Goal: Task Accomplishment & Management: Manage account settings

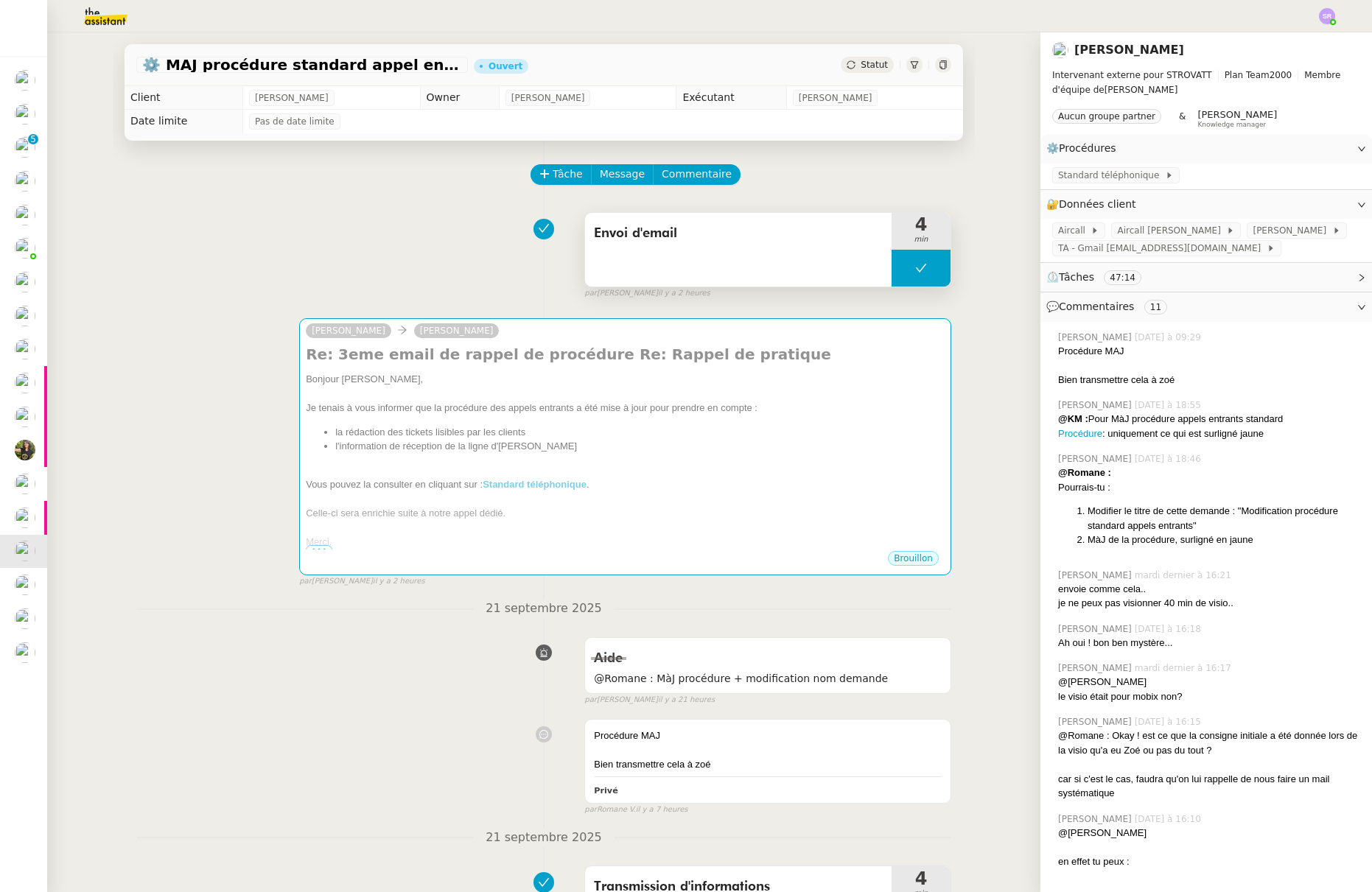
click at [891, 272] on button at bounding box center [921, 268] width 59 height 37
click at [900, 272] on icon at bounding box center [906, 268] width 12 height 12
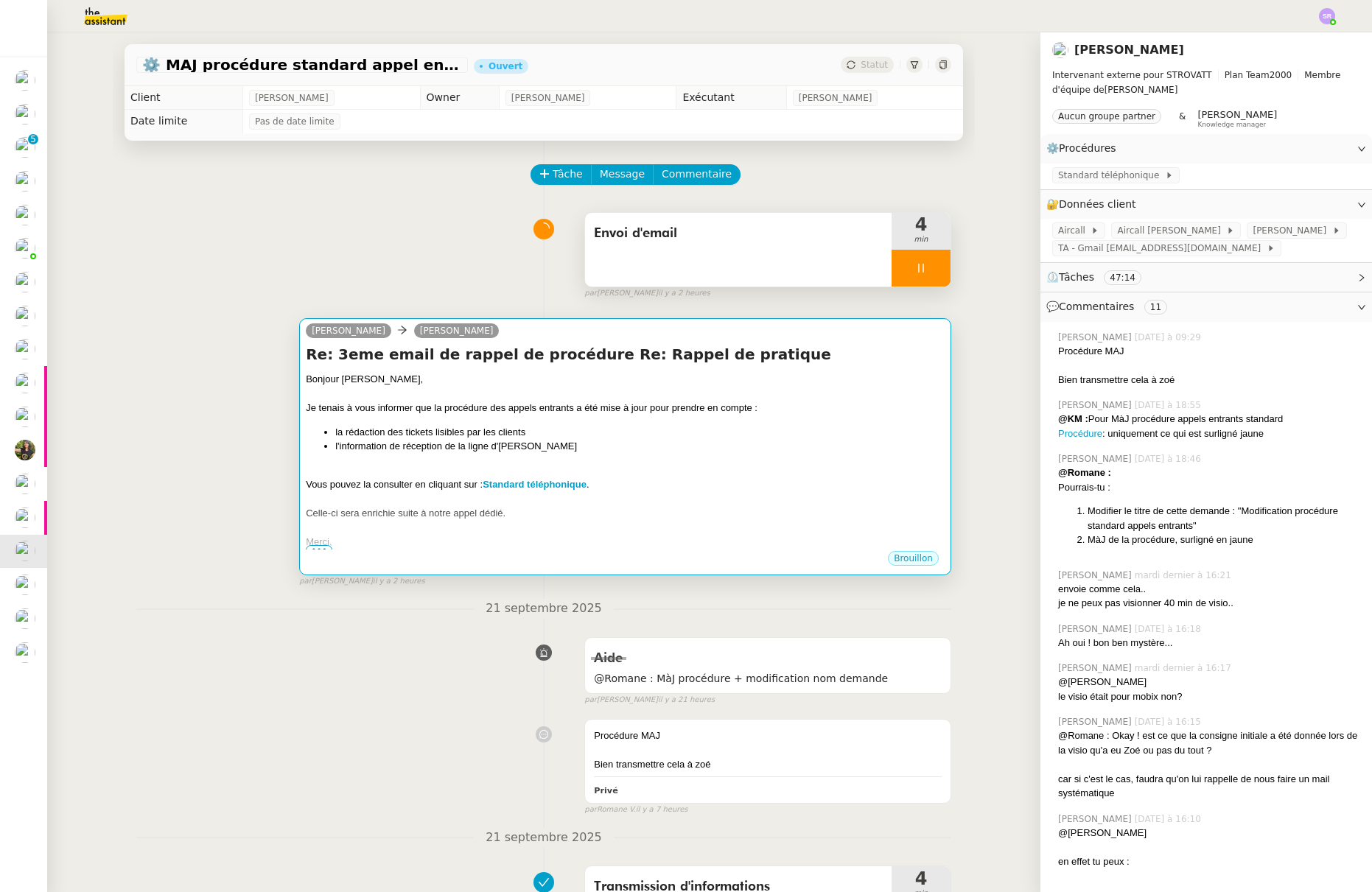
click at [775, 441] on li "l'information de réception de la ligne d'Armand" at bounding box center [640, 446] width 609 height 14
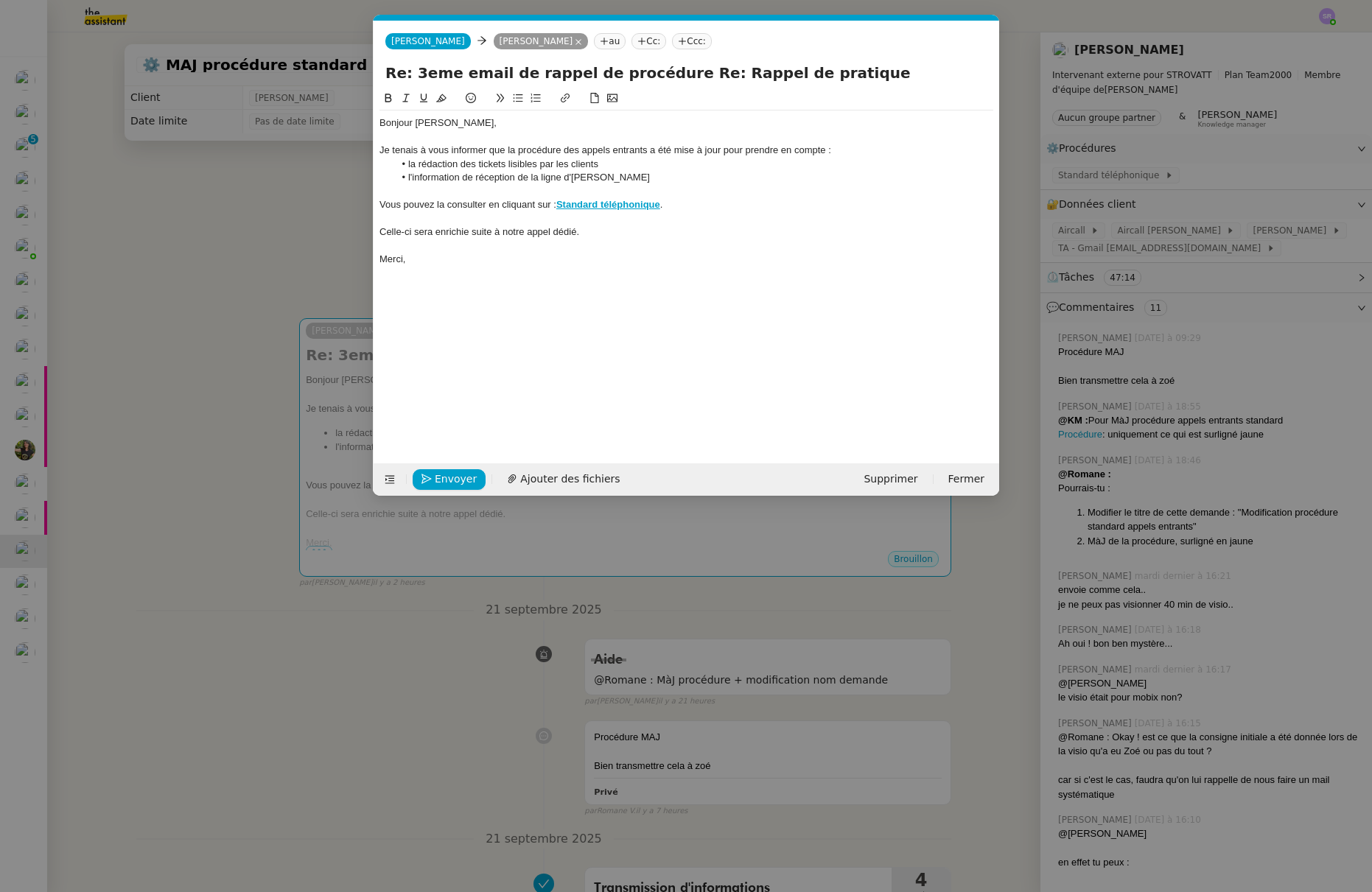
scroll to position [0, 31]
click at [473, 235] on div "Celle-ci sera enrichie suite à notre appel dédié." at bounding box center [686, 232] width 613 height 14
click at [633, 234] on div "Celle-ci sera enrichie suite à notre appel dédié." at bounding box center [686, 232] width 613 height 14
click at [456, 484] on span "Envoyer" at bounding box center [456, 479] width 42 height 17
click at [482, 479] on span "Confirmer l'envoi" at bounding box center [478, 479] width 89 height 17
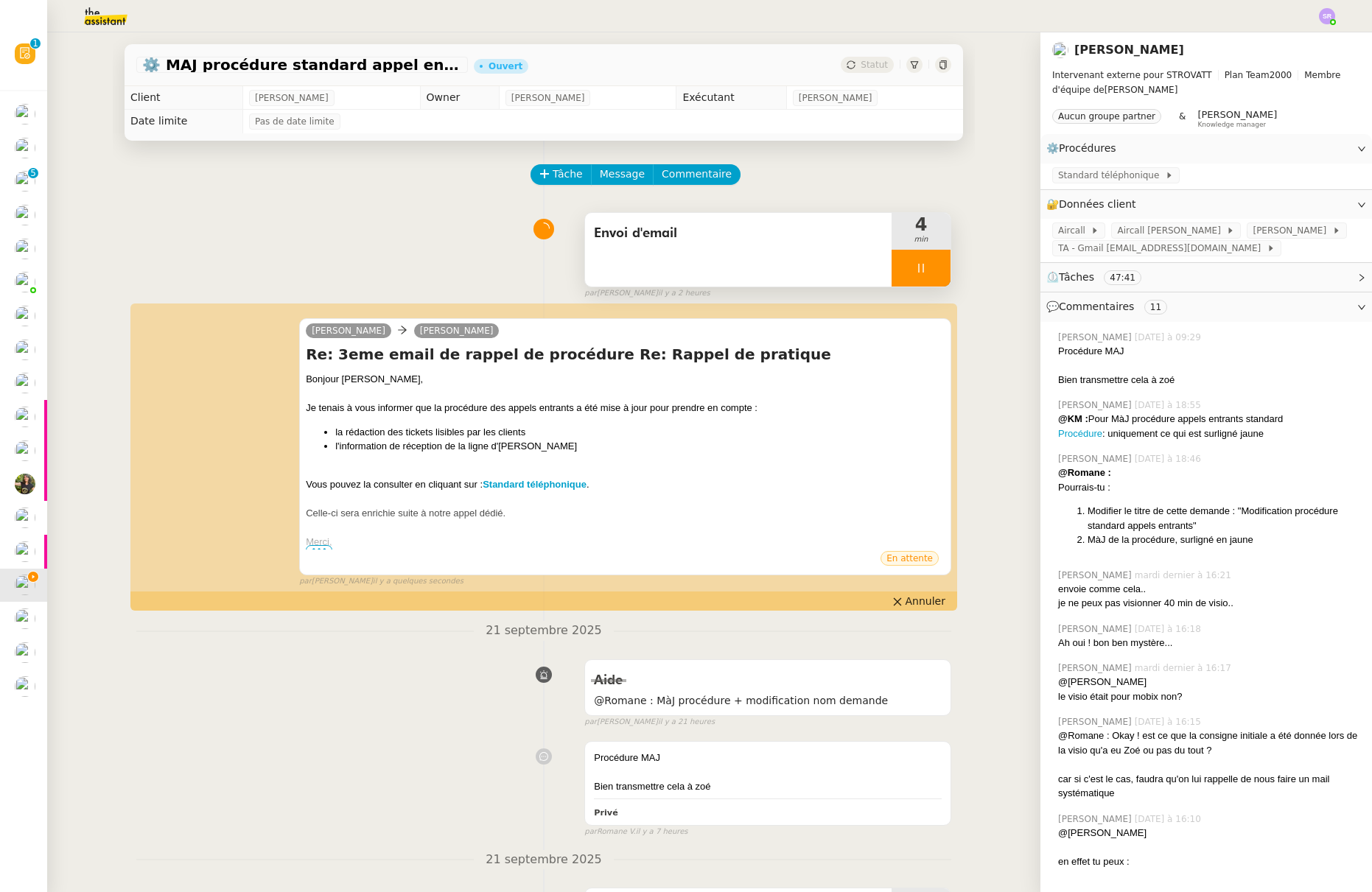
click at [915, 270] on icon at bounding box center [921, 268] width 12 height 12
click at [930, 270] on icon at bounding box center [936, 268] width 12 height 12
click at [262, 226] on div "Envoi d'email 4 min false par Stéphanie R. il y a 2 heures" at bounding box center [544, 253] width 815 height 95
click at [861, 68] on span "Statut" at bounding box center [874, 65] width 27 height 10
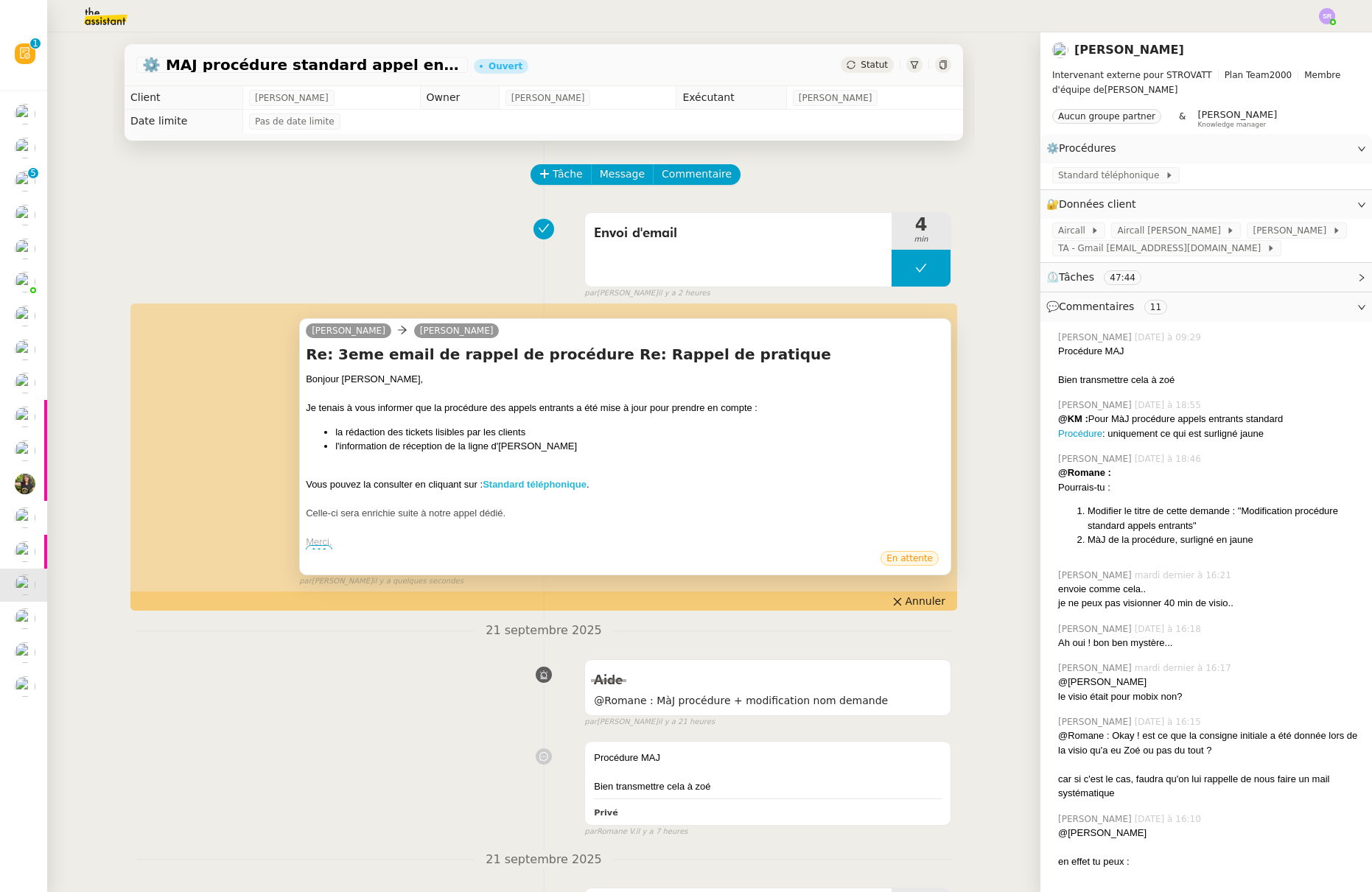
click at [566, 481] on strong "Standard téléphonique" at bounding box center [534, 484] width 104 height 11
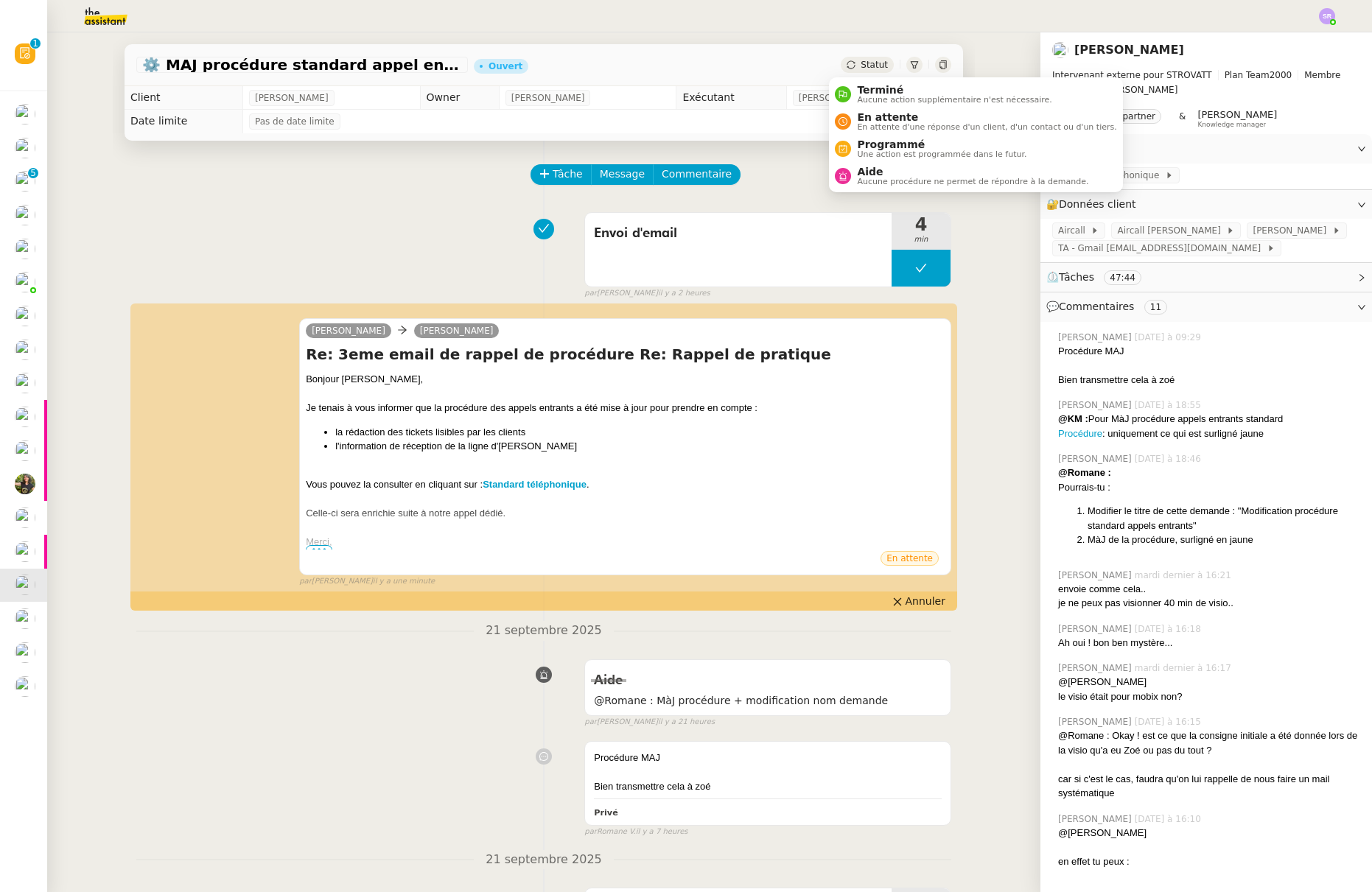
click at [846, 64] on div "Statut" at bounding box center [867, 64] width 53 height 16
click at [885, 113] on span "En attente" at bounding box center [986, 117] width 259 height 12
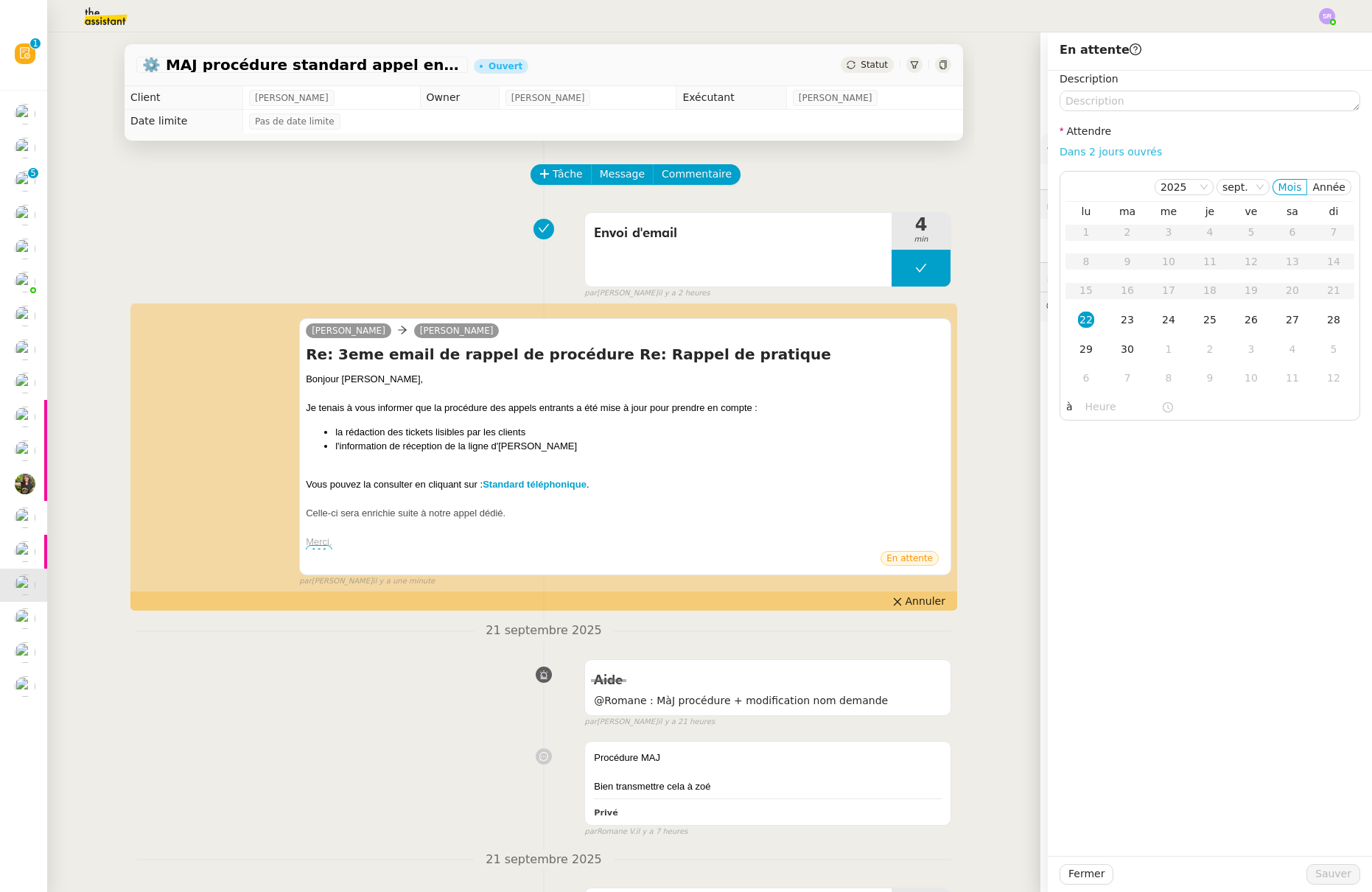
click at [1134, 148] on link "Dans 2 jours ouvrés" at bounding box center [1110, 152] width 102 height 12
type input "07:00"
click at [346, 758] on div "Procédure MAJ Bien transmettre cela à zoé Privé false par Romane V. il y a 7 he…" at bounding box center [544, 786] width 815 height 103
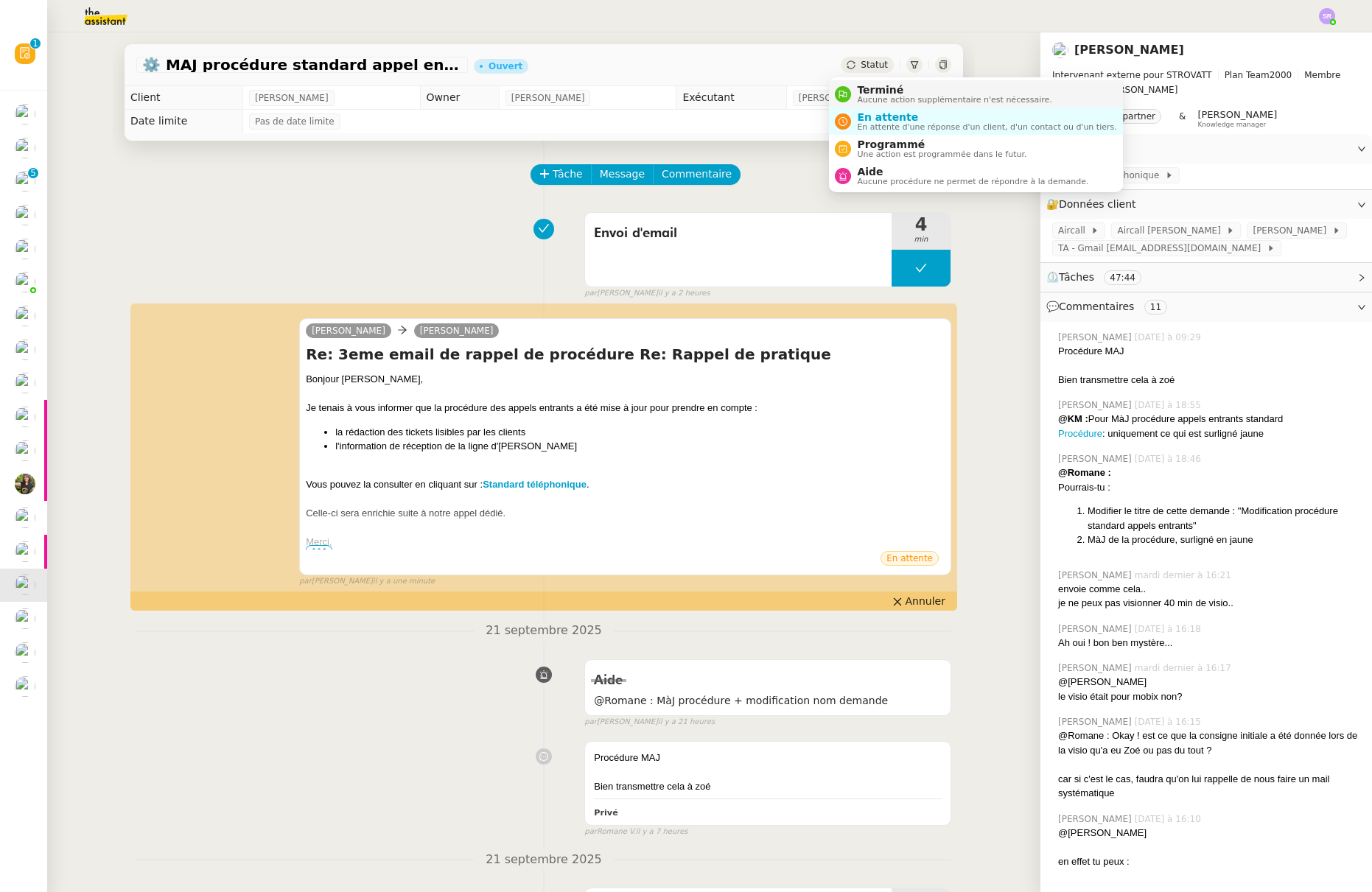
click at [887, 90] on span "Terminé" at bounding box center [953, 90] width 194 height 12
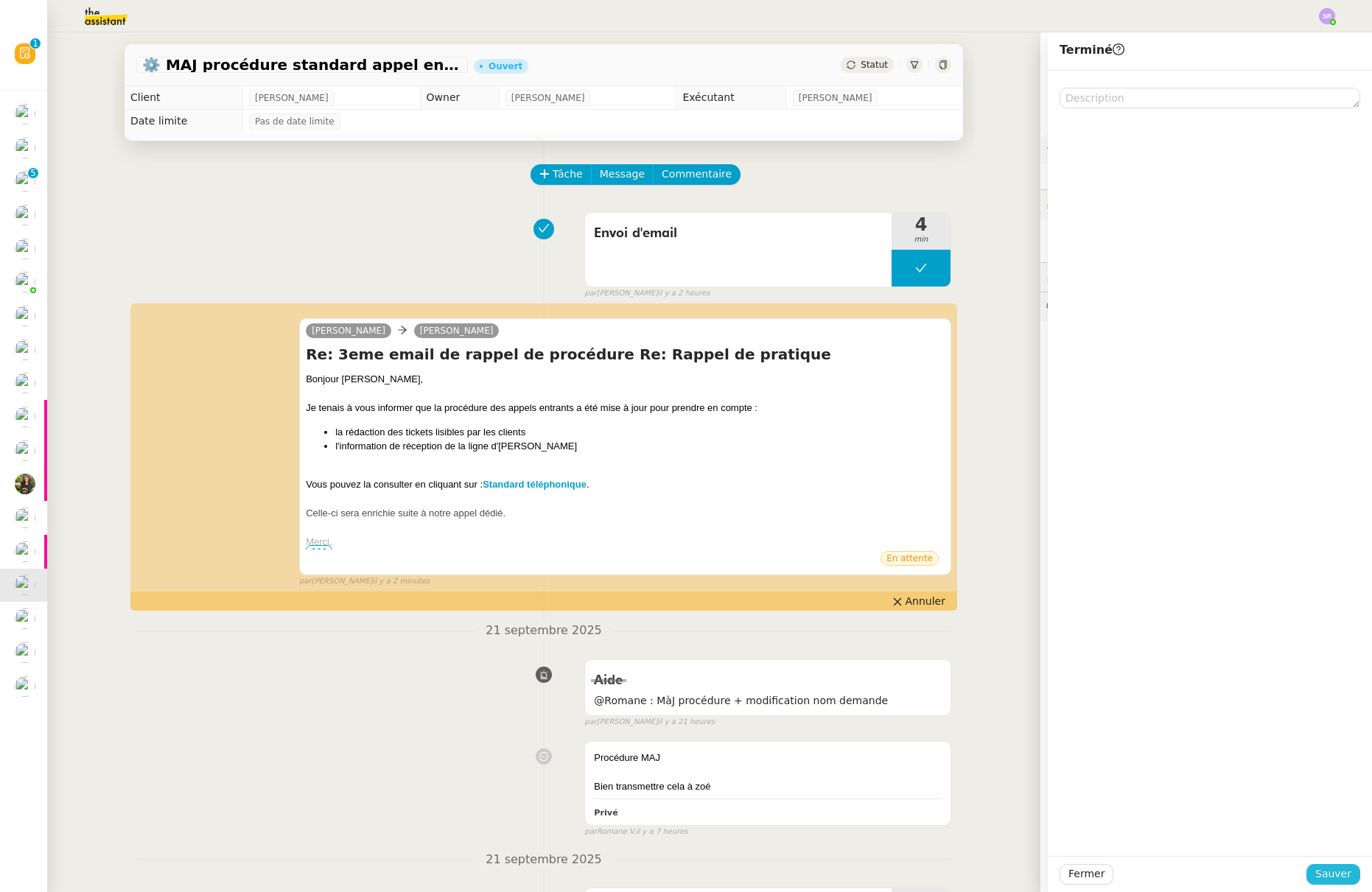
click at [1319, 879] on span "Sauver" at bounding box center [1332, 874] width 36 height 17
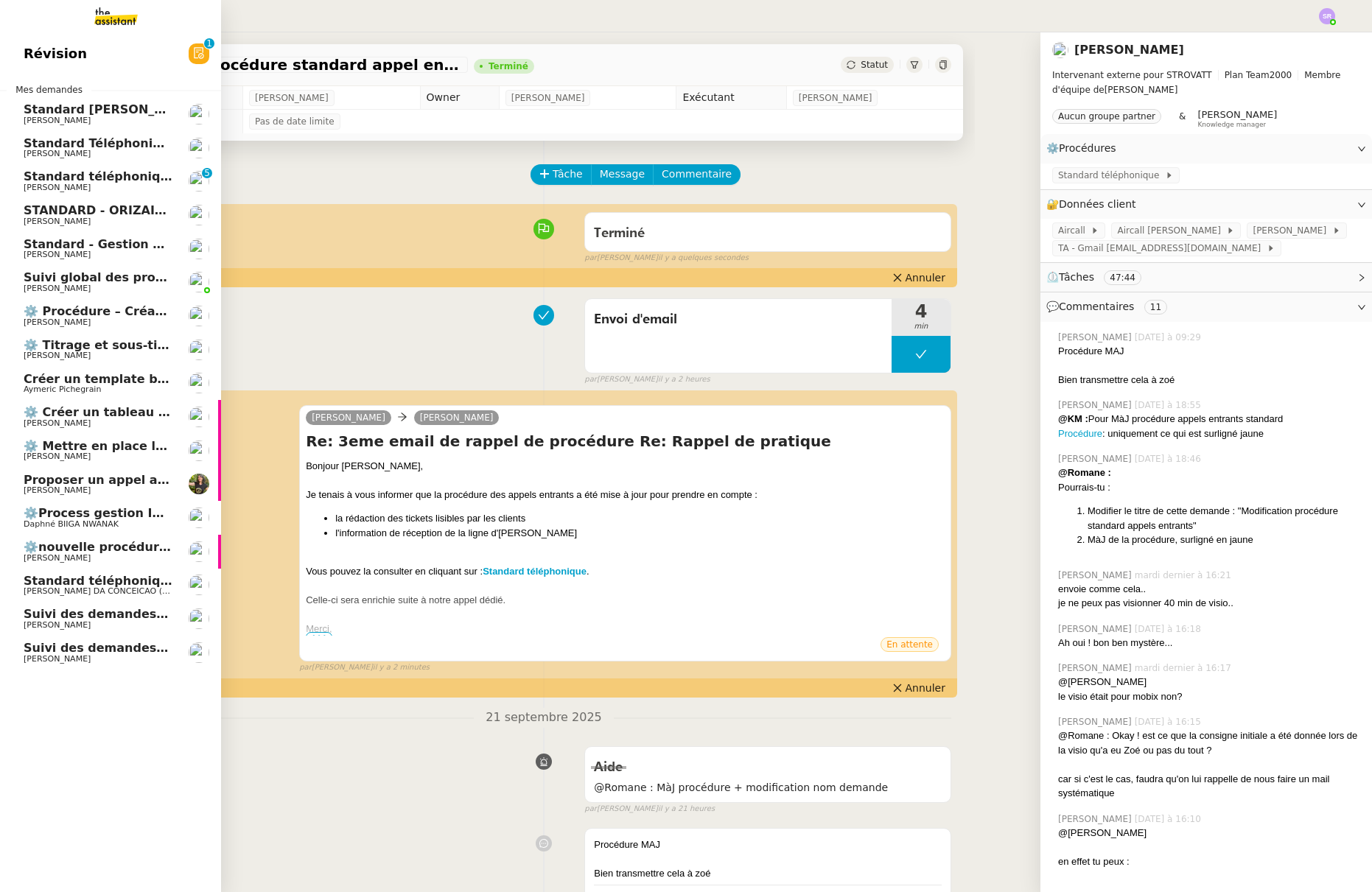
click at [78, 665] on link "Suivi des demandes / procédures en cours Mobix [PERSON_NAME]" at bounding box center [111, 652] width 221 height 34
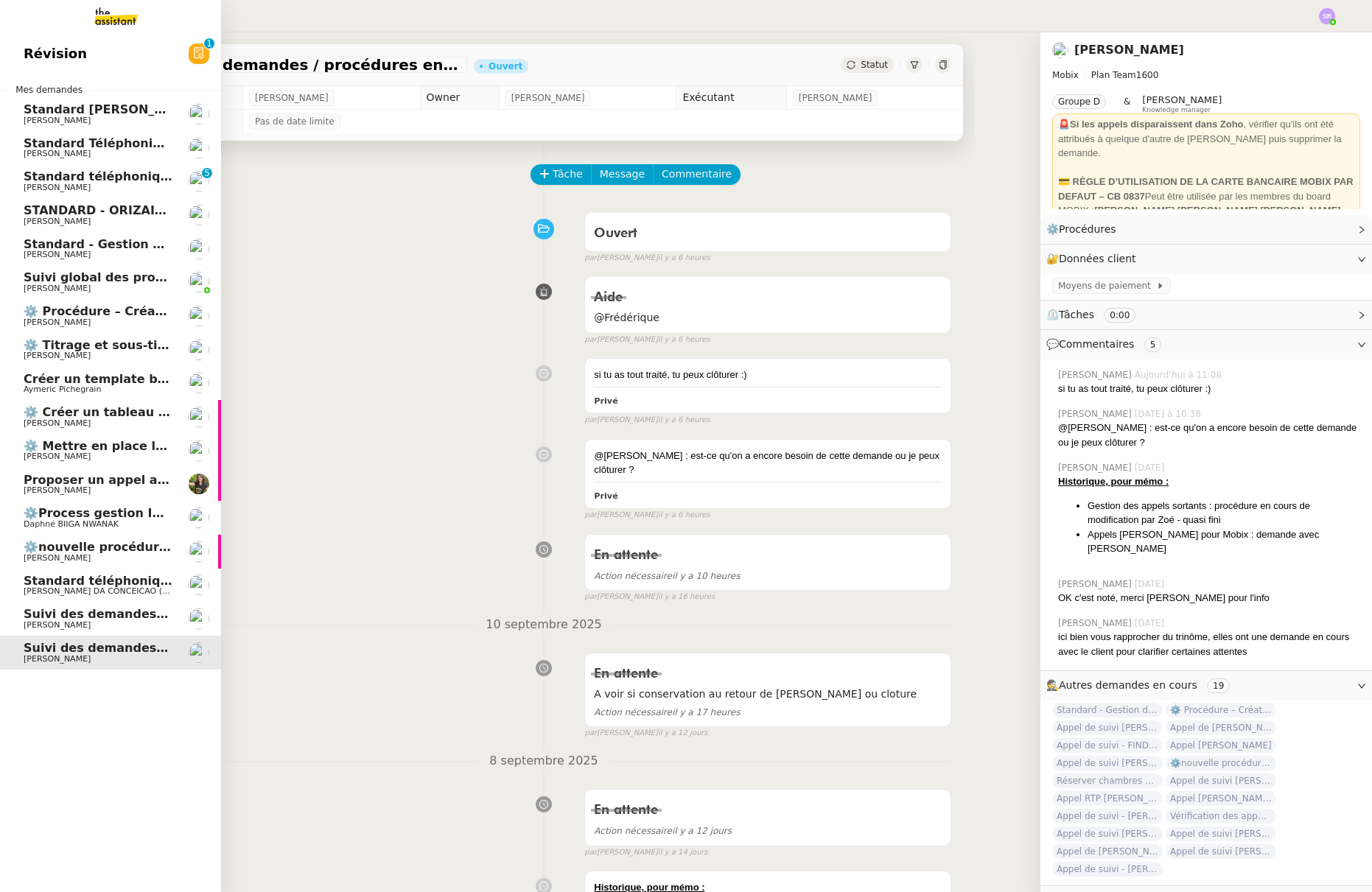
click at [105, 589] on span "[PERSON_NAME] DA CONCEICAO (thermisure)" at bounding box center [116, 591] width 186 height 9
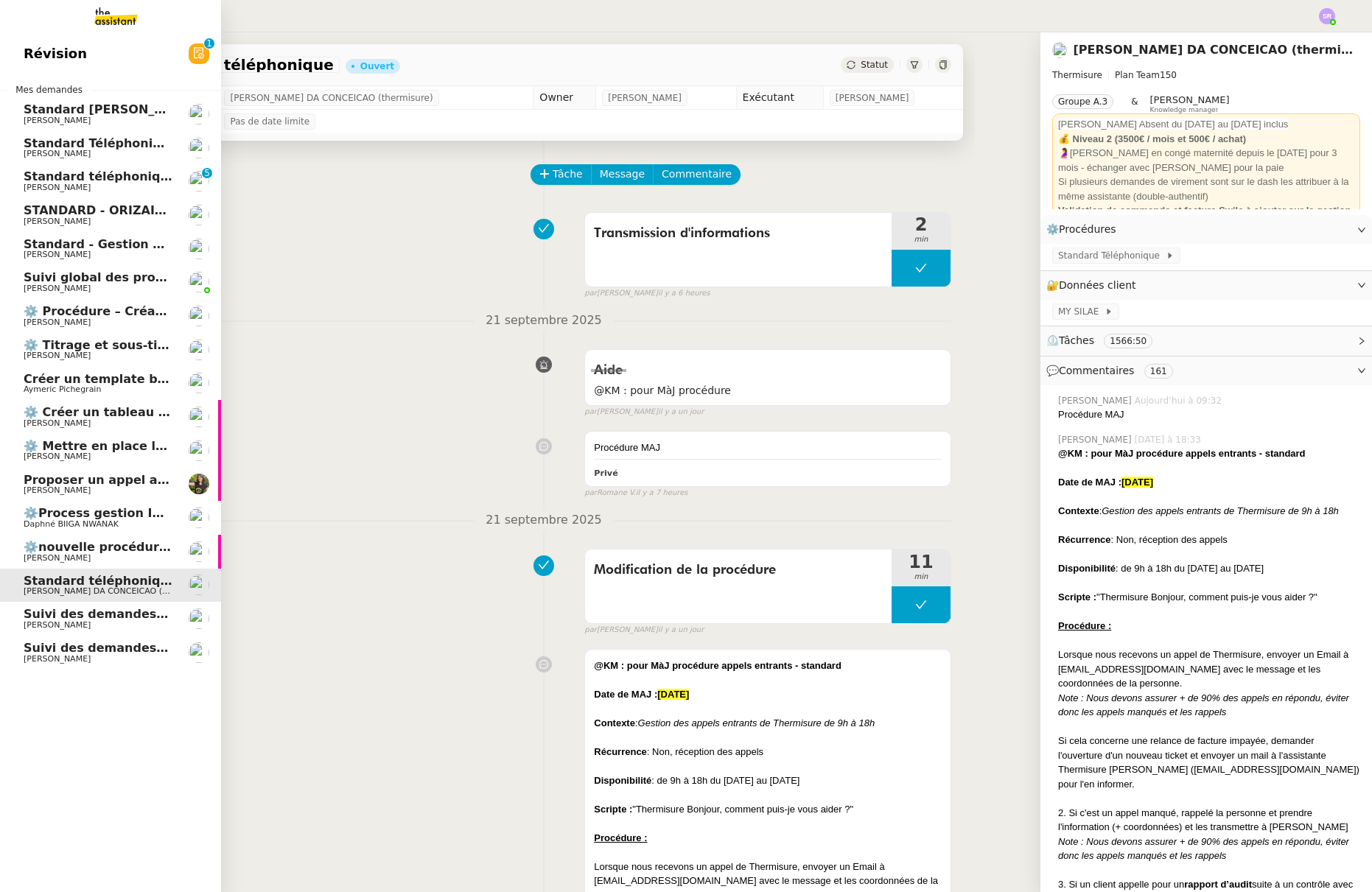
click at [106, 545] on span "⚙️nouvelle procédure d'onboarding" at bounding box center [141, 547] width 235 height 14
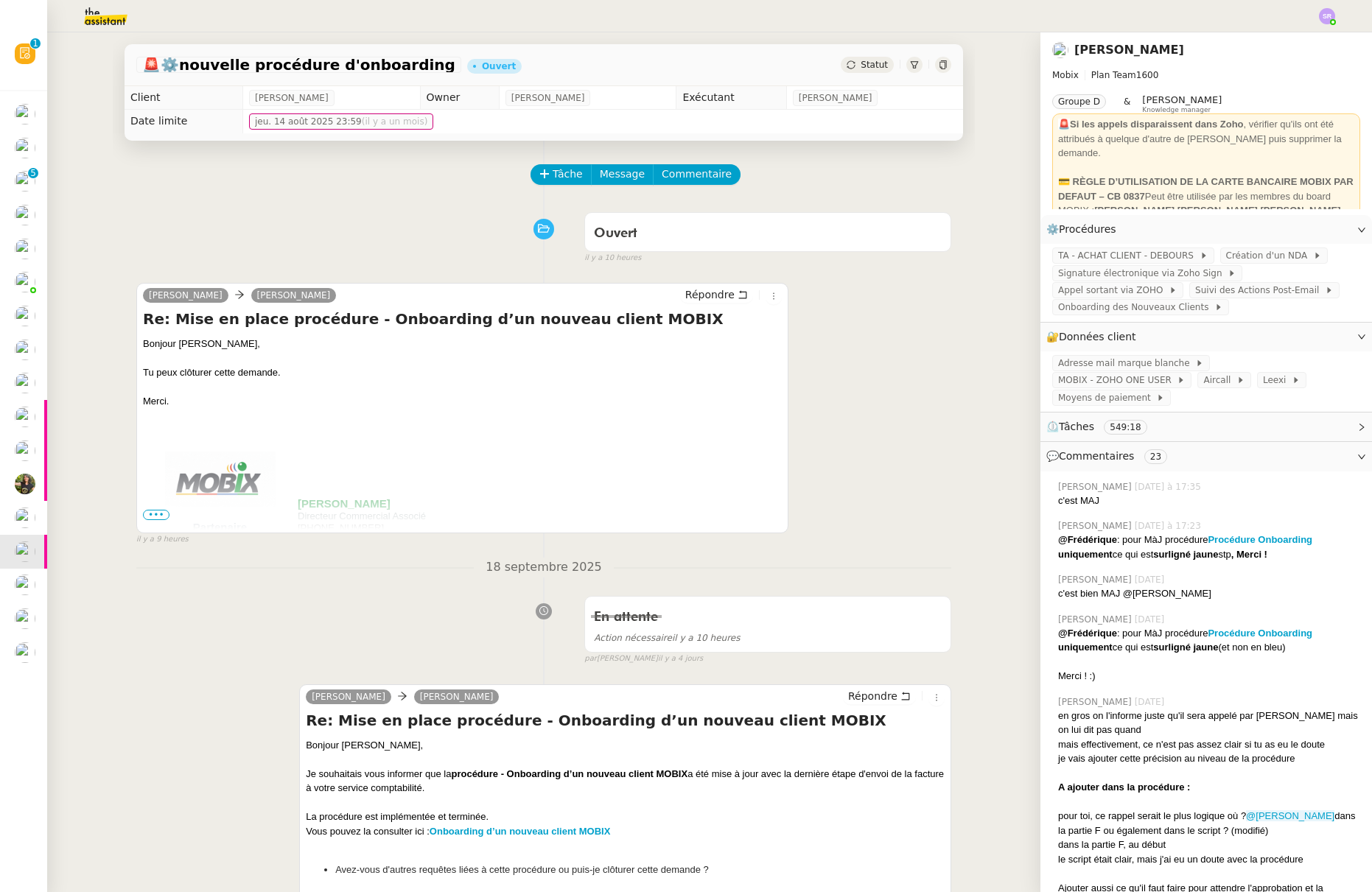
click at [851, 352] on div "Florian Parant Alex Mobix Répondre Re: Mise en place procédure - Onboarding d’u…" at bounding box center [544, 408] width 815 height 276
click at [540, 175] on button "Tâche" at bounding box center [561, 175] width 61 height 20
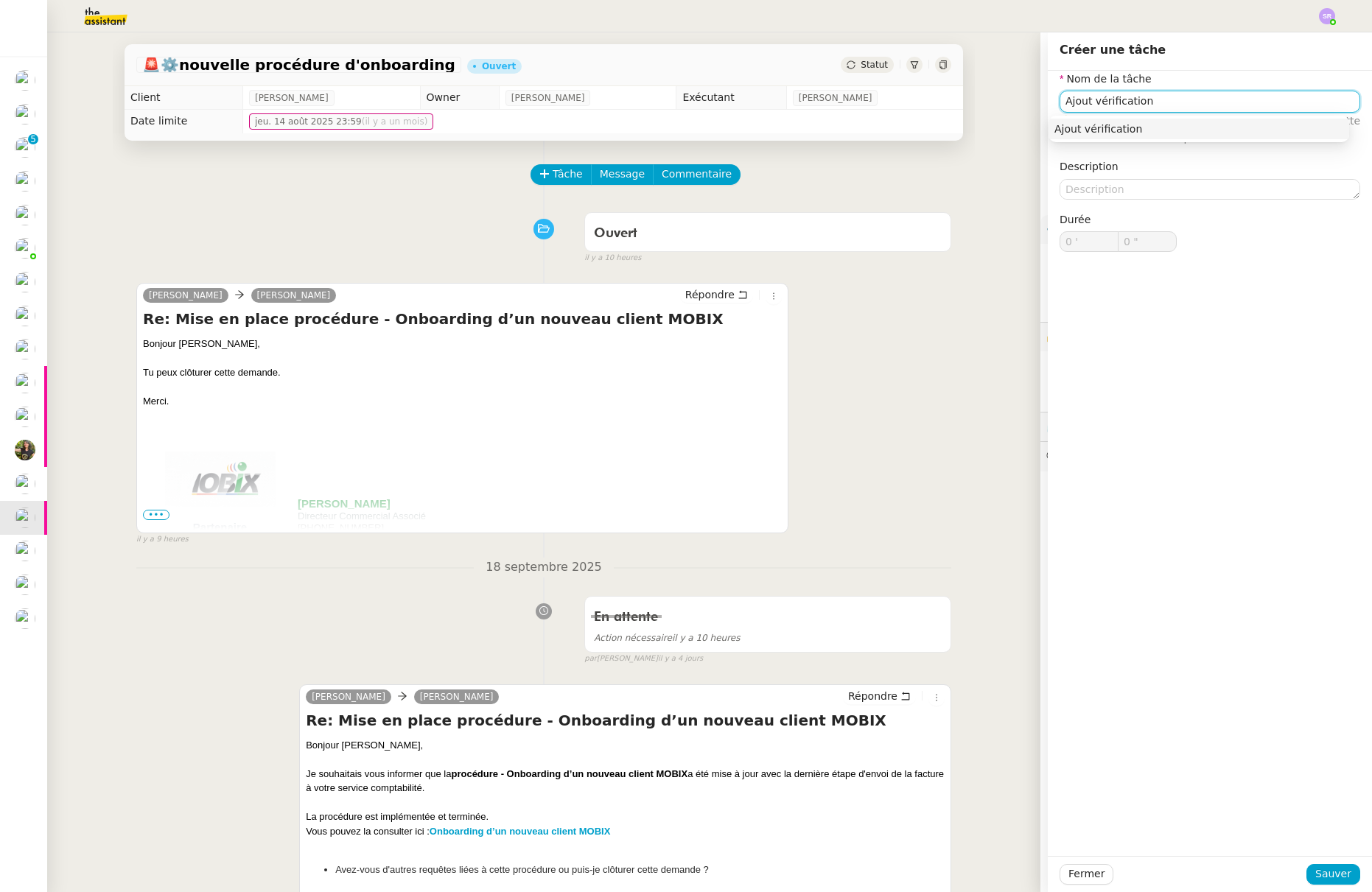
type input "Ajout vérification"
drag, startPoint x: 1146, startPoint y: 102, endPoint x: 991, endPoint y: 99, distance: 155.0
click at [991, 99] on app-ticket "🚨 ⚙️nouvelle procédure d'onboarding Ouvert Statut Client Florian Parant Owner F…" at bounding box center [710, 462] width 1325 height 860
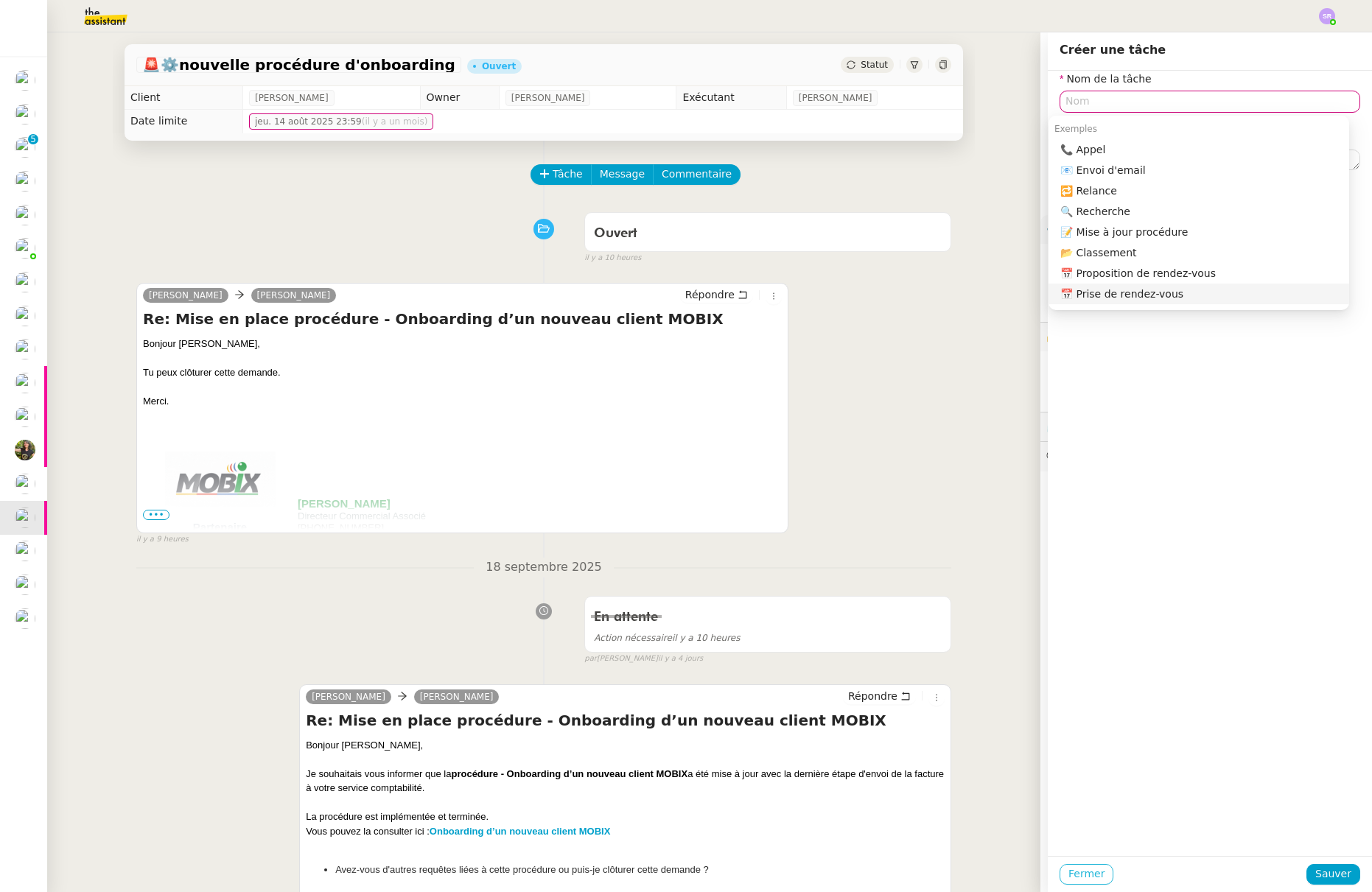
click at [1068, 878] on span "Fermer" at bounding box center [1086, 874] width 36 height 17
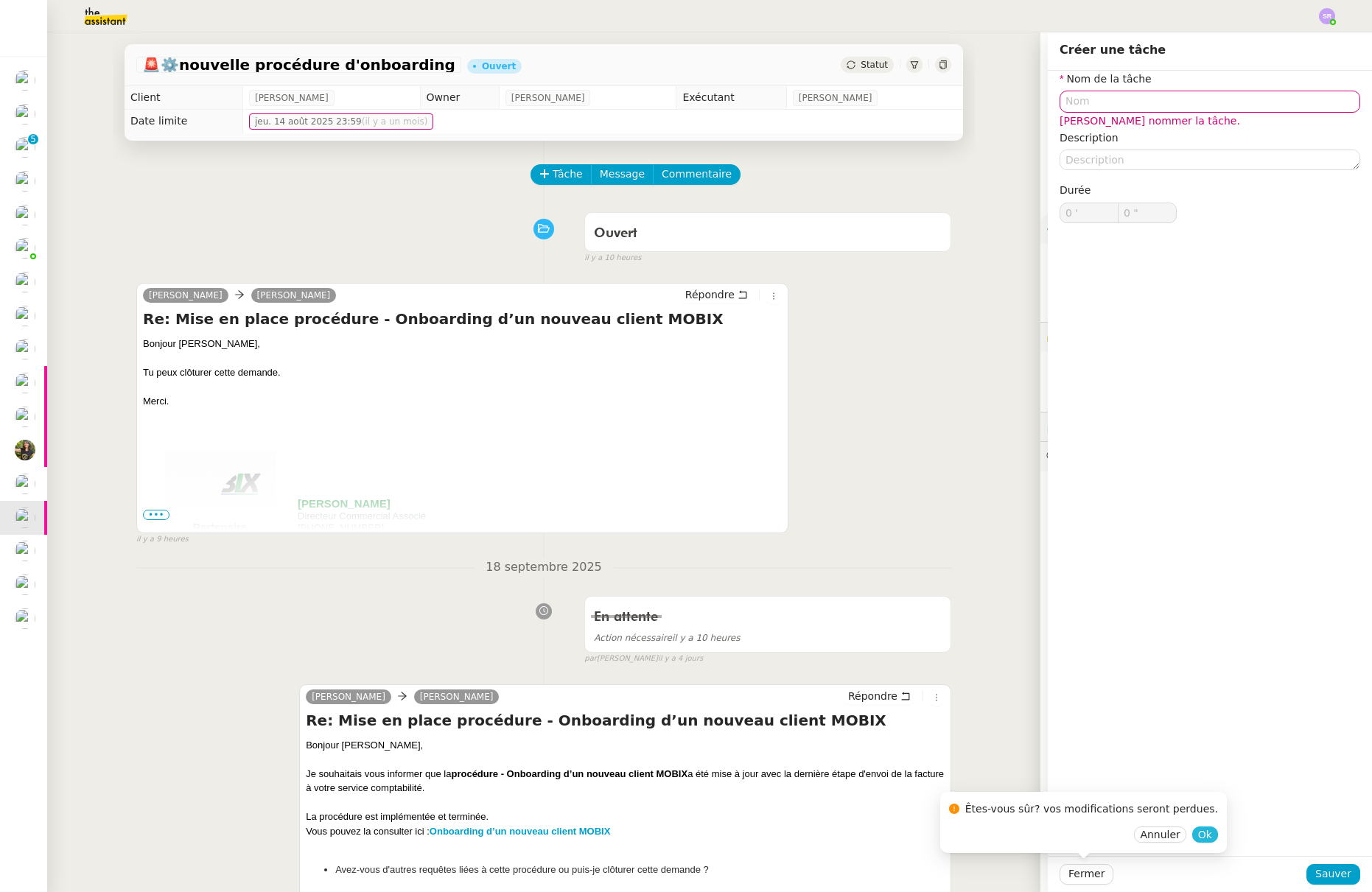
click at [1198, 839] on span "Ok" at bounding box center [1205, 834] width 14 height 14
click at [851, 396] on div "Florian Parant Alex Mobix Répondre Re: Mise en place procédure - Onboarding d’u…" at bounding box center [544, 408] width 815 height 276
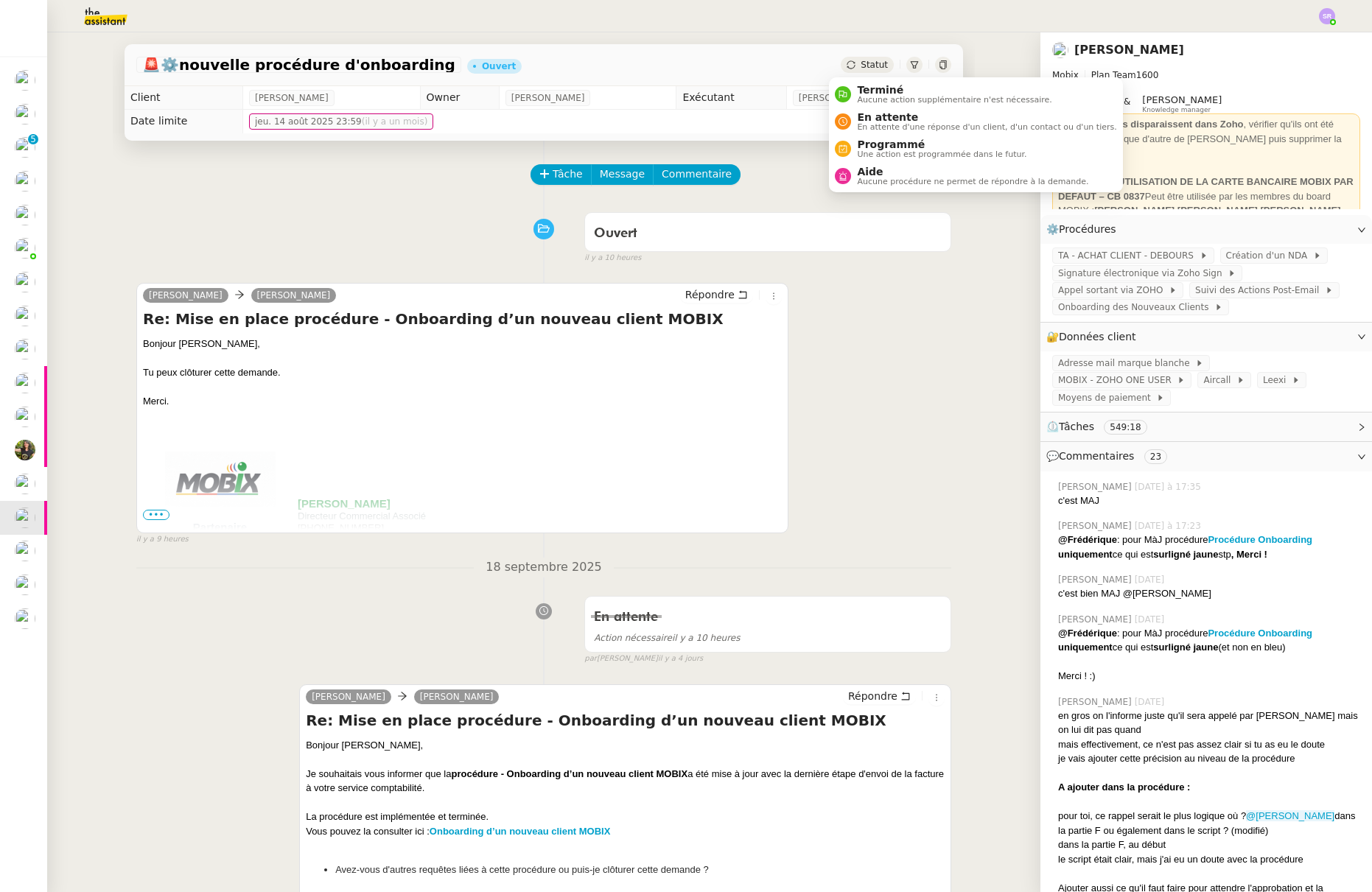
click at [864, 61] on span "Statut" at bounding box center [874, 65] width 27 height 10
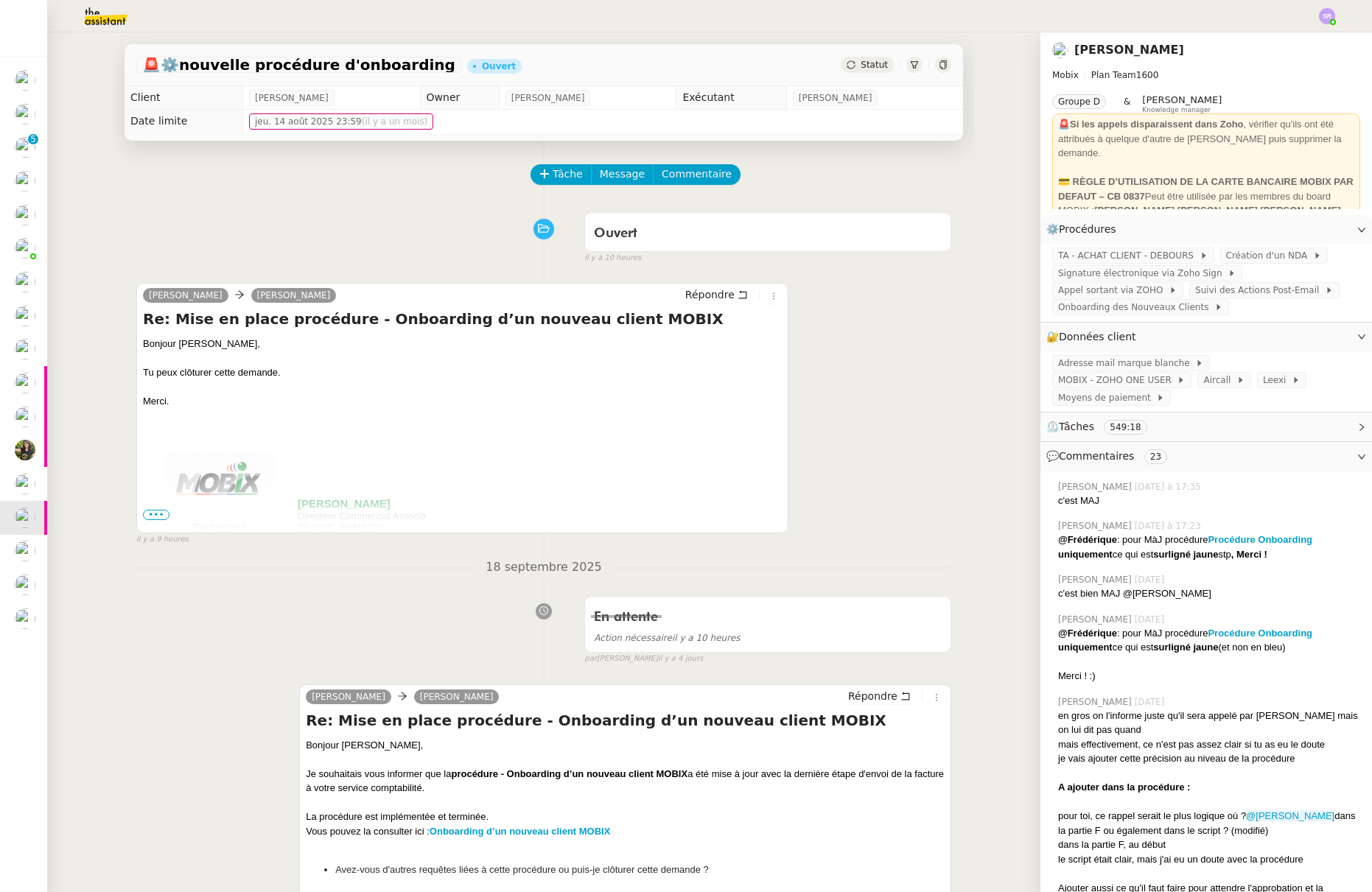
drag, startPoint x: 886, startPoint y: 370, endPoint x: 830, endPoint y: 274, distance: 111.1
click at [886, 369] on div "Florian Parant Alex Mobix Répondre Re: Mise en place procédure - Onboarding d’u…" at bounding box center [544, 408] width 815 height 276
click at [557, 171] on span "Tâche" at bounding box center [568, 174] width 30 height 17
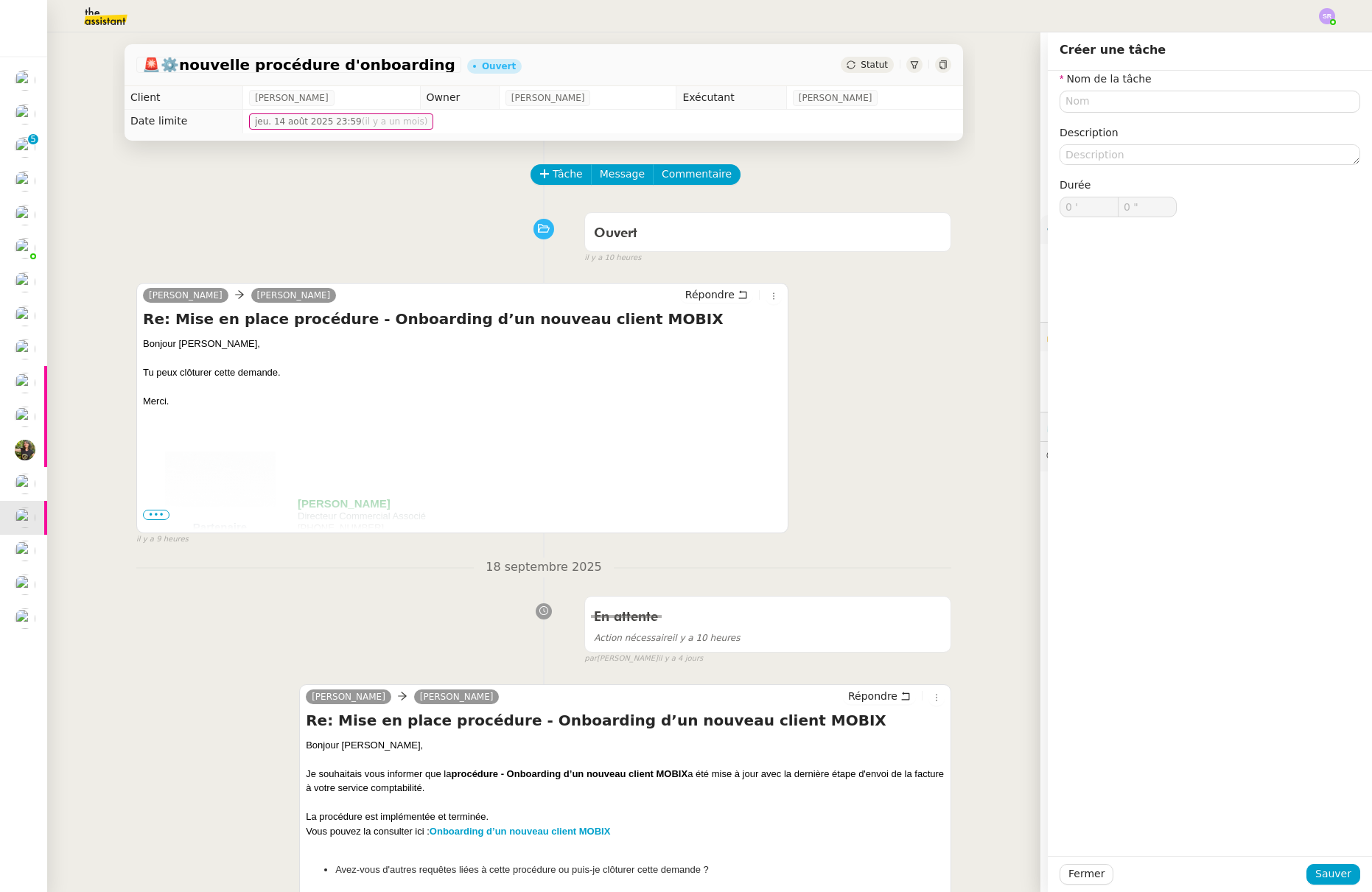
drag, startPoint x: 819, startPoint y: 334, endPoint x: 746, endPoint y: 298, distance: 81.4
click at [819, 333] on div "Florian Parant Alex Mobix Répondre Re: Mise en place procédure - Onboarding d’u…" at bounding box center [544, 408] width 815 height 276
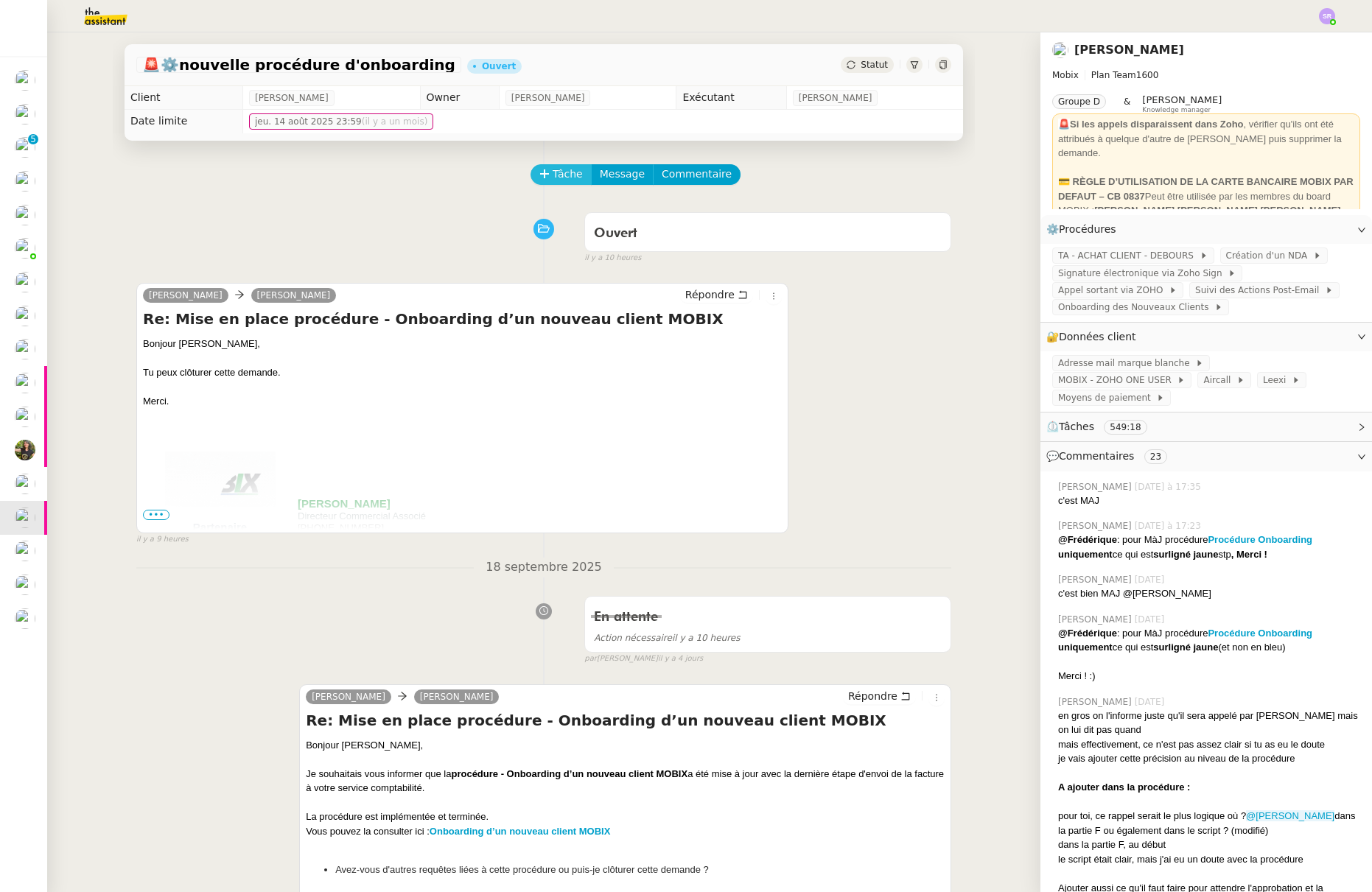
click at [553, 177] on span "Tâche" at bounding box center [568, 174] width 30 height 17
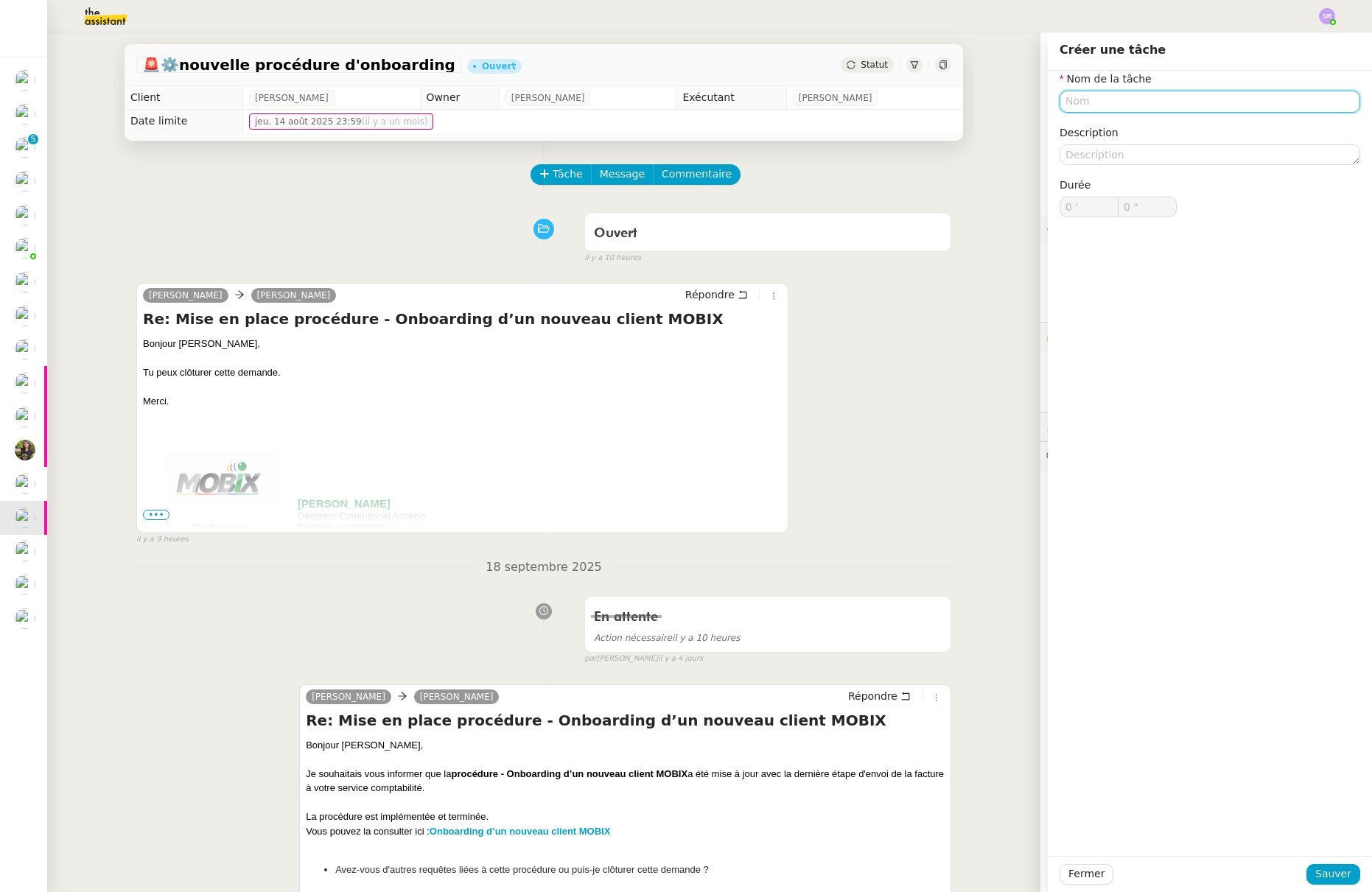
click at [1087, 100] on input "text" at bounding box center [1210, 100] width 300 height 21
type input "E"
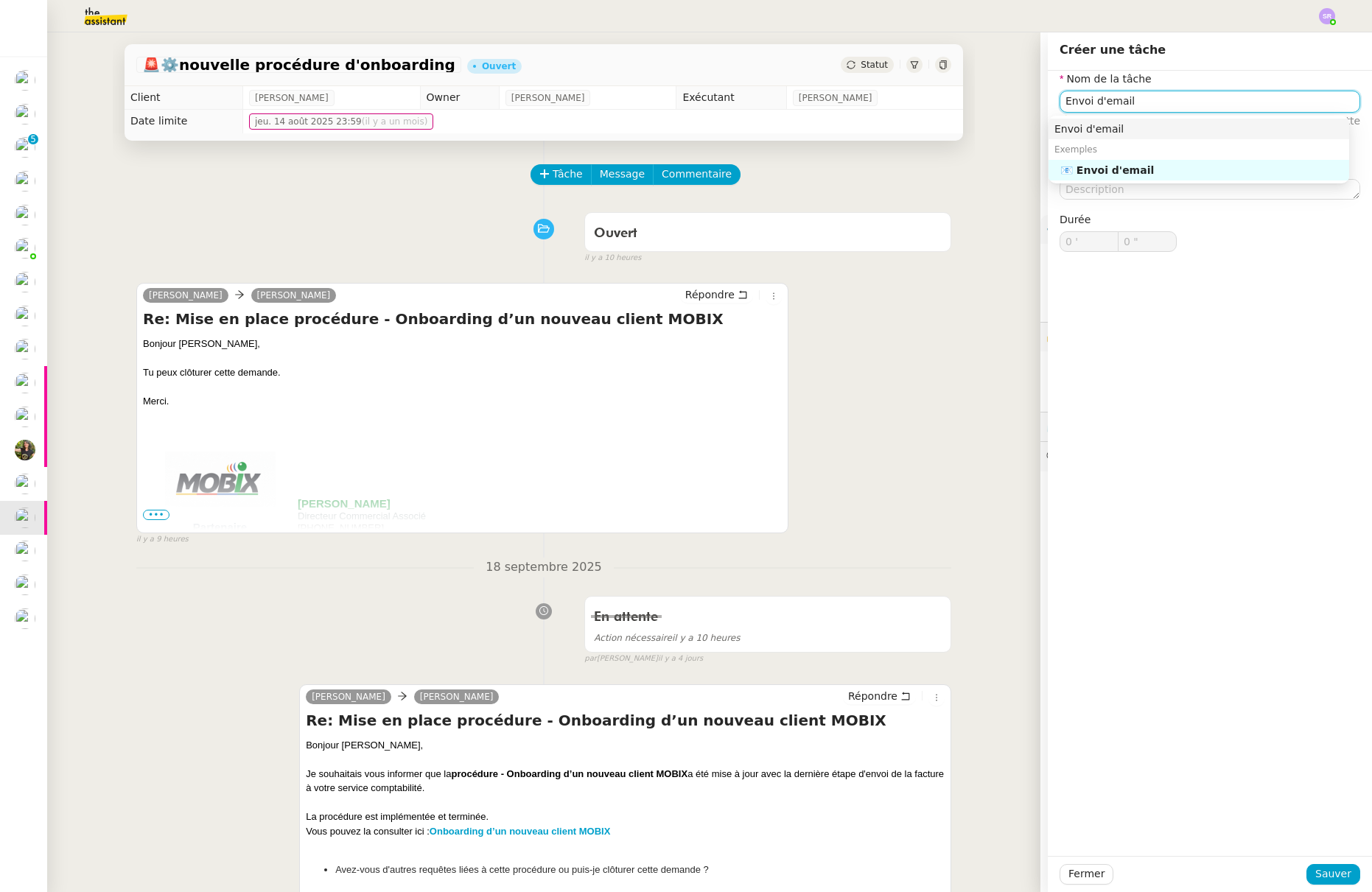
click at [1131, 175] on div "📧 Envoi d'email" at bounding box center [1201, 170] width 283 height 14
type input "Envoi d'email"
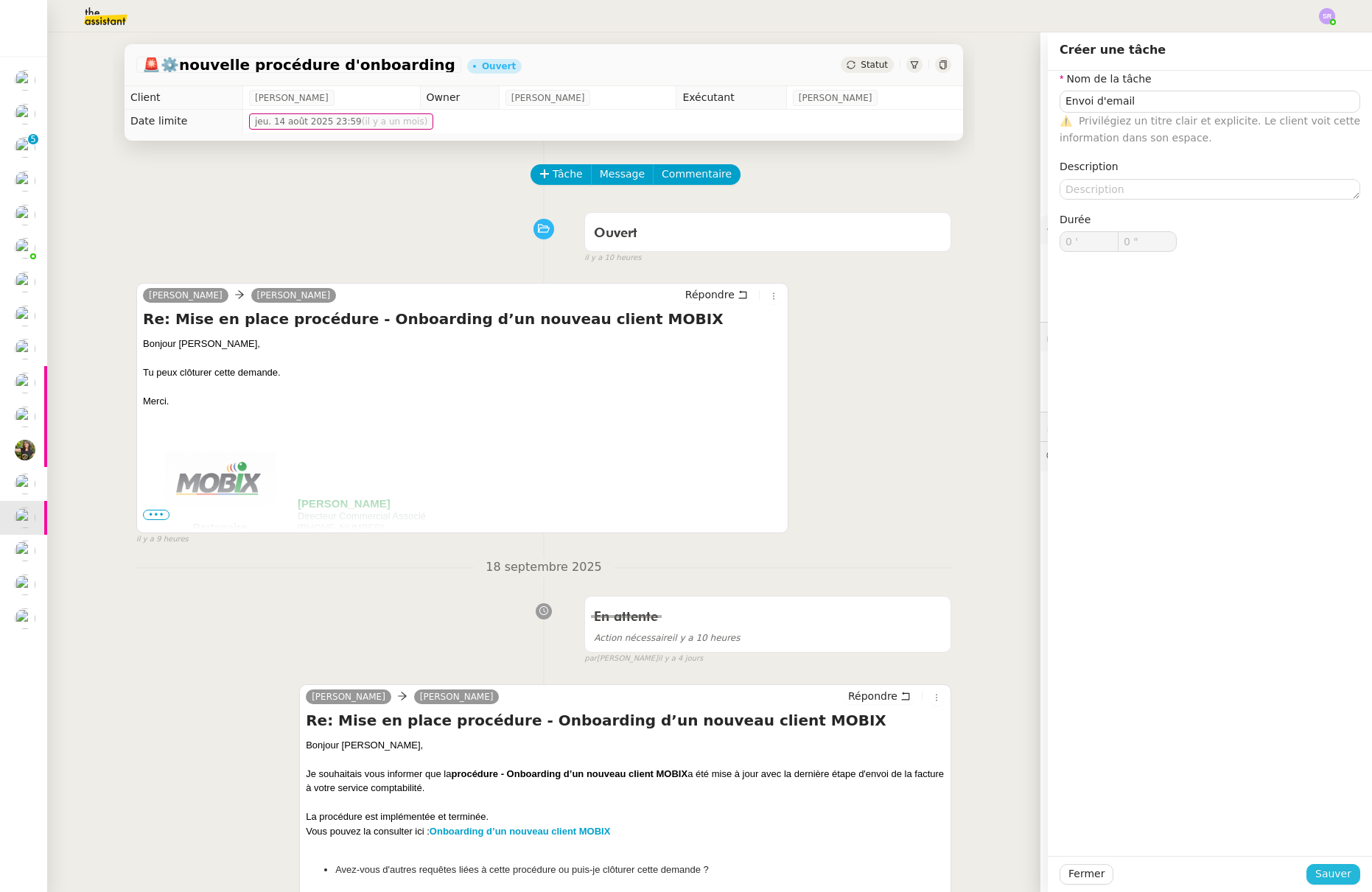
click at [1315, 873] on span "Sauver" at bounding box center [1332, 874] width 36 height 17
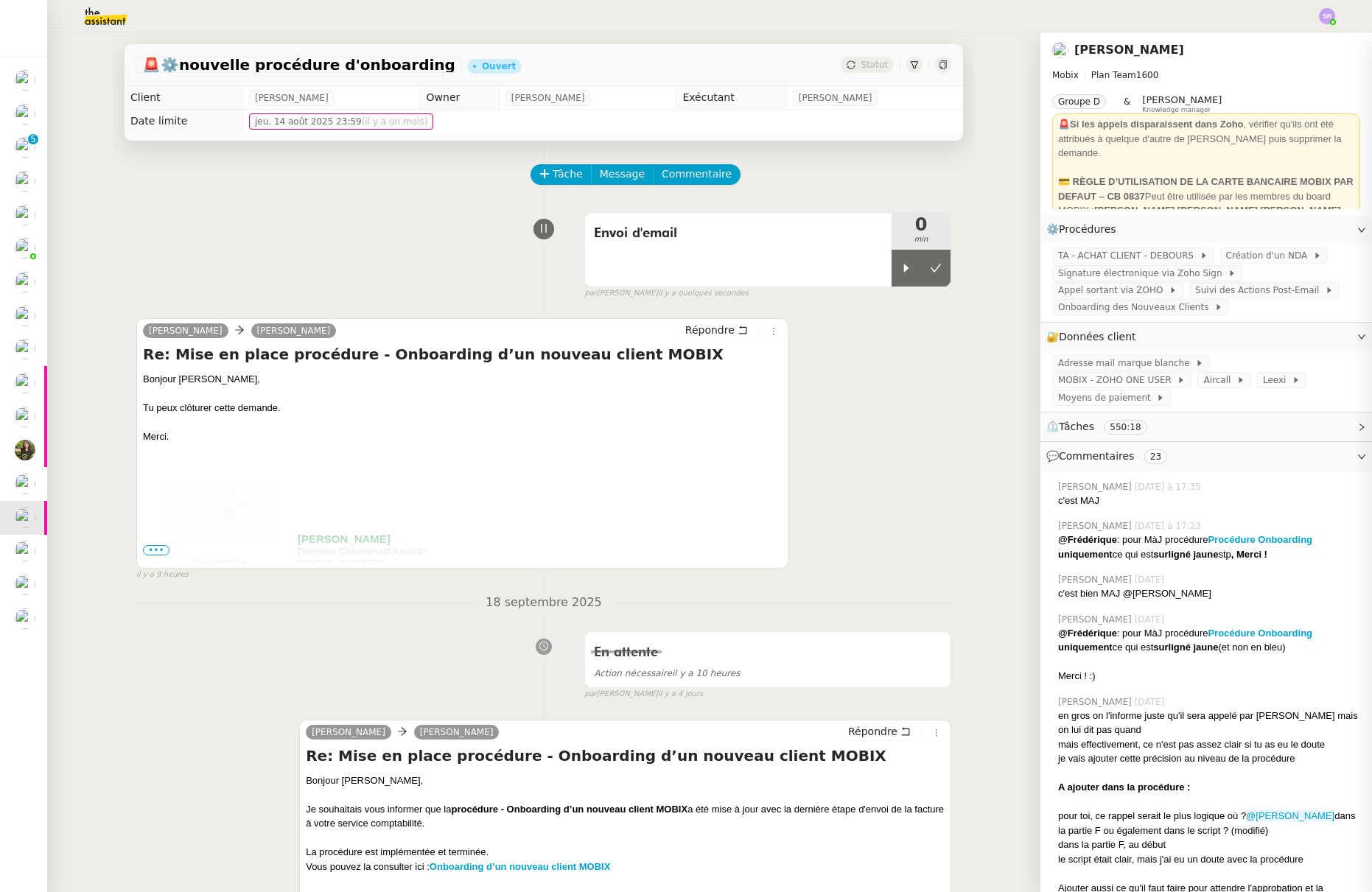
drag, startPoint x: 899, startPoint y: 280, endPoint x: 863, endPoint y: 288, distance: 36.9
click at [899, 280] on div at bounding box center [905, 268] width 30 height 37
click at [700, 333] on span "Répondre" at bounding box center [710, 329] width 49 height 14
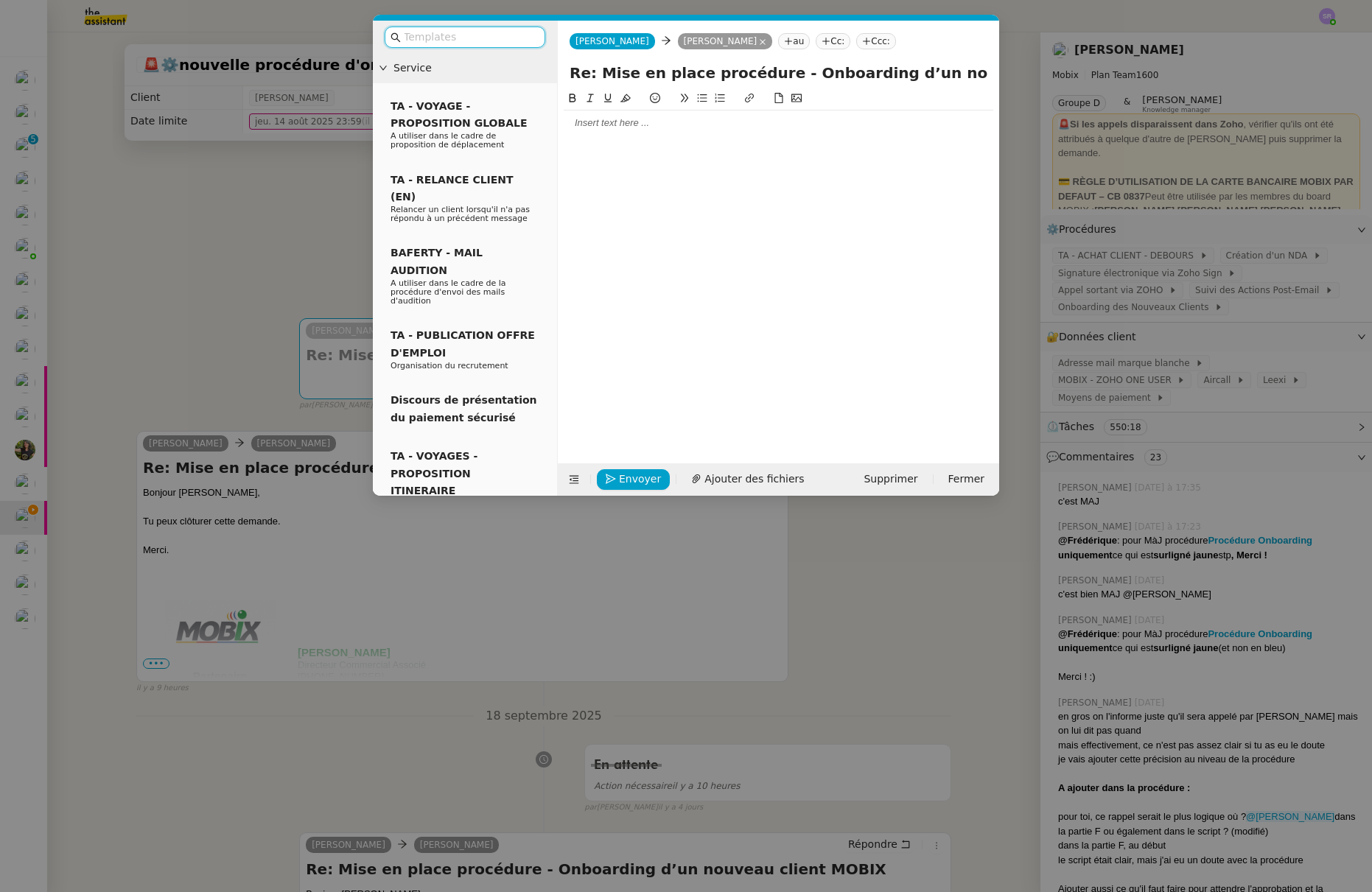
click at [311, 187] on nz-modal-container "Service TA - VOYAGE - PROPOSITION GLOBALE A utiliser dans le cadre de propositi…" at bounding box center [686, 446] width 1372 height 892
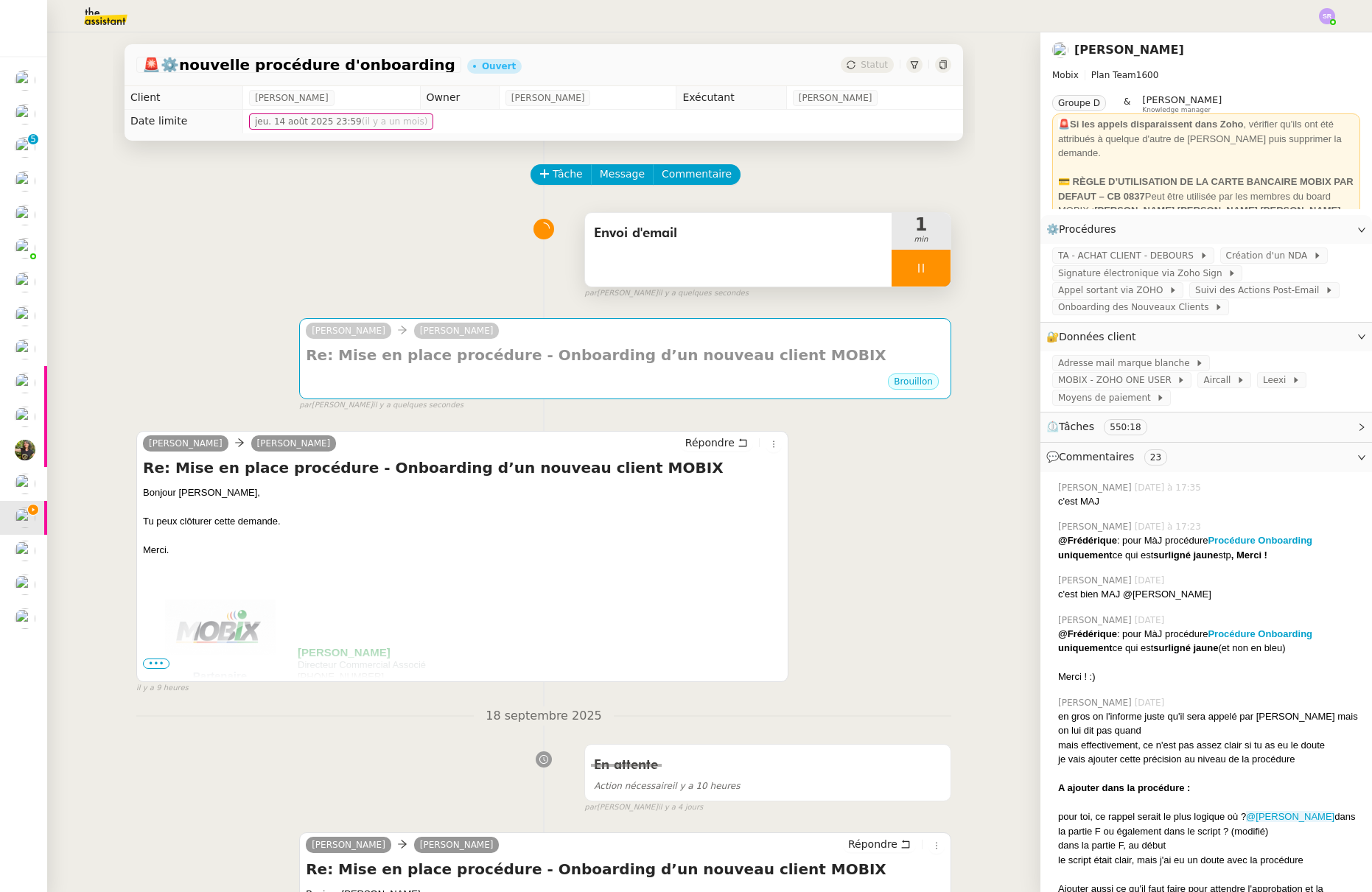
click at [716, 223] on span "Envoi d'email" at bounding box center [738, 234] width 289 height 22
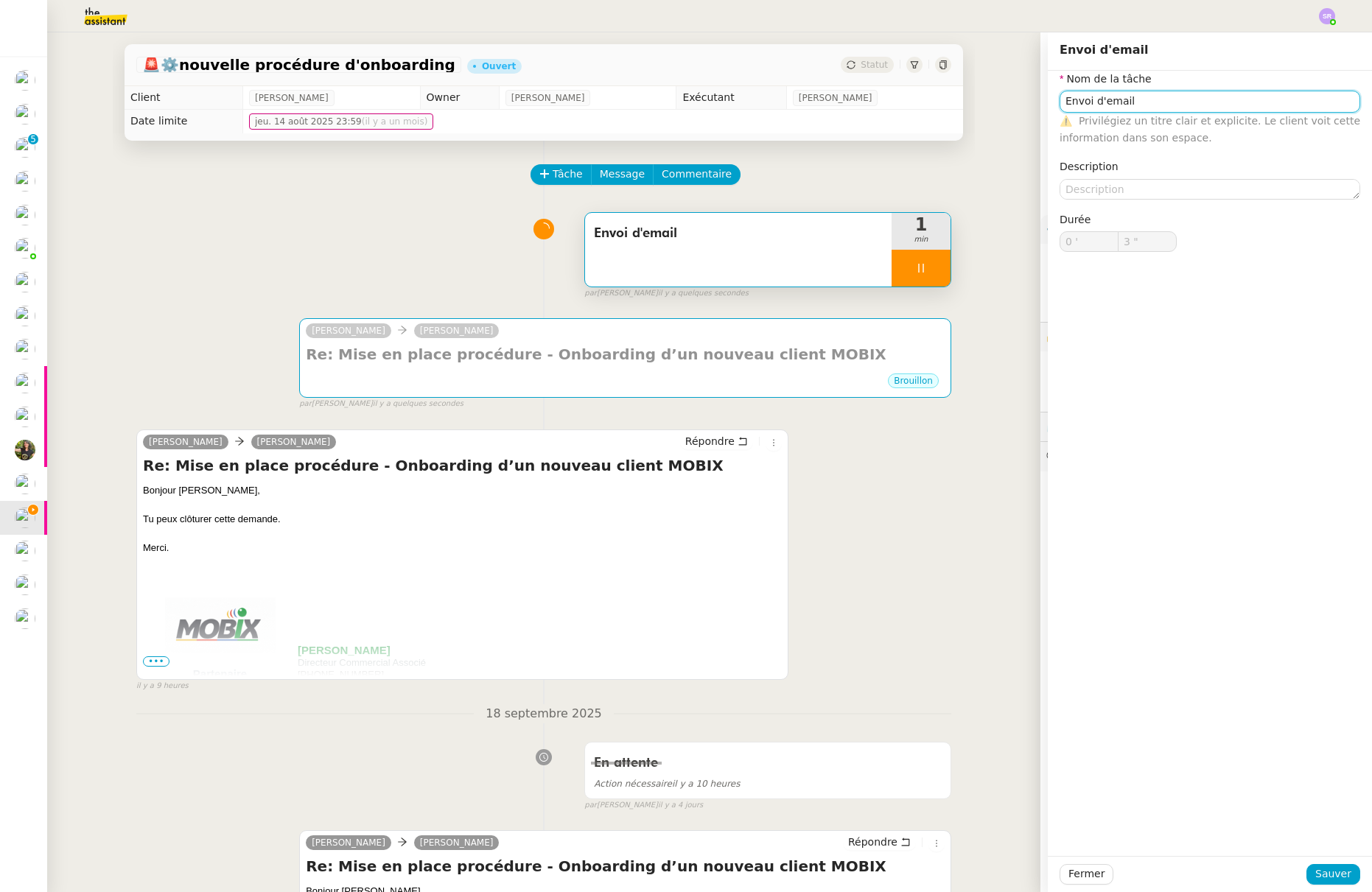
drag, startPoint x: 1161, startPoint y: 105, endPoint x: 1010, endPoint y: 98, distance: 151.2
click at [1010, 98] on app-ticket "🚨 ⚙️nouvelle procédure d'onboarding Ouvert Statut Client Florian Parant Owner F…" at bounding box center [710, 462] width 1325 height 860
type input "C"
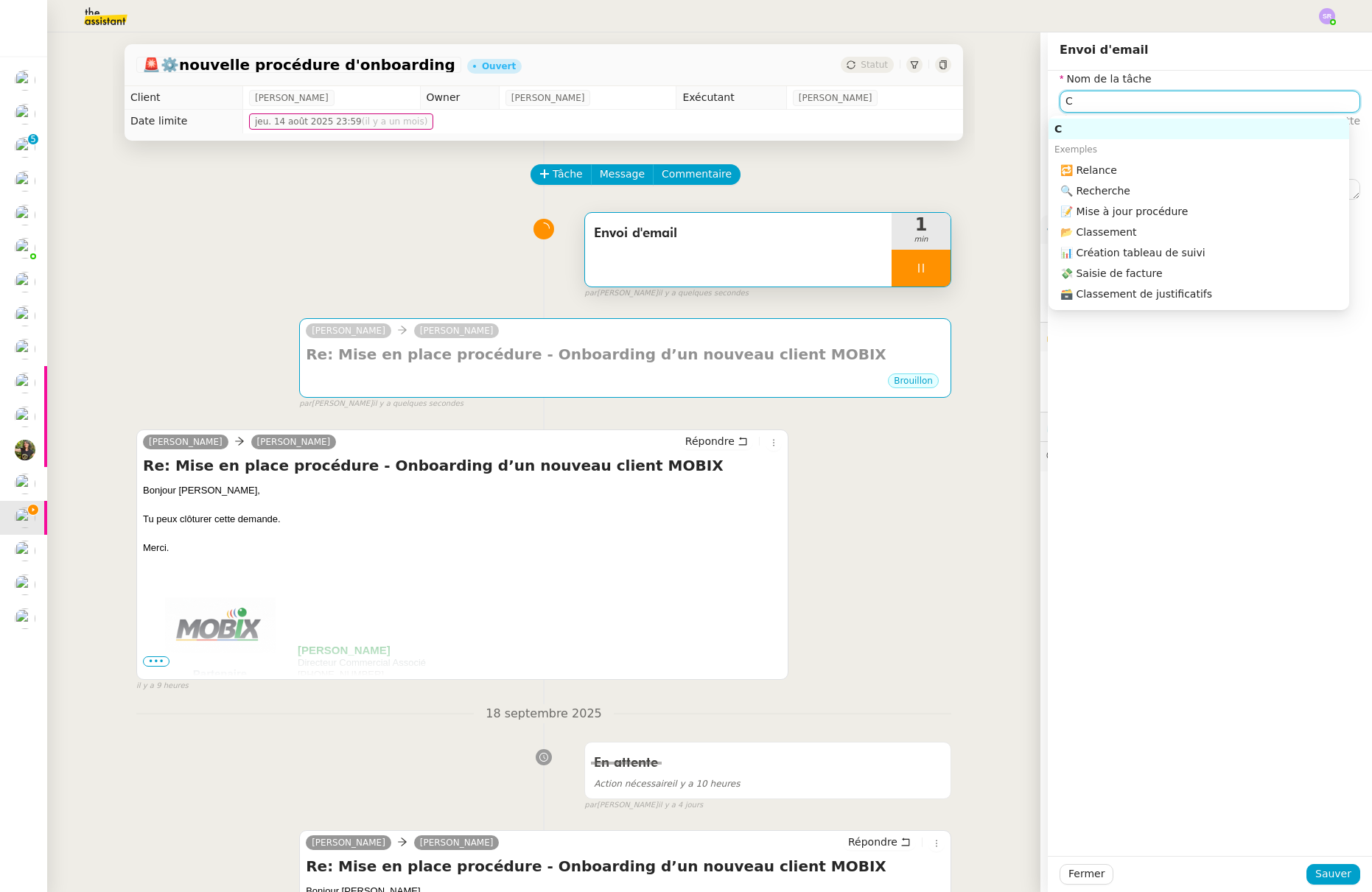
type input "4 ""
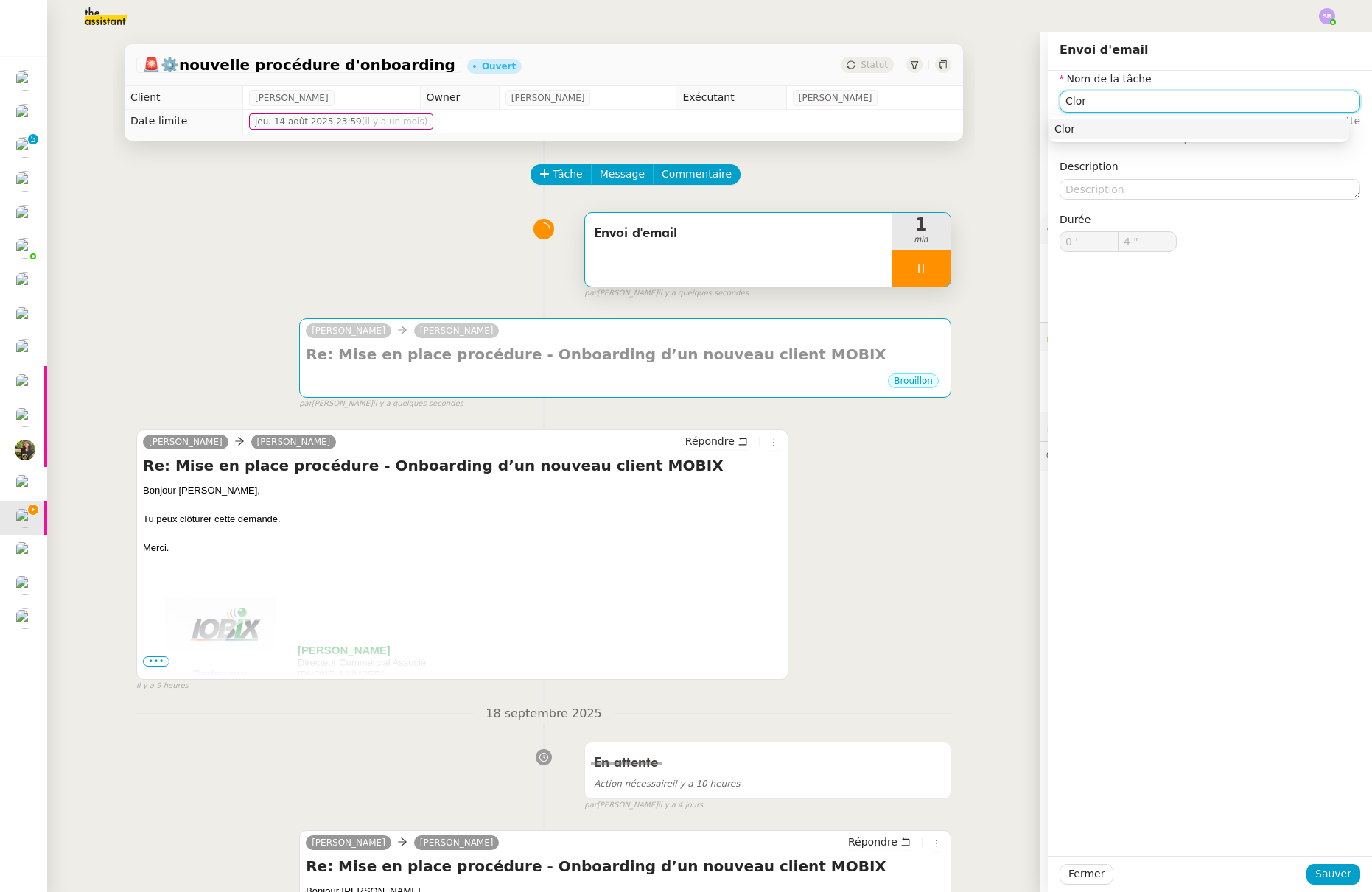
type input "Clo"
type input "5 ""
type input "Cloture"
type input "6 ""
type input "Cloture"
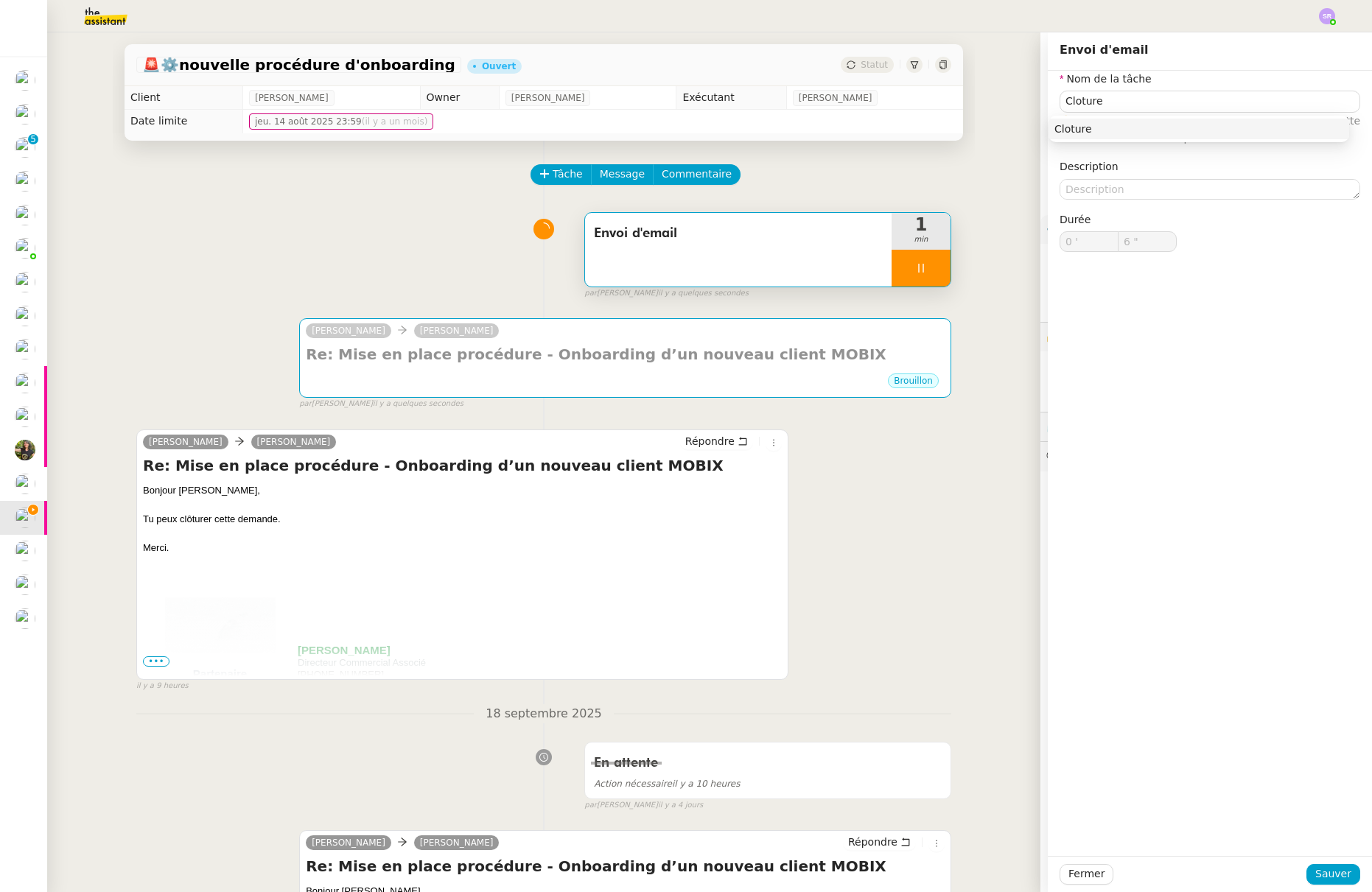
click at [1107, 139] on div "Cloture" at bounding box center [1198, 128] width 300 height 26
drag, startPoint x: 1111, startPoint y: 132, endPoint x: 1130, endPoint y: 241, distance: 110.6
click at [1111, 132] on div "Cloture" at bounding box center [1198, 129] width 289 height 14
drag, startPoint x: 1309, startPoint y: 870, endPoint x: 1232, endPoint y: 821, distance: 91.3
click at [1315, 868] on span "Sauver" at bounding box center [1332, 874] width 36 height 17
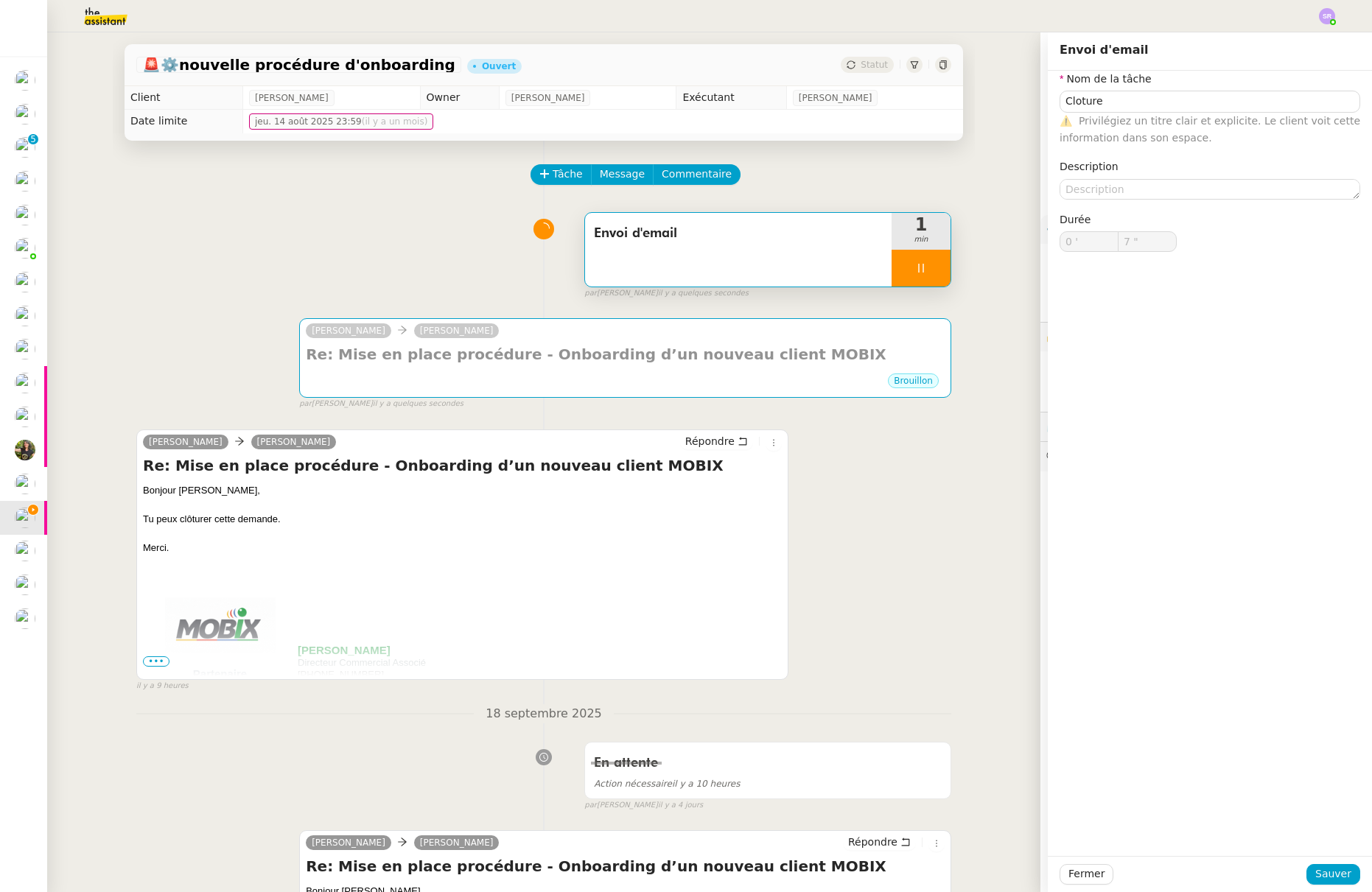
type input "8 ""
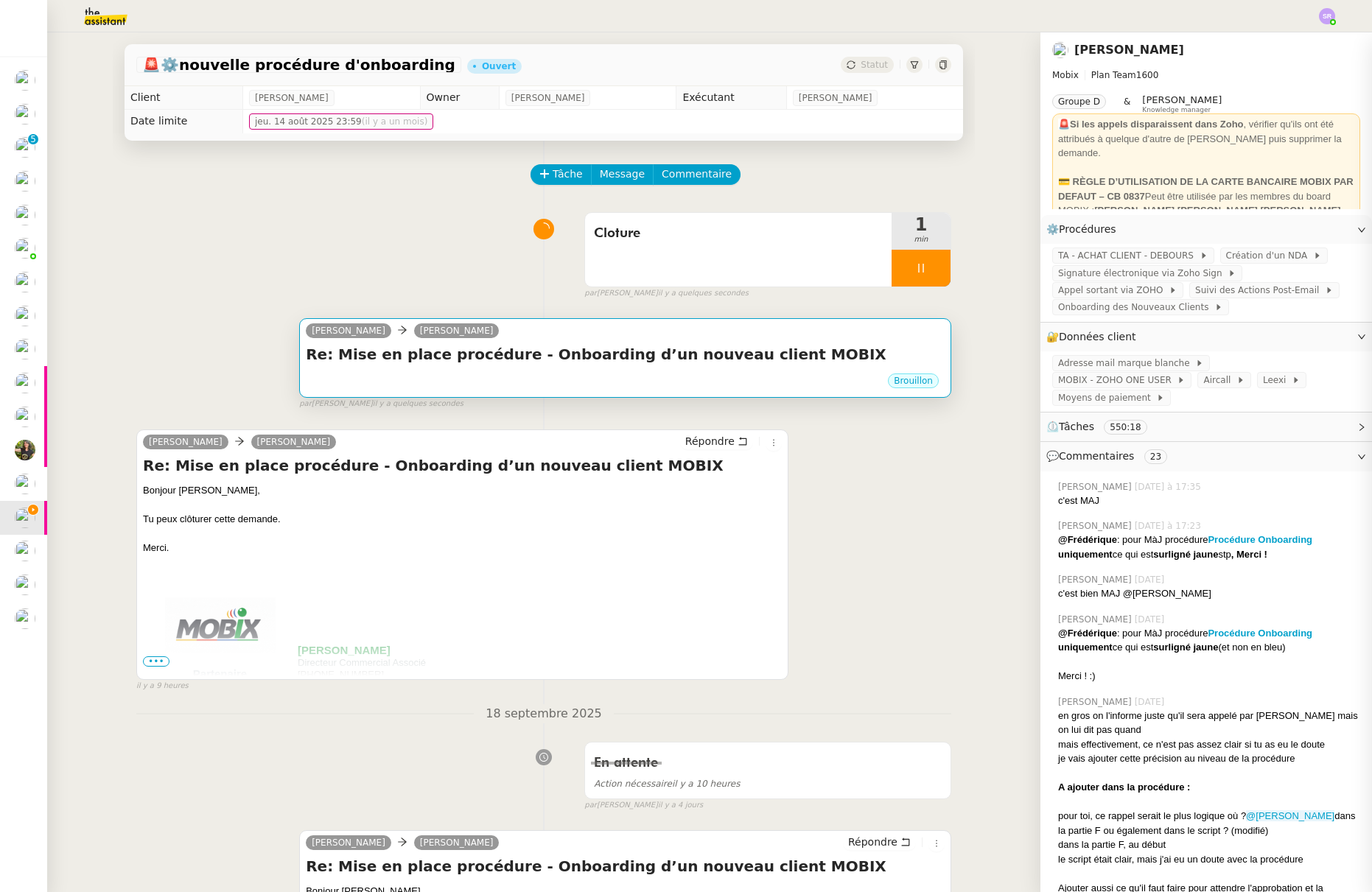
click at [494, 363] on h4 "Re: Mise en place procédure - Onboarding d’un nouveau client MOBIX" at bounding box center [624, 354] width 639 height 20
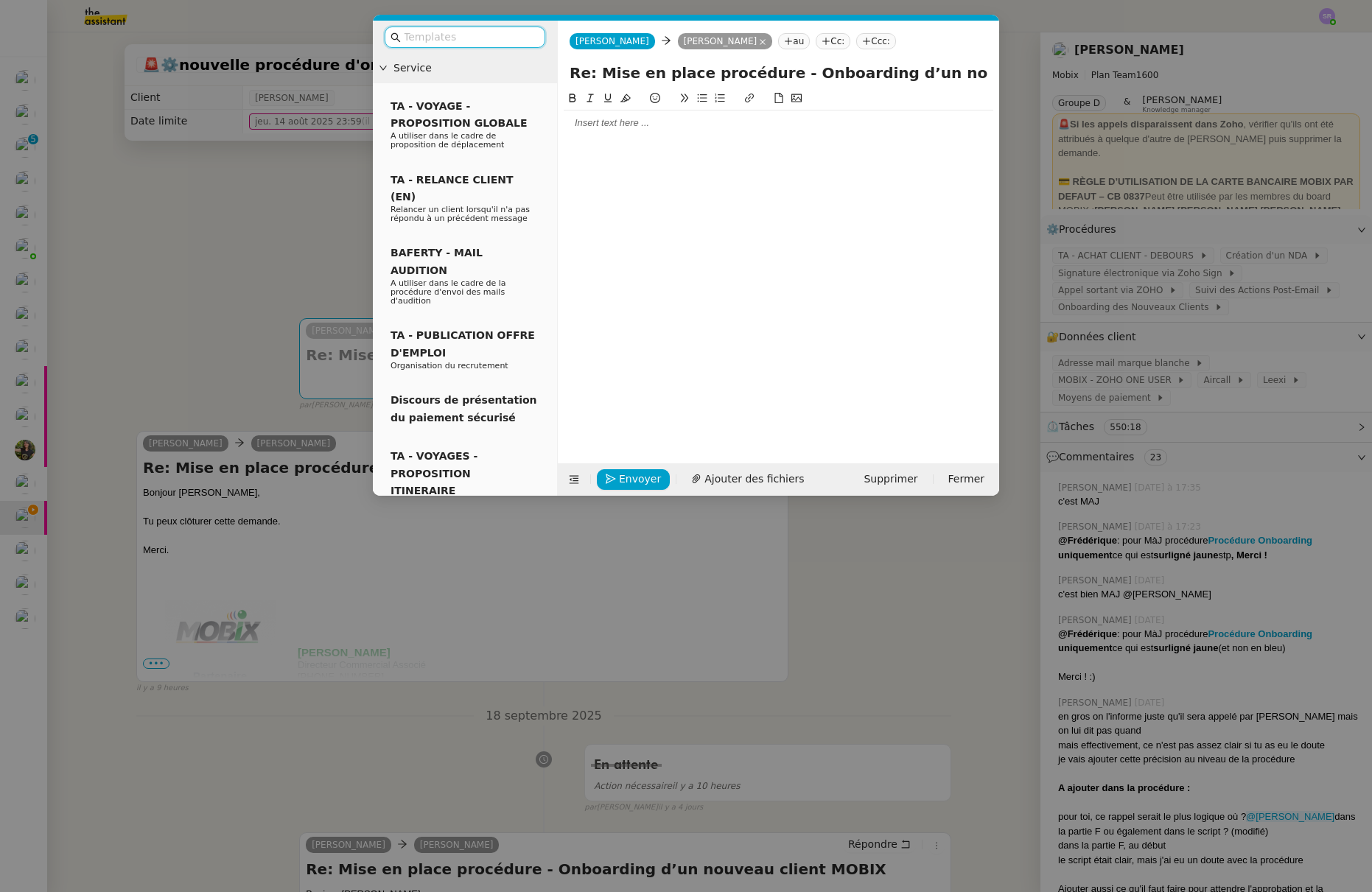
click at [471, 51] on div at bounding box center [465, 36] width 184 height 33
click at [478, 42] on input "text" at bounding box center [469, 37] width 132 height 17
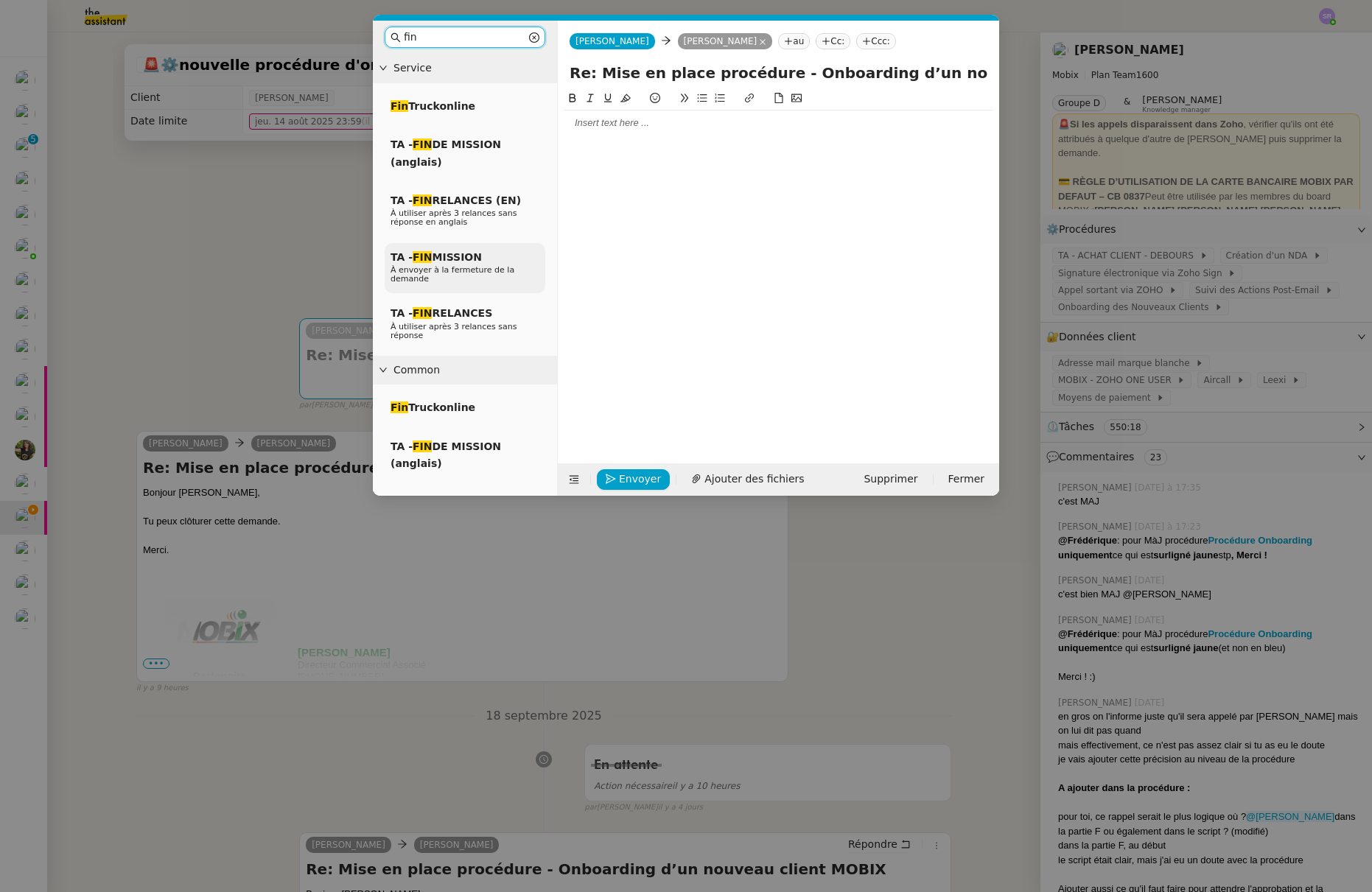
type input "fin"
click at [461, 258] on span "TA - FIN MISSION" at bounding box center [436, 257] width 91 height 12
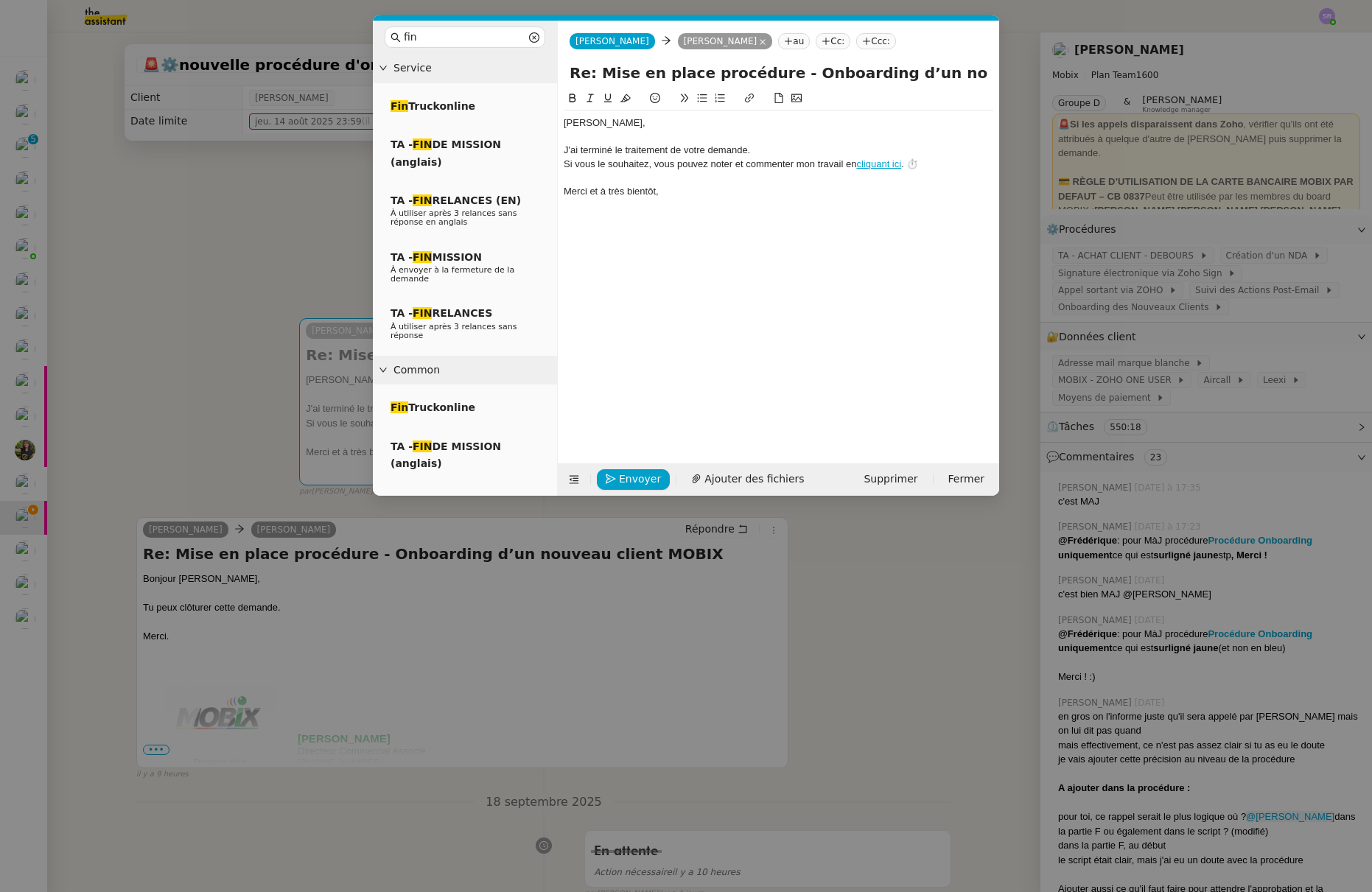
click at [239, 360] on nz-modal-container "fin Service Fin Truckonline TA - FIN DE MISSION (anglais) TA - FIN RELANCES (EN…" at bounding box center [686, 446] width 1372 height 892
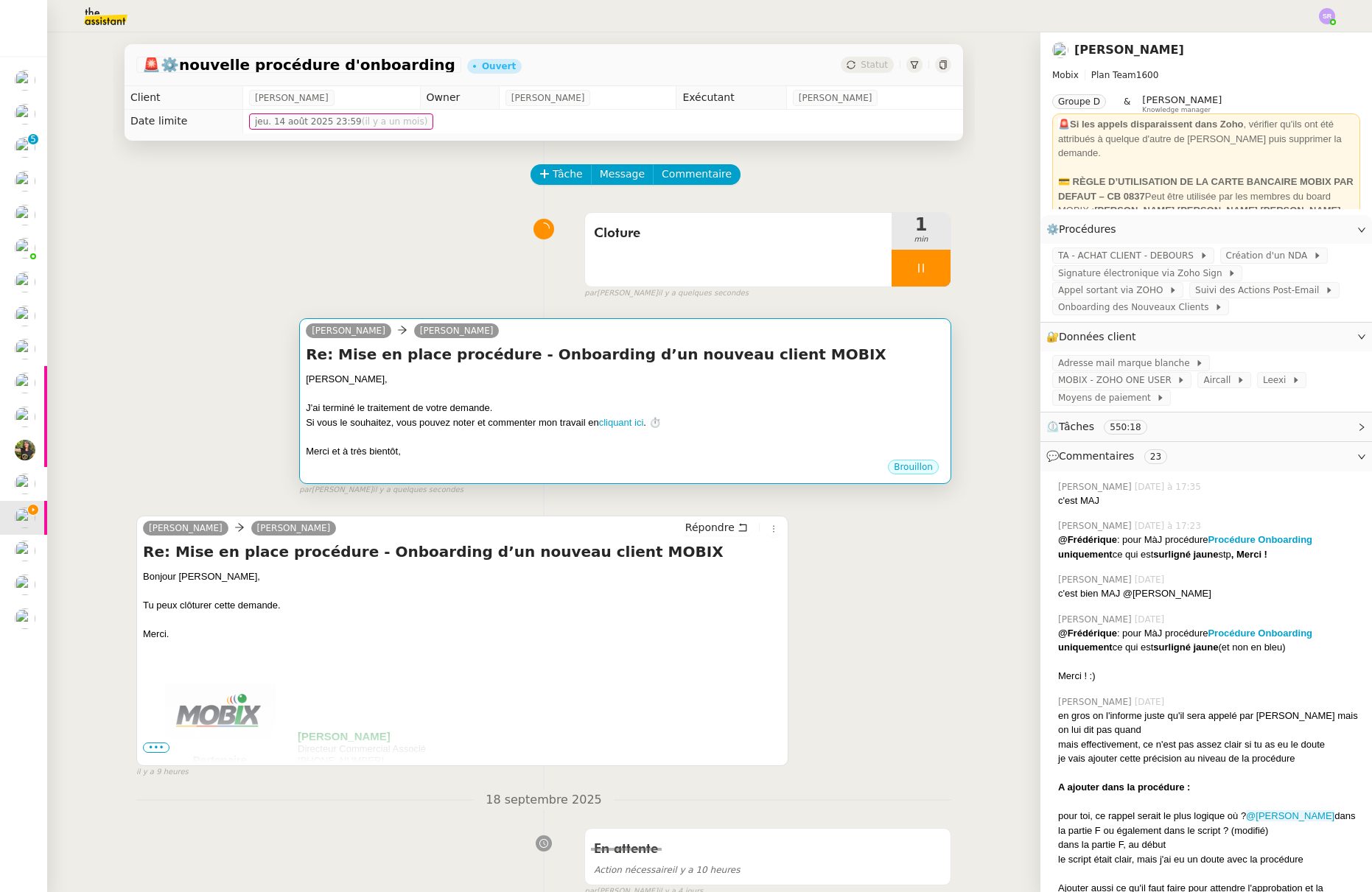
click at [456, 412] on div "J'ai terminé le traitement de votre demande." at bounding box center [624, 408] width 639 height 14
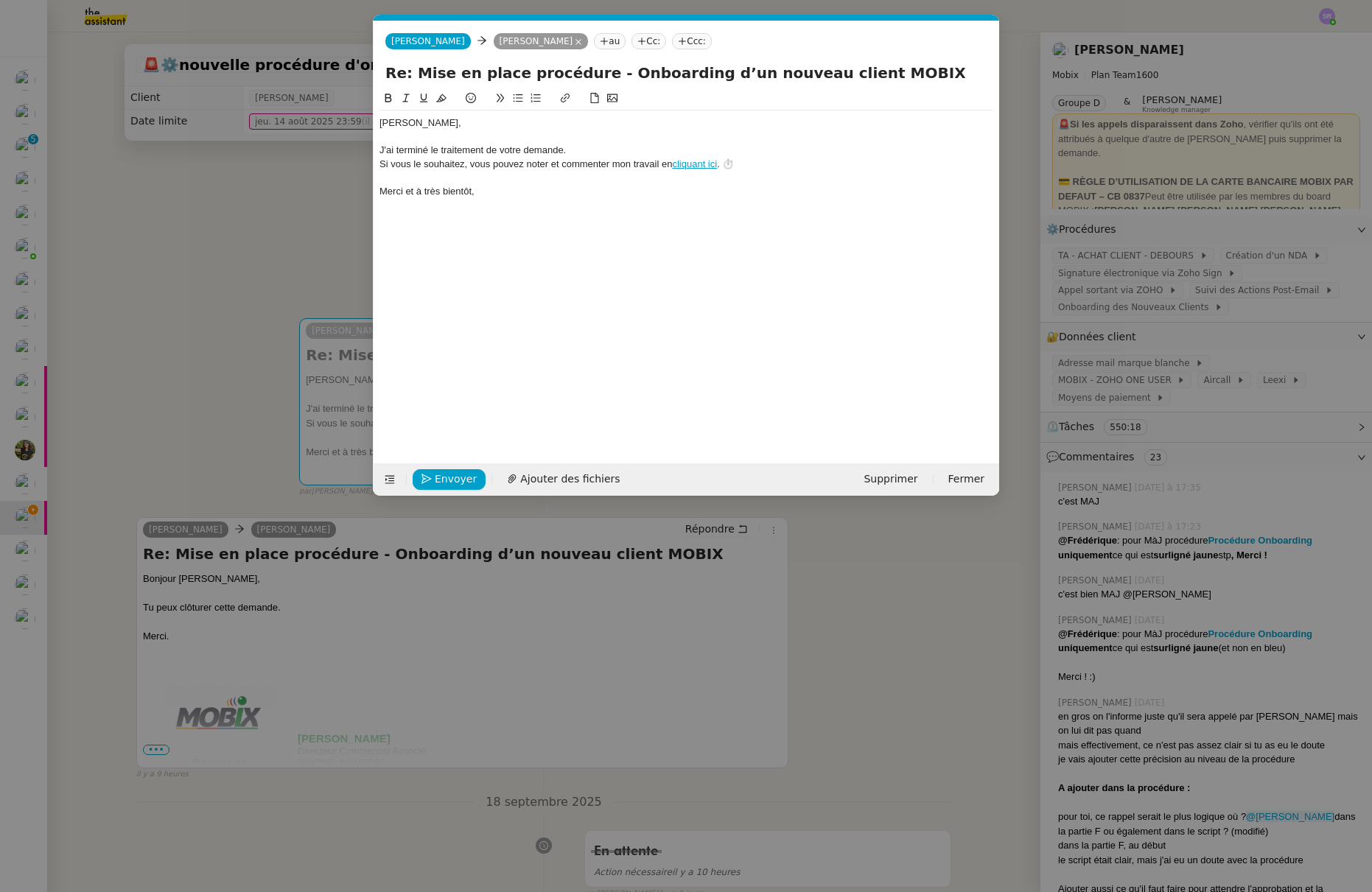
scroll to position [0, 43]
click at [381, 122] on div "Florian﻿," at bounding box center [686, 123] width 613 height 14
click at [591, 135] on div at bounding box center [686, 138] width 613 height 14
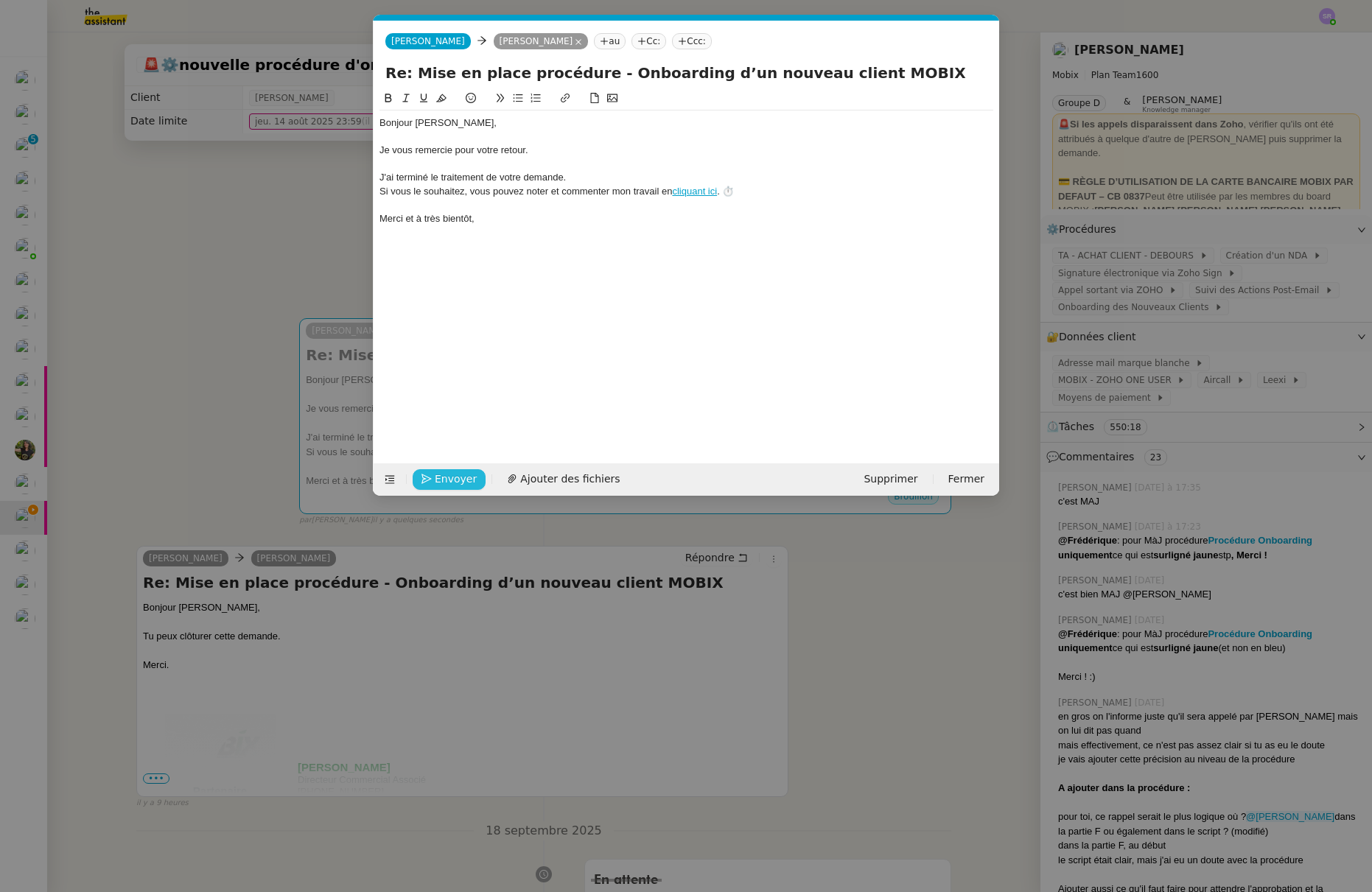
click at [440, 477] on span "Envoyer" at bounding box center [456, 479] width 42 height 17
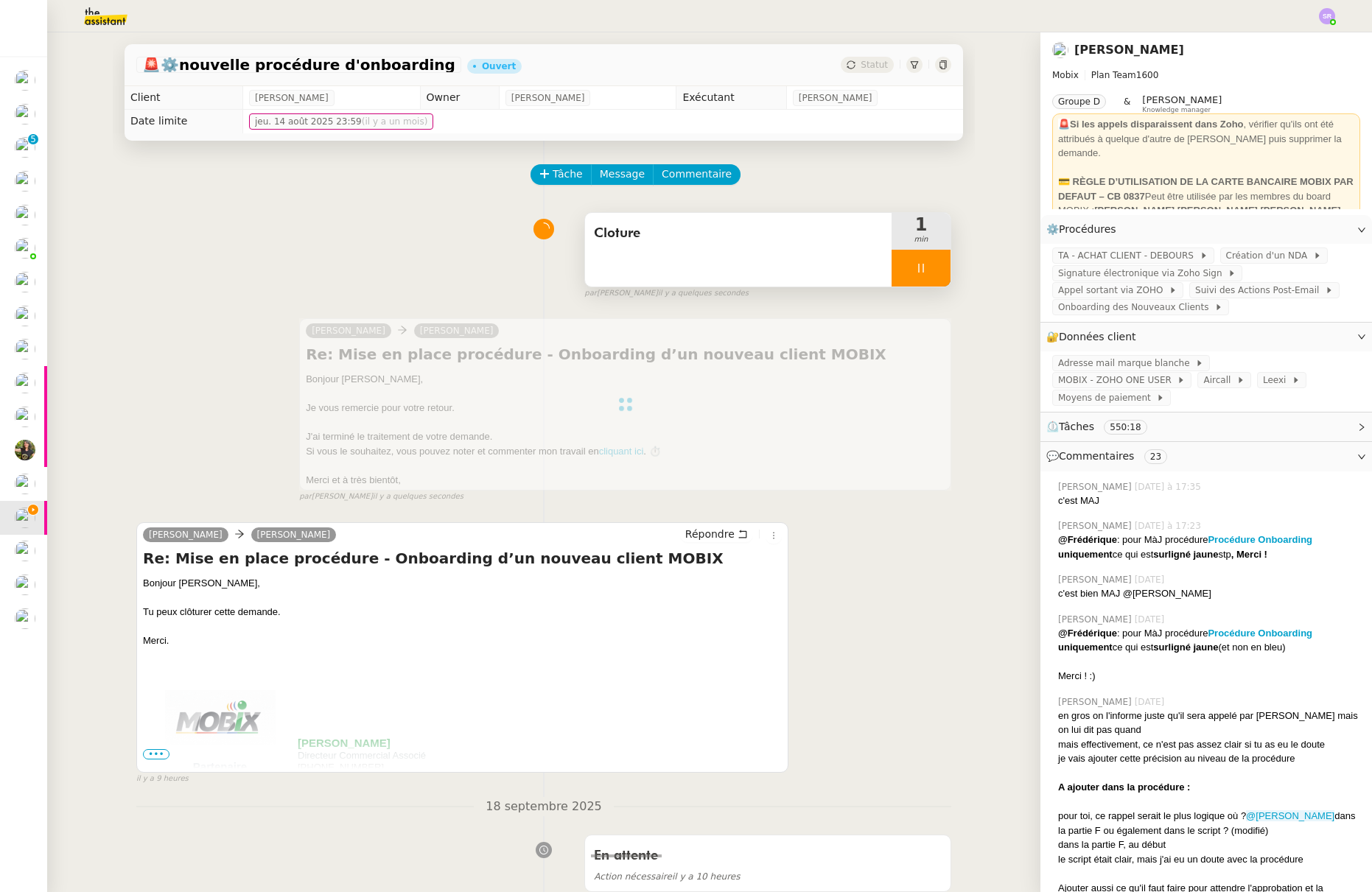
click at [921, 258] on div at bounding box center [921, 268] width 59 height 37
drag, startPoint x: 923, startPoint y: 268, endPoint x: 894, endPoint y: 181, distance: 91.7
click at [930, 267] on icon at bounding box center [936, 268] width 12 height 12
click at [850, 71] on div "Statut" at bounding box center [867, 64] width 53 height 16
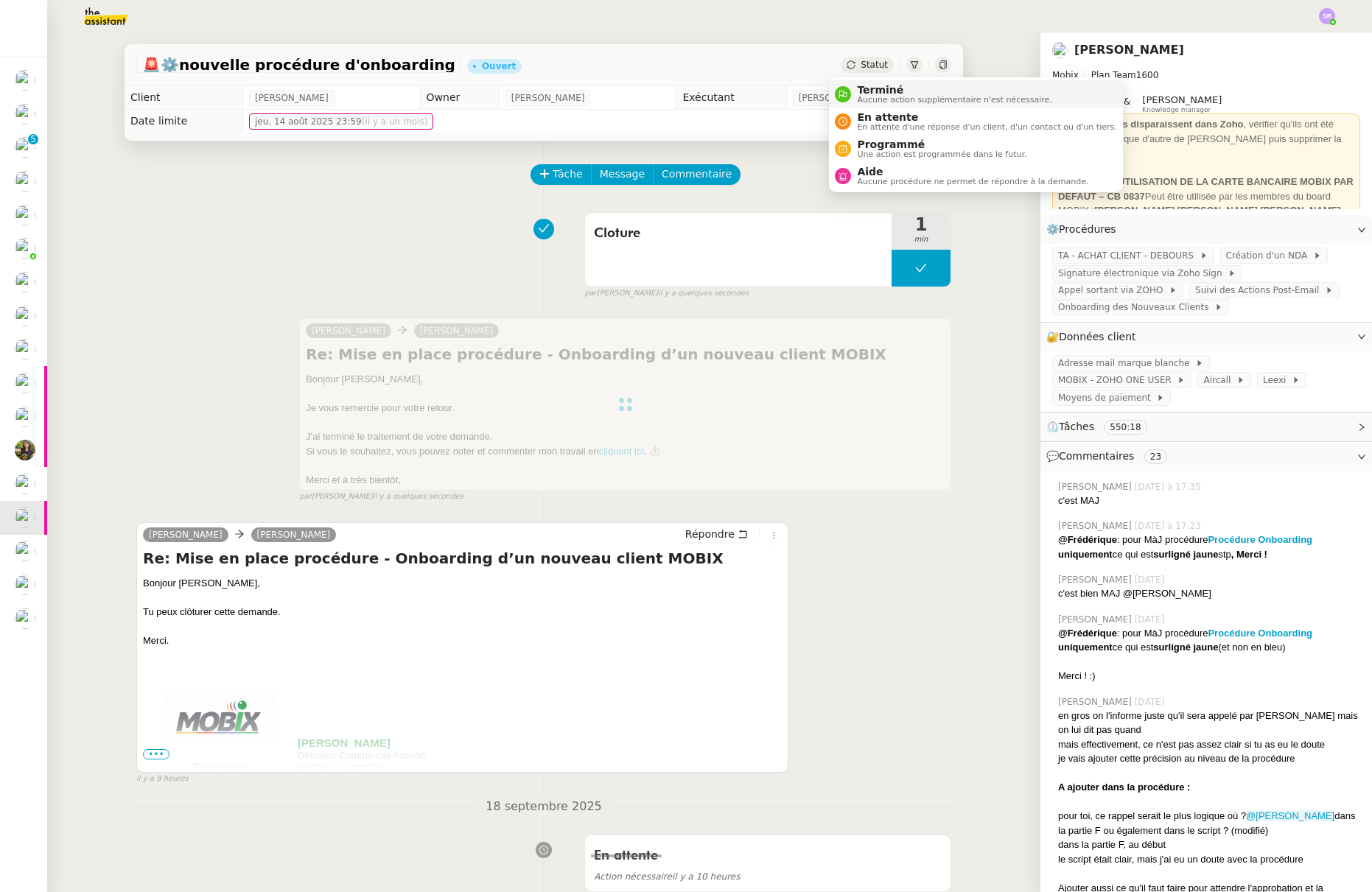
click at [901, 89] on span "Terminé" at bounding box center [953, 90] width 194 height 12
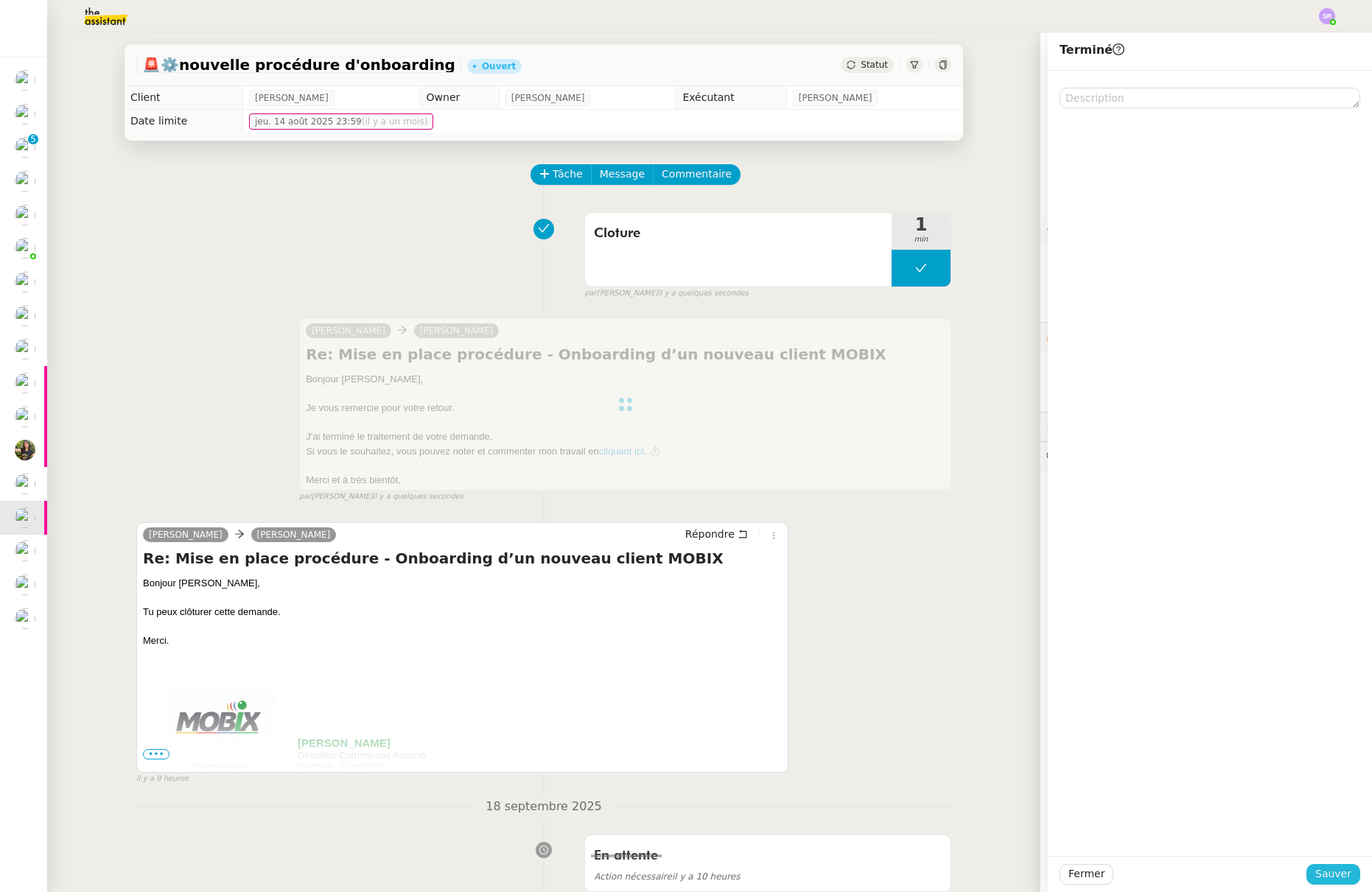
click at [1317, 868] on span "Sauver" at bounding box center [1332, 874] width 36 height 17
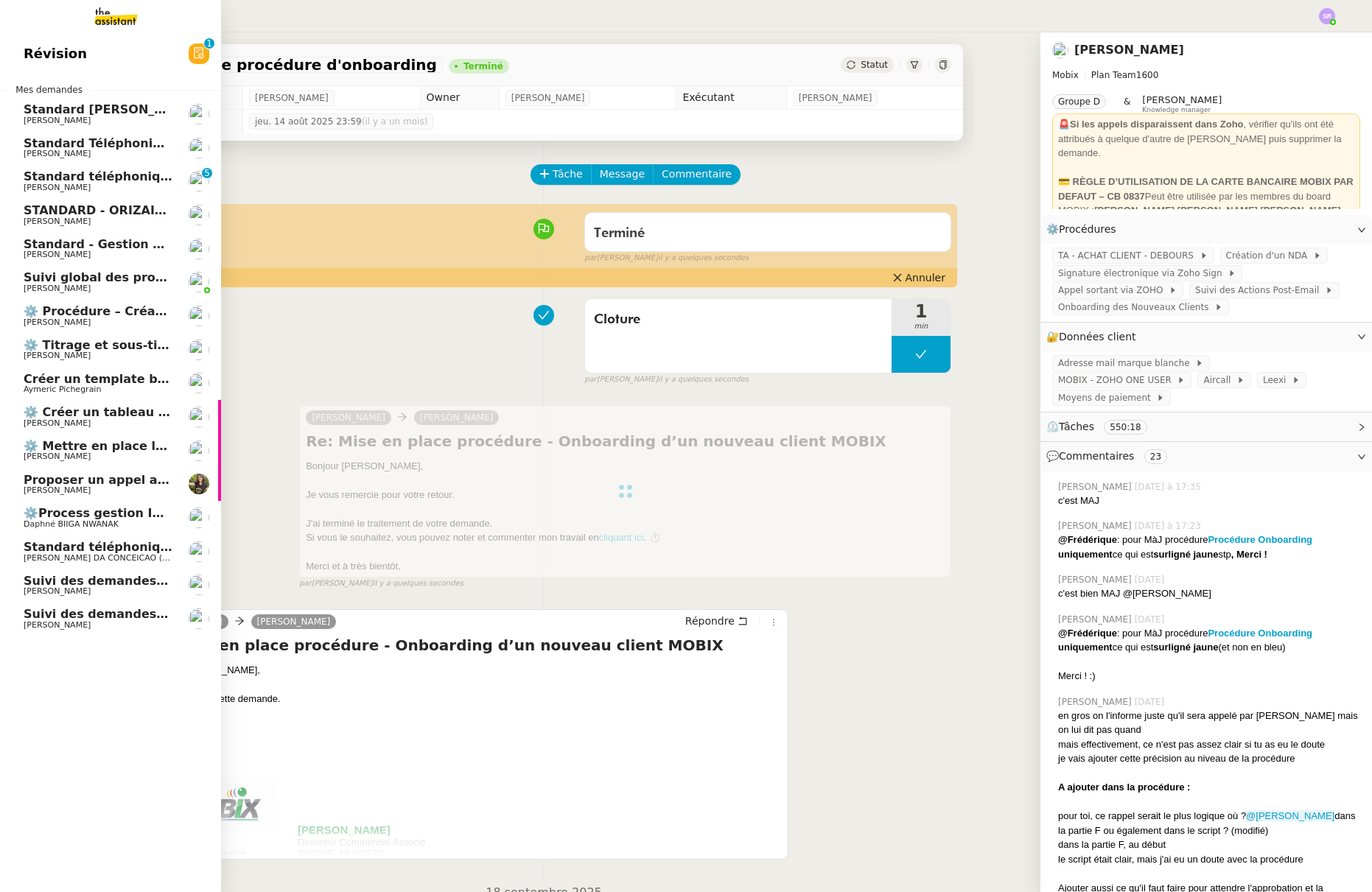
click at [67, 619] on span "Suivi des demandes / procédures en cours Mobix" at bounding box center [186, 614] width 325 height 14
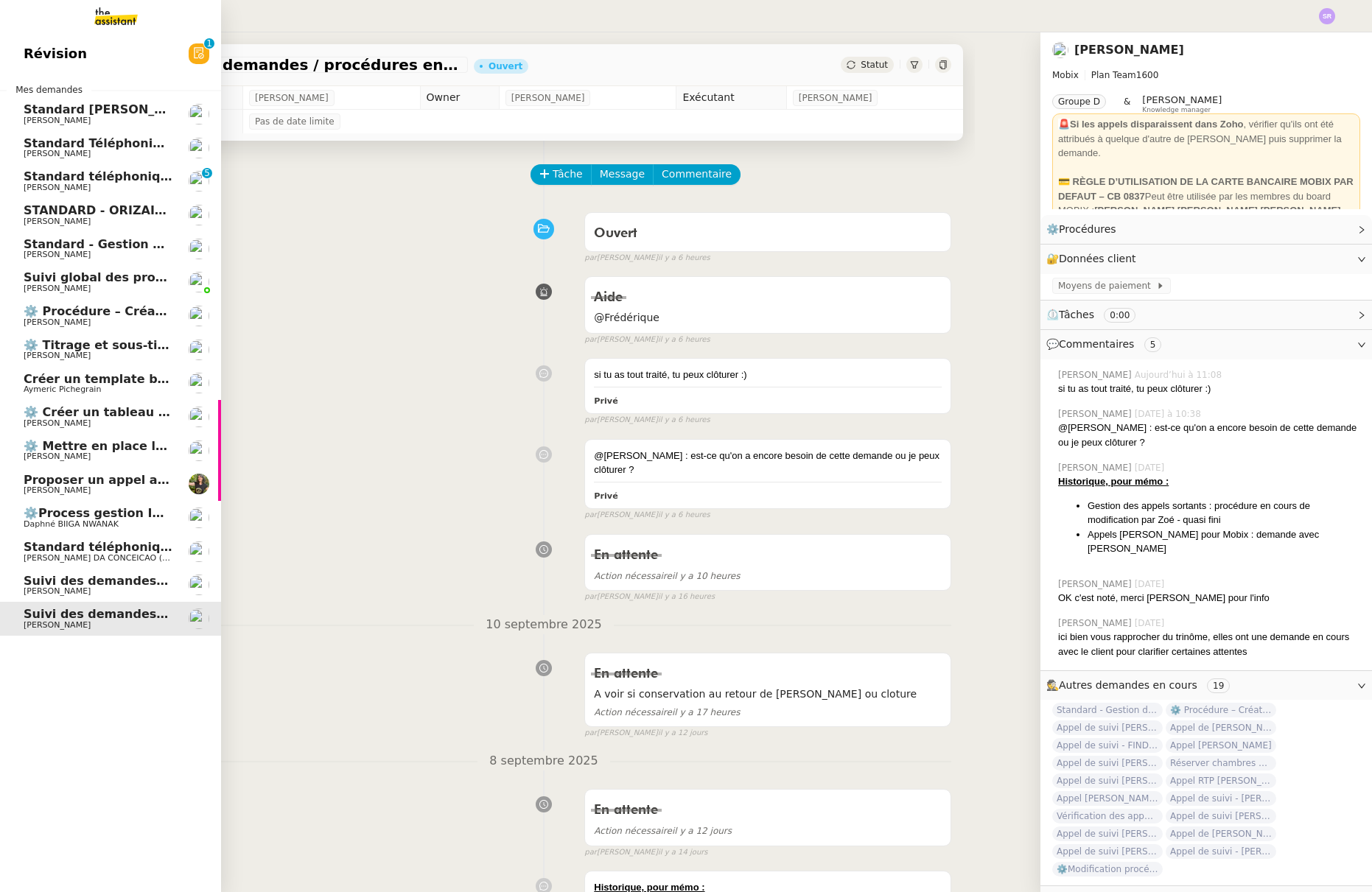
click at [84, 592] on span "[PERSON_NAME]" at bounding box center [57, 591] width 67 height 9
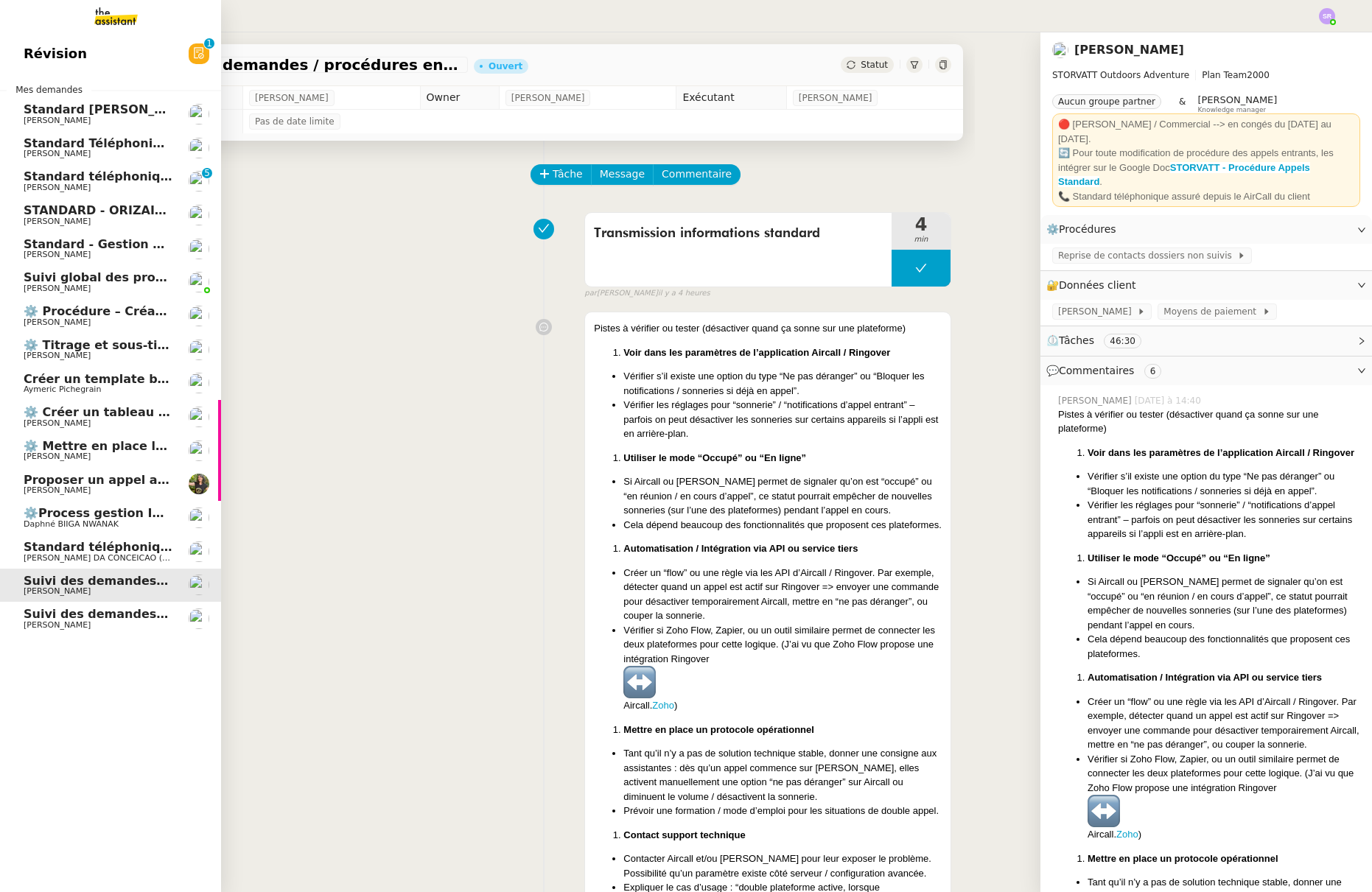
click at [116, 520] on span "Daphné BIIGA NWANAK" at bounding box center [98, 524] width 149 height 8
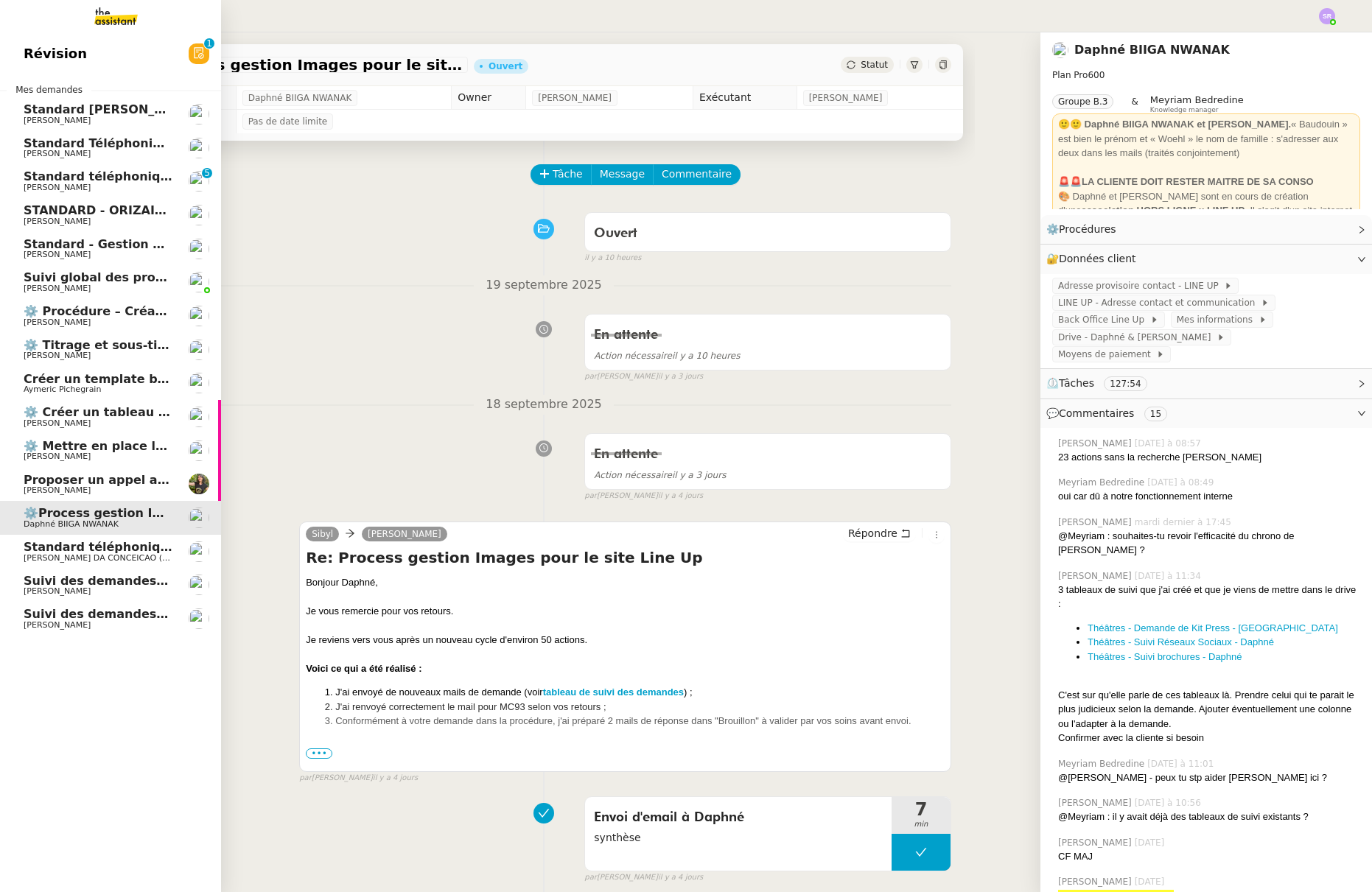
click at [120, 488] on span "[PERSON_NAME]" at bounding box center [98, 490] width 149 height 8
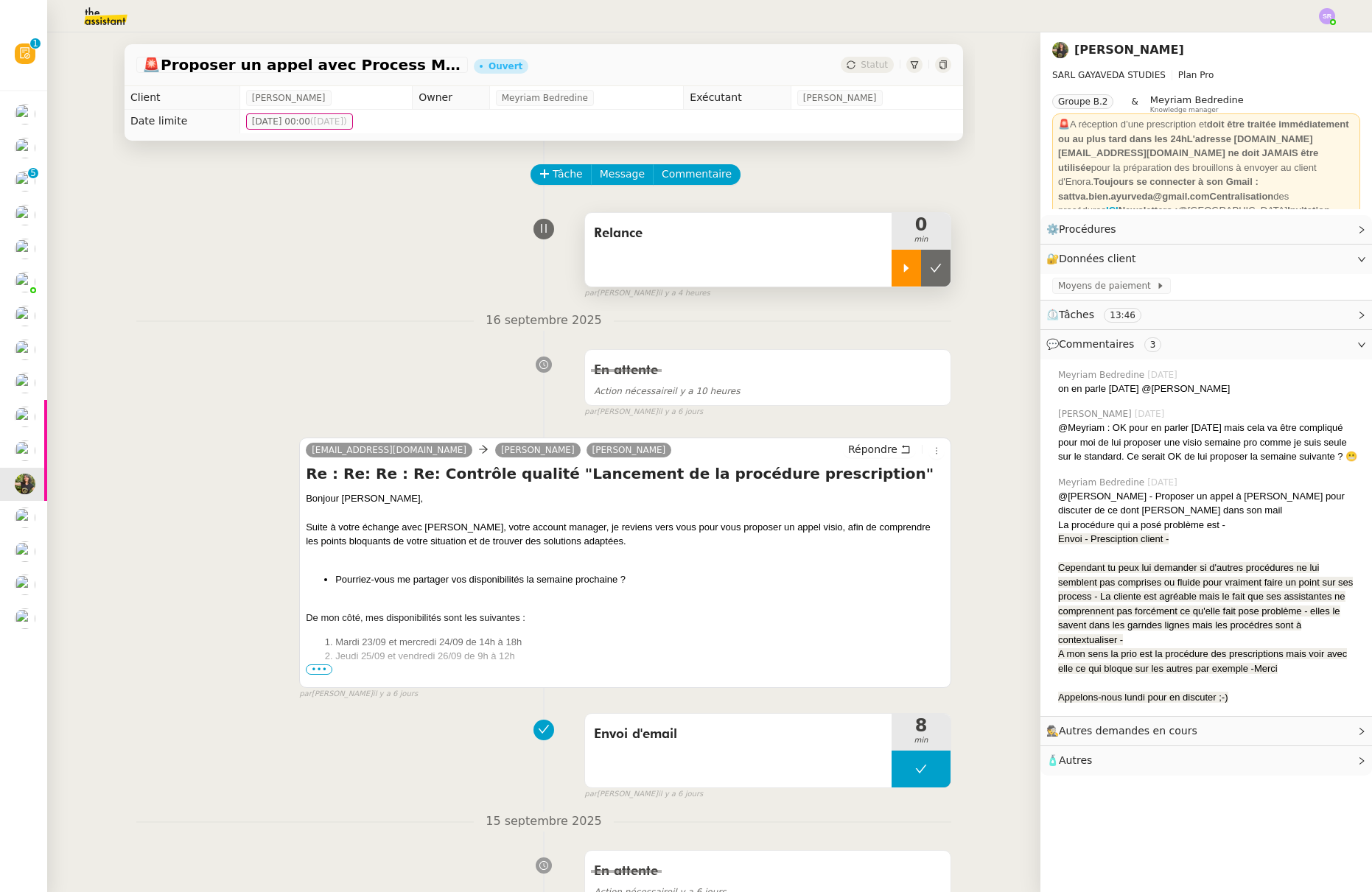
click at [893, 256] on div at bounding box center [905, 268] width 30 height 37
click at [856, 451] on span "Répondre" at bounding box center [872, 449] width 49 height 14
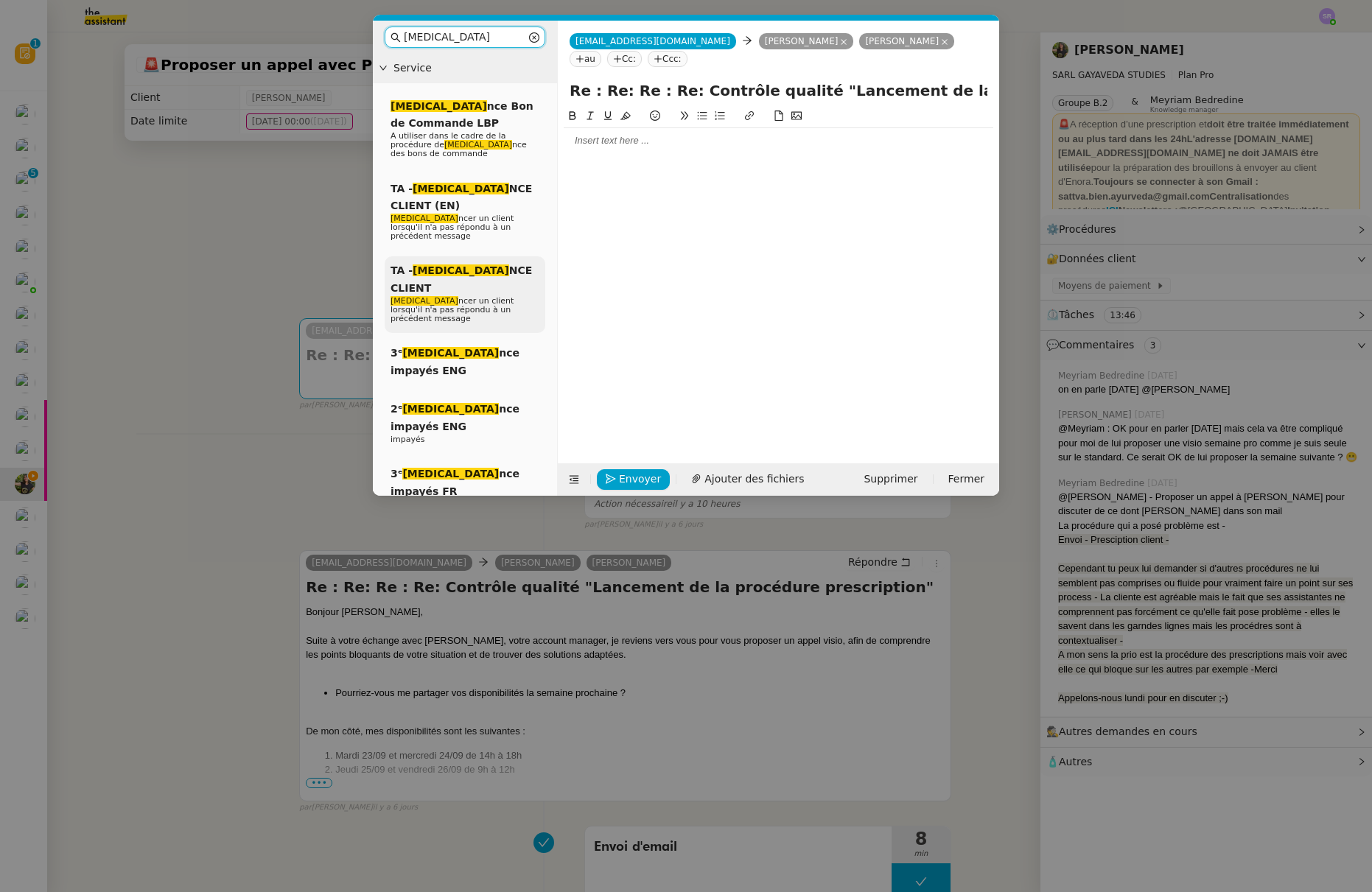
type input "[MEDICAL_DATA]"
click at [514, 257] on div "TA - RELA NCE CLIENT Rela ncer un client lorsqu'il n'a pas répondu à un précéde…" at bounding box center [465, 295] width 160 height 77
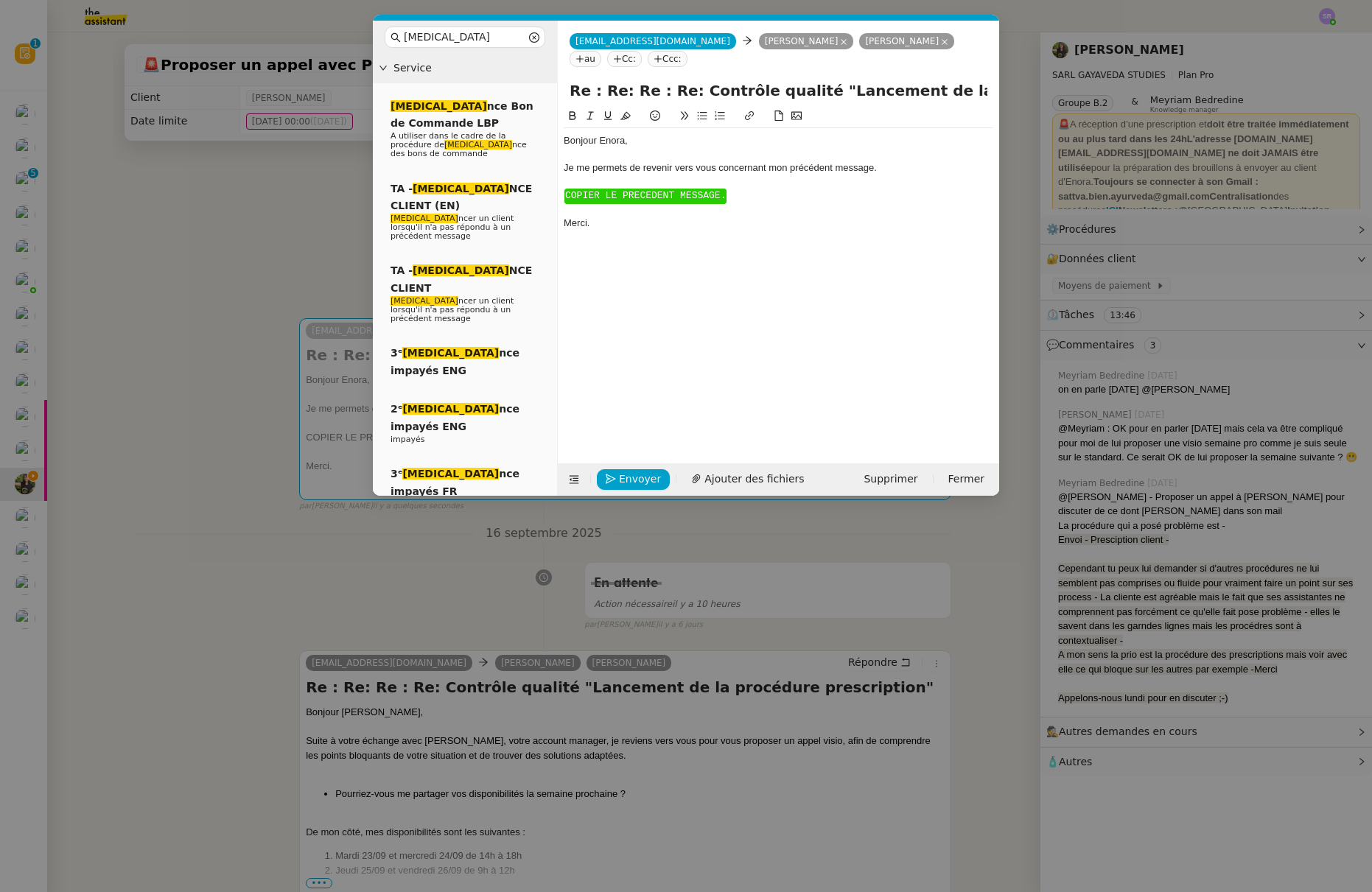
click at [334, 758] on nz-modal-container "rela Service Rela nce Bon de Commande LBP A utiliser dans le cadre de la procéd…" at bounding box center [686, 446] width 1372 height 892
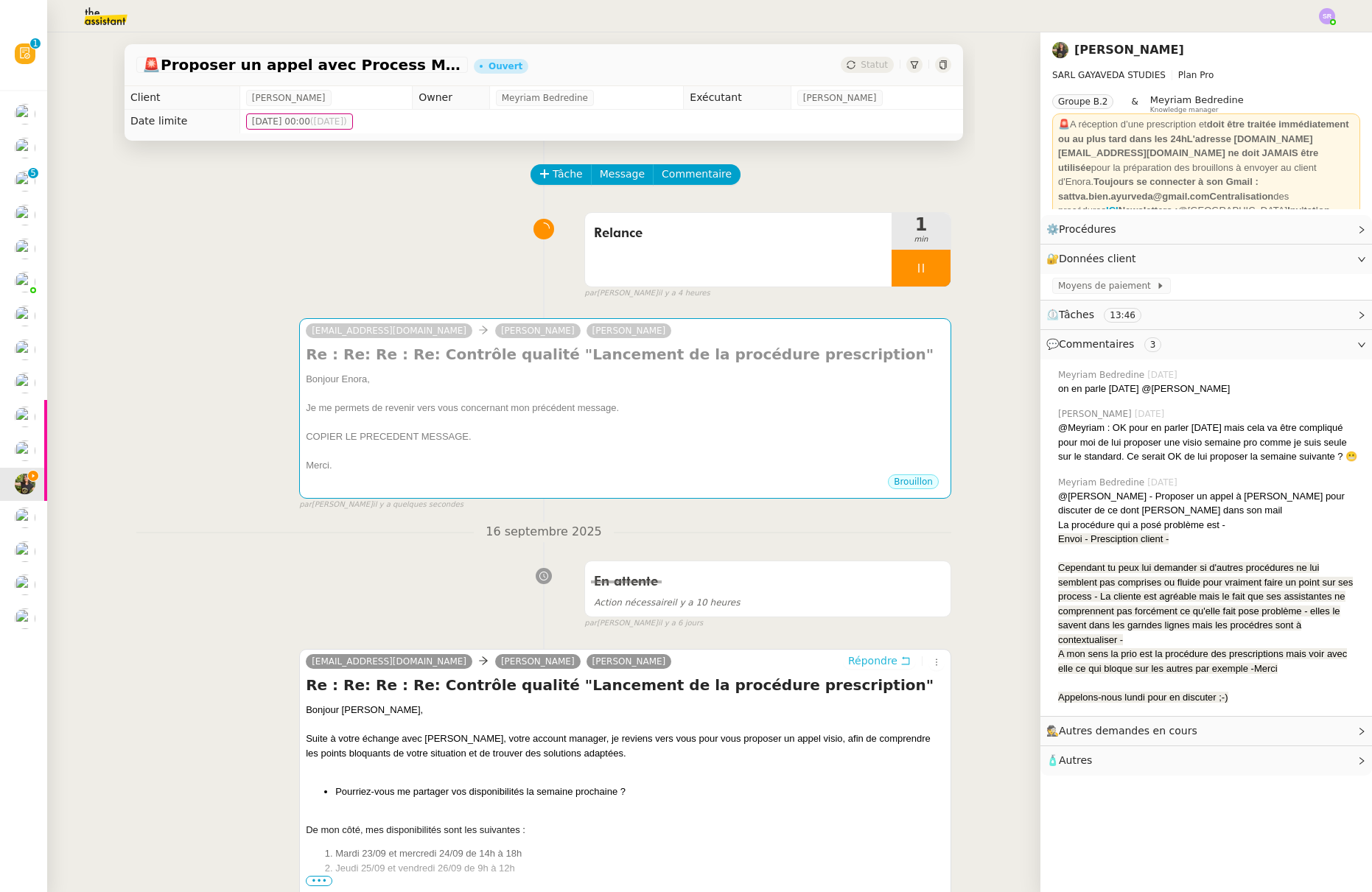
scroll to position [82, 0]
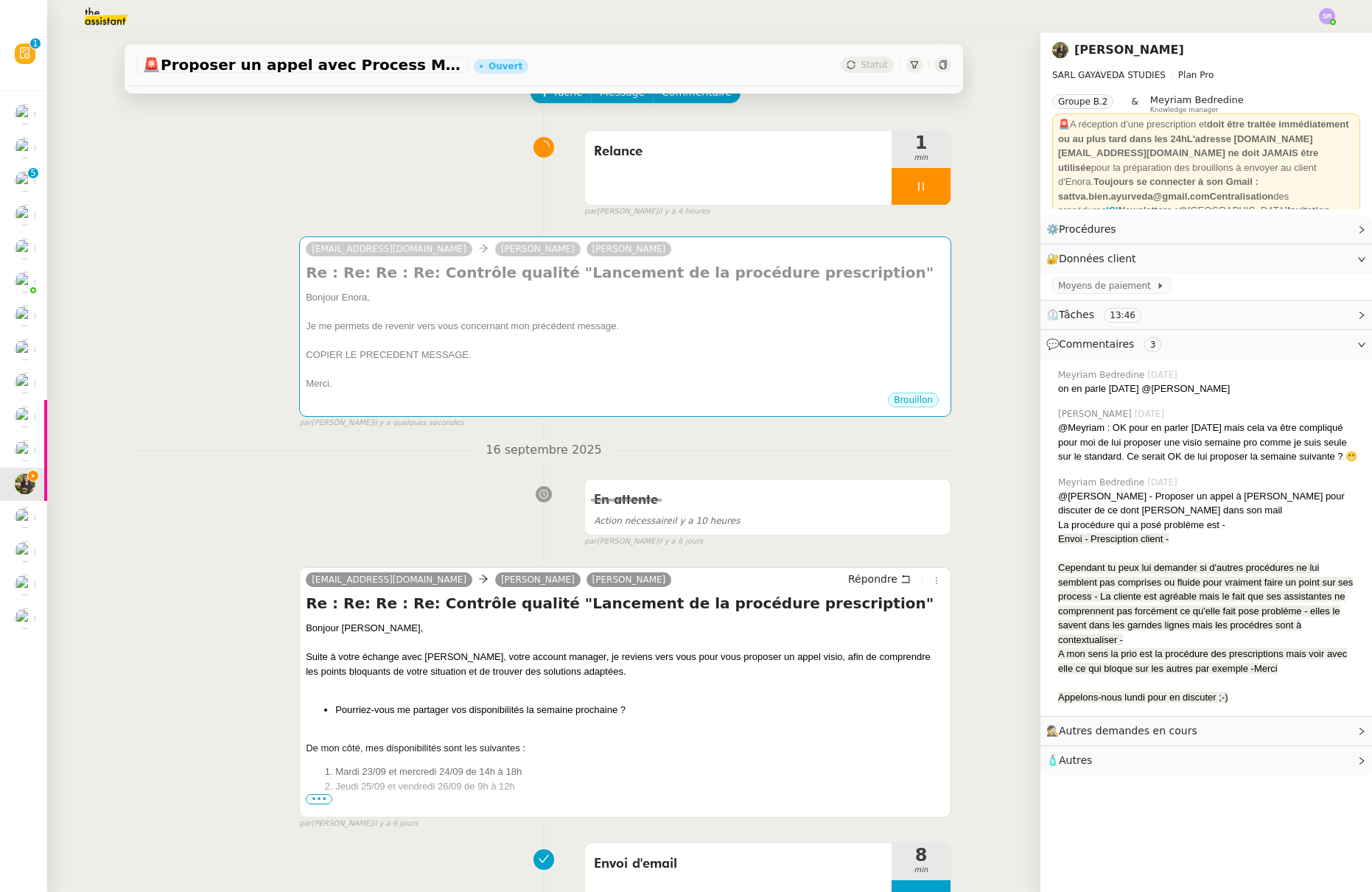
click at [312, 799] on span "•••" at bounding box center [318, 799] width 26 height 10
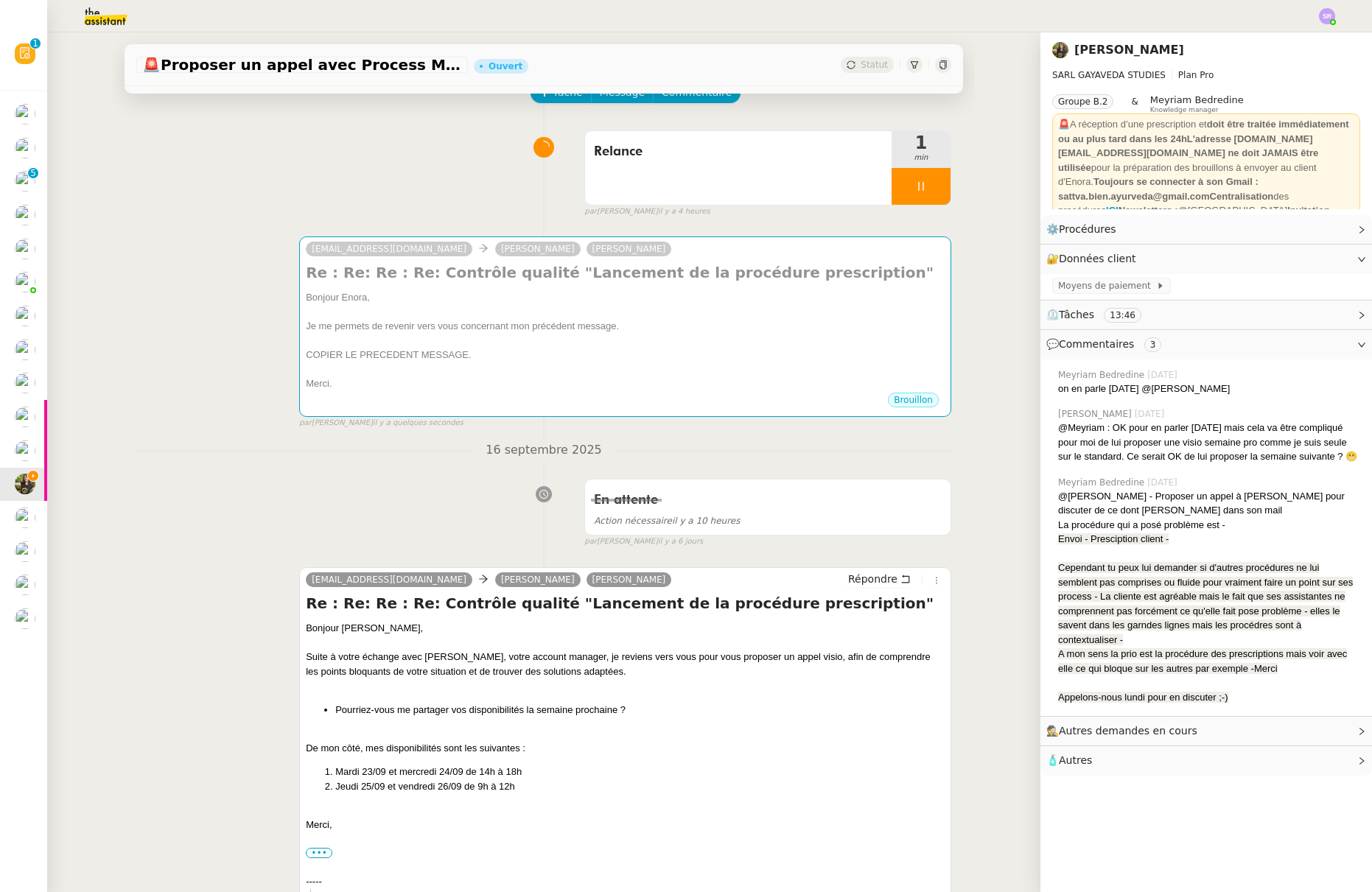
scroll to position [219, 0]
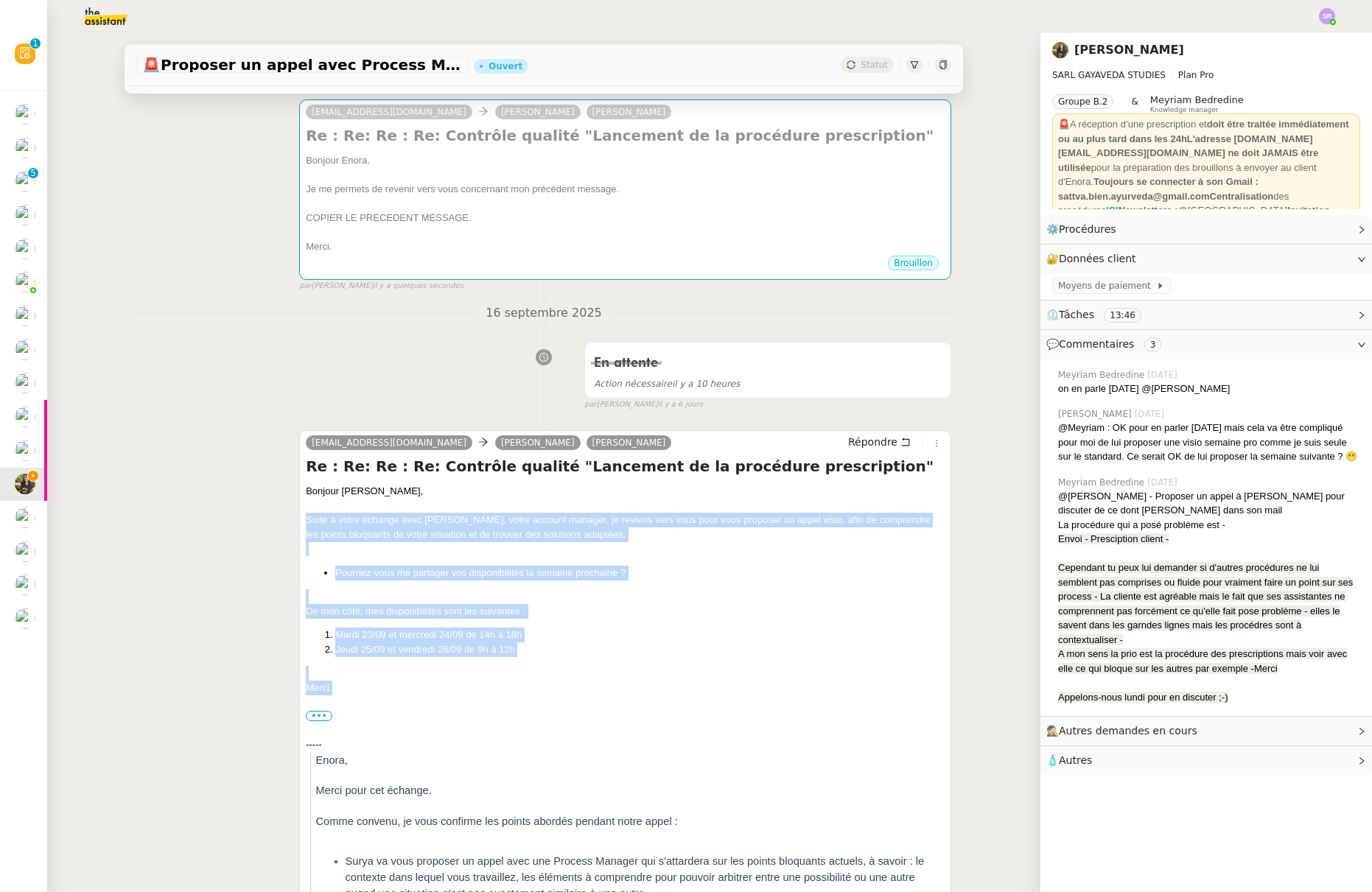
drag, startPoint x: 328, startPoint y: 687, endPoint x: 281, endPoint y: 522, distance: 171.6
copy div "Suite à votre échange avec Marie, votre account manager, je reviens vers vous p…"
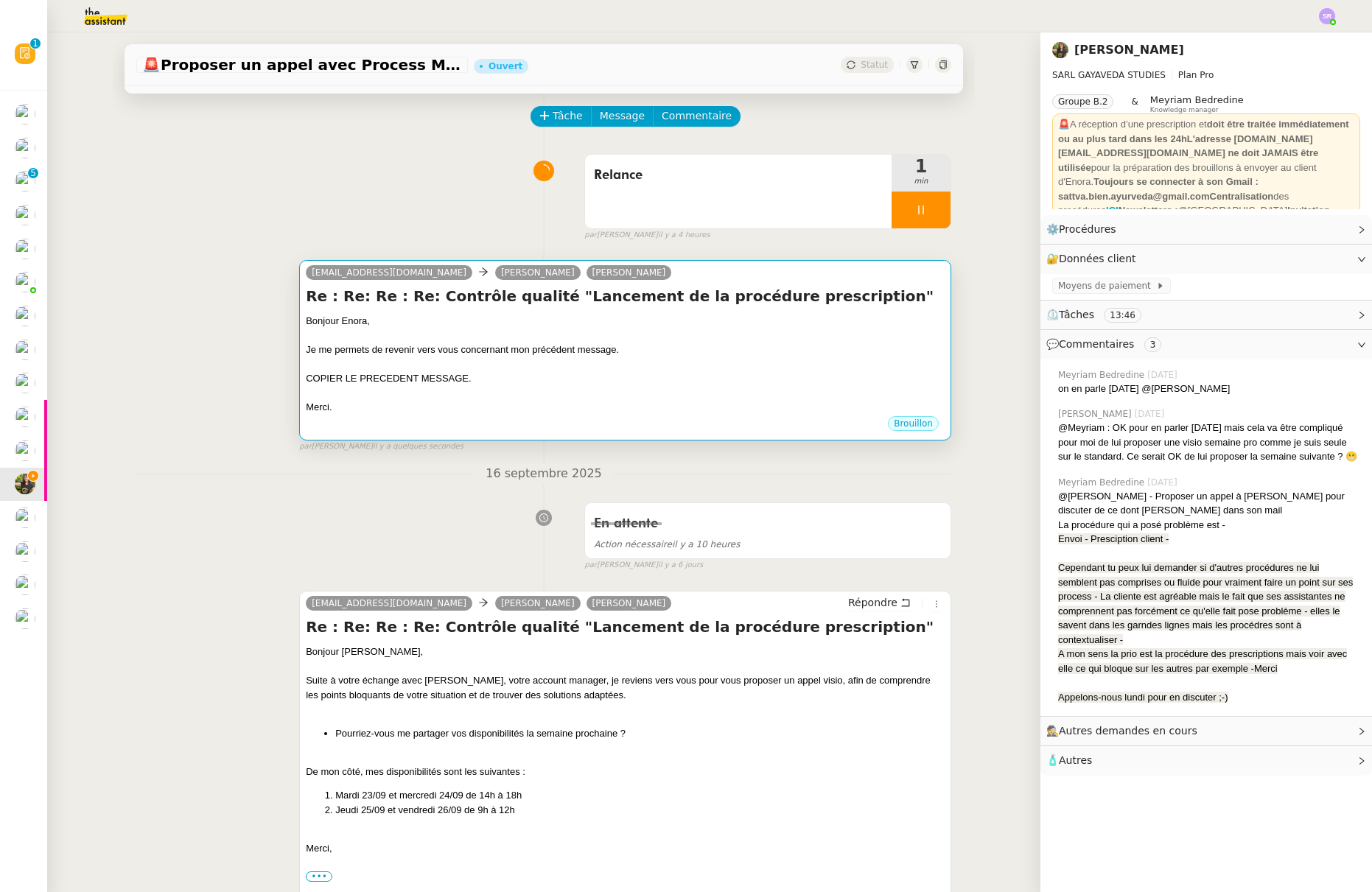
click at [626, 360] on div at bounding box center [624, 364] width 639 height 14
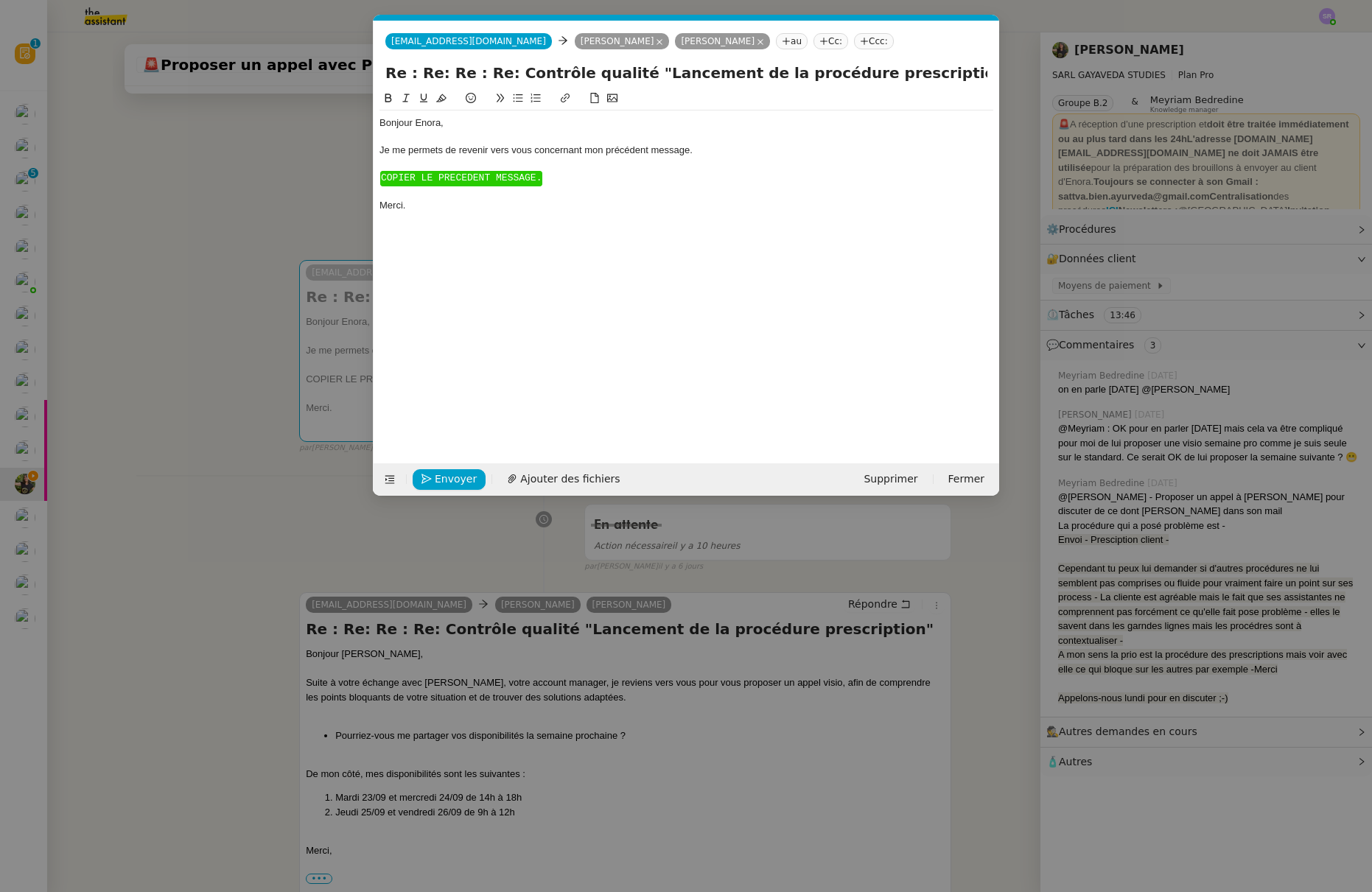
scroll to position [0, 49]
drag, startPoint x: 439, startPoint y: 225, endPoint x: 375, endPoint y: 171, distance: 83.7
click at [375, 171] on nz-spin "Bonjour Enora﻿, Je me permets de revenir vers vous concernant mon précédent mes…" at bounding box center [686, 268] width 625 height 357
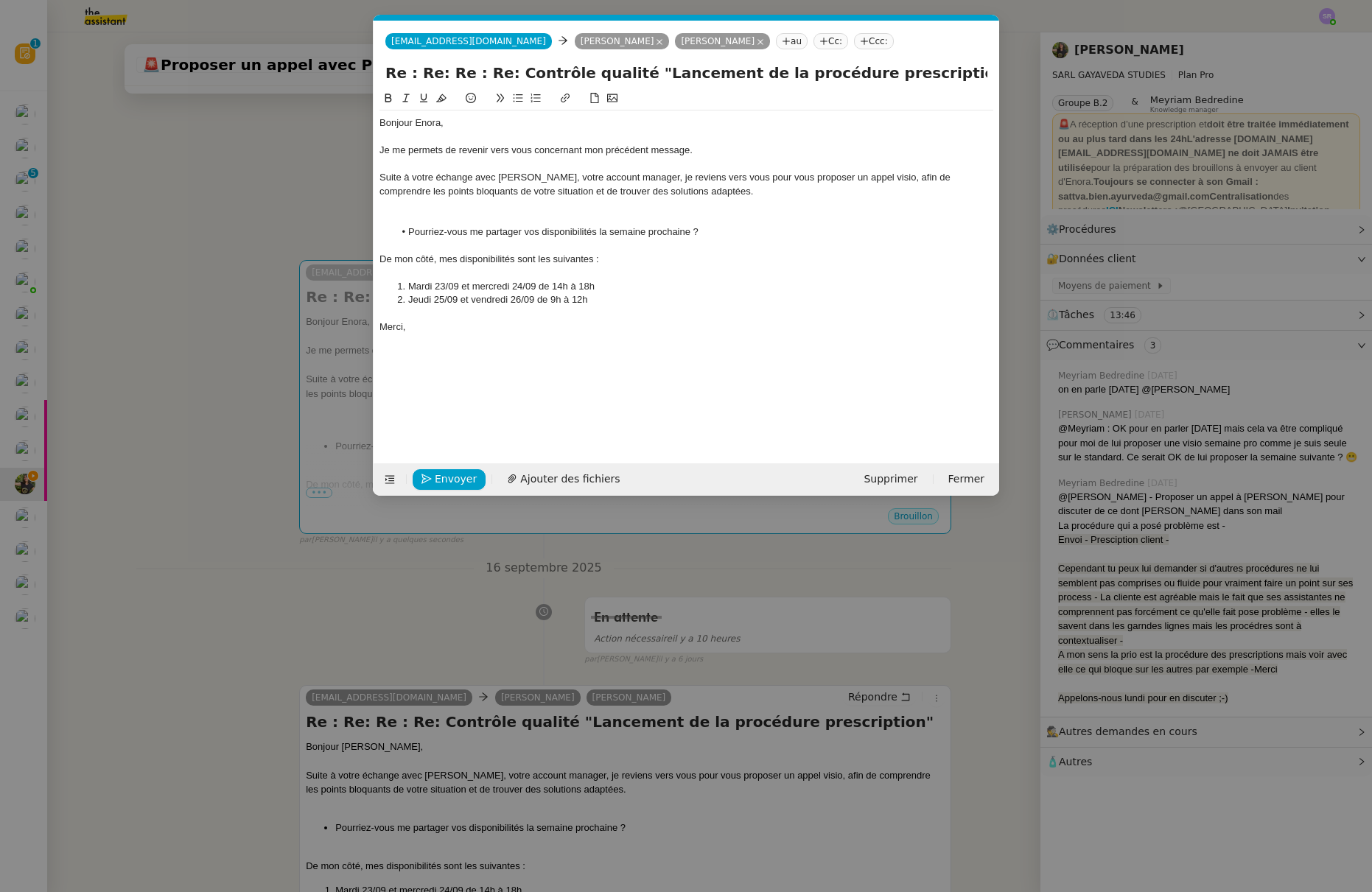
click at [540, 215] on div at bounding box center [686, 219] width 613 height 14
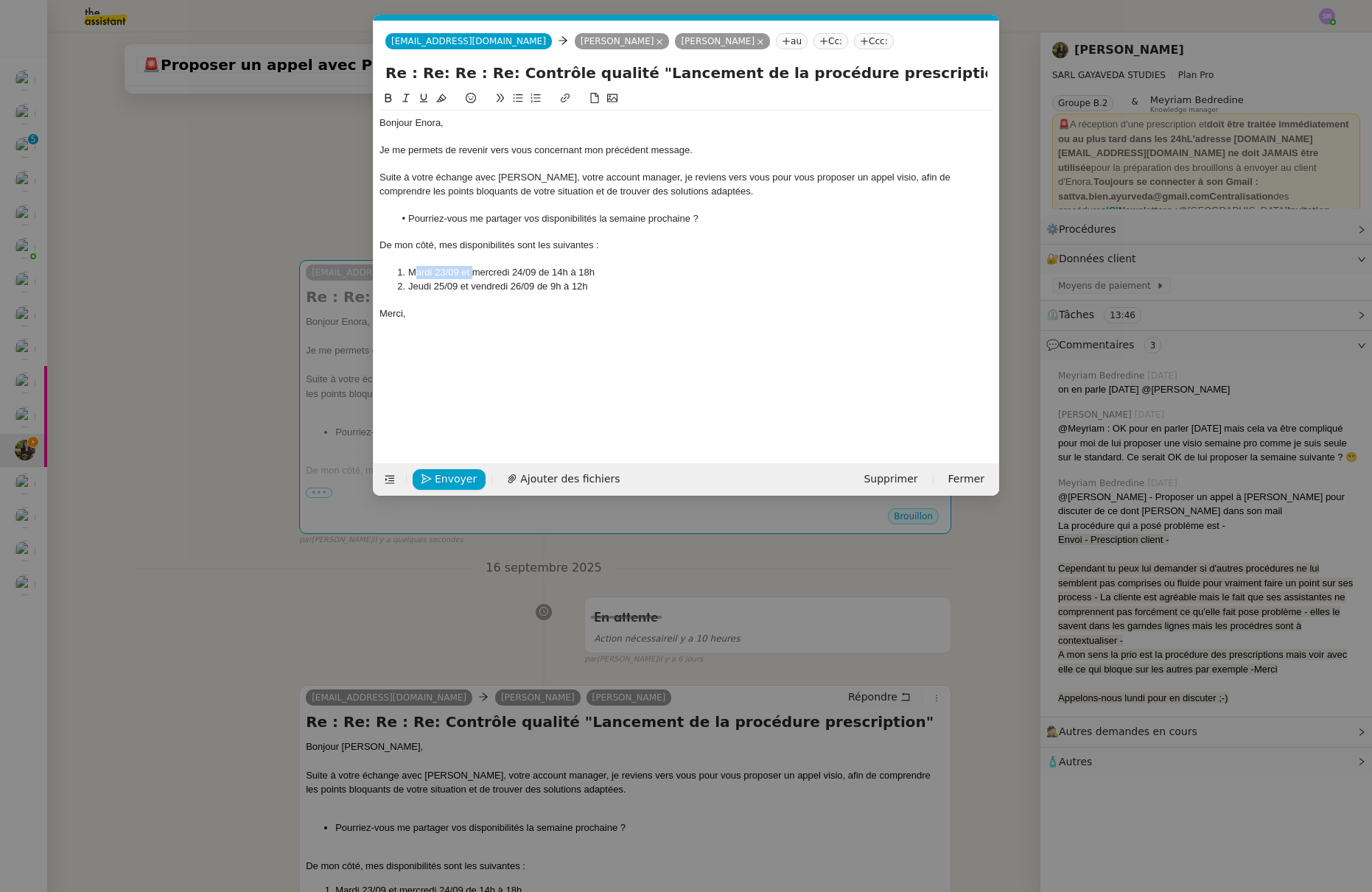
drag, startPoint x: 471, startPoint y: 273, endPoint x: 415, endPoint y: 276, distance: 56.1
click at [415, 276] on li "Mardi 23/09 et mercredi 24/09 de 14h à 18h" at bounding box center [694, 273] width 600 height 14
click at [451, 474] on span "Envoyer" at bounding box center [456, 479] width 42 height 17
click at [456, 476] on span "Confirmer l'envoi" at bounding box center [478, 479] width 89 height 17
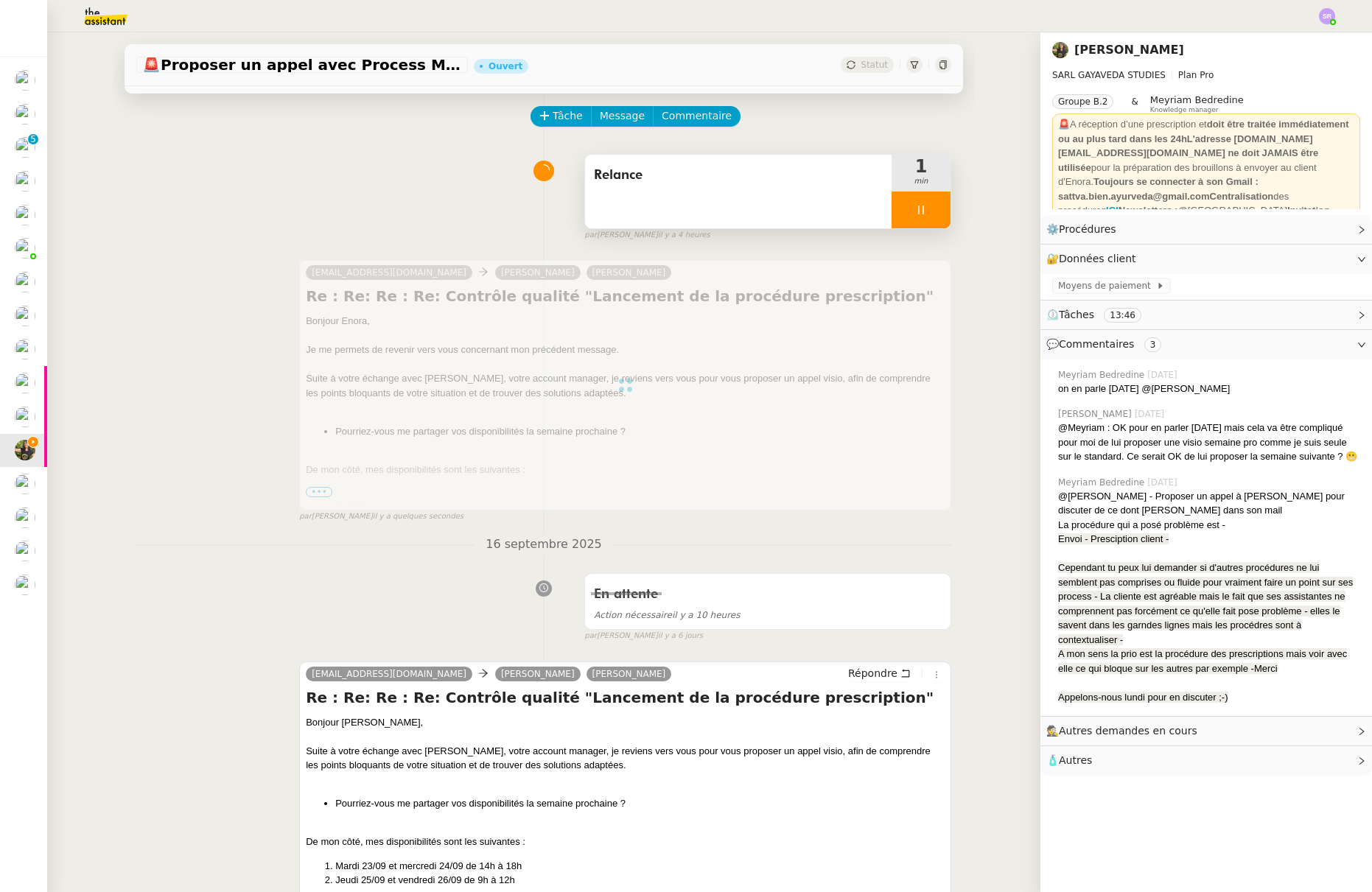
click at [926, 214] on div at bounding box center [921, 210] width 59 height 37
click at [930, 213] on icon at bounding box center [936, 210] width 12 height 12
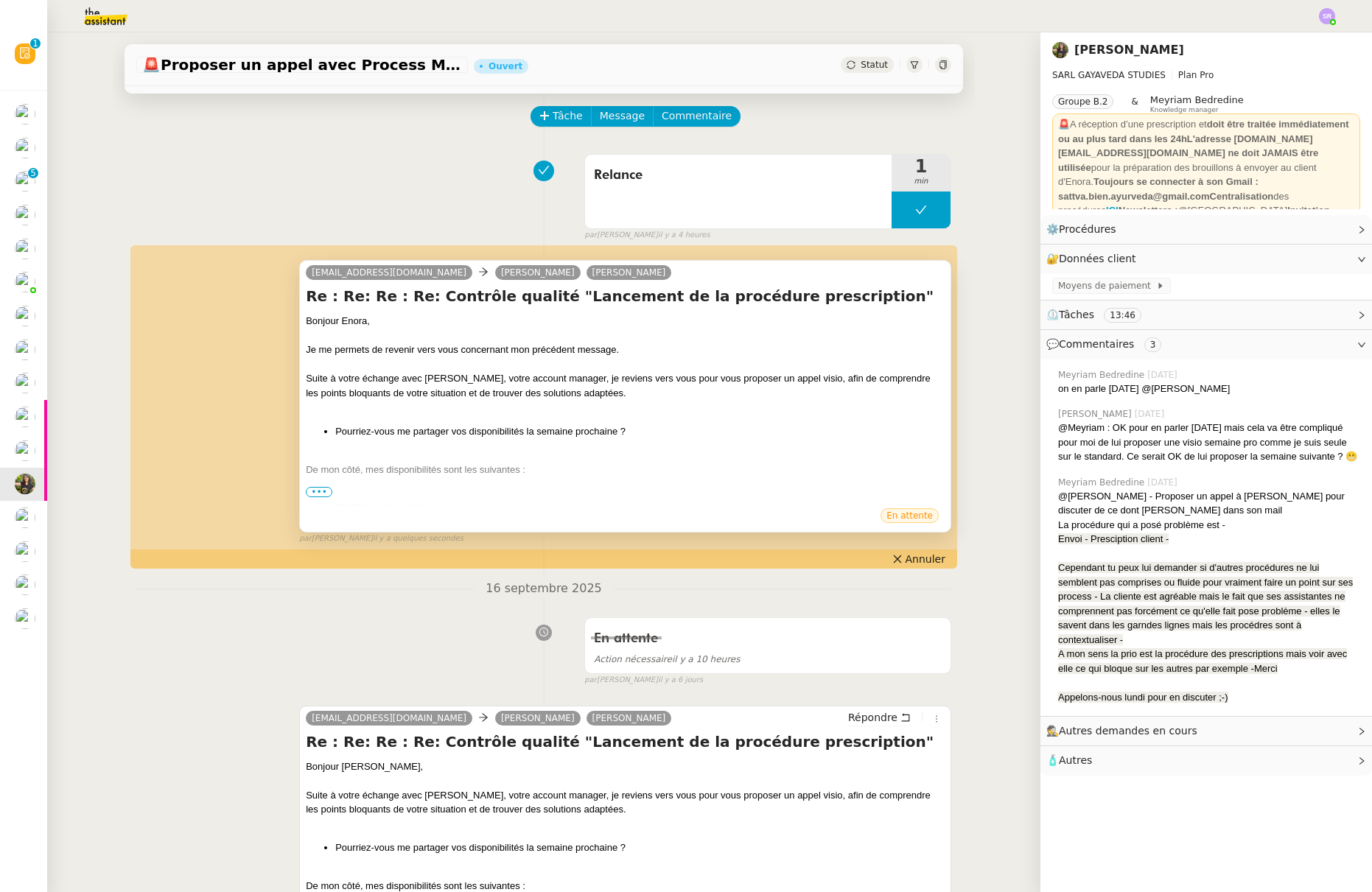
drag, startPoint x: 516, startPoint y: 466, endPoint x: 578, endPoint y: 480, distance: 63.6
click at [517, 465] on div "De mon côté, mes disponibilités sont les suivantes :" at bounding box center [624, 469] width 639 height 14
click at [928, 557] on span "Annuler" at bounding box center [925, 559] width 40 height 14
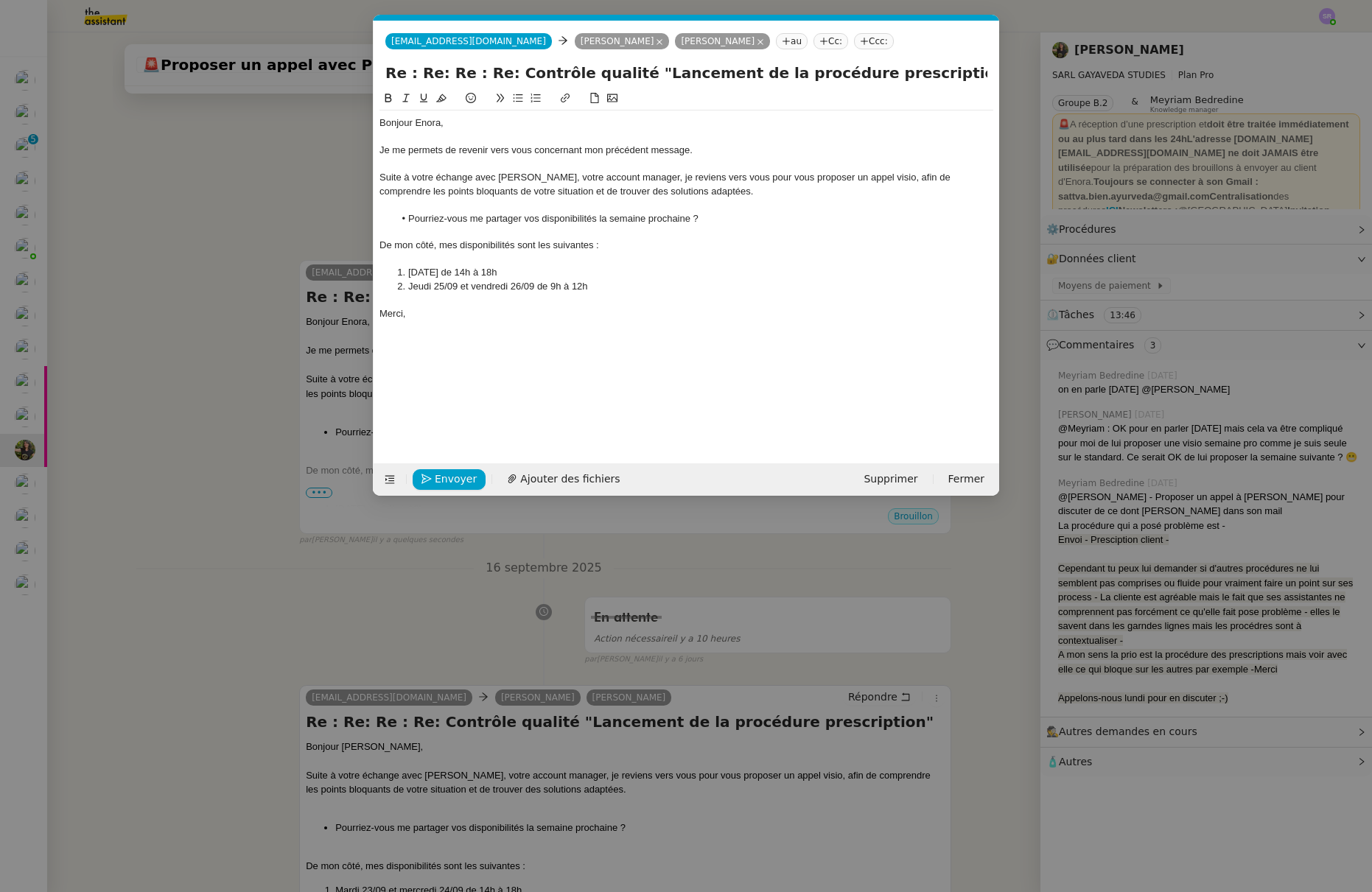
scroll to position [0, 31]
click at [360, 326] on nz-modal-container "Service TA - VOYAGE - PROPOSITION GLOBALE A utiliser dans le cadre de propositi…" at bounding box center [686, 446] width 1372 height 892
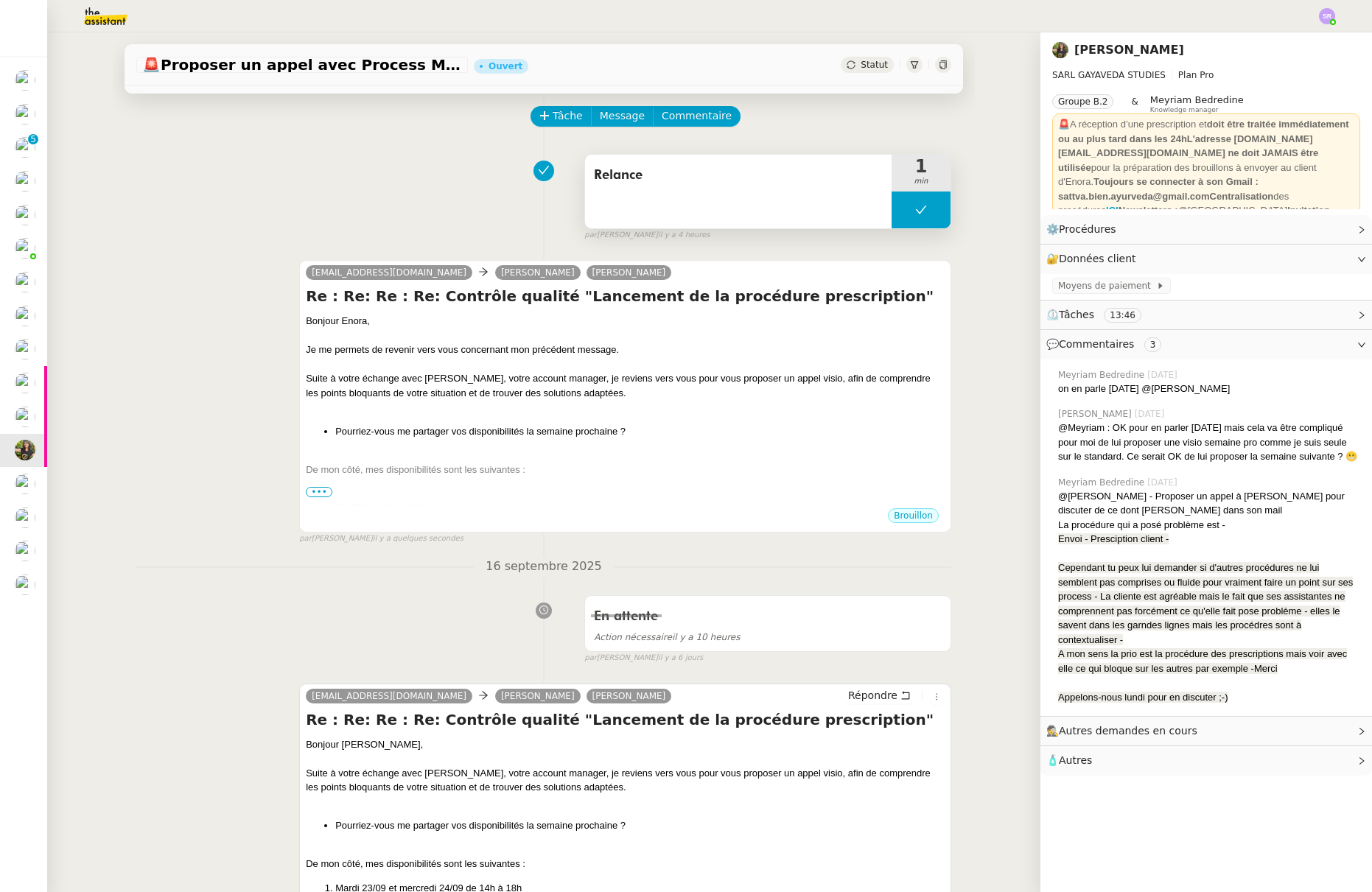
click at [891, 212] on button at bounding box center [921, 210] width 59 height 37
click at [900, 212] on icon at bounding box center [906, 210] width 12 height 12
click at [693, 381] on div "Suite à votre échange avec Marie, votre account manager, je reviens vers vous p…" at bounding box center [624, 386] width 639 height 29
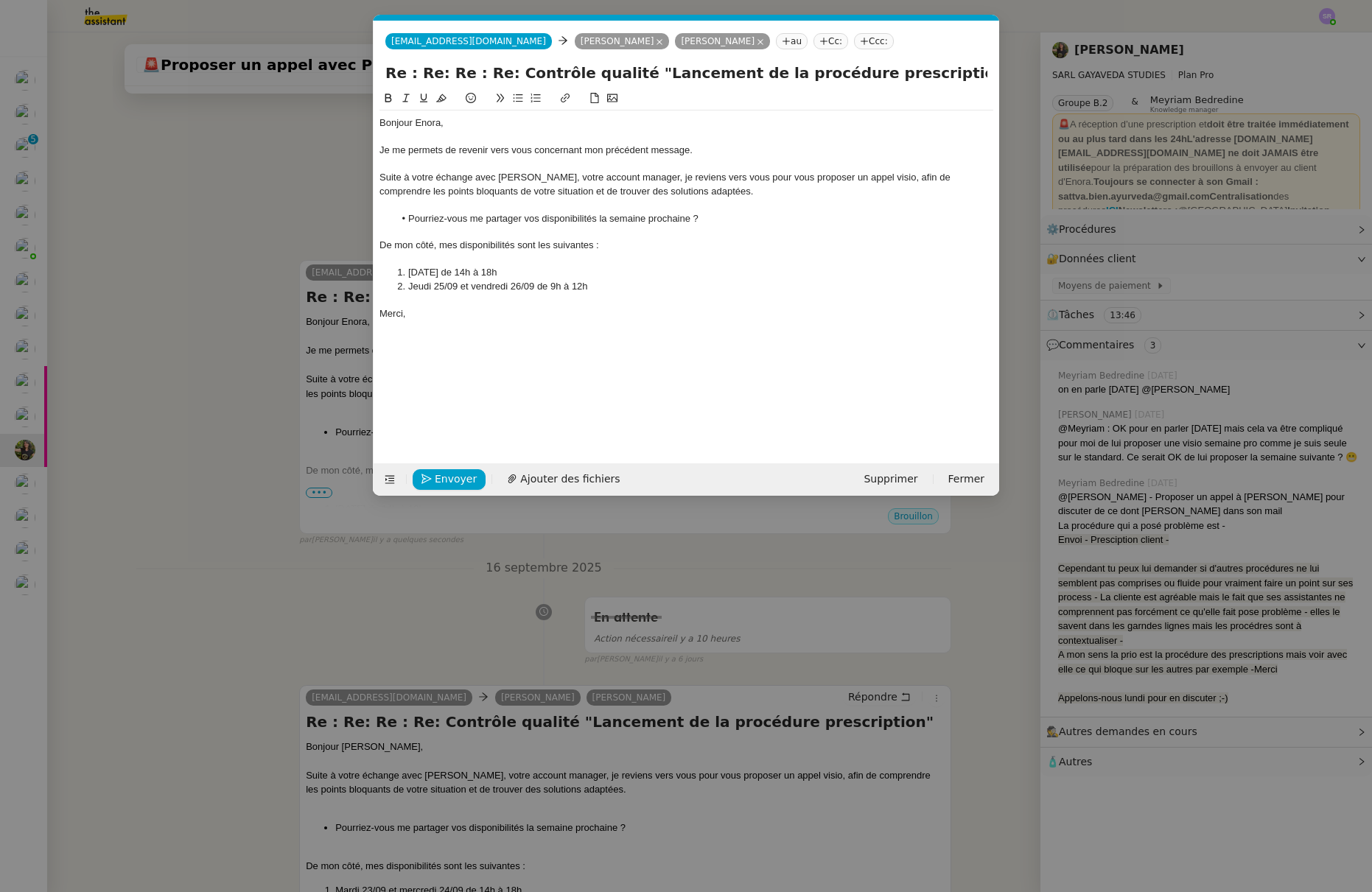
scroll to position [0, 49]
drag, startPoint x: 598, startPoint y: 219, endPoint x: 606, endPoint y: 218, distance: 8.1
click at [606, 218] on li "Pourriez-vous me partager vos disponibilités la semaine prochaine ?" at bounding box center [694, 219] width 600 height 14
click at [689, 219] on li "Pourriez-vous me partager vos disponibilités de cette semaine prochaine ?" at bounding box center [694, 219] width 600 height 14
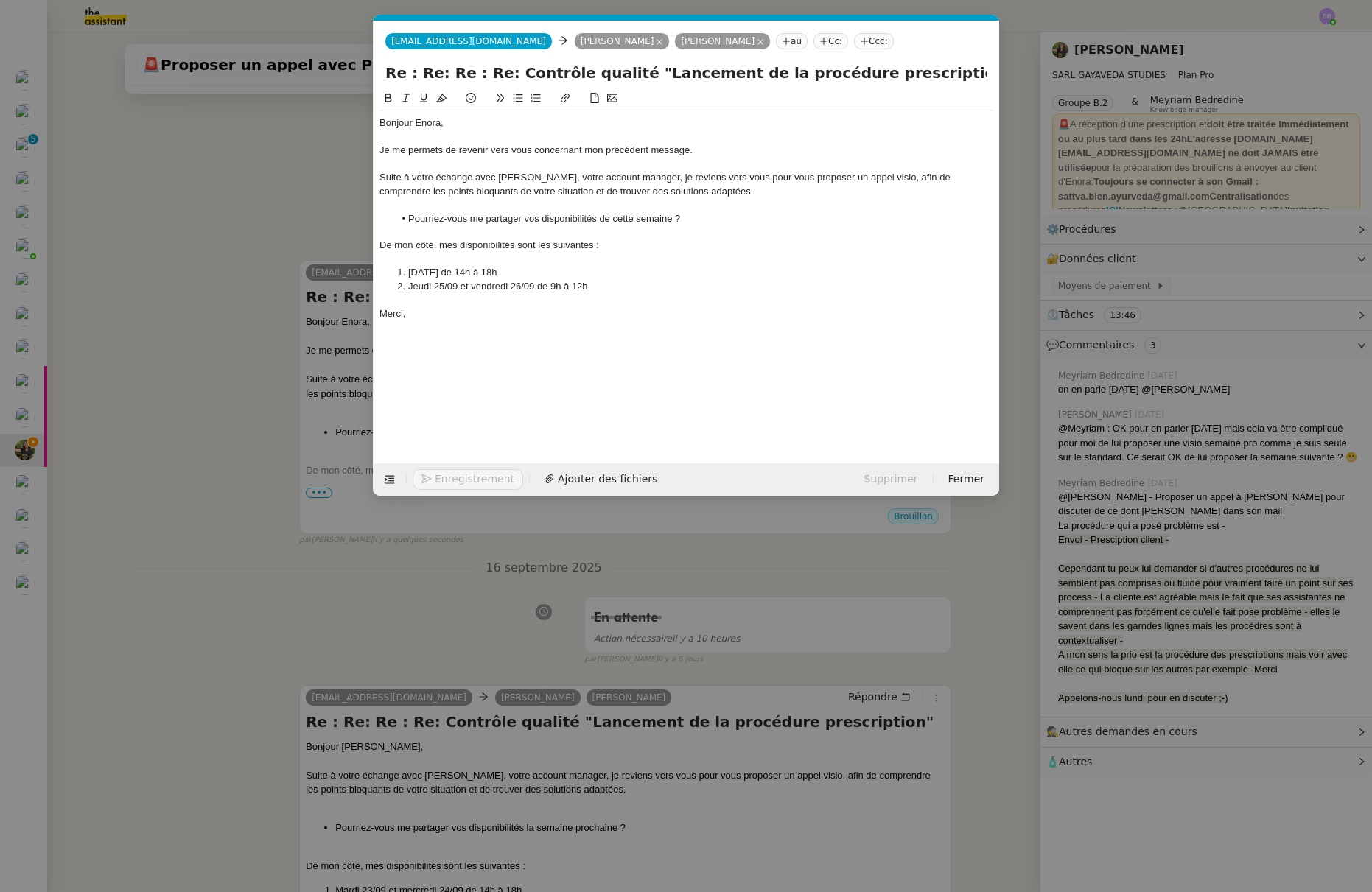
click at [555, 273] on li "Mercredi 24/09 de 14h à 18h" at bounding box center [694, 273] width 600 height 14
drag, startPoint x: 476, startPoint y: 273, endPoint x: 560, endPoint y: 278, distance: 84.1
click at [560, 278] on li "Mercredi 24/09 de 14h à 18h" at bounding box center [694, 273] width 600 height 14
click at [456, 478] on span "Envoyer" at bounding box center [456, 479] width 42 height 17
click at [464, 477] on span "Confirmer l'envoi" at bounding box center [478, 479] width 89 height 17
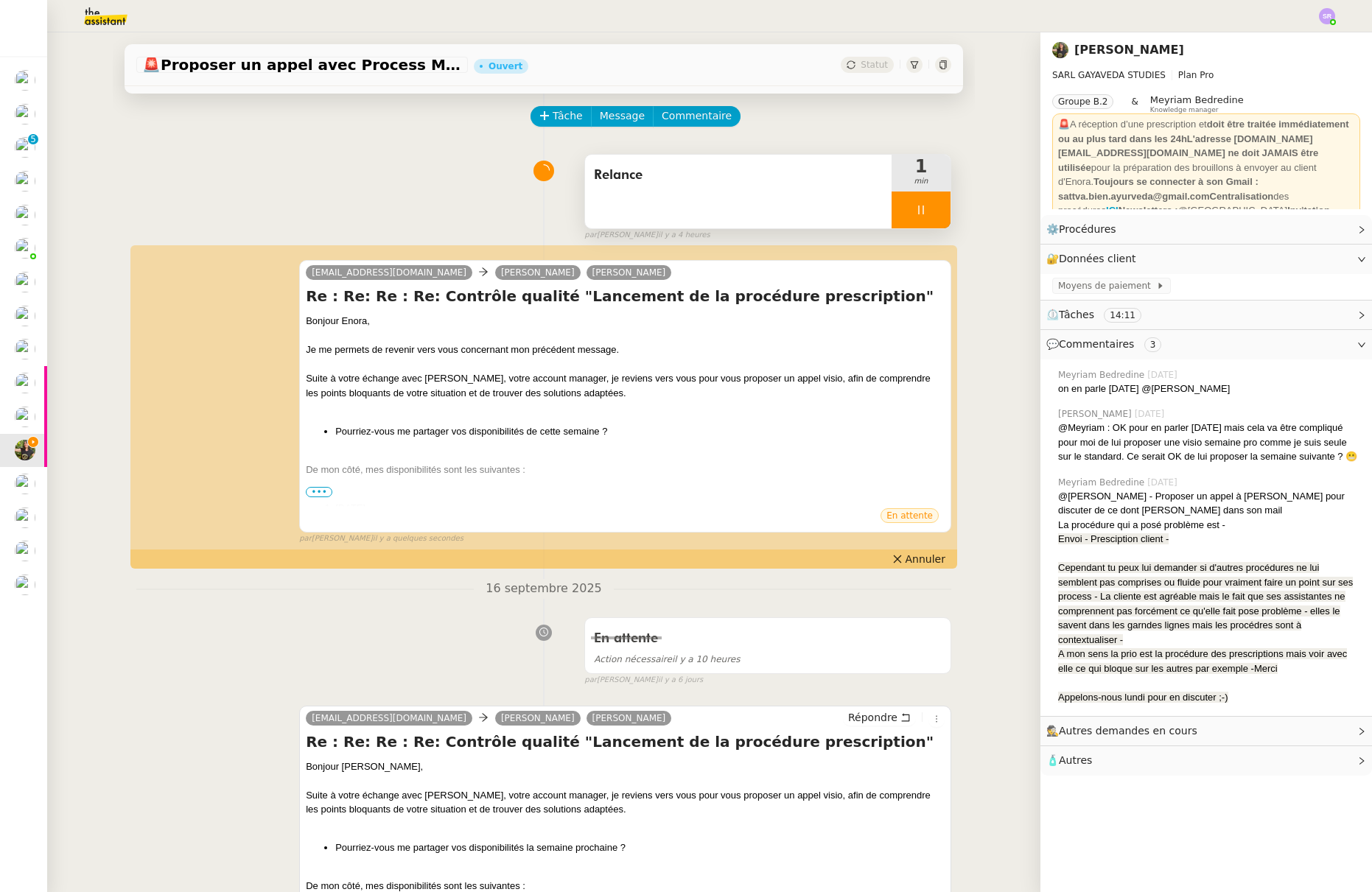
click at [316, 495] on span "•••" at bounding box center [318, 492] width 26 height 10
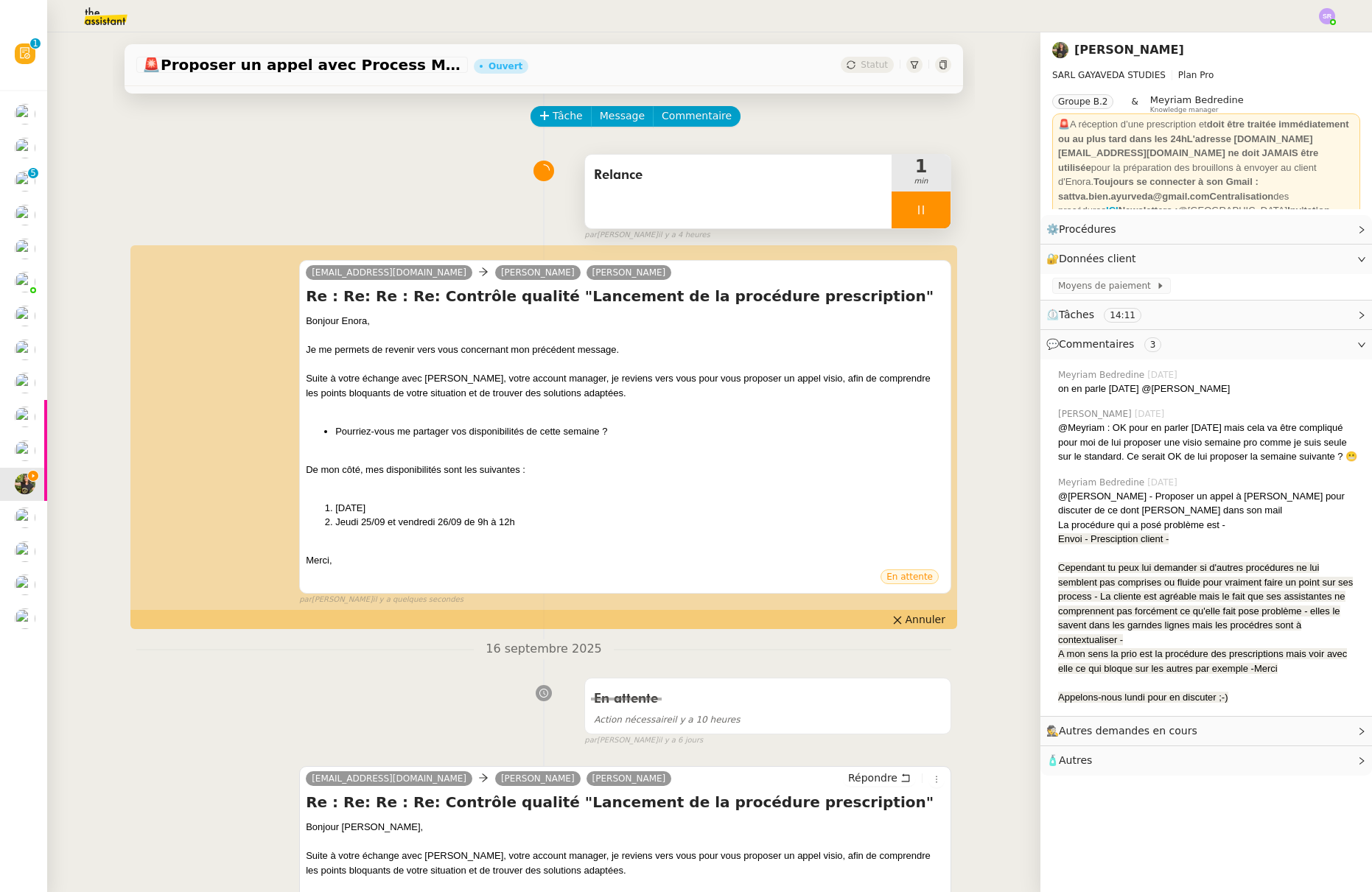
click at [905, 203] on div at bounding box center [921, 210] width 59 height 37
click at [921, 203] on button at bounding box center [935, 210] width 30 height 37
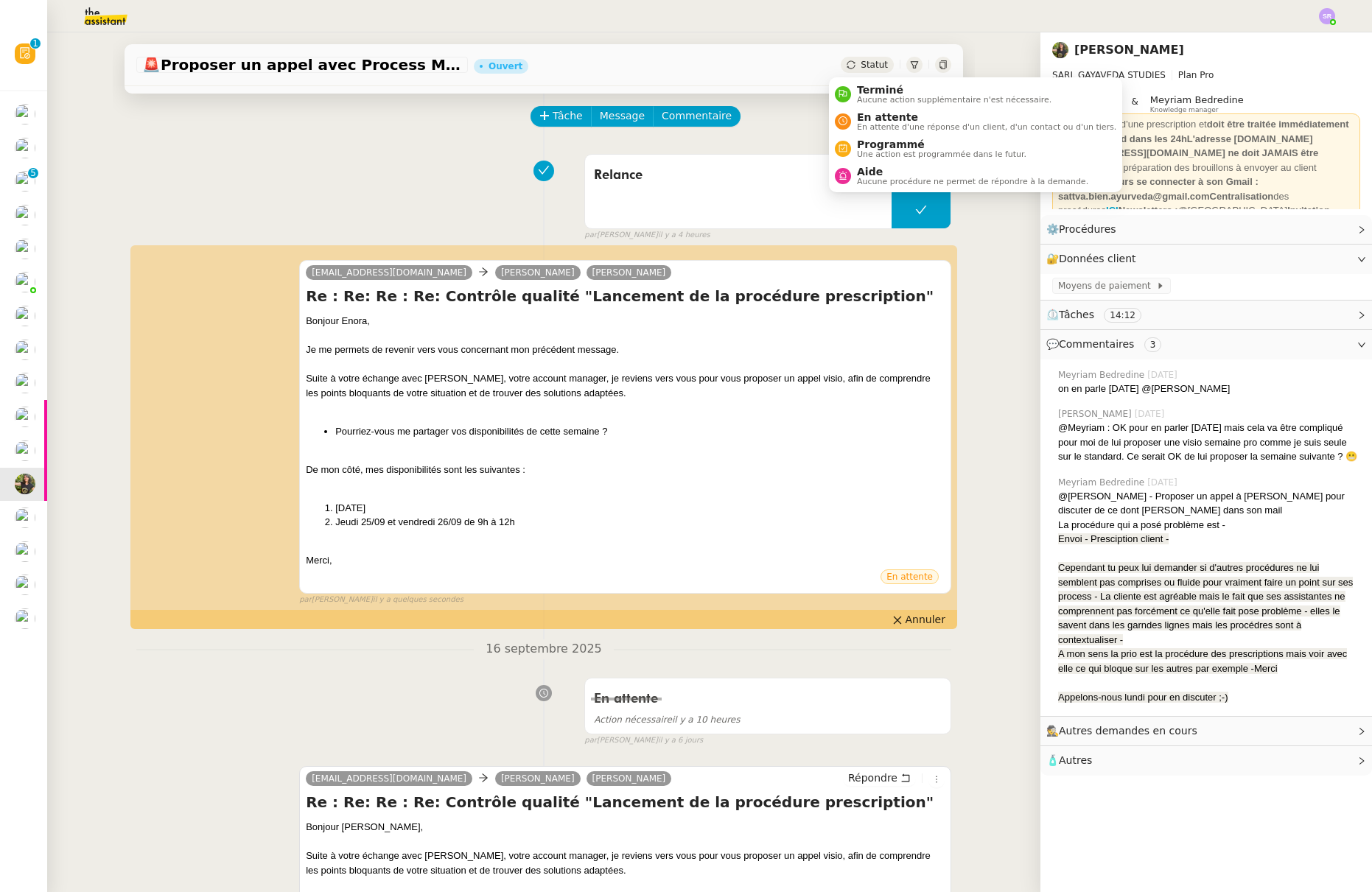
click at [840, 61] on div "Statut" at bounding box center [867, 64] width 53 height 16
click at [867, 117] on span "En attente" at bounding box center [986, 117] width 259 height 12
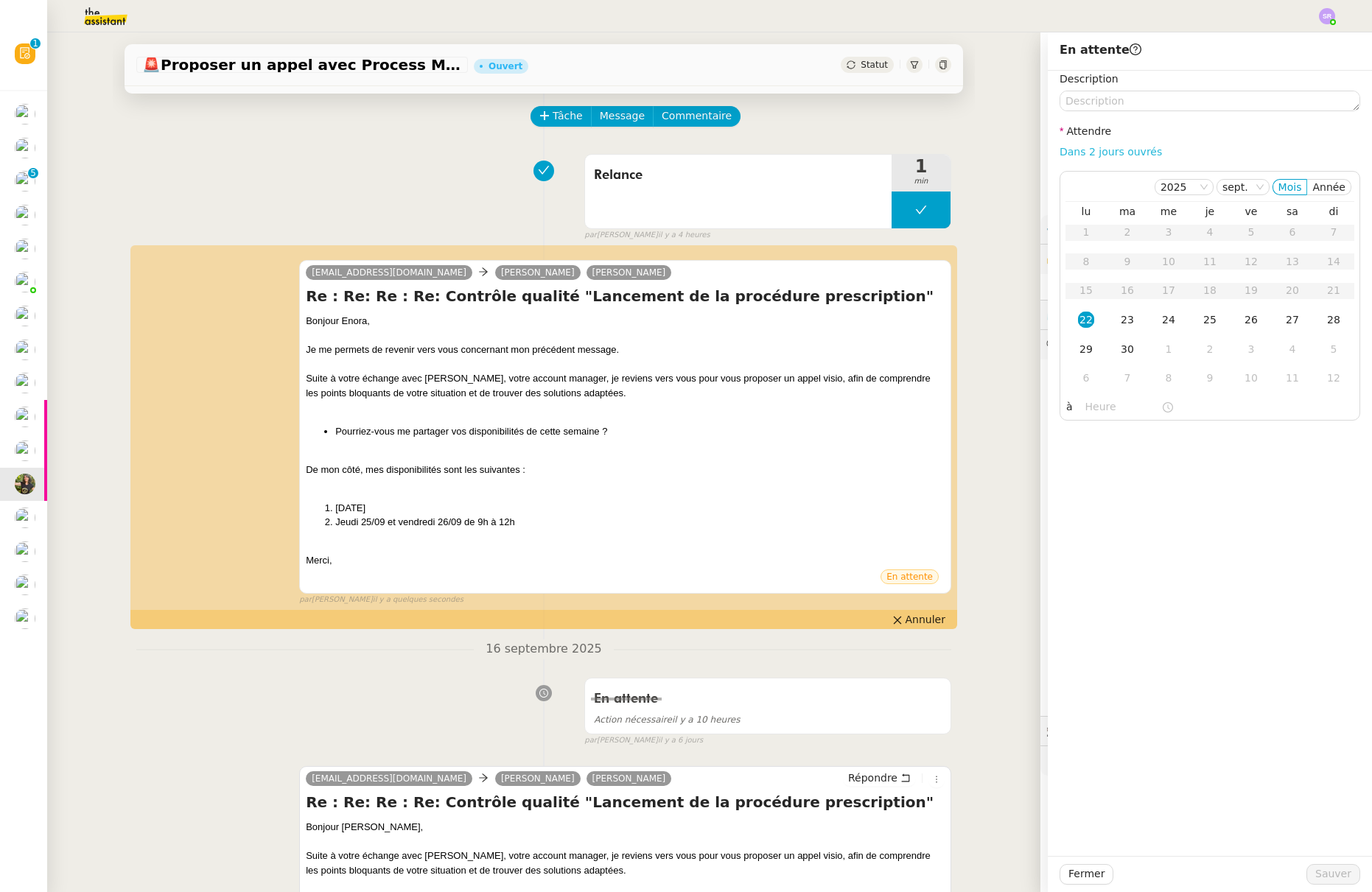
click at [1128, 152] on link "Dans 2 jours ouvrés" at bounding box center [1110, 152] width 102 height 12
type input "07:00"
click at [1331, 878] on span "Sauver" at bounding box center [1332, 874] width 36 height 17
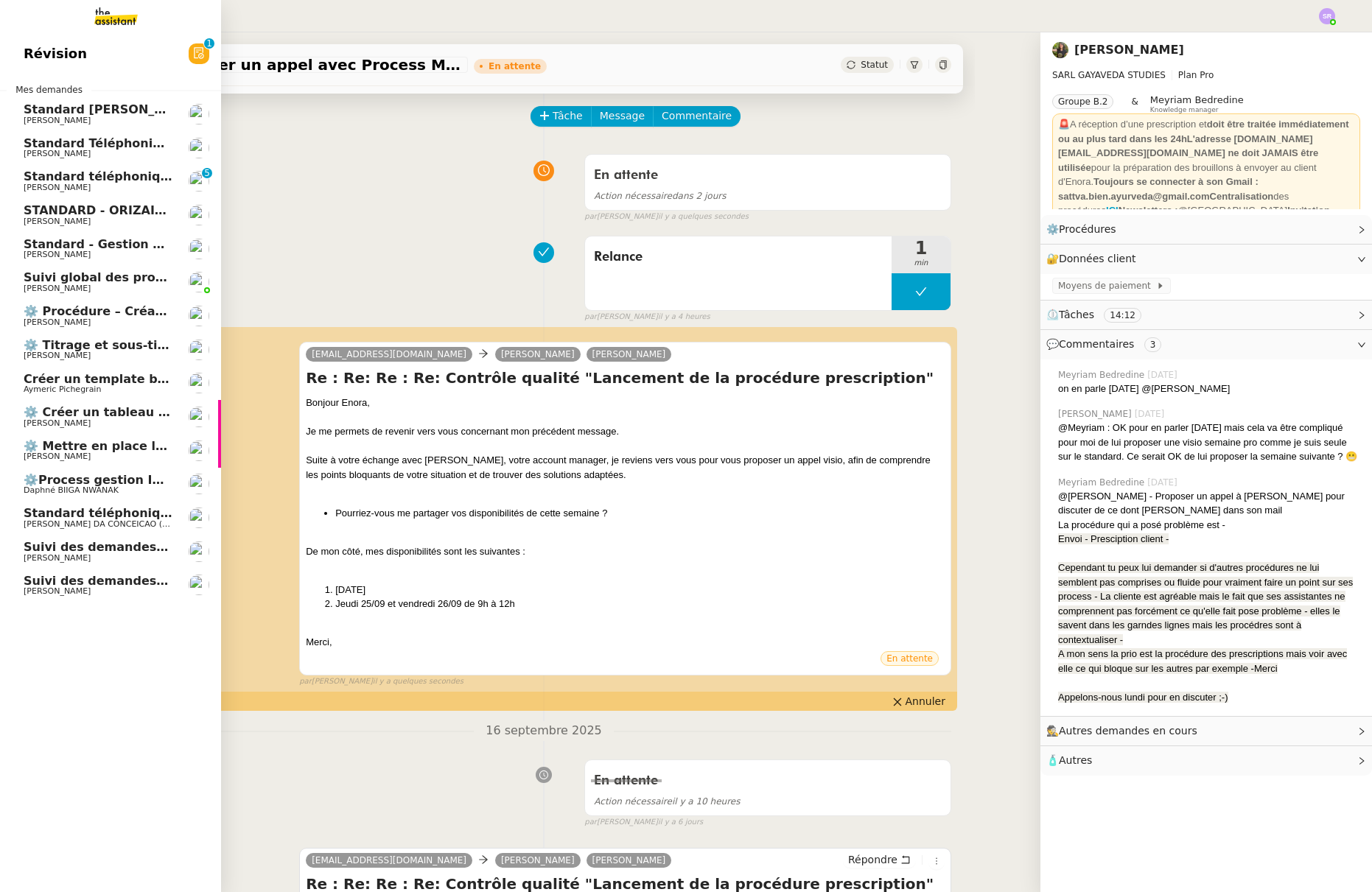
click at [154, 475] on span "⚙️Process gestion Images pour le site Line Up" at bounding box center [176, 480] width 306 height 14
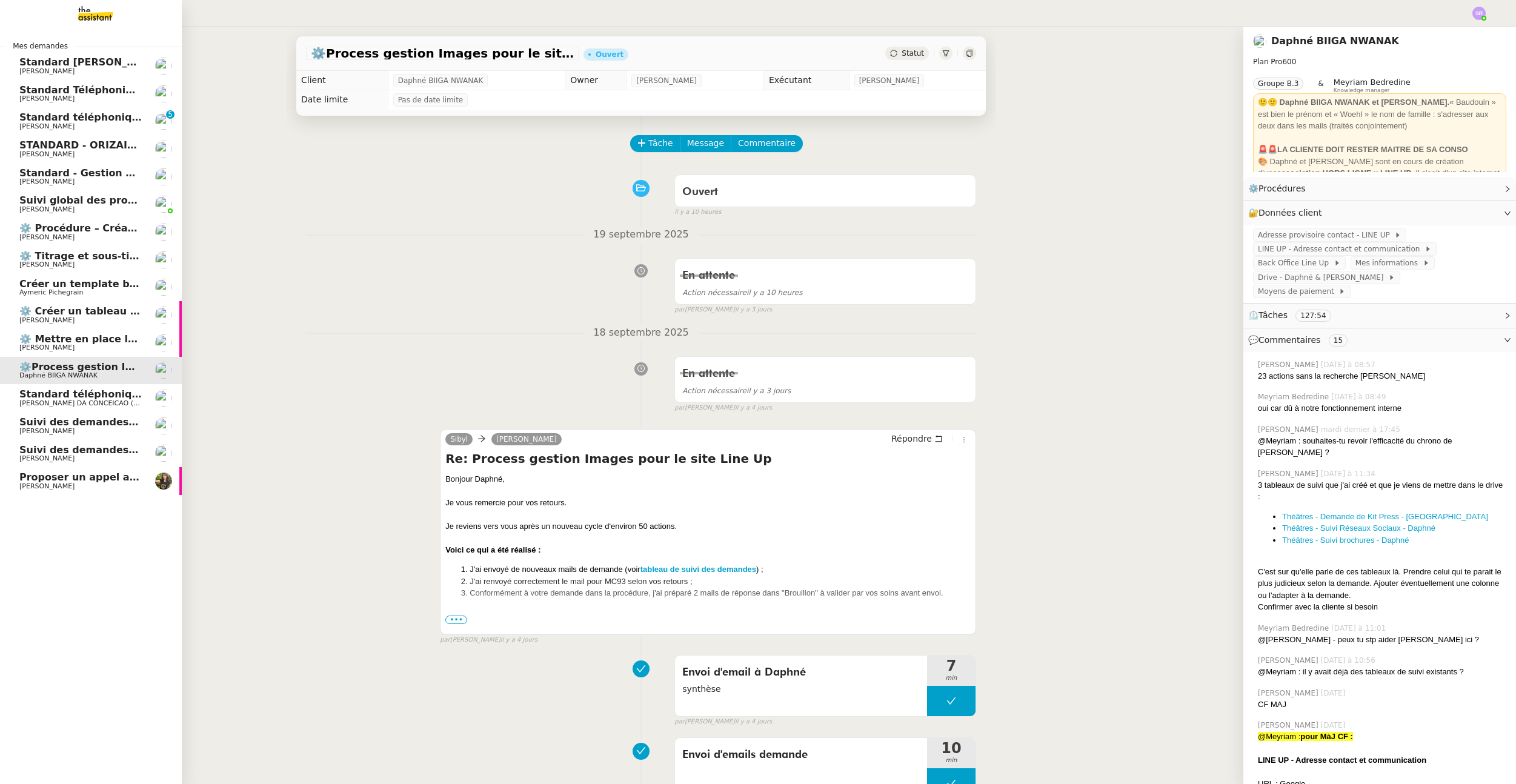
click at [20, 486] on span "[PERSON_NAME]" at bounding box center [47, 486] width 55 height 8
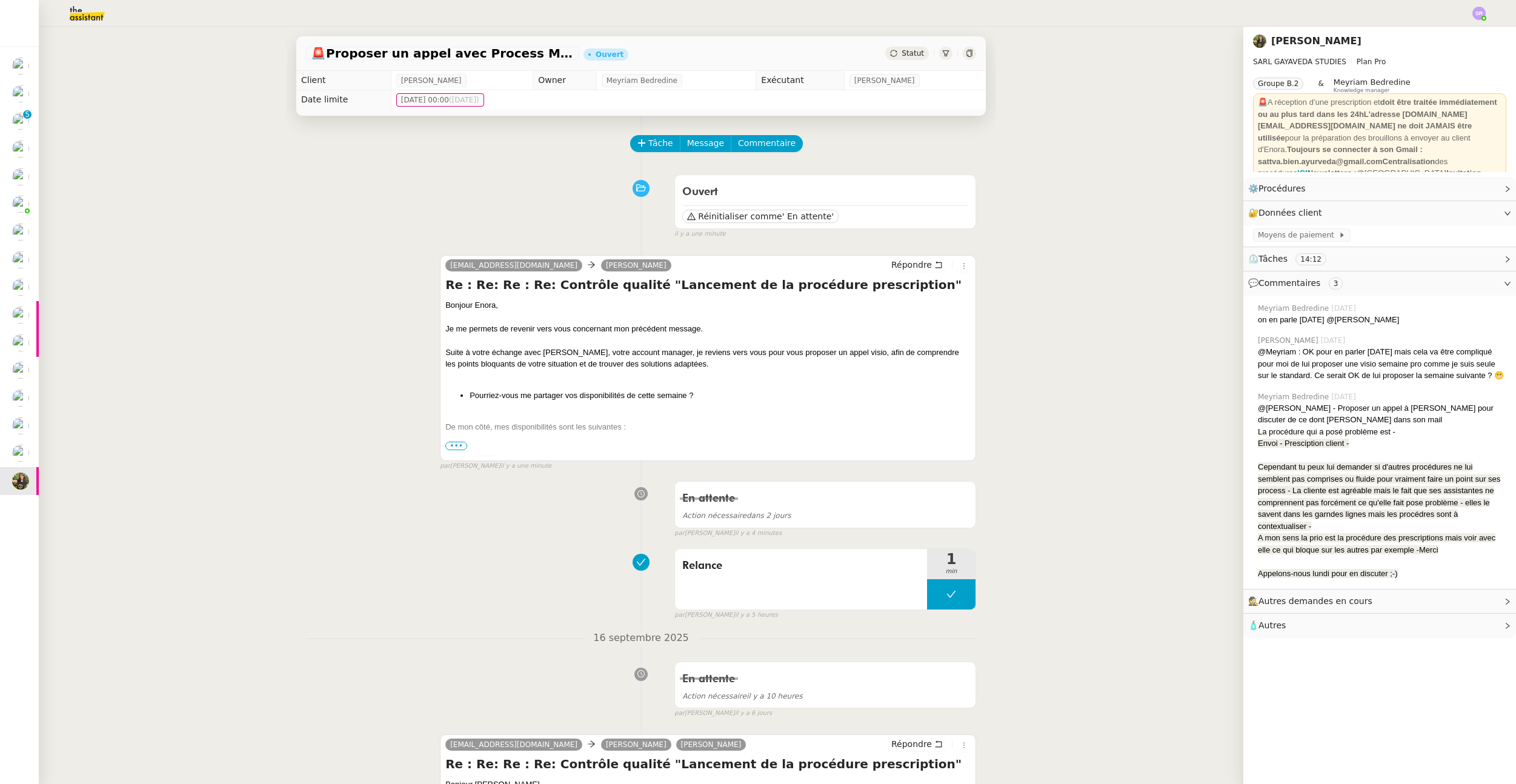
click at [902, 56] on span "Statut" at bounding box center [913, 53] width 22 height 8
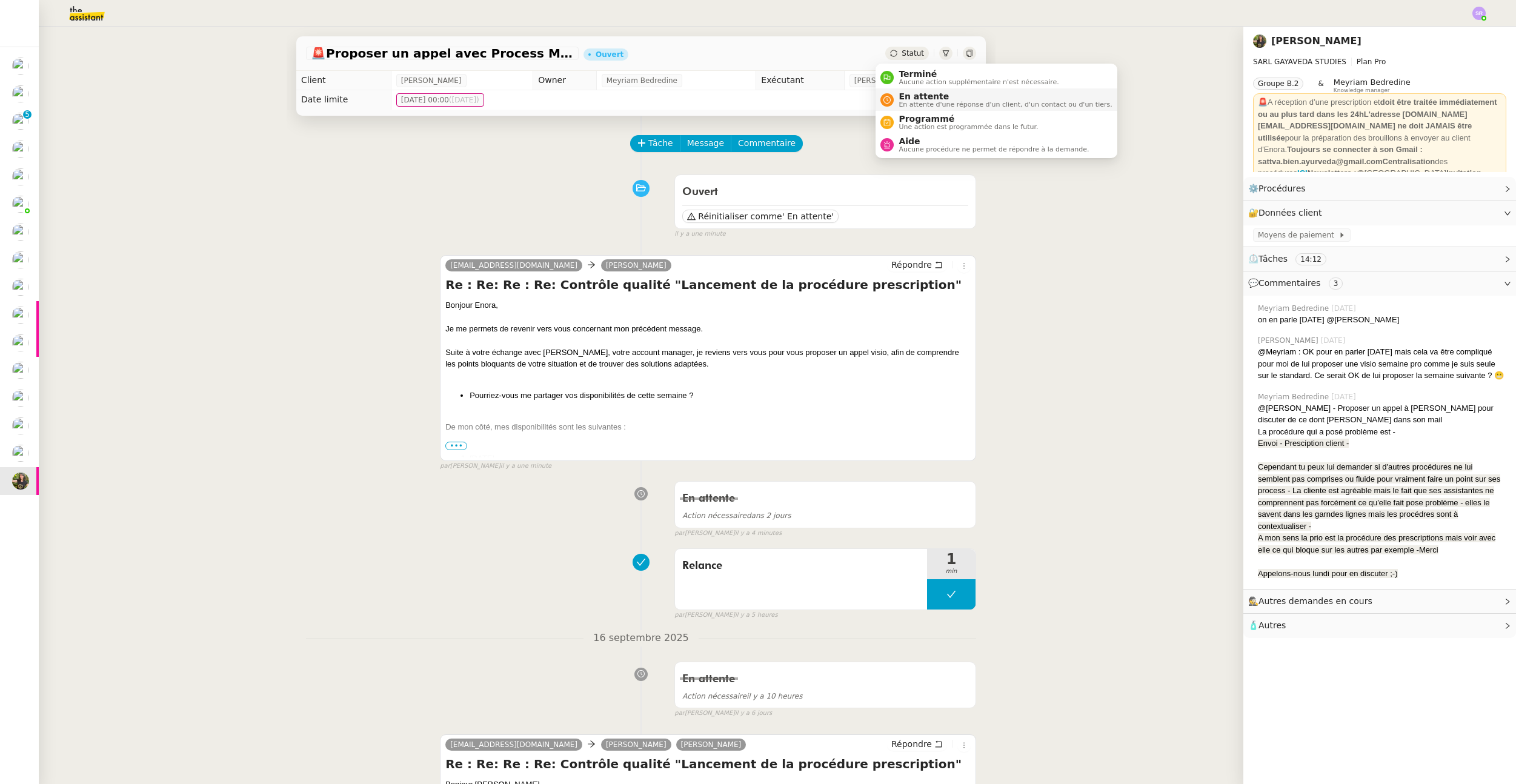
click at [919, 98] on span "En attente" at bounding box center [1005, 96] width 213 height 10
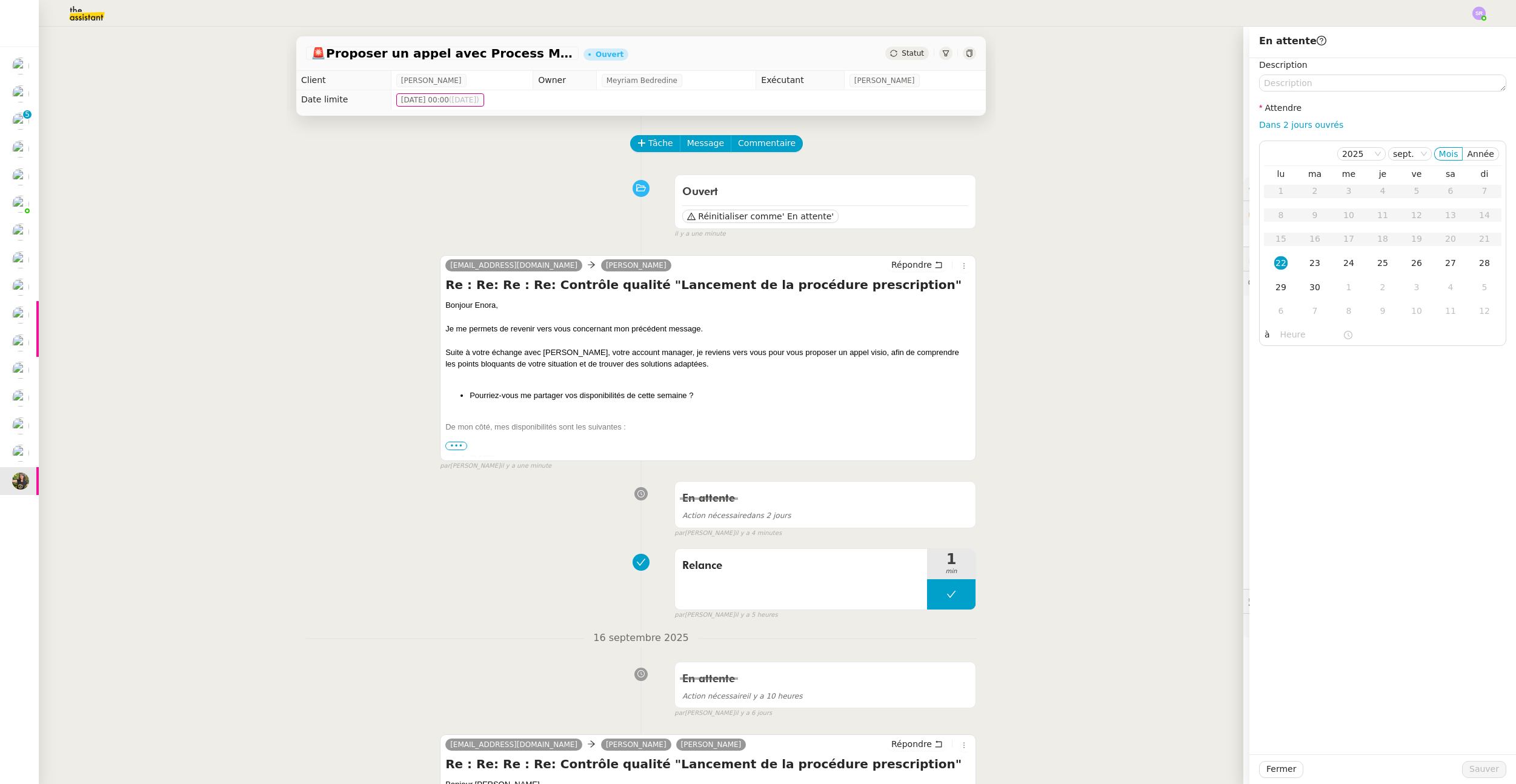
click at [1128, 130] on div "Dans 2 jours ouvrés" at bounding box center [1383, 125] width 247 height 14
click at [1128, 126] on link "Dans 2 jours ouvrés" at bounding box center [1301, 125] width 84 height 10
type input "07:00"
click at [1128, 733] on span "Sauver" at bounding box center [1484, 769] width 30 height 14
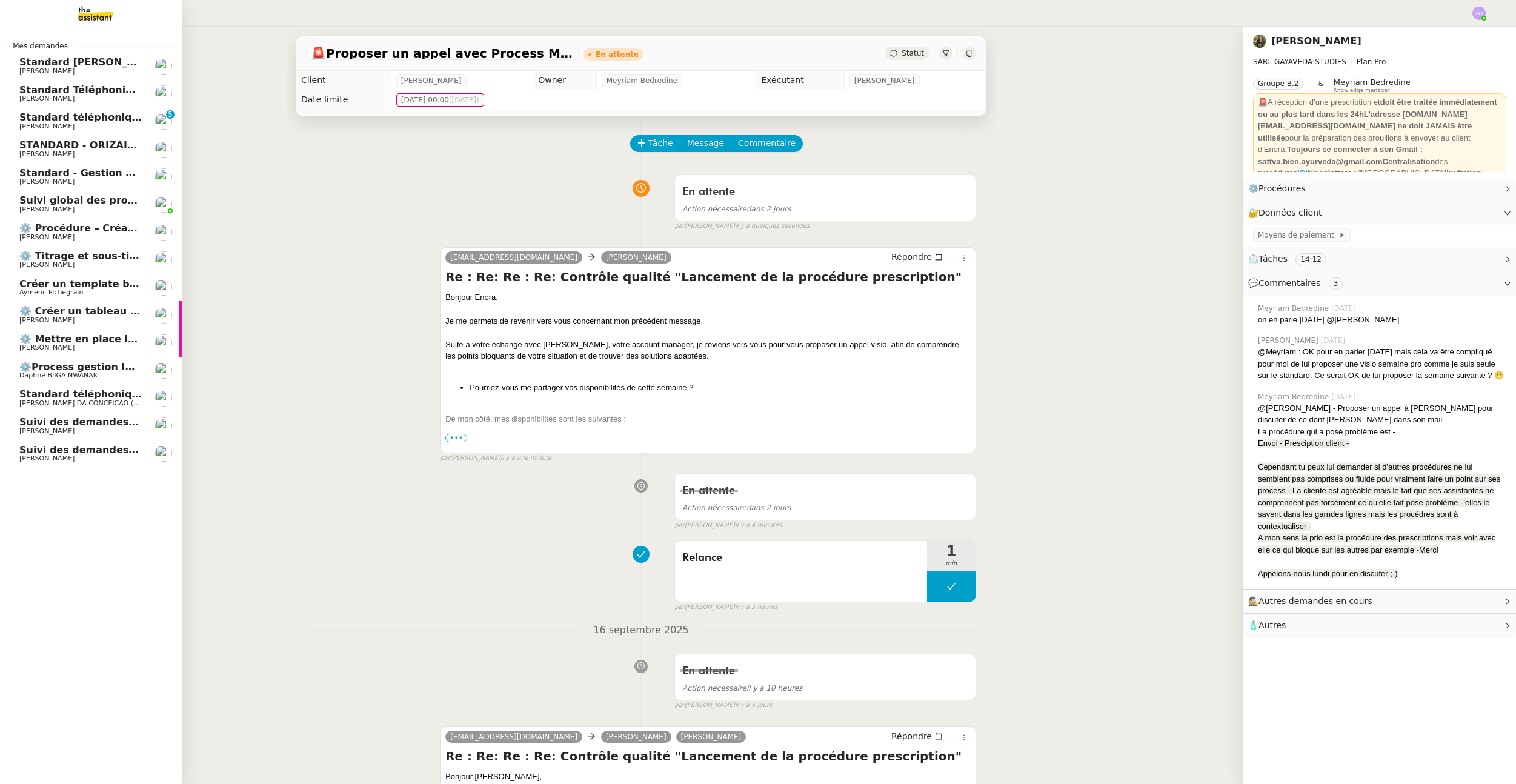
click at [122, 370] on span "⚙️Process gestion Images pour le site Line Up" at bounding box center [145, 366] width 252 height 12
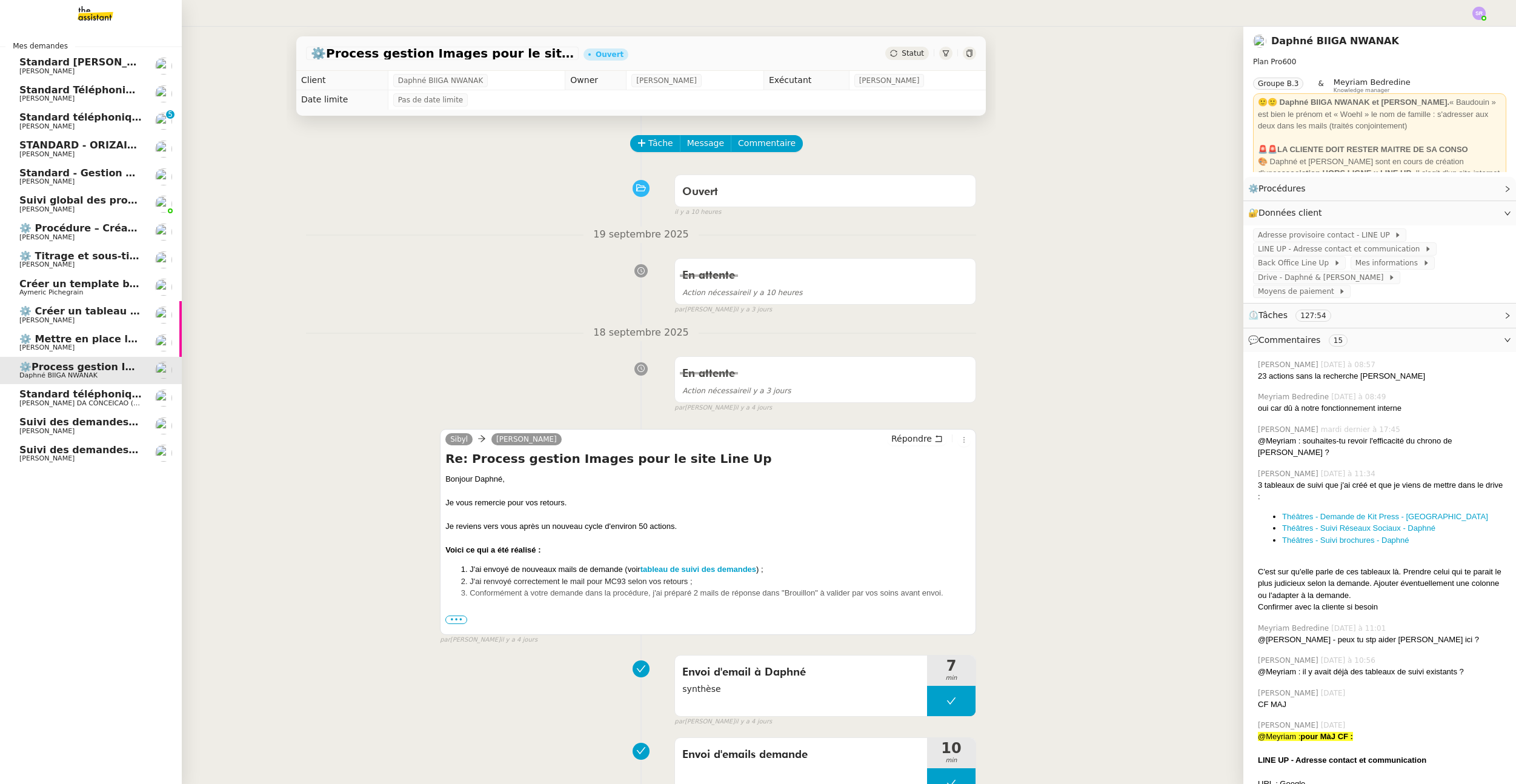
click at [130, 230] on span "⚙️ Procédure – Création d’un environnement d’essai dans Kit" at bounding box center [187, 228] width 335 height 12
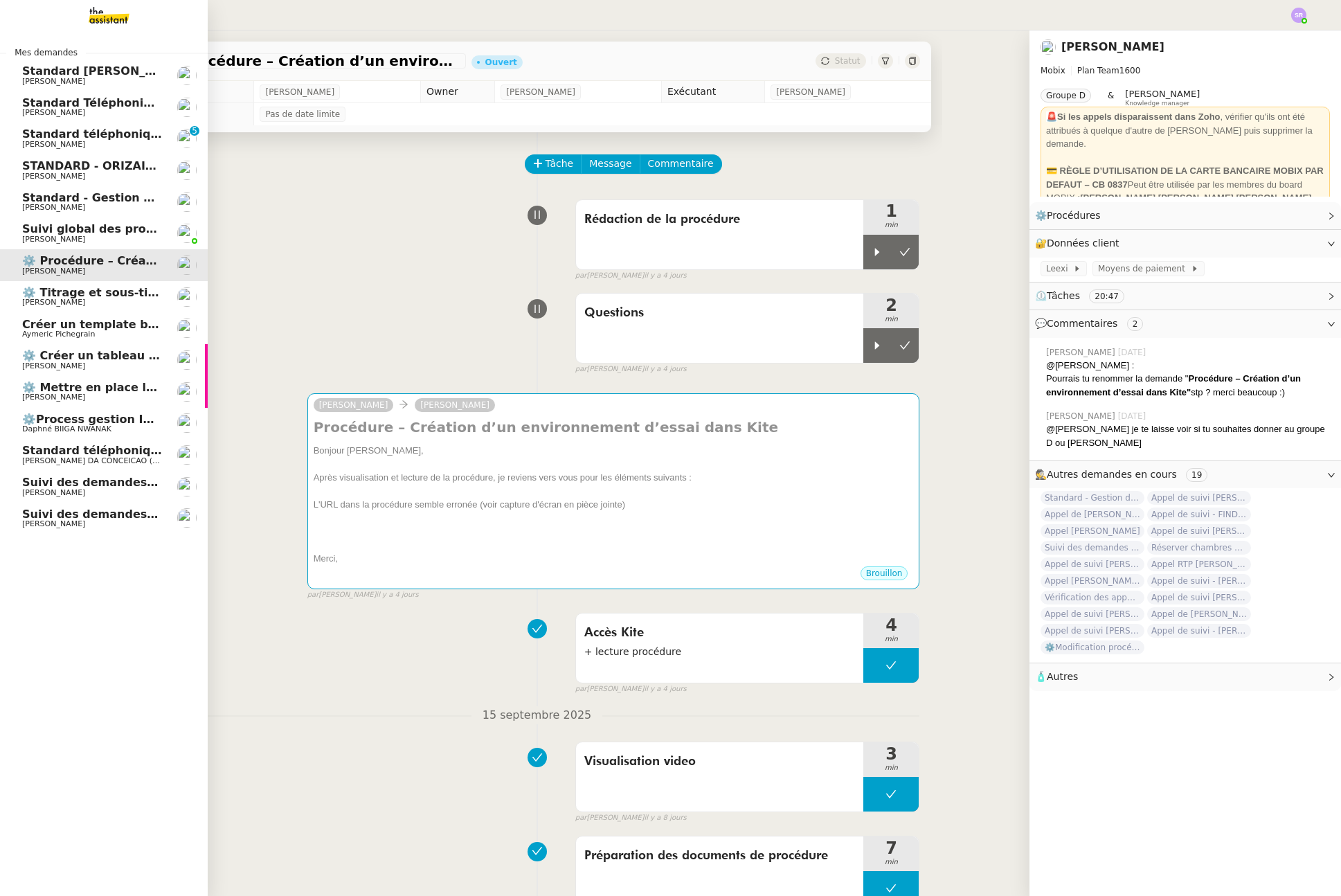
click at [69, 390] on span "⚙️ Mettre en place la procédure d'embauche" at bounding box center [161, 387] width 278 height 13
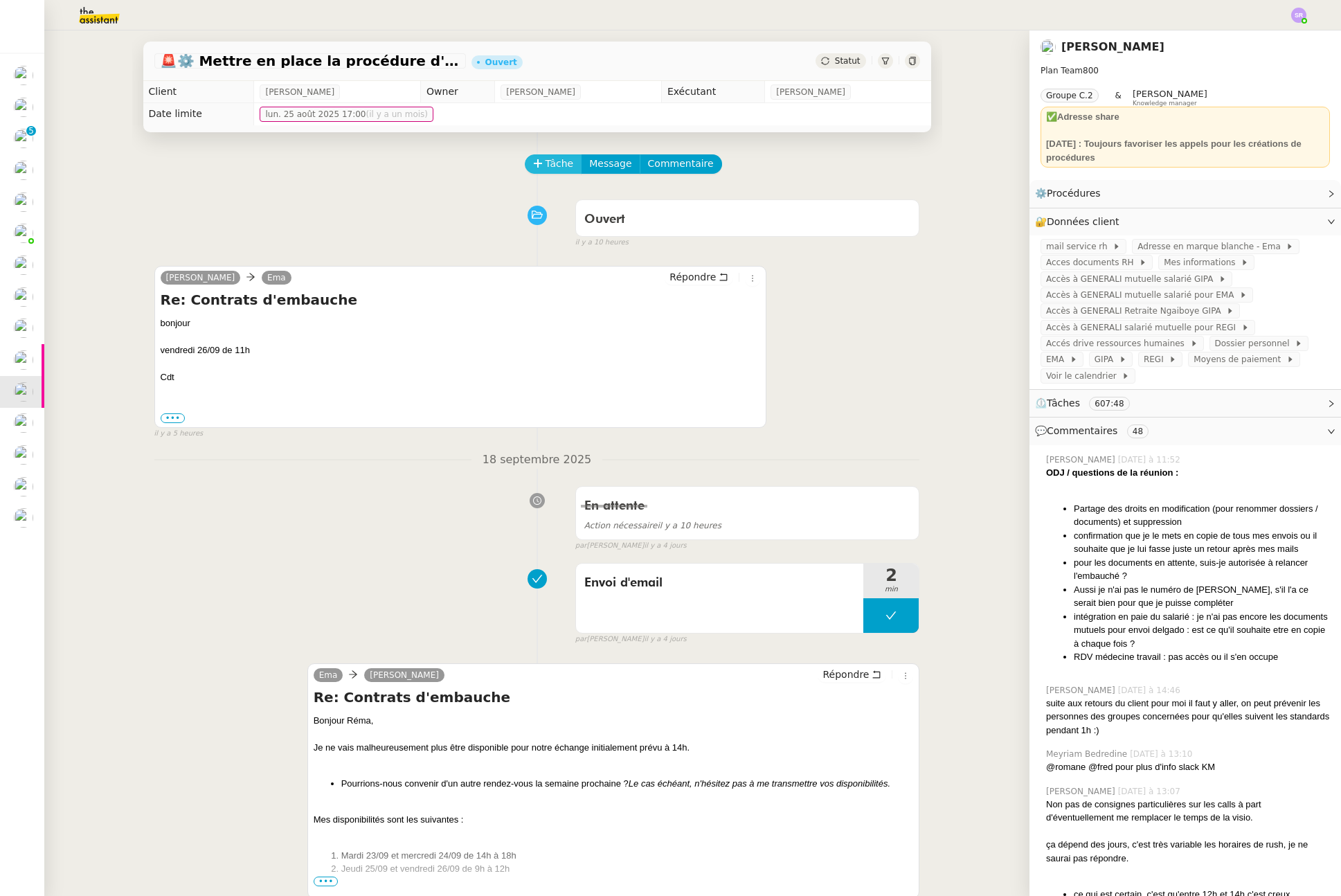
click at [557, 161] on span "Tâche" at bounding box center [560, 163] width 29 height 16
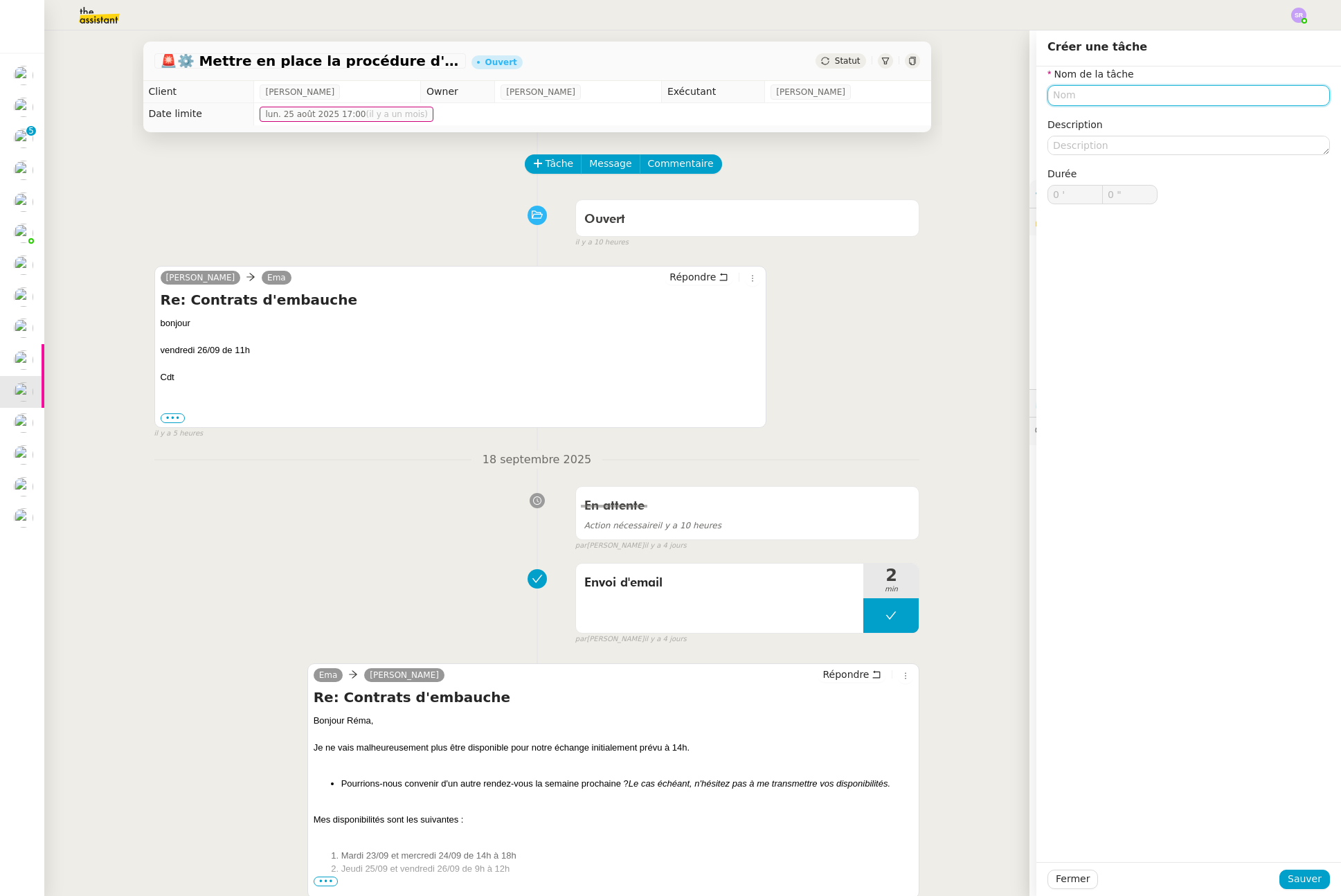
click at [1147, 97] on input "text" at bounding box center [1189, 94] width 282 height 20
click at [1174, 161] on div "📧 Envoi d'email" at bounding box center [1181, 160] width 266 height 13
type input "Envoi d'email"
click at [1289, 837] on span "Sauver" at bounding box center [1305, 879] width 34 height 16
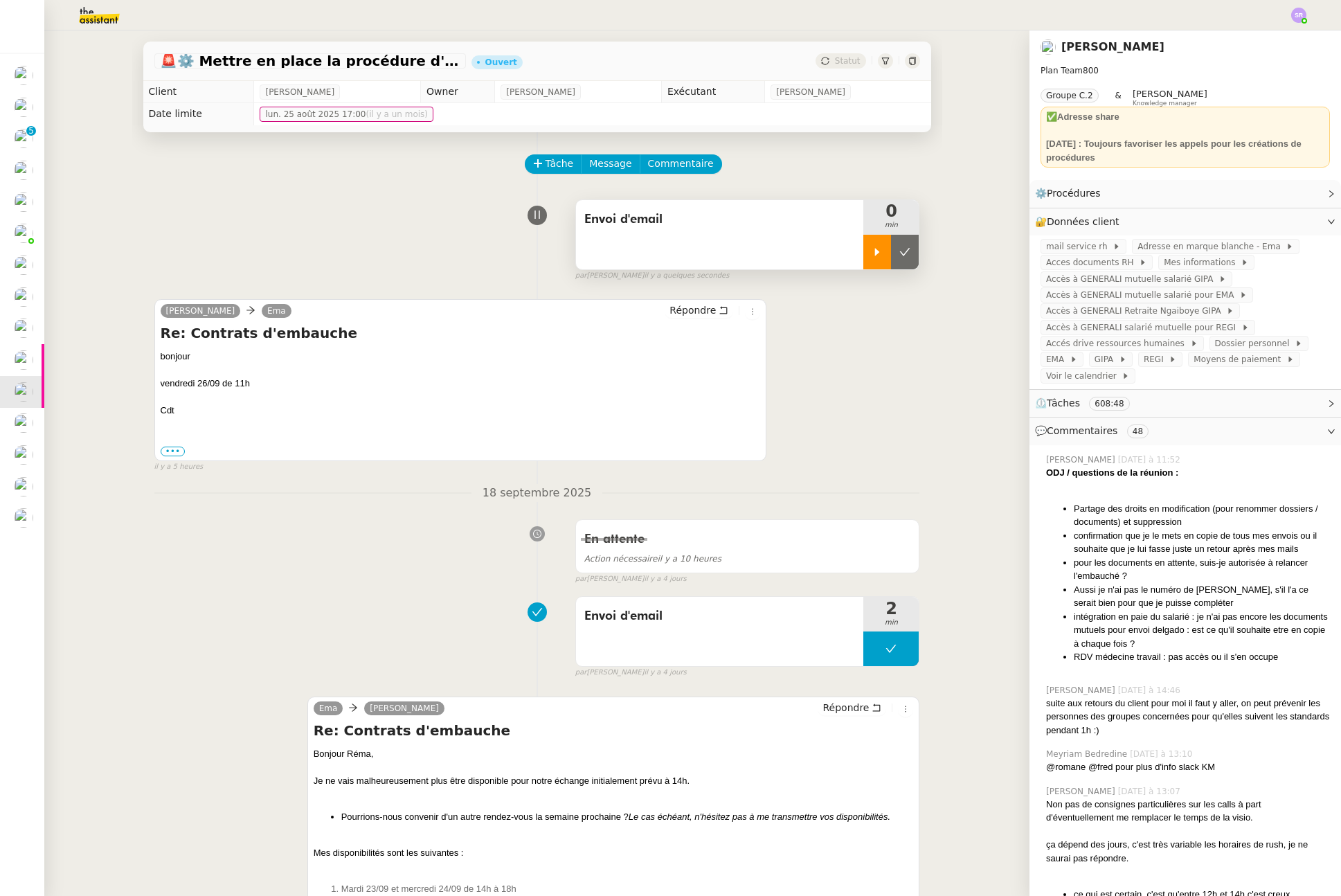
click at [872, 253] on icon at bounding box center [877, 252] width 11 height 11
click at [690, 308] on span "Répondre" at bounding box center [692, 309] width 46 height 13
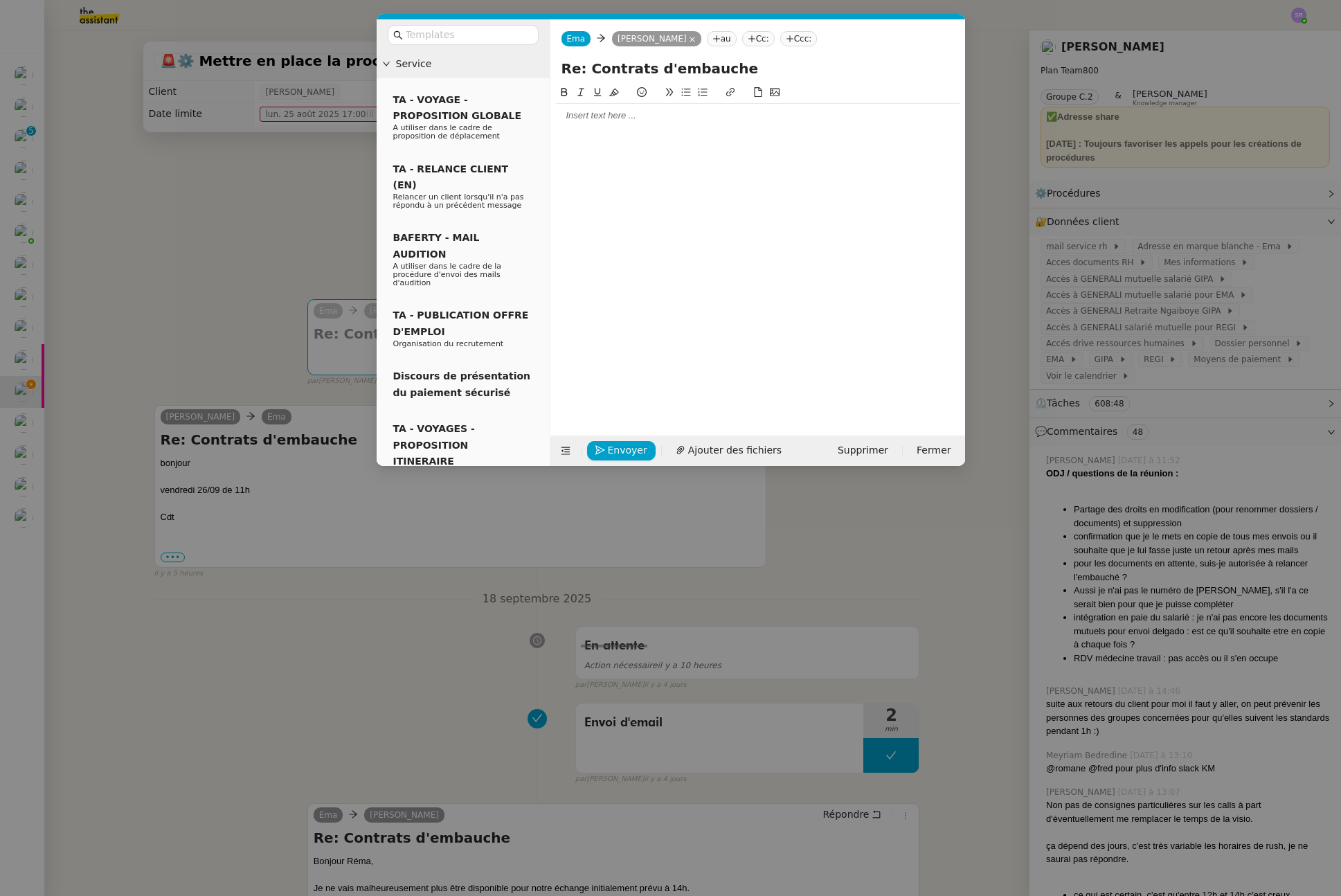
click at [726, 139] on div at bounding box center [757, 250] width 404 height 330
drag, startPoint x: 744, startPoint y: 122, endPoint x: 756, endPoint y: 114, distance: 14.4
click at [744, 122] on div at bounding box center [757, 116] width 404 height 13
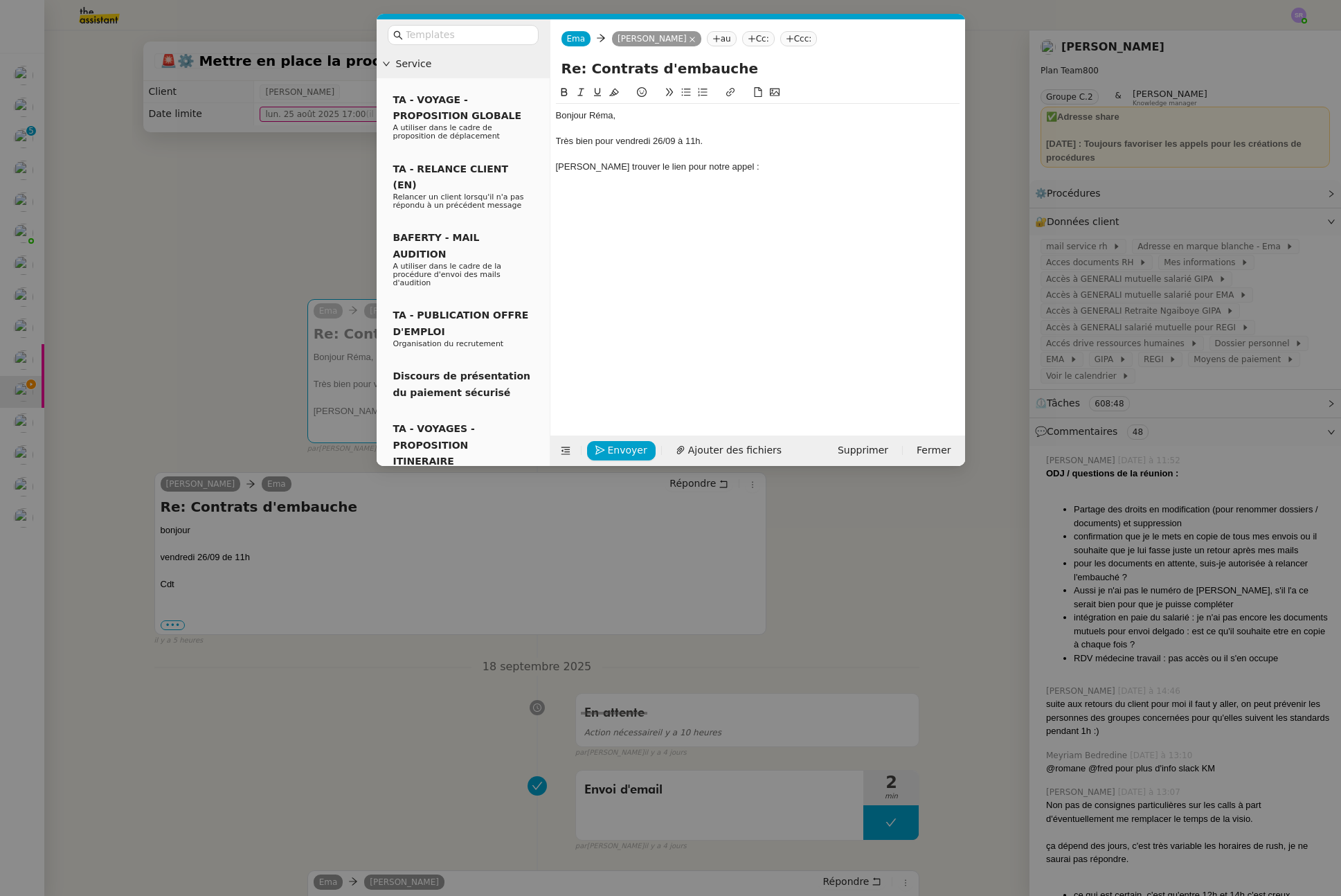
drag, startPoint x: 247, startPoint y: 793, endPoint x: 317, endPoint y: 723, distance: 99.0
click at [247, 788] on nz-modal-container "Service TA - VOYAGE - PROPOSITION GLOBALE A utiliser dans le cadre de propositi…" at bounding box center [670, 448] width 1341 height 896
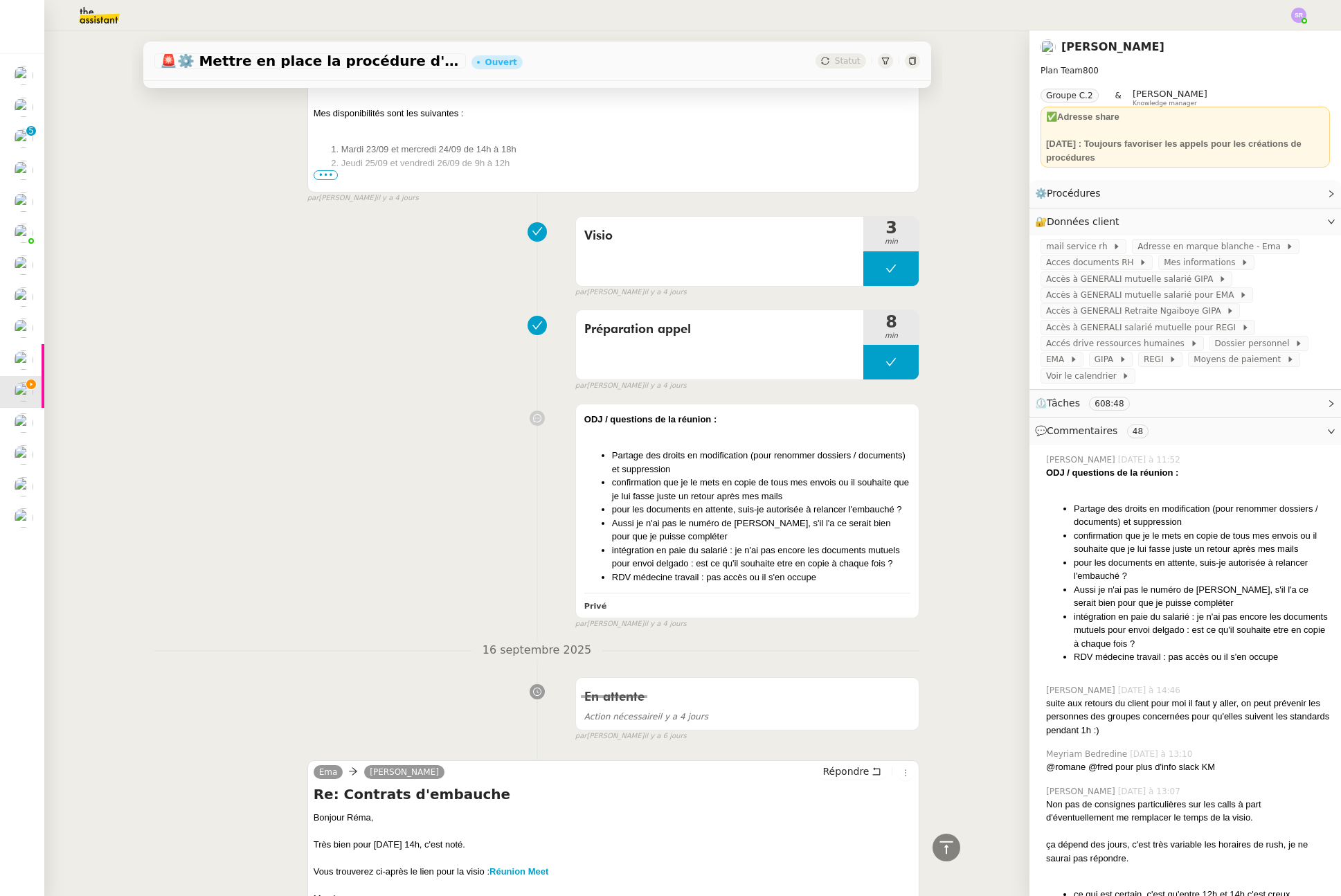
scroll to position [1078, 0]
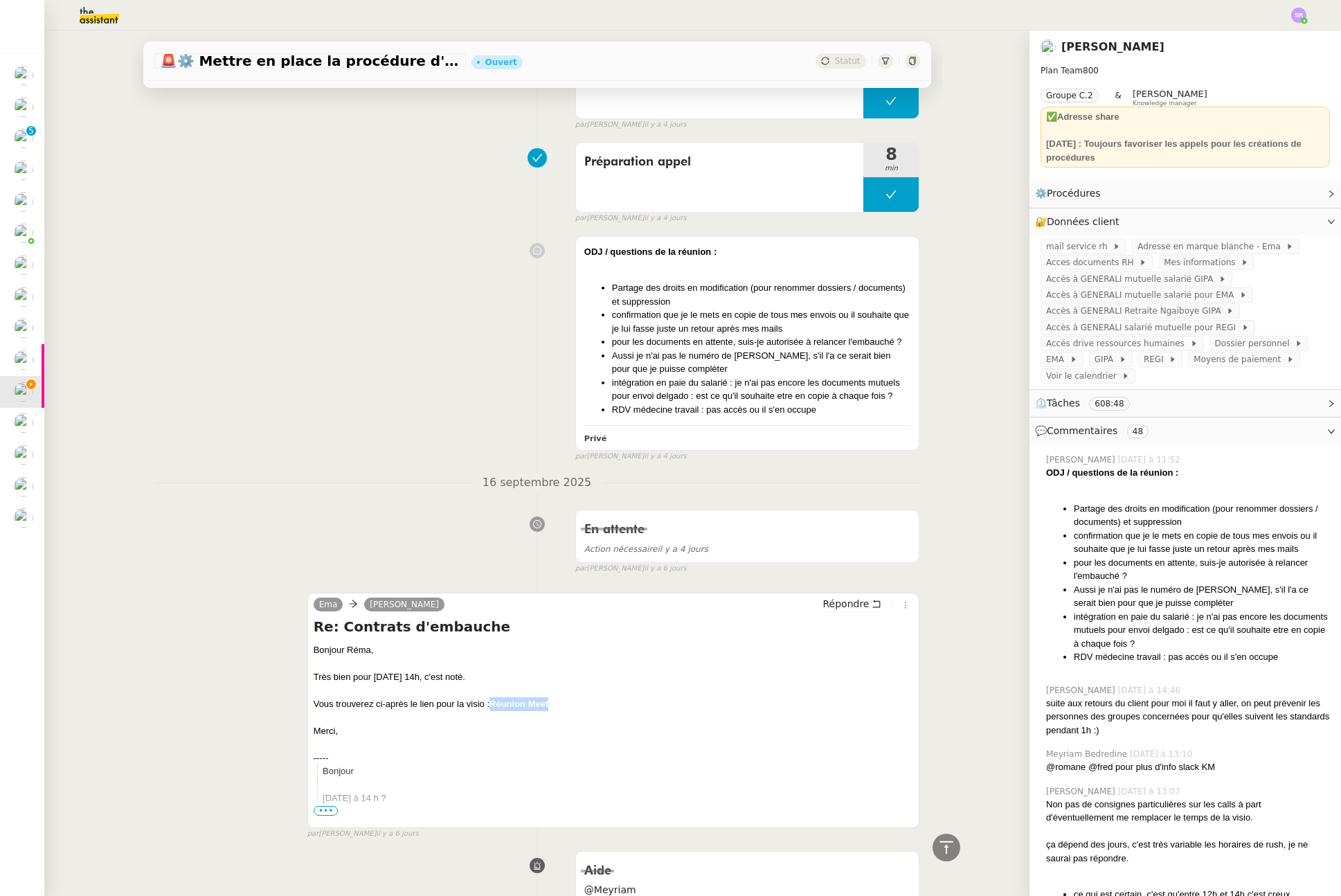
drag, startPoint x: 554, startPoint y: 704, endPoint x: 485, endPoint y: 703, distance: 69.0
click at [485, 703] on div "Vous trouverez ci-après le lien pour la visio : Réunion Meet" at bounding box center [614, 703] width 600 height 13
copy strong "Réunion Meet"
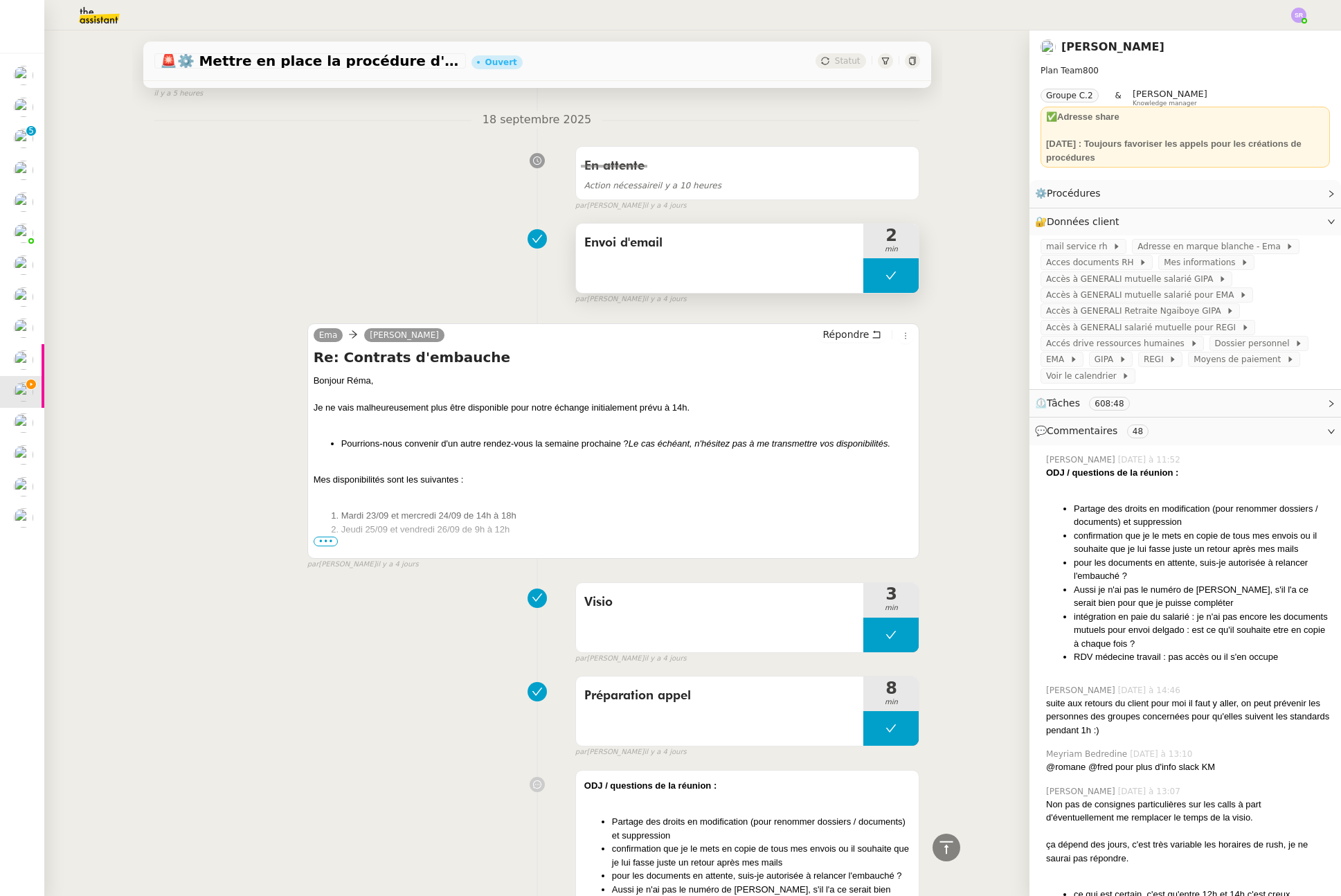
scroll to position [0, 0]
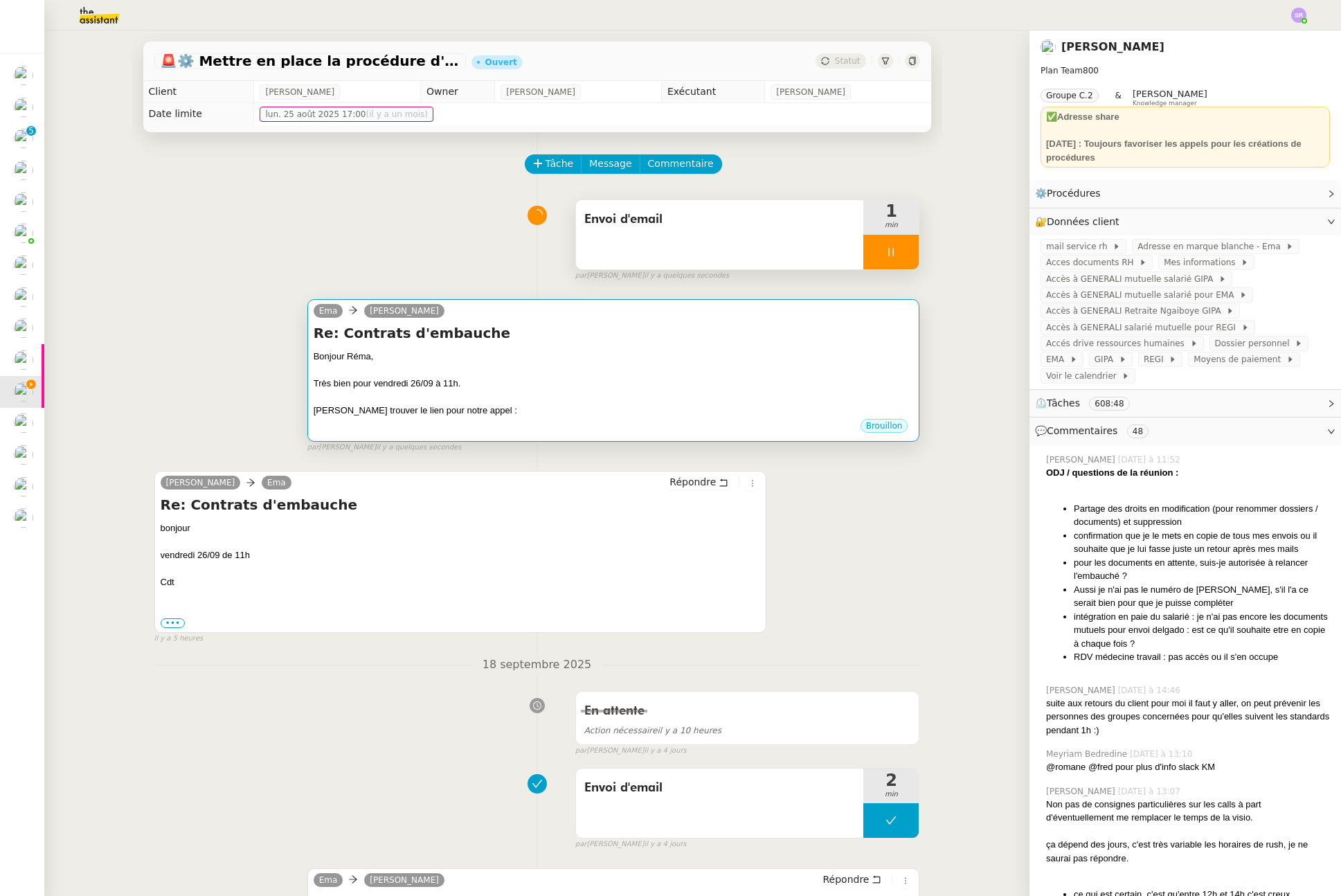
click at [646, 398] on div at bounding box center [614, 396] width 600 height 13
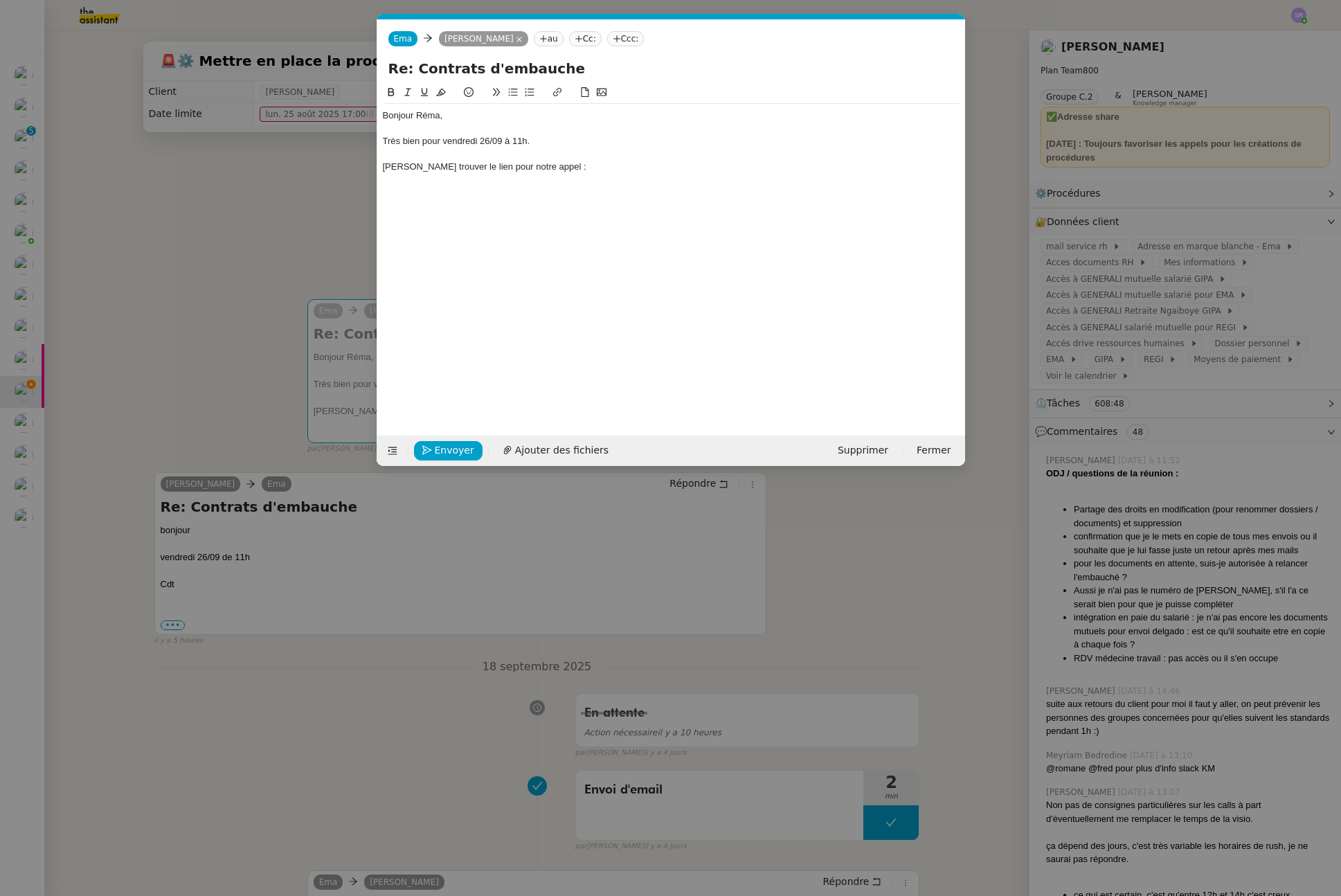
scroll to position [0, 29]
click at [682, 170] on div "Veuillez trouver le lien pour notre appel :" at bounding box center [671, 167] width 577 height 13
click at [587, 165] on strong "Réunion Meet" at bounding box center [616, 166] width 59 height 10
click at [711, 163] on div "Veuillez trouver le lien pour notre appel : Réunion Meet" at bounding box center [671, 167] width 577 height 13
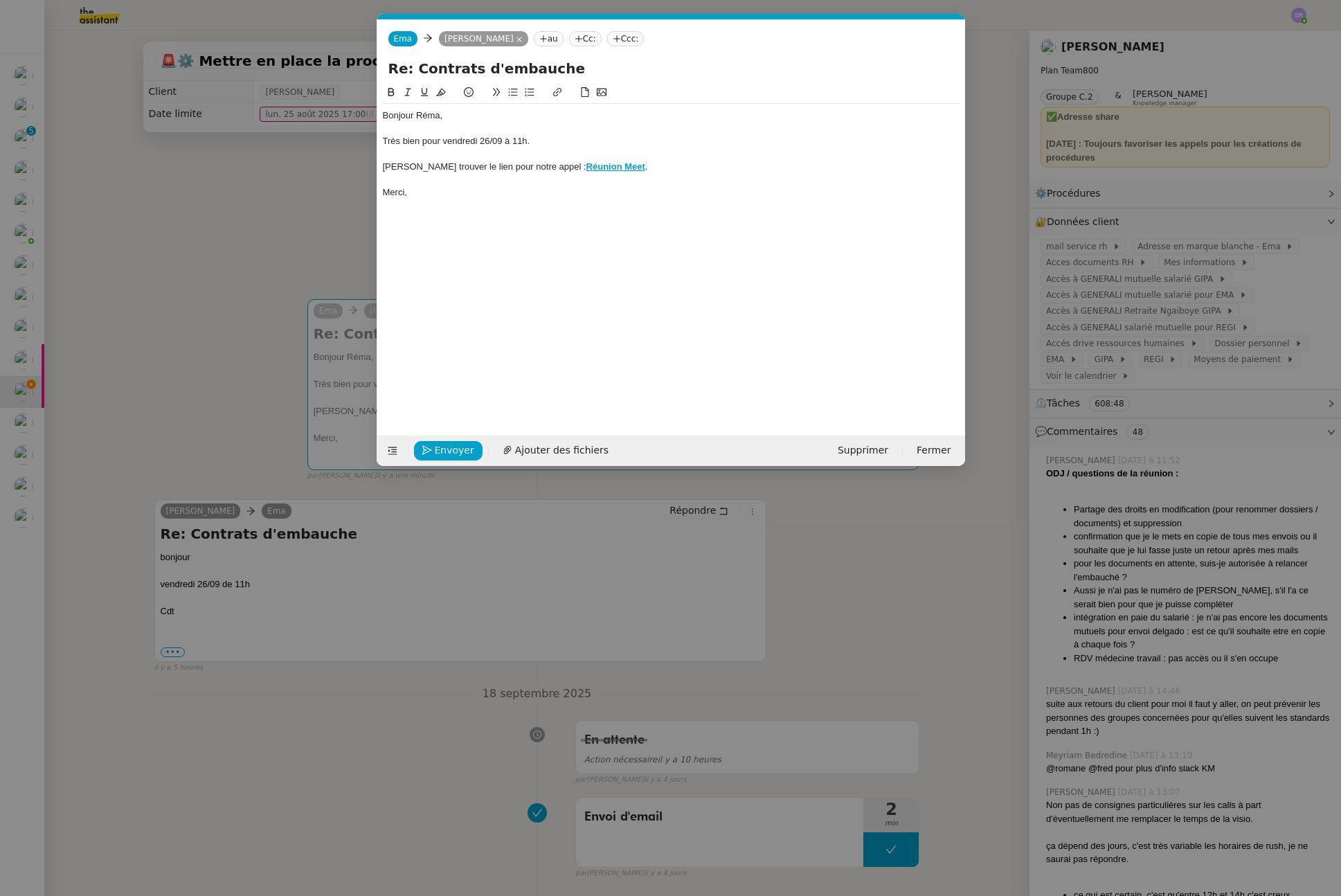
click at [292, 202] on nz-modal-container "Service TA - VOYAGE - PROPOSITION GLOBALE A utiliser dans le cadre de propositi…" at bounding box center [670, 448] width 1341 height 896
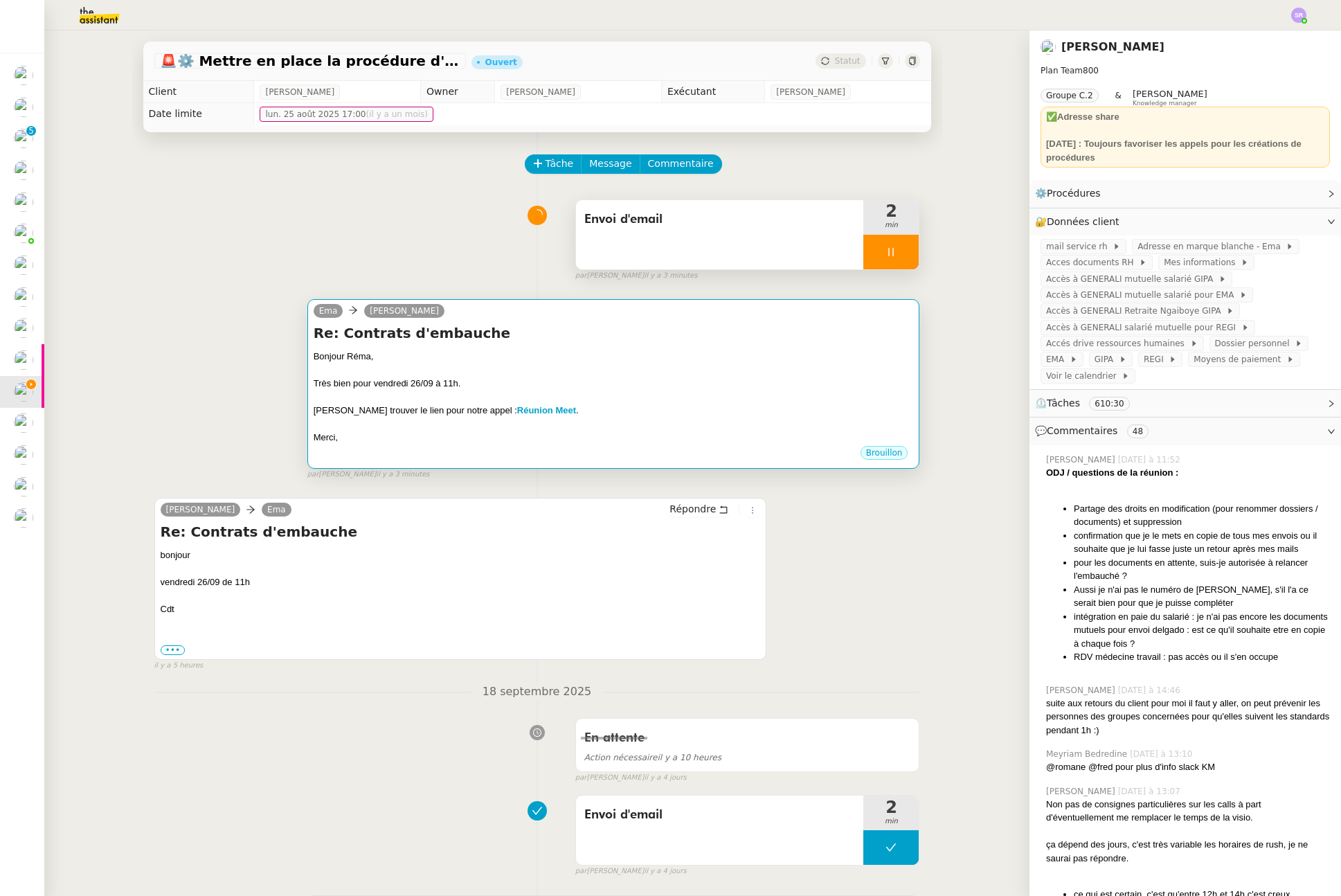
click at [460, 427] on div at bounding box center [614, 423] width 600 height 13
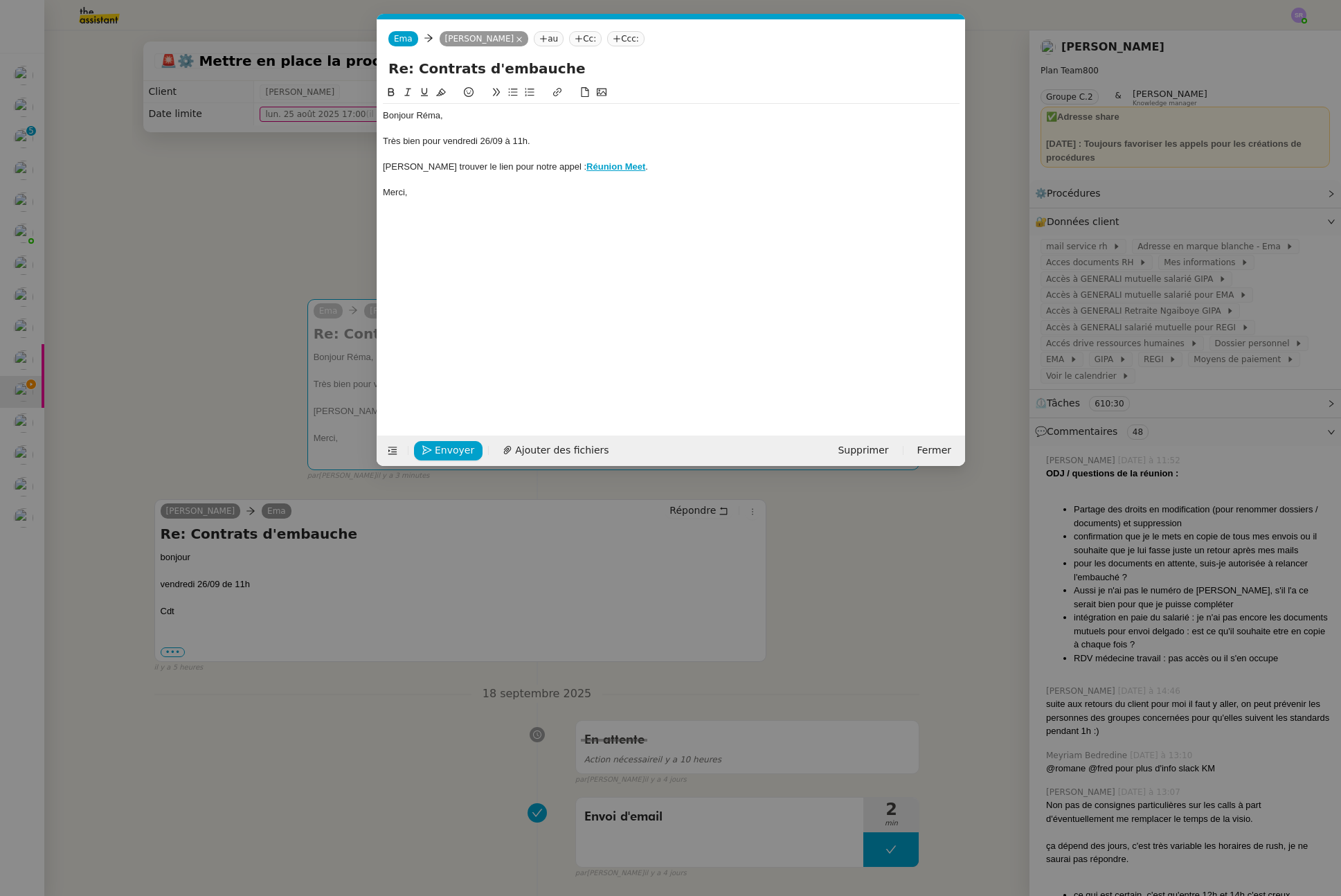
scroll to position [0, 29]
click at [434, 175] on div at bounding box center [671, 180] width 577 height 13
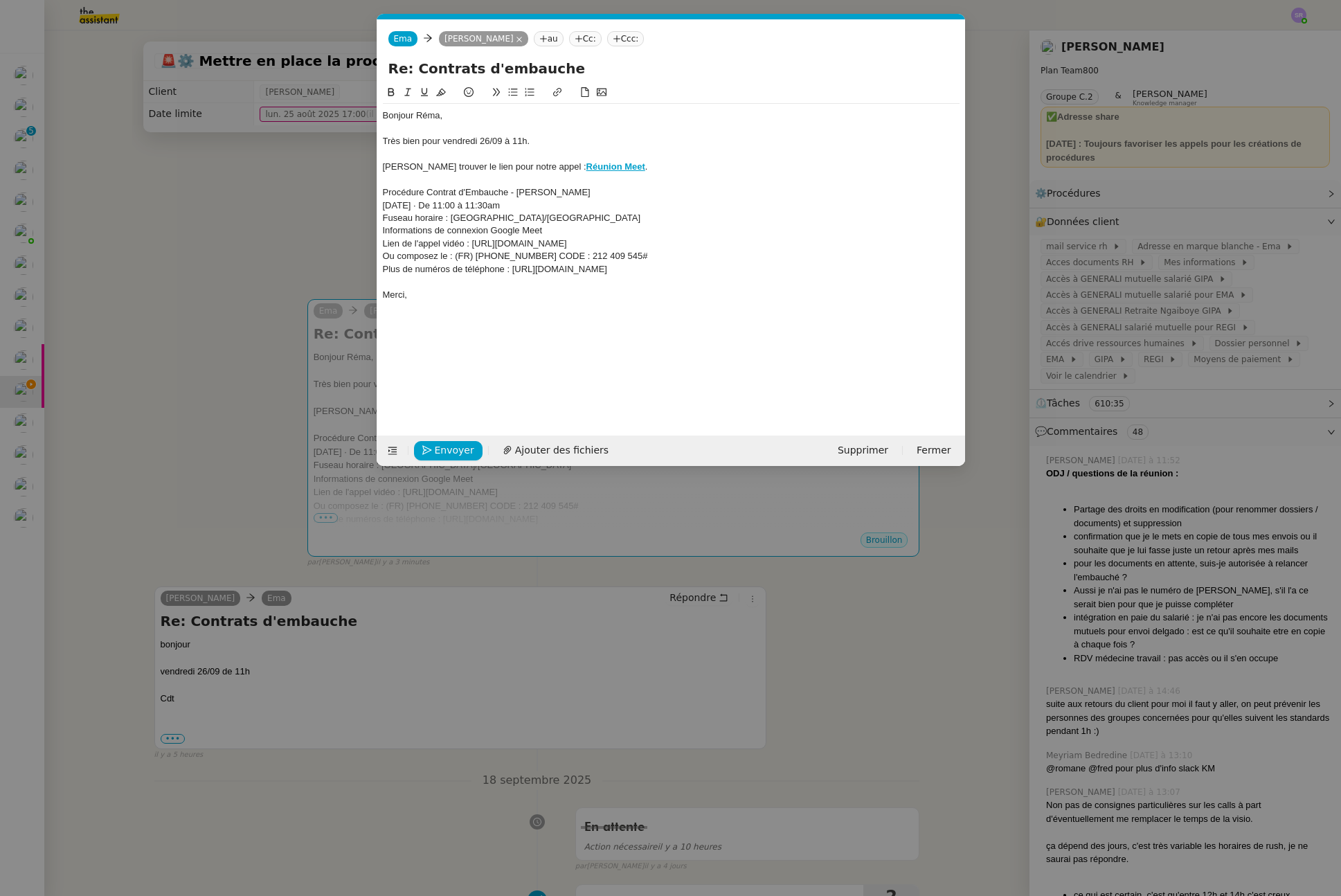
drag, startPoint x: 621, startPoint y: 243, endPoint x: 560, endPoint y: 274, distance: 68.4
click at [472, 246] on div "Lien de l'appel vidéo : https://meet.google.com/qky-npwz-hyk" at bounding box center [671, 243] width 577 height 13
copy div "https://meet.google.com/qky-npwz-hyk"
click at [587, 170] on strong "Réunion Meet" at bounding box center [616, 166] width 59 height 10
click at [620, 193] on link at bounding box center [603, 192] width 33 height 10
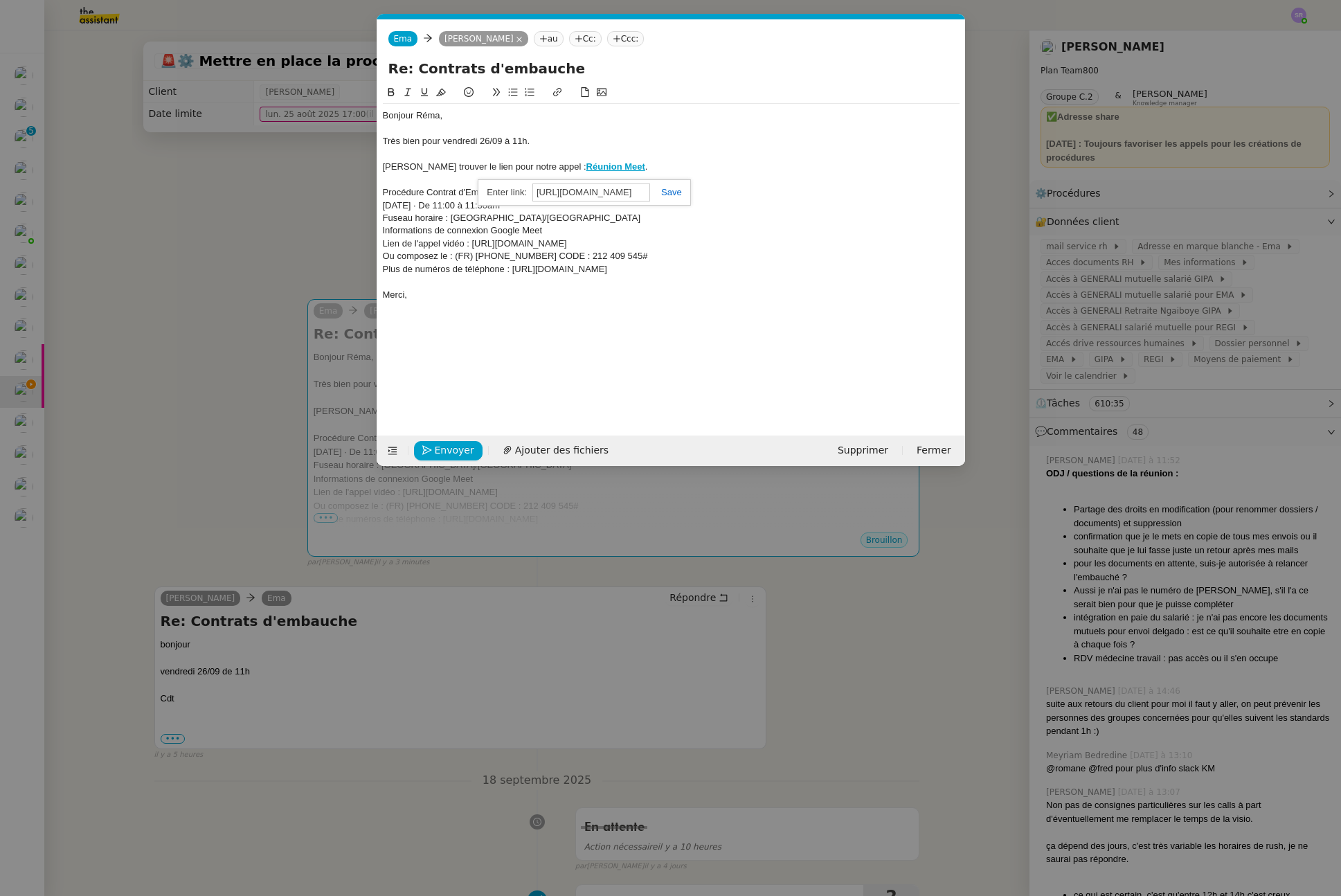
paste input "qky-npwz-hyk"
type input "https://meet.google.com/qky-npwz-hyk"
click at [669, 193] on link at bounding box center [666, 192] width 32 height 10
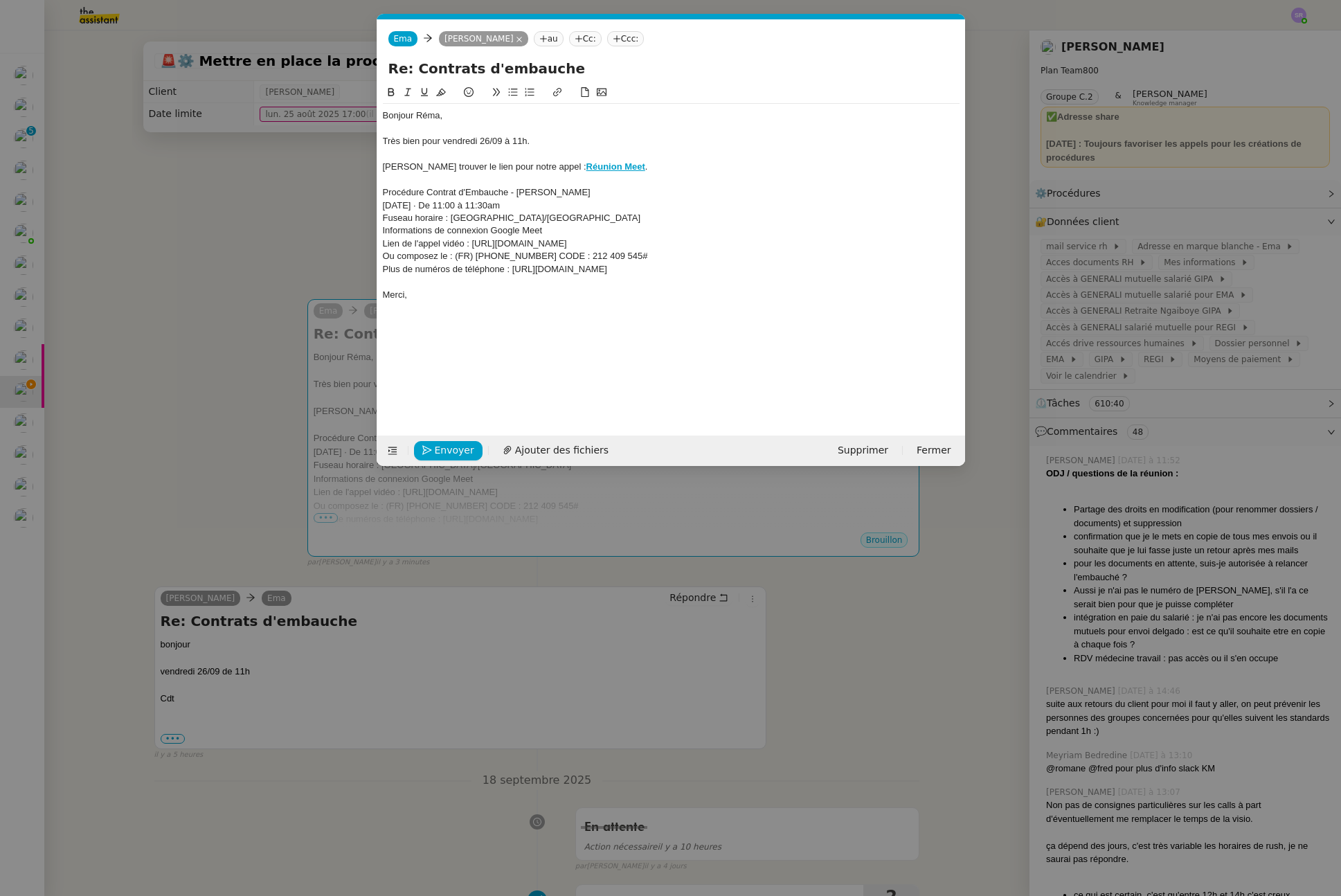
drag, startPoint x: 753, startPoint y: 275, endPoint x: 355, endPoint y: 193, distance: 406.4
click at [355, 193] on nz-modal-container "Service TA - VOYAGE - PROPOSITION GLOBALE A utiliser dans le cadre de propositi…" at bounding box center [670, 448] width 1341 height 896
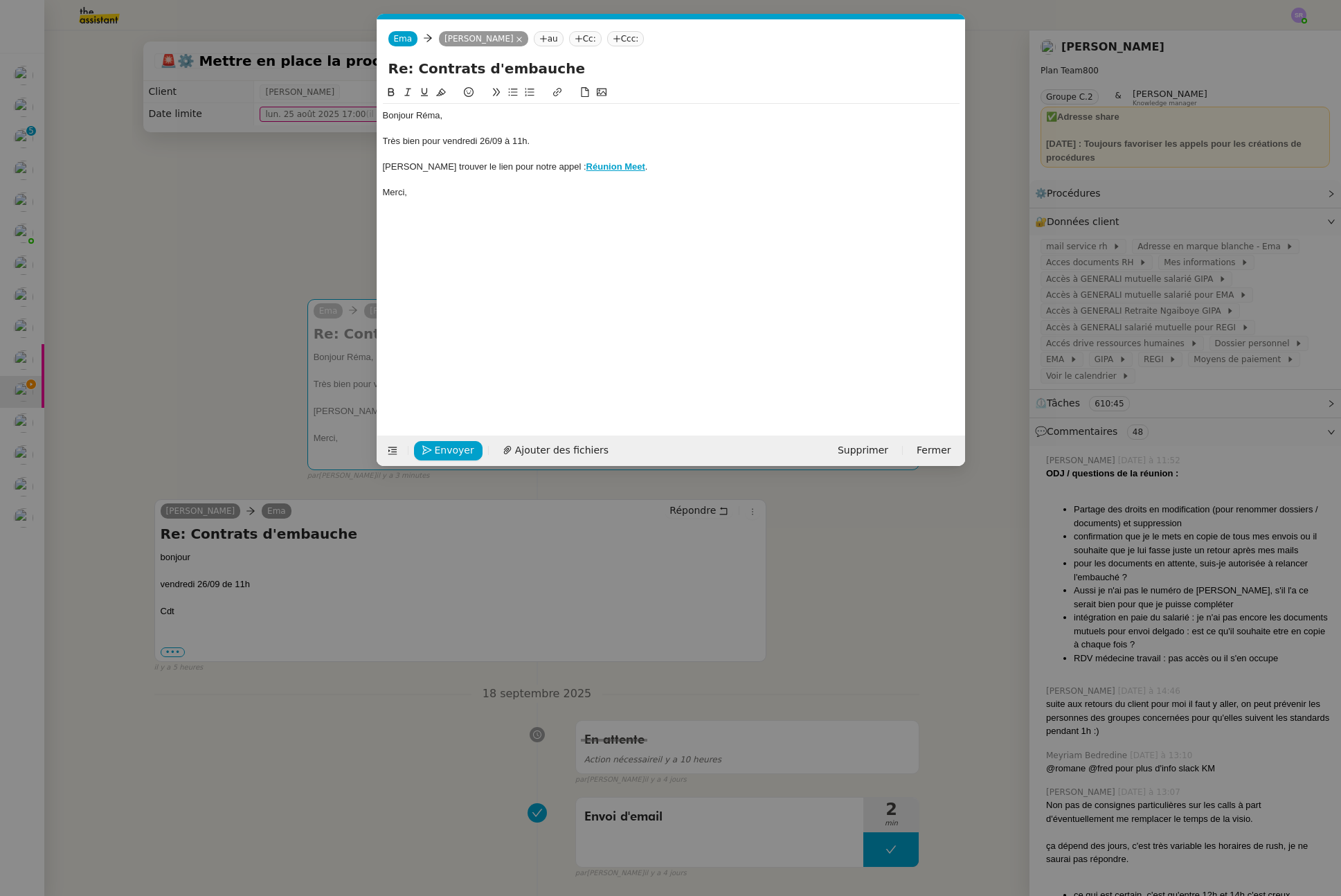
click at [591, 167] on strong "Réunion Meet" at bounding box center [616, 166] width 59 height 10
click at [709, 158] on div at bounding box center [671, 155] width 577 height 13
click at [451, 450] on span "Envoyer" at bounding box center [454, 450] width 40 height 16
click at [451, 450] on span "Confirmer l'envoi" at bounding box center [476, 450] width 83 height 16
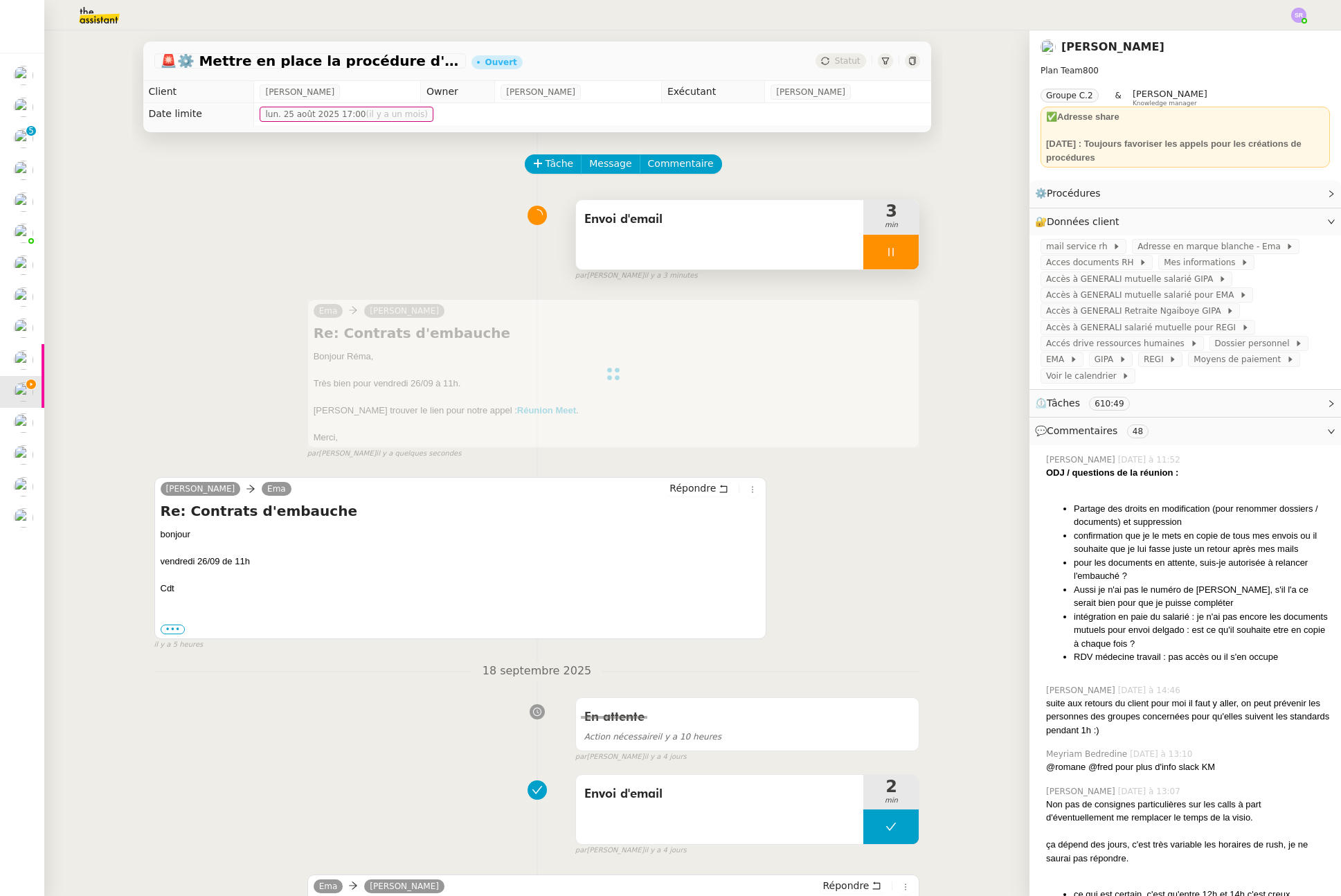
click at [886, 257] on icon at bounding box center [891, 252] width 11 height 11
click at [891, 258] on button at bounding box center [905, 252] width 28 height 35
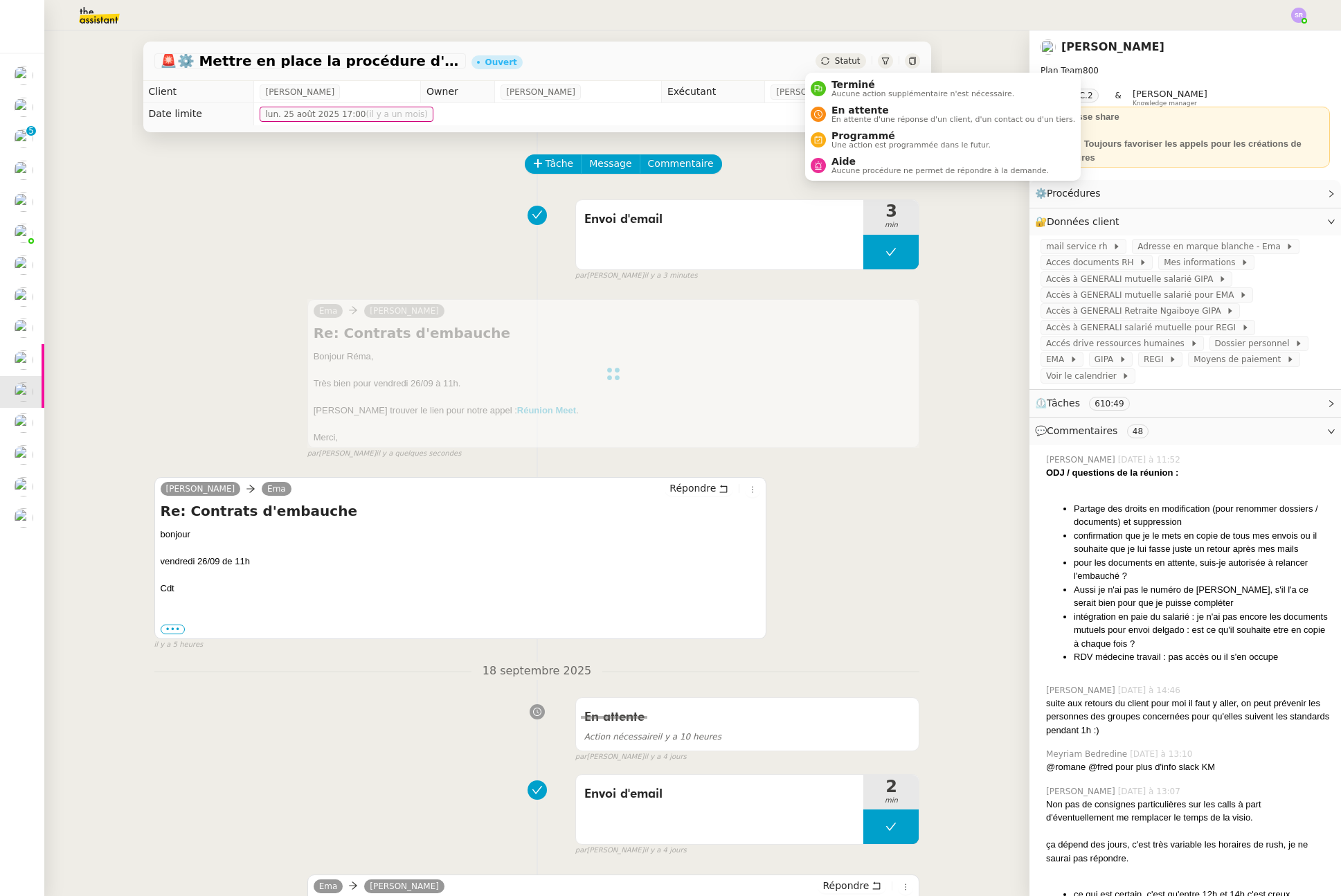
click at [835, 63] on span "Statut" at bounding box center [848, 61] width 25 height 10
click at [862, 116] on span "En attente d'une réponse d'un client, d'un contact ou d'un tiers." at bounding box center [953, 120] width 243 height 8
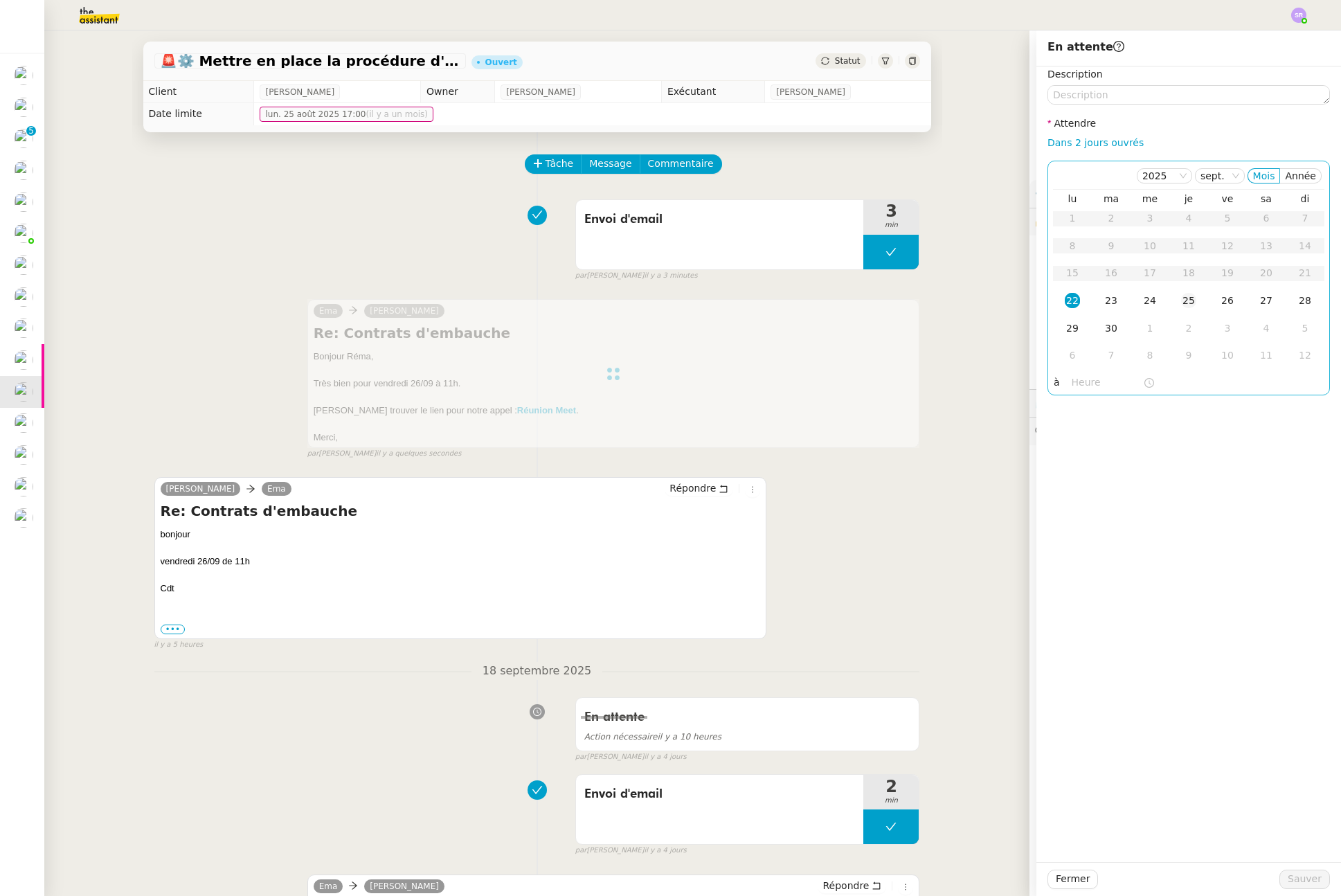
click at [1182, 297] on div "25" at bounding box center [1188, 300] width 15 height 15
click at [1084, 148] on div "Dans 2 jours ouvrés" at bounding box center [1189, 143] width 282 height 16
click at [1102, 142] on link "Dans 2 jours ouvrés" at bounding box center [1095, 143] width 96 height 11
type input "07:00"
click at [1181, 301] on div "25" at bounding box center [1188, 300] width 15 height 15
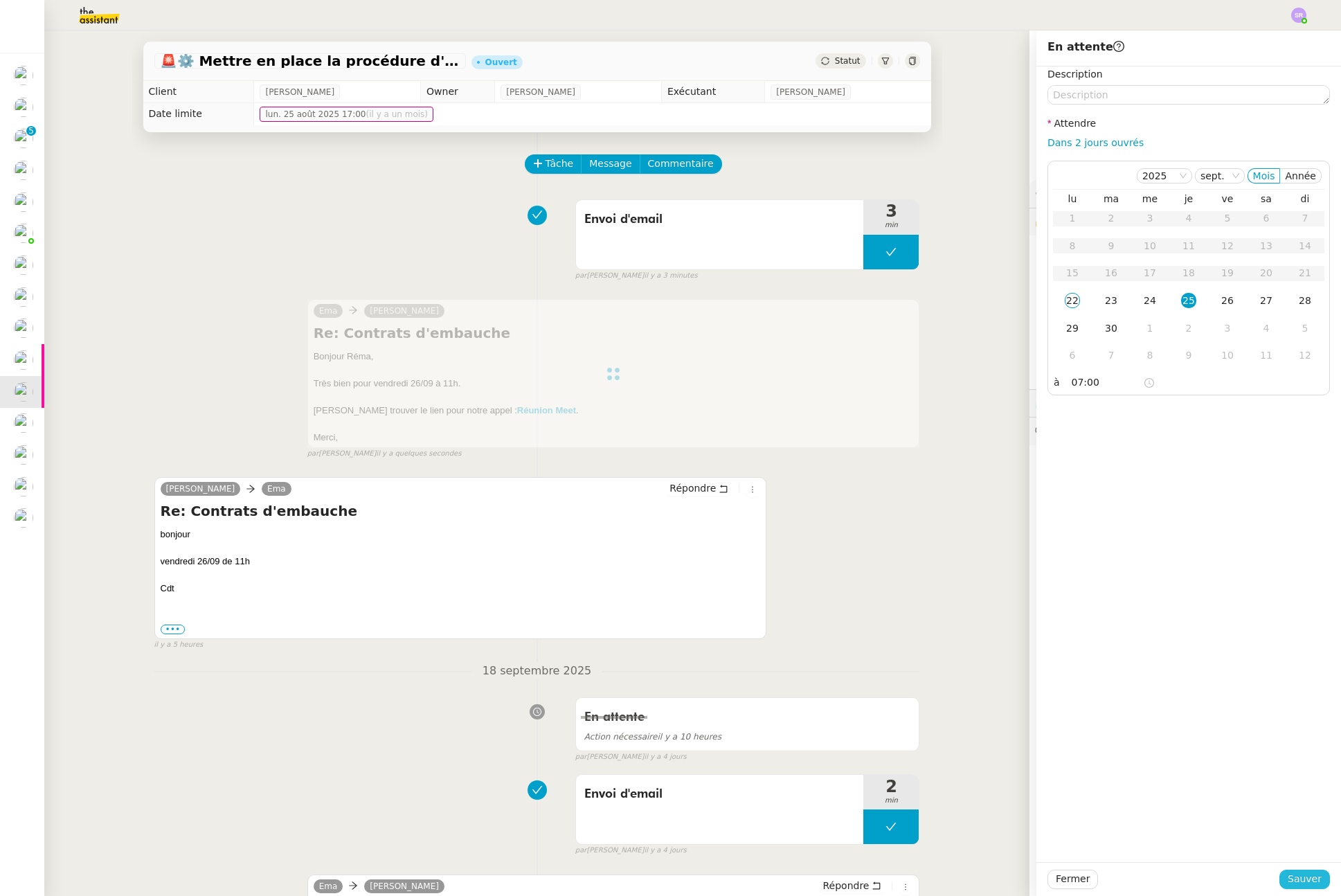
drag, startPoint x: 1297, startPoint y: 883, endPoint x: 1222, endPoint y: 844, distance: 84.5
click at [1289, 837] on span "Sauver" at bounding box center [1305, 879] width 34 height 16
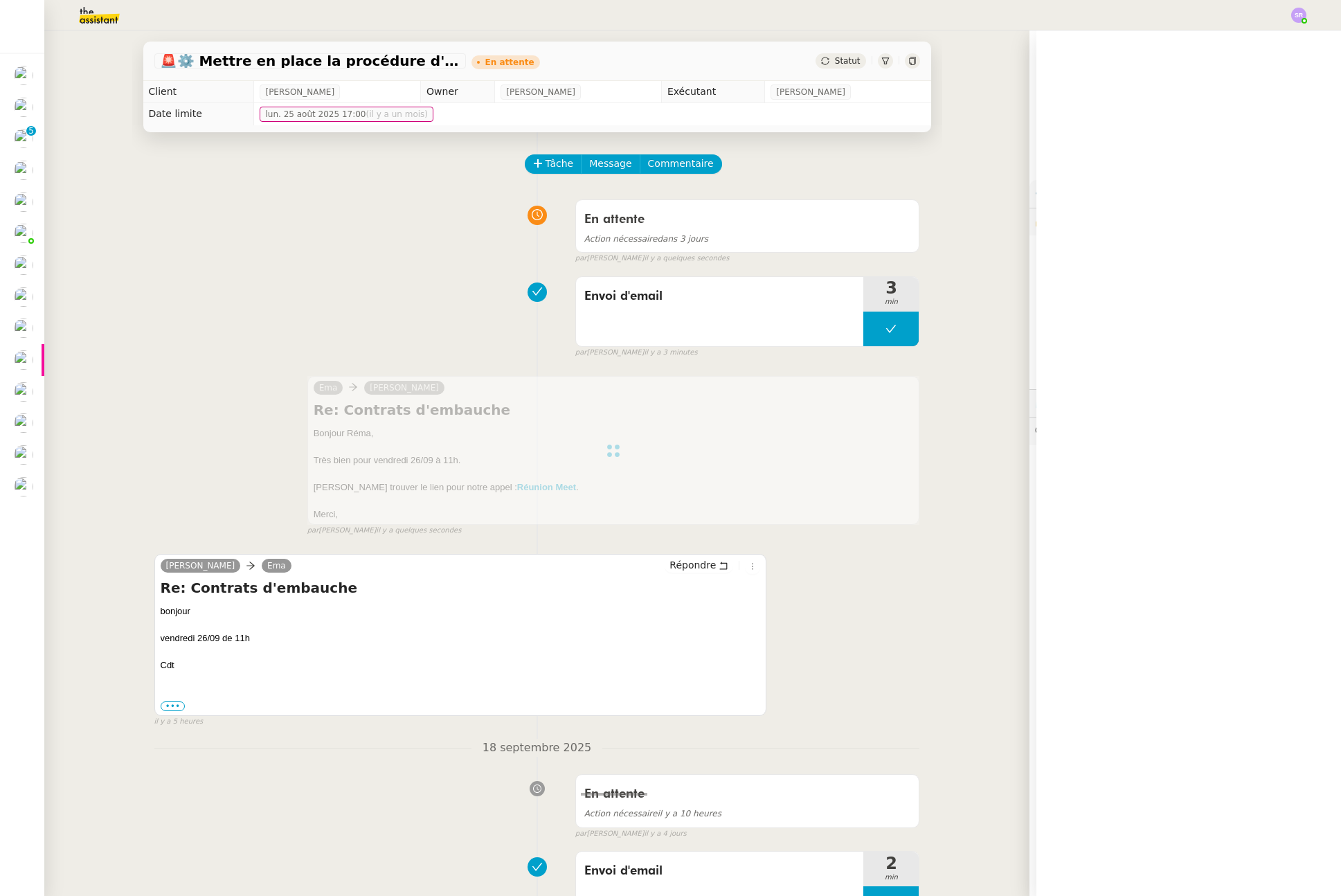
click at [218, 195] on div "En attente Action nécessaire dans 3 jours false par Stéphanie R. il y a quelque…" at bounding box center [538, 229] width 766 height 71
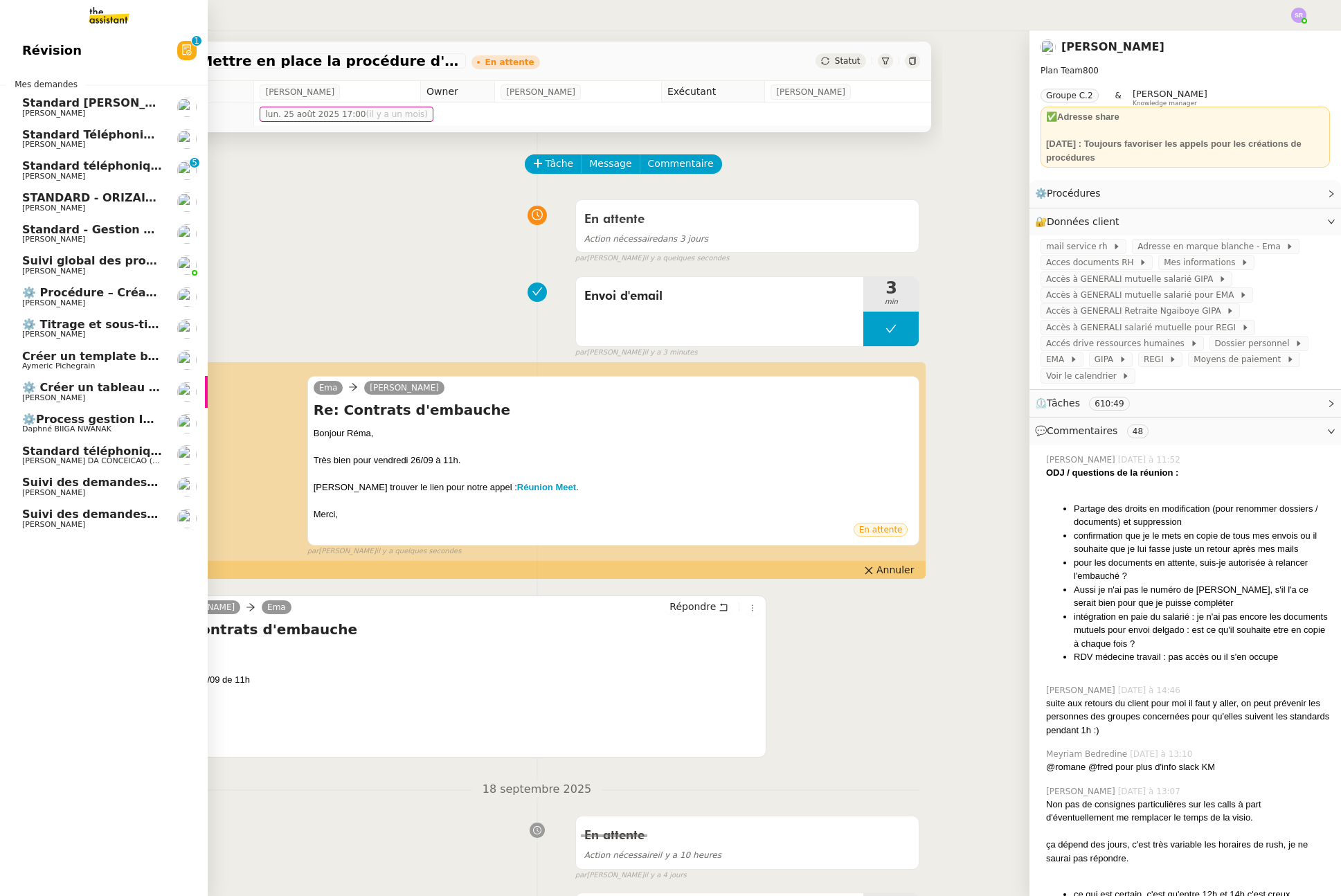
click at [144, 294] on span "⚙️ Procédure – Création d’un environnement d’essai dans Kit" at bounding box center [213, 293] width 382 height 13
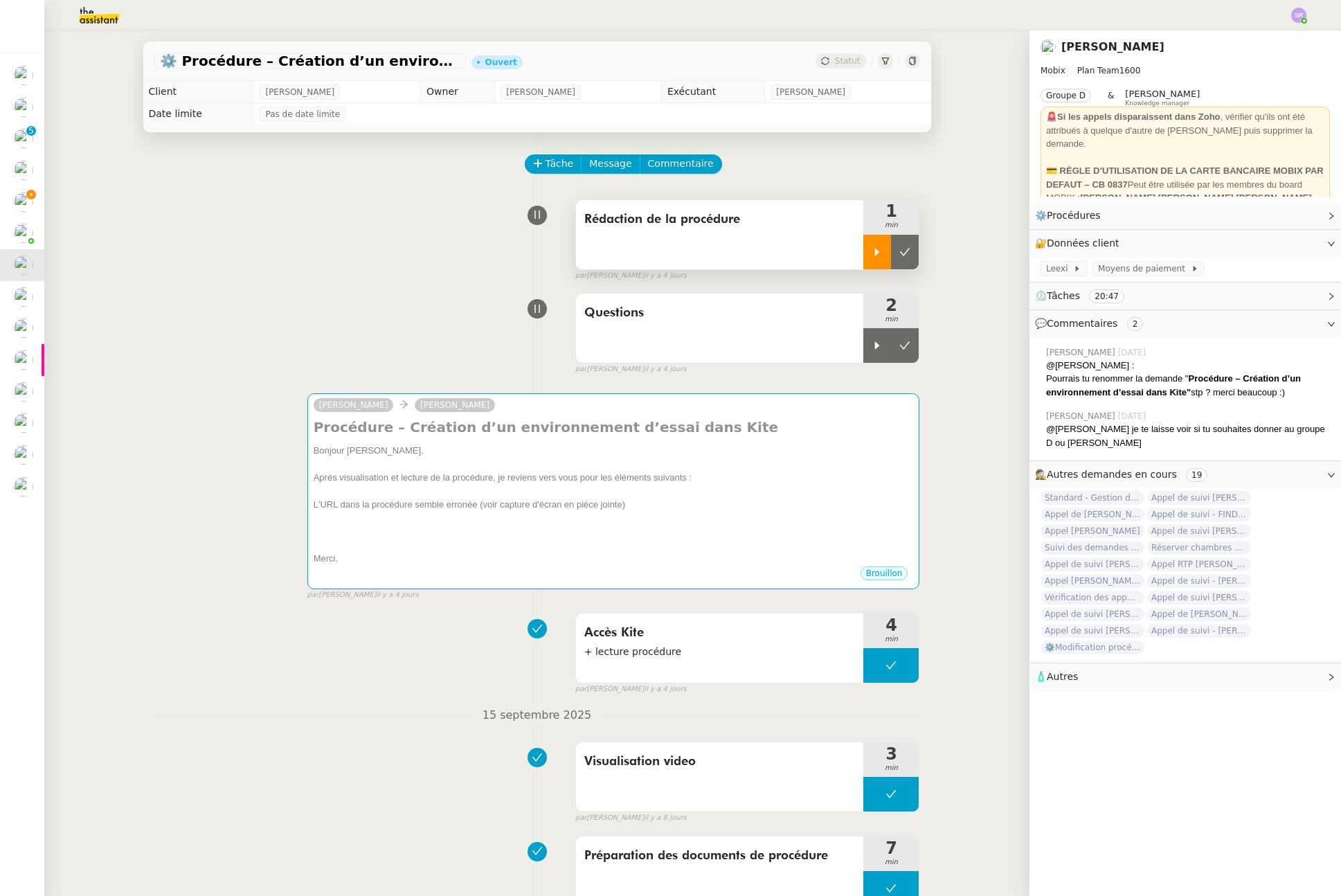
click at [875, 252] on icon at bounding box center [878, 252] width 5 height 8
click at [886, 255] on div at bounding box center [891, 252] width 56 height 35
click at [872, 254] on icon at bounding box center [877, 252] width 11 height 11
click at [872, 248] on div at bounding box center [891, 252] width 56 height 35
drag, startPoint x: 868, startPoint y: 245, endPoint x: 794, endPoint y: 205, distance: 84.1
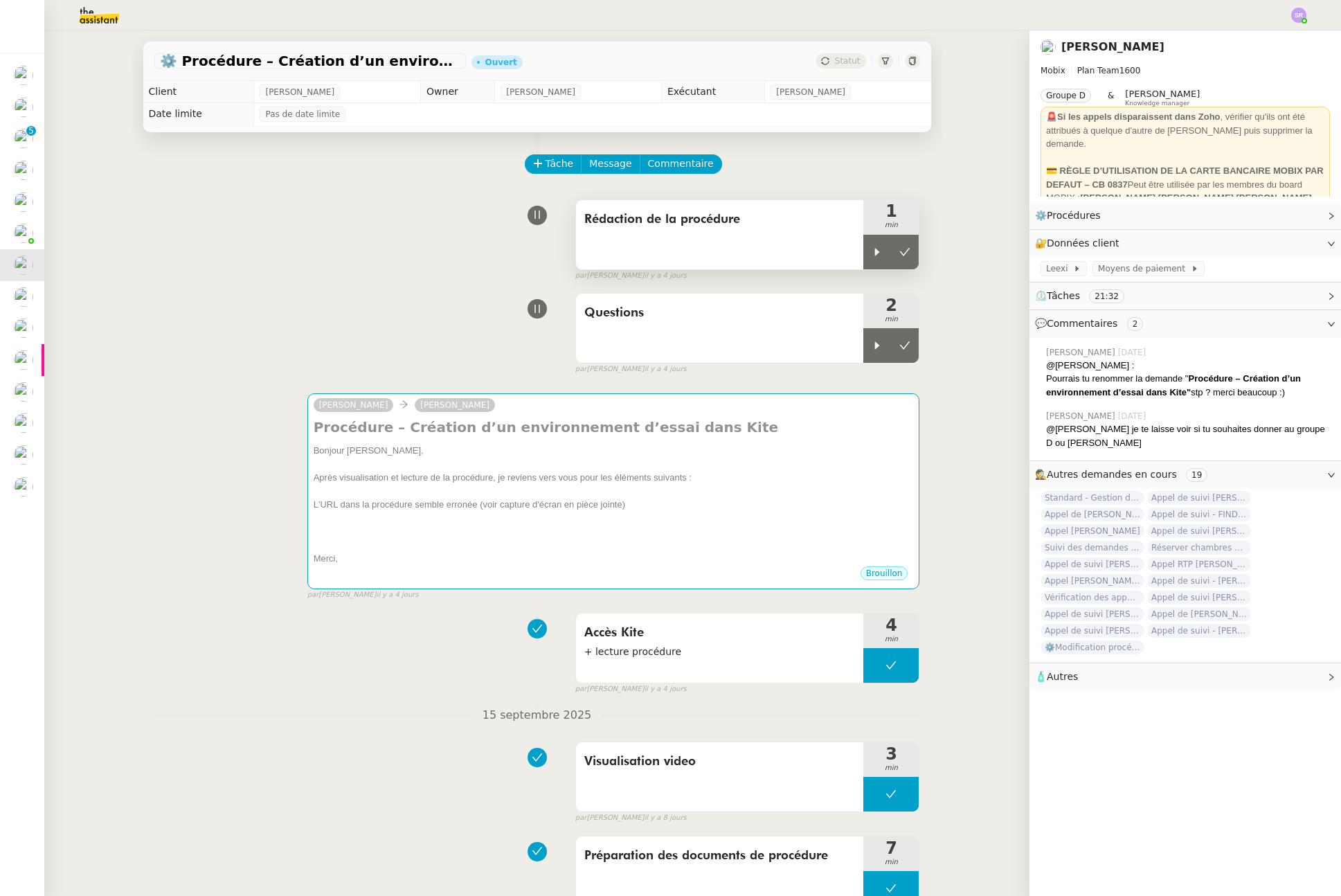
click at [868, 245] on div at bounding box center [877, 252] width 28 height 35
click at [879, 245] on div at bounding box center [891, 252] width 56 height 35
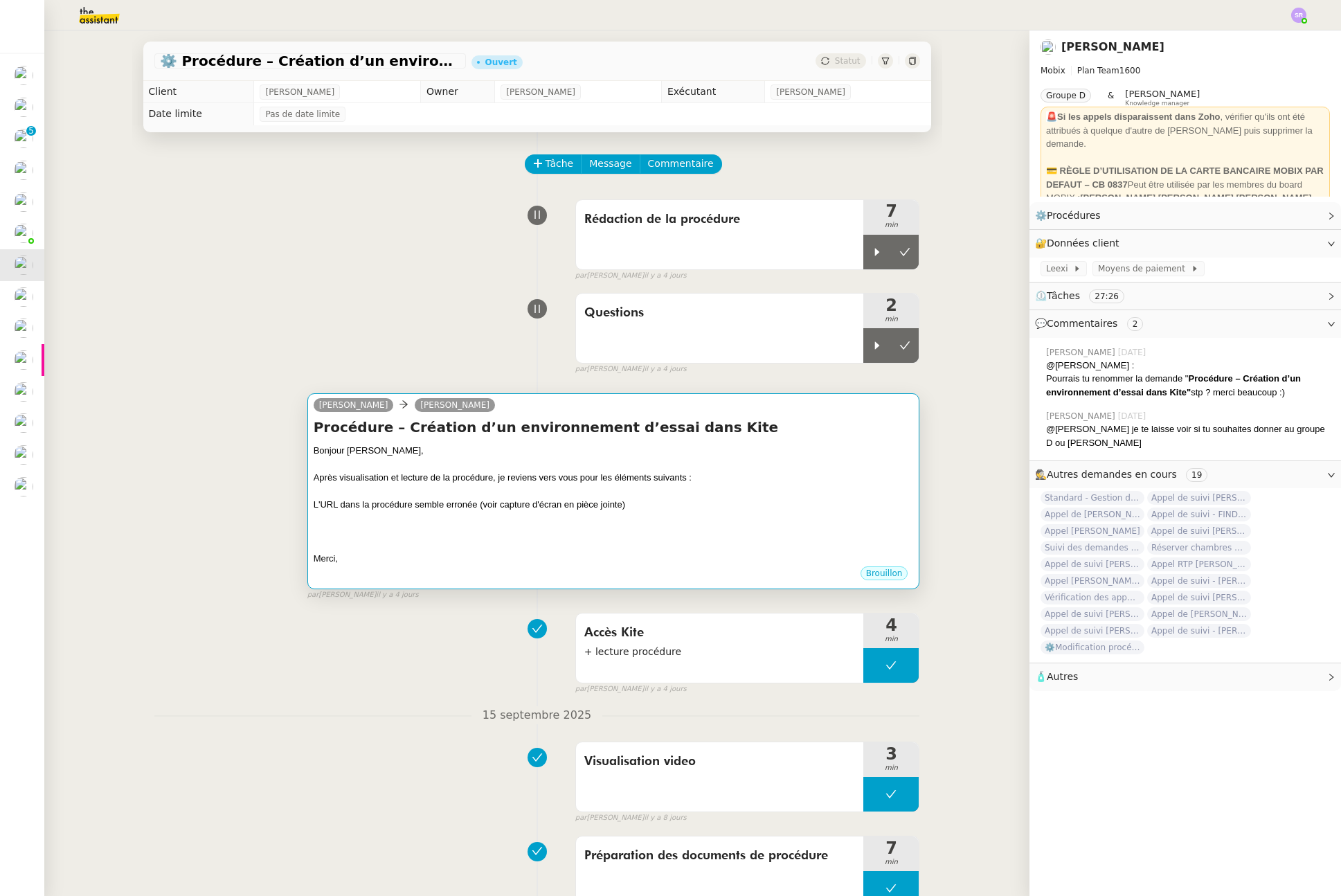
click at [613, 544] on div at bounding box center [614, 544] width 600 height 13
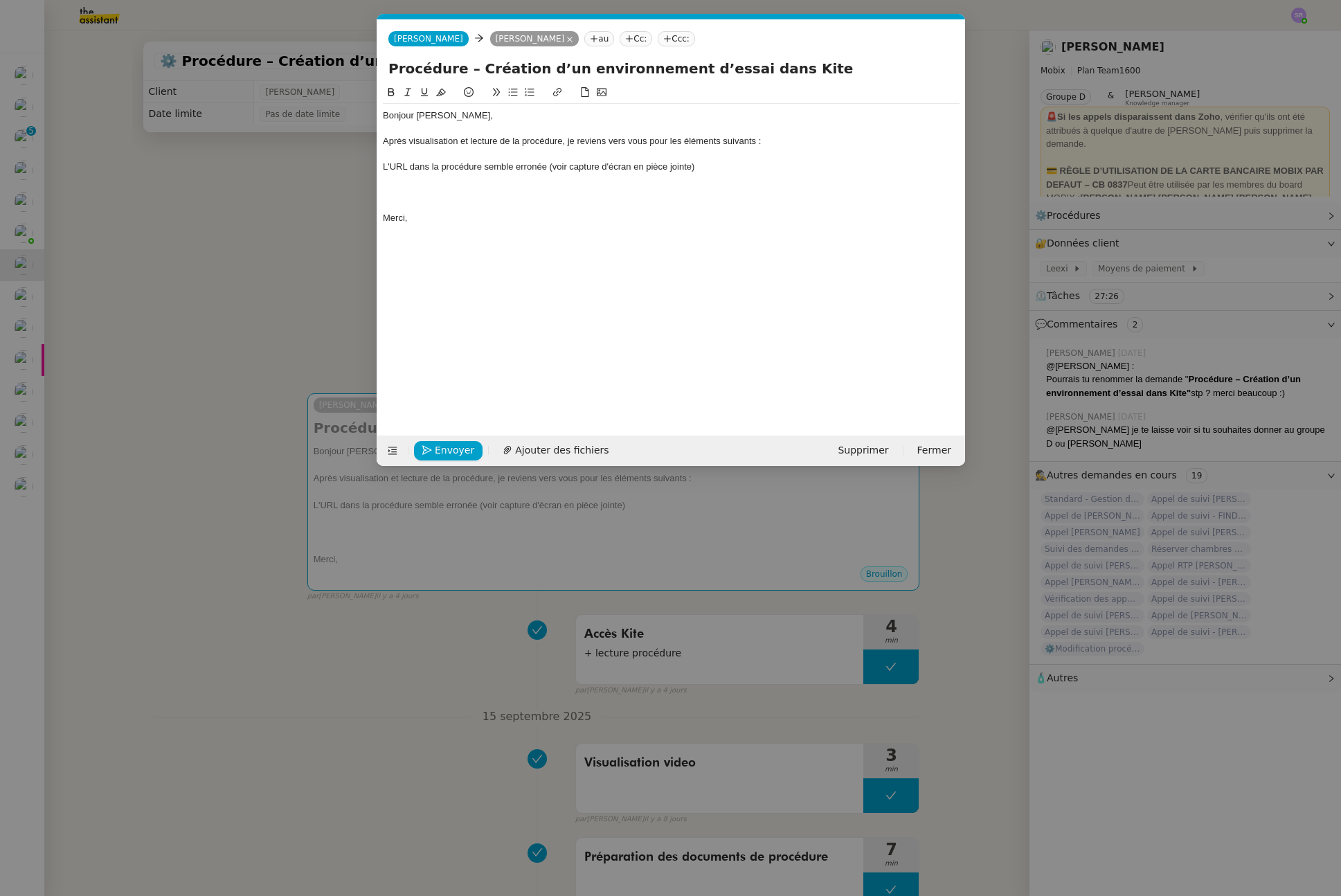
scroll to position [0, 29]
click at [885, 446] on span "Supprimer" at bounding box center [863, 450] width 51 height 16
click at [985, 411] on span "OK" at bounding box center [991, 413] width 13 height 13
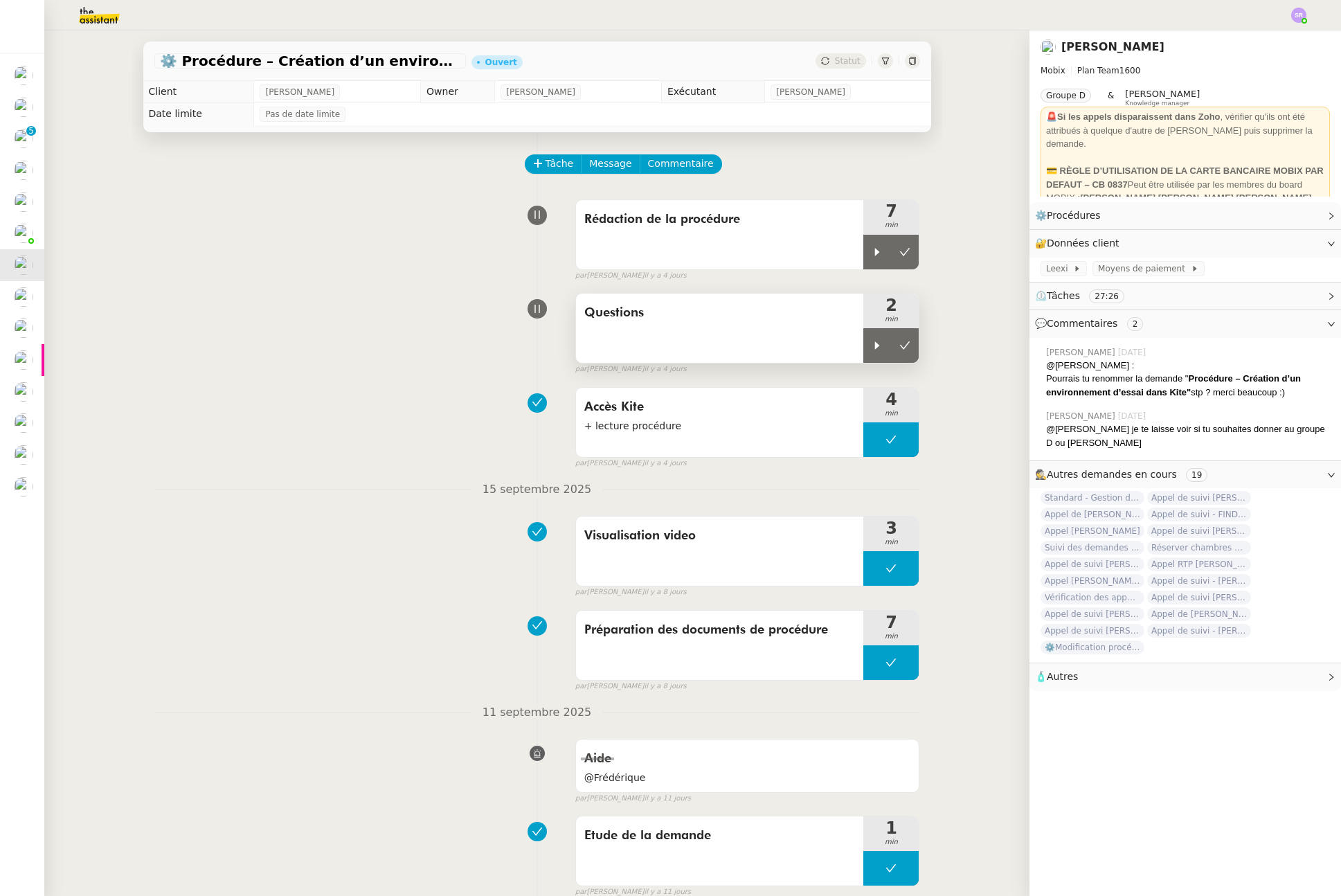
click at [748, 334] on div "Questions" at bounding box center [719, 327] width 288 height 69
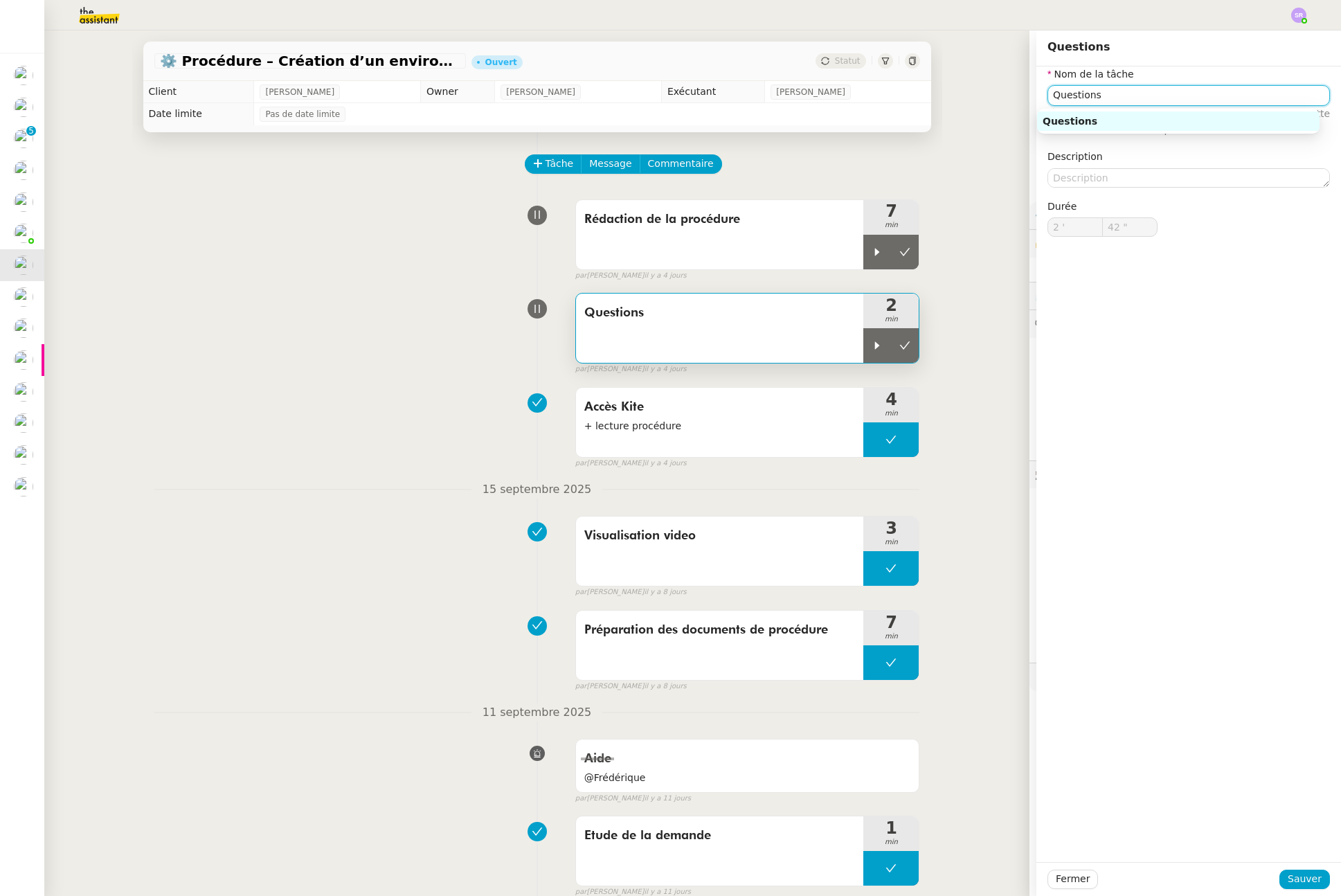
drag, startPoint x: 1116, startPoint y: 96, endPoint x: 1036, endPoint y: 93, distance: 80.1
click at [1036, 93] on div "Nom de la tâche Questions ⚠️ Privilégiez un titre clair et explicite. Le client…" at bounding box center [1189, 163] width 305 height 193
click at [1094, 115] on div "Rédaction plan procédure" at bounding box center [1178, 121] width 271 height 13
type input "Rédaction plan procédure"
click at [1288, 837] on span "Sauver" at bounding box center [1305, 879] width 34 height 16
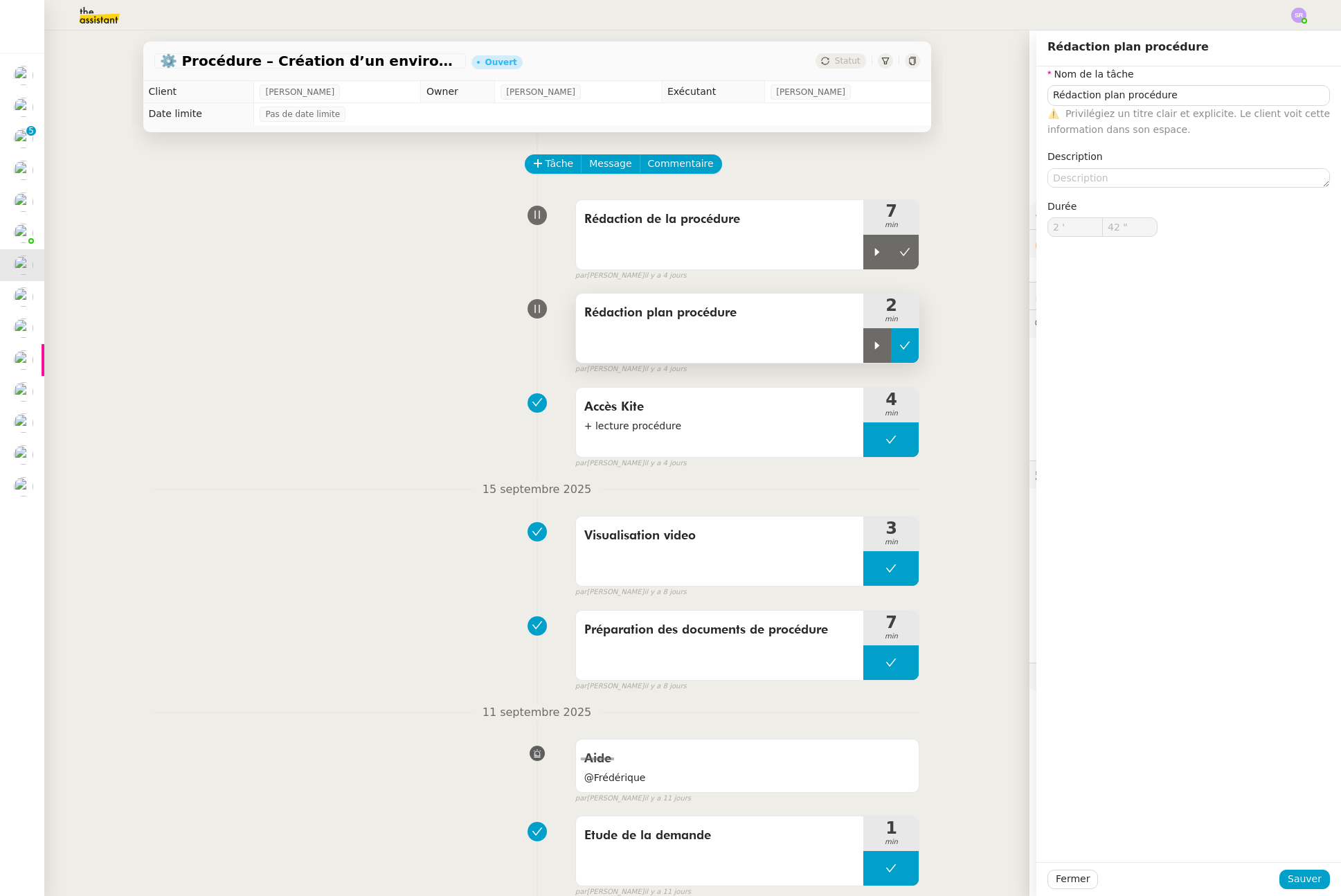
click at [891, 350] on button at bounding box center [905, 346] width 28 height 35
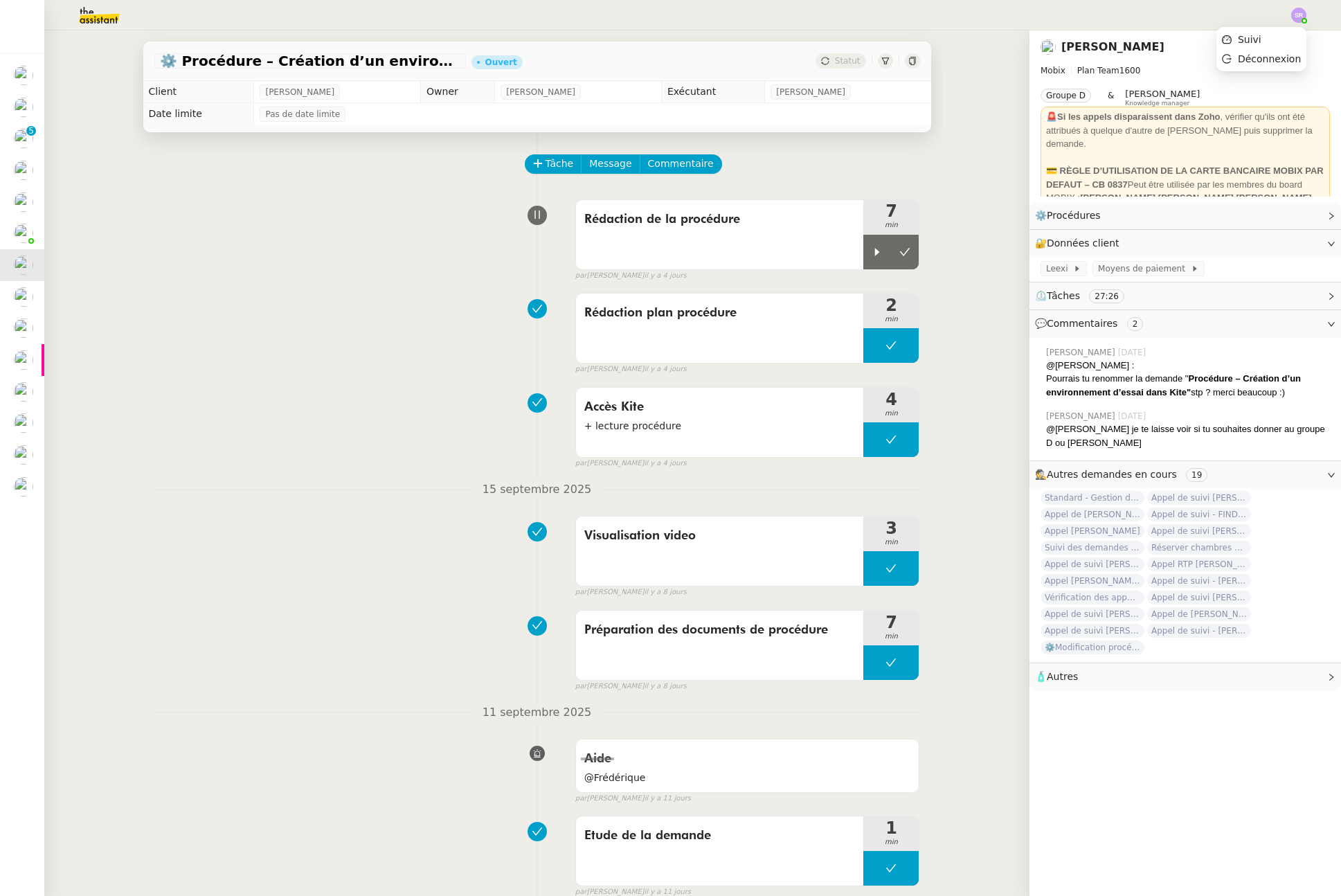
click at [1289, 16] on img at bounding box center [1298, 15] width 15 height 15
click at [1262, 38] on span "Suivi" at bounding box center [1250, 40] width 24 height 11
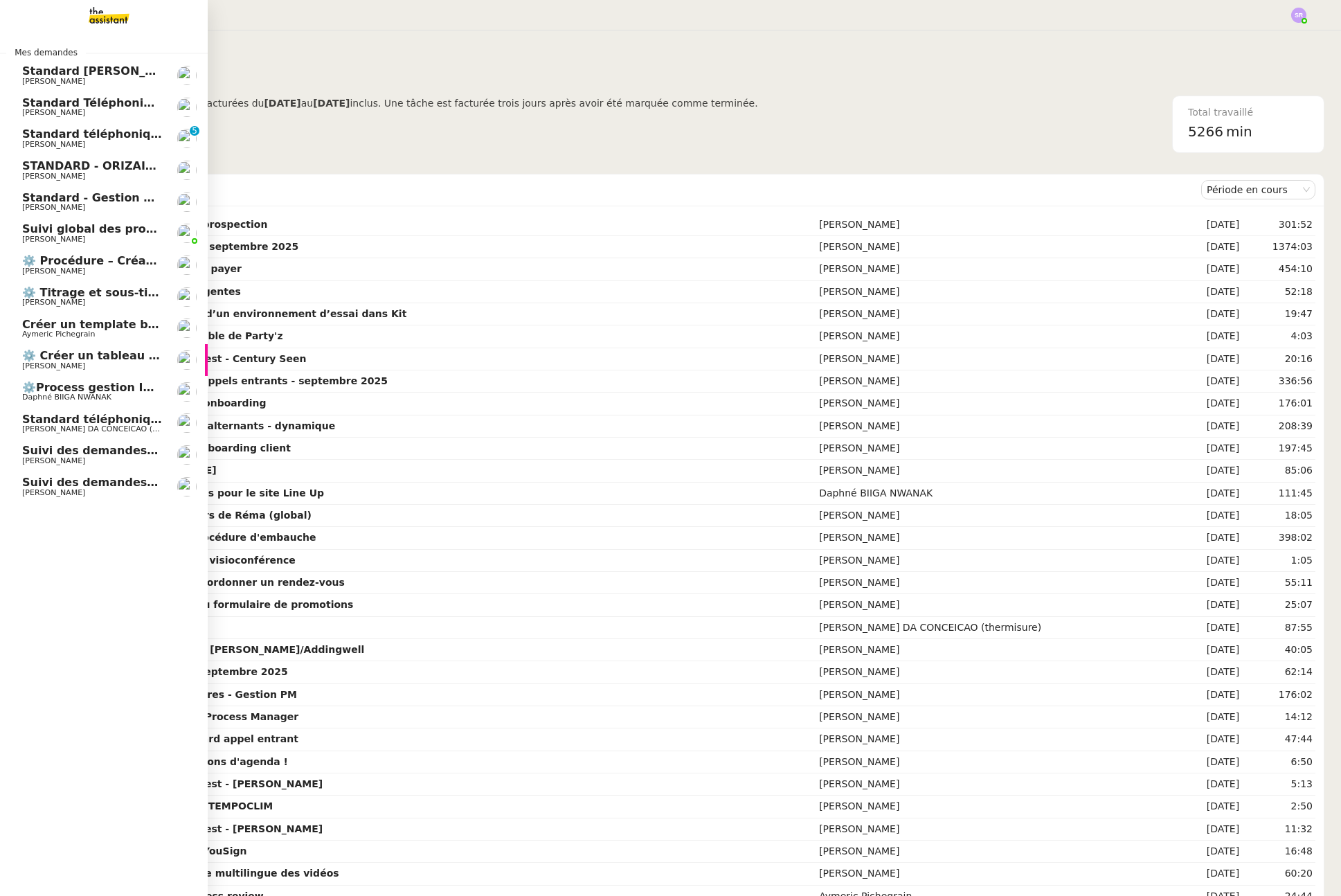
click at [115, 267] on span "[PERSON_NAME]" at bounding box center [92, 271] width 140 height 8
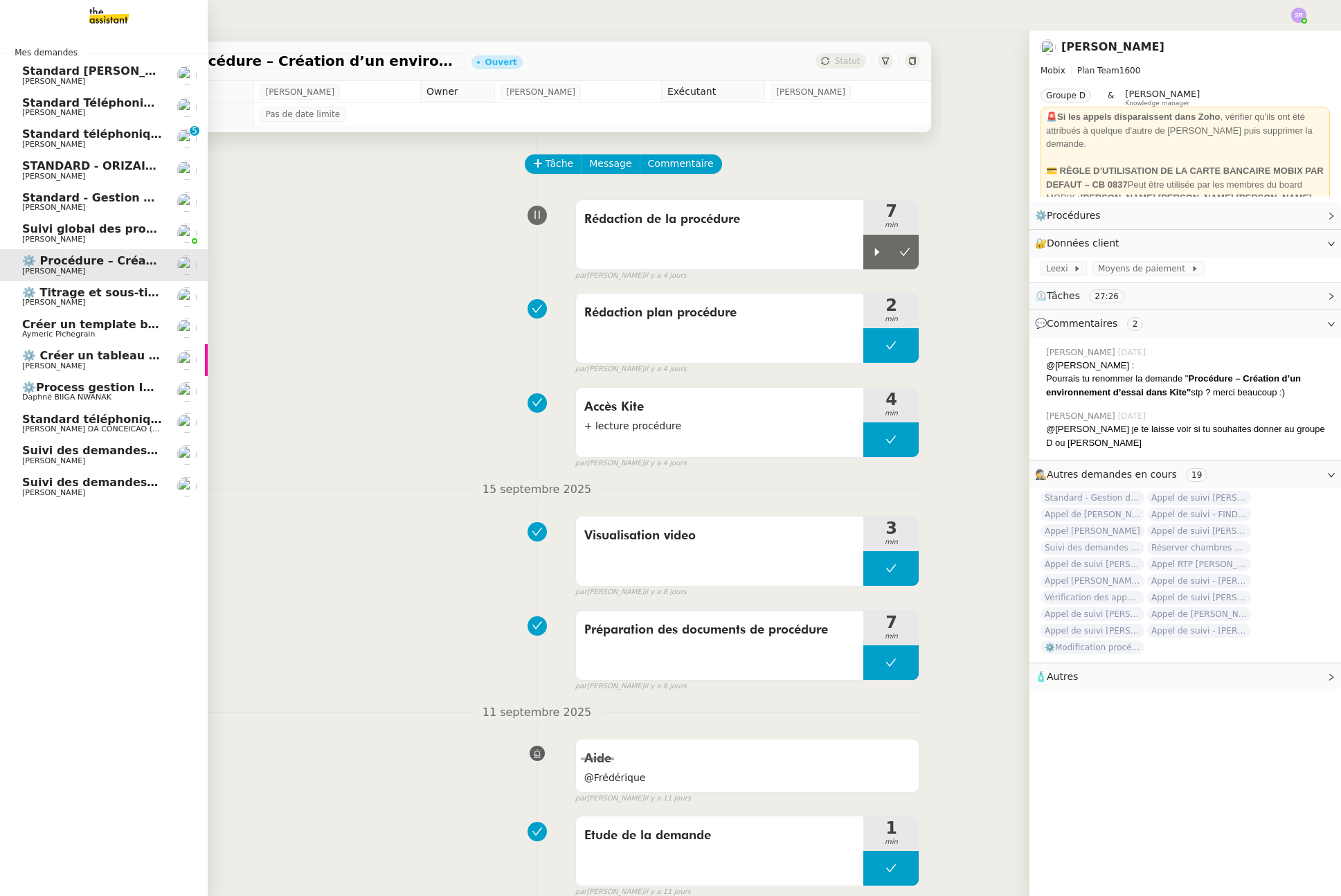
click at [140, 395] on span "Daphné BIIGA NWANAK" at bounding box center [92, 397] width 140 height 8
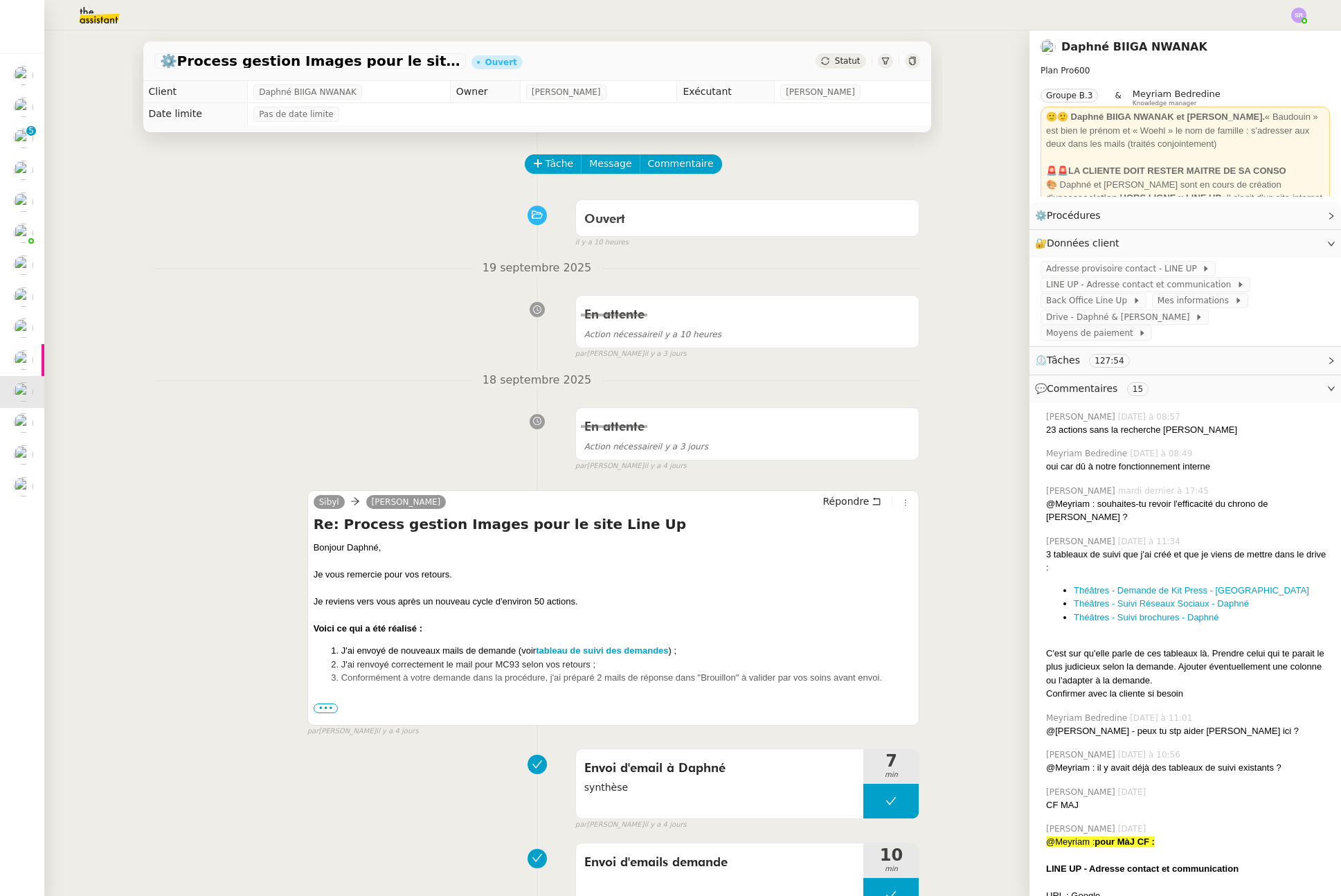
click at [326, 706] on span "•••" at bounding box center [326, 708] width 25 height 10
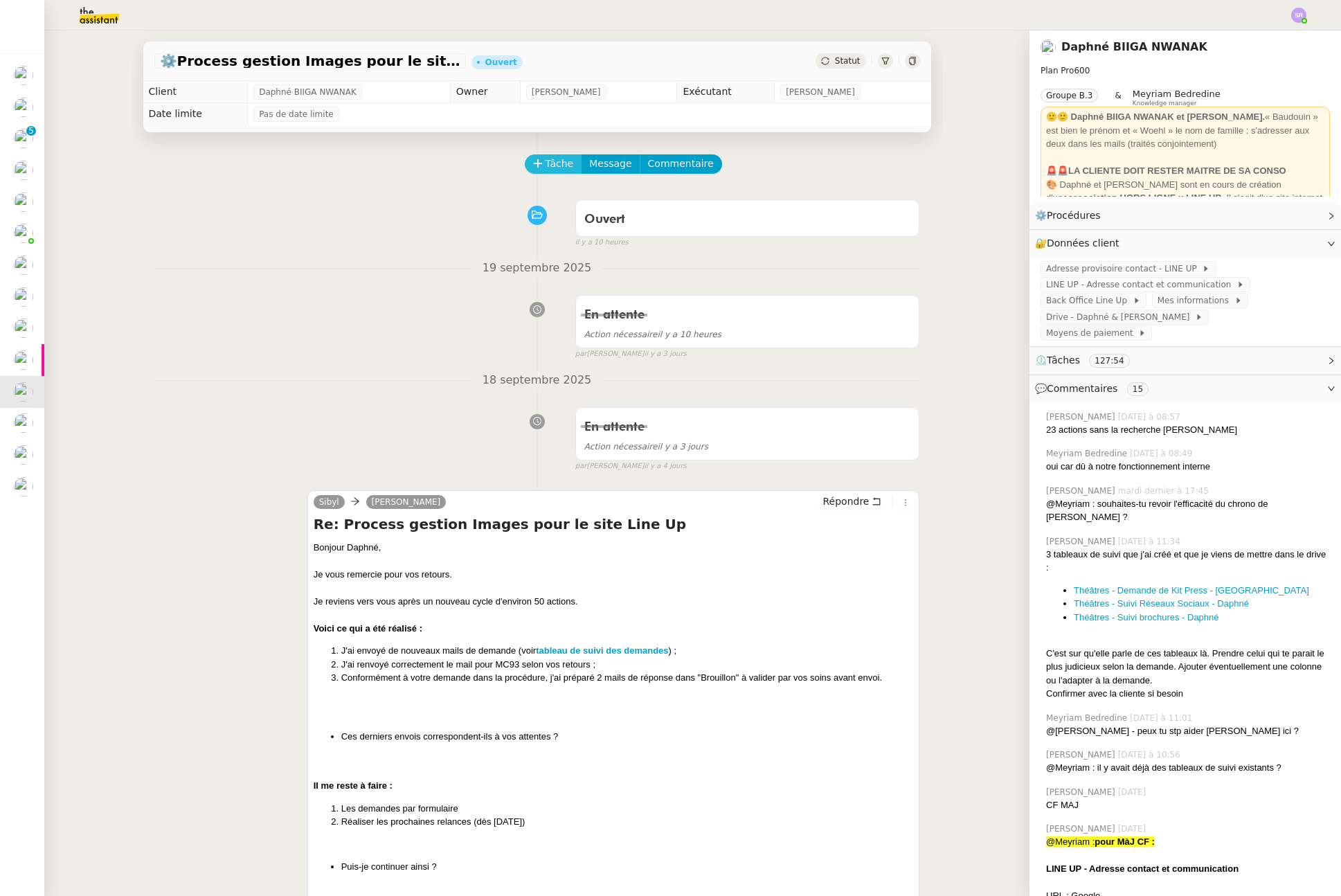
click at [559, 162] on span "Tâche" at bounding box center [560, 163] width 29 height 16
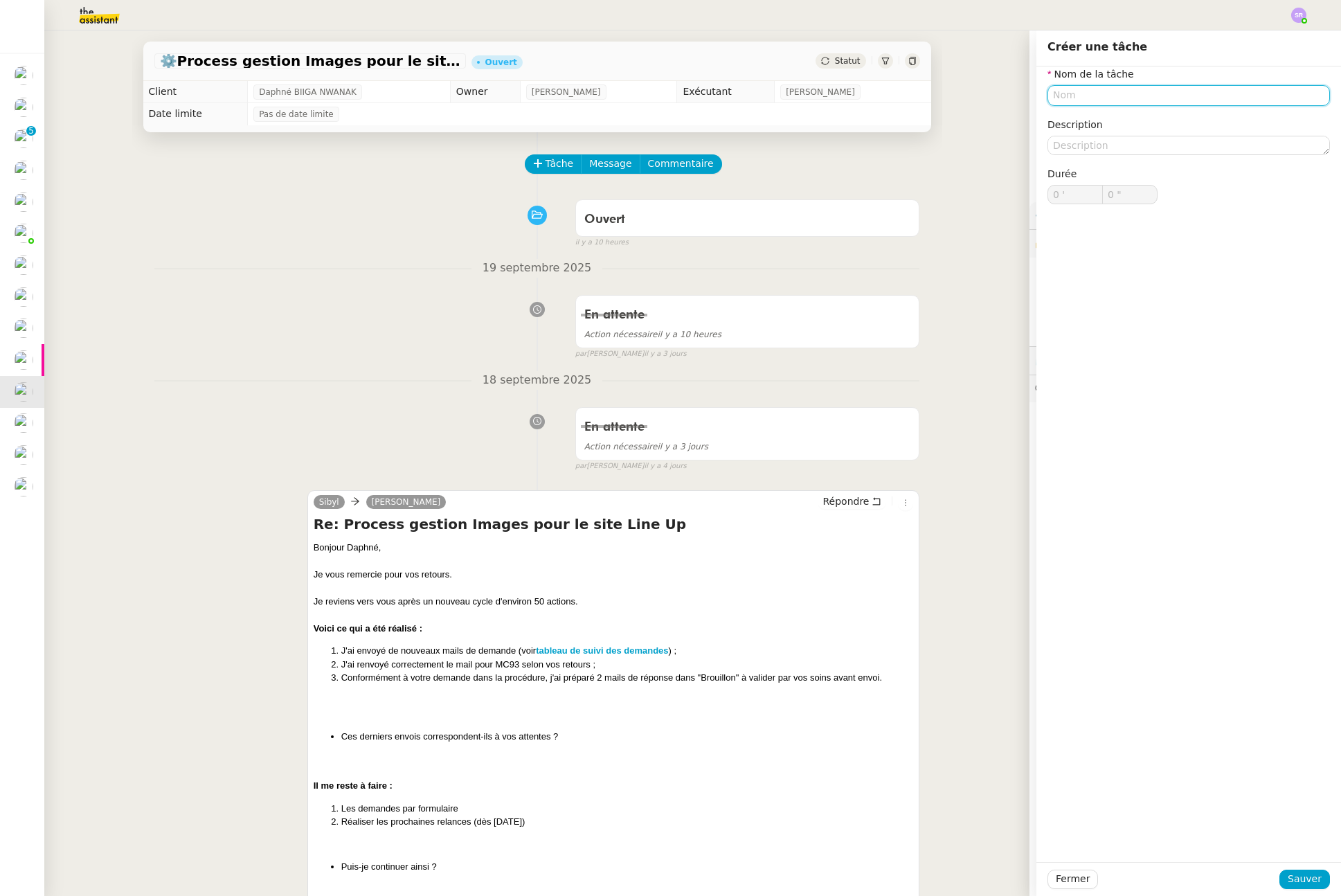
click at [1124, 98] on input "text" at bounding box center [1189, 94] width 282 height 20
click at [1183, 155] on div "🔁 Relance" at bounding box center [1181, 160] width 266 height 13
type input "Relance"
click at [1300, 885] on span "Sauver" at bounding box center [1305, 879] width 34 height 16
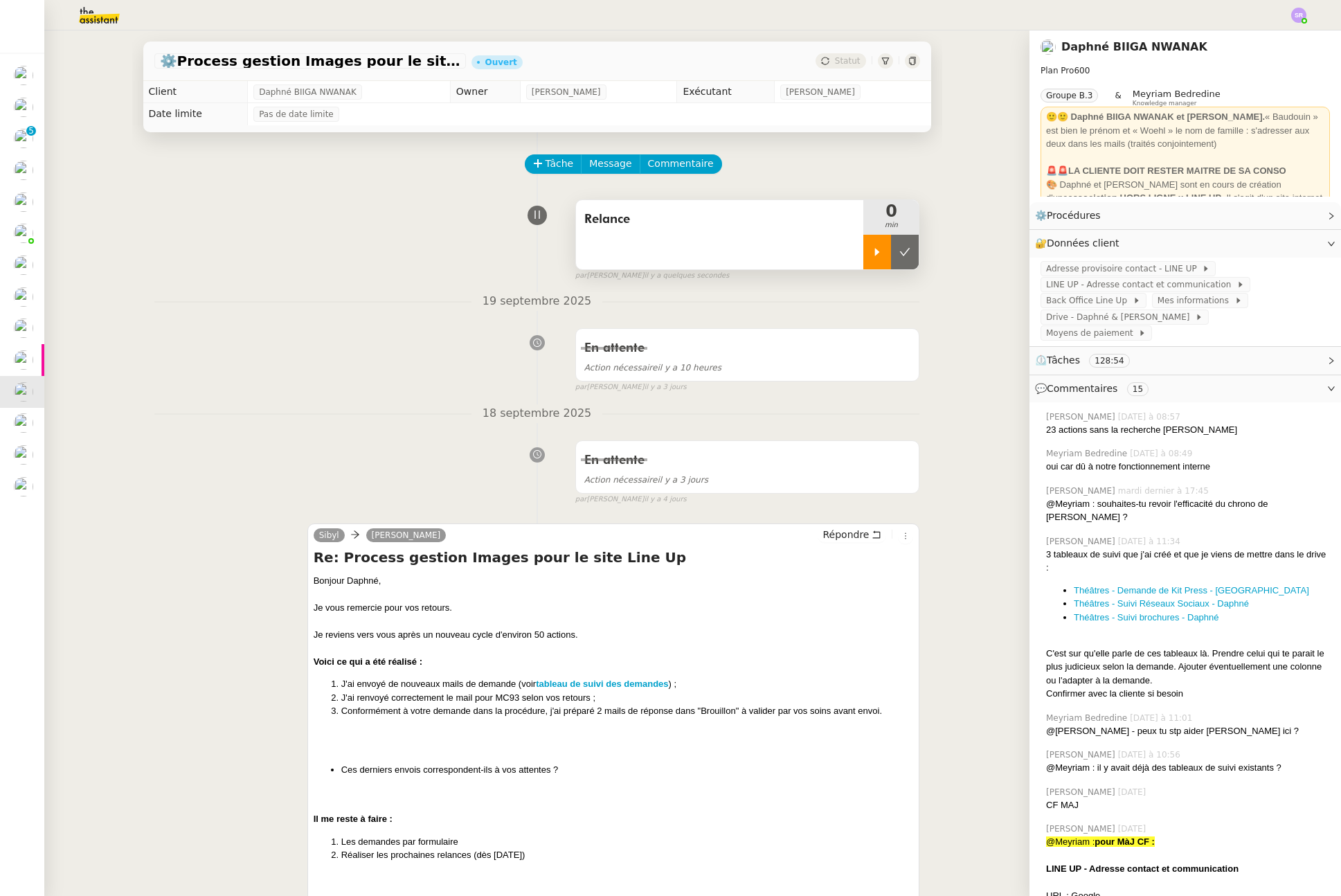
click at [872, 247] on icon at bounding box center [877, 252] width 11 height 11
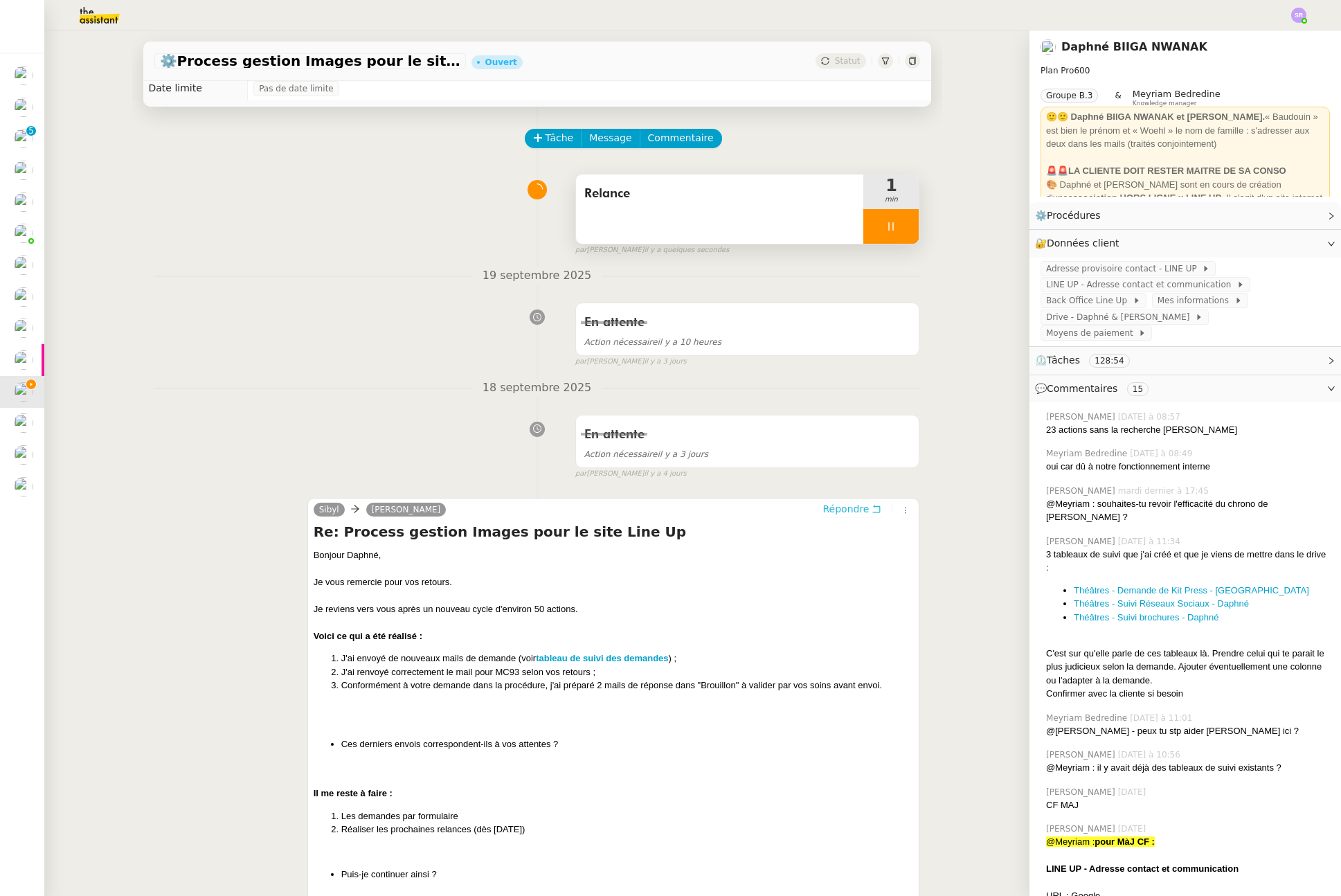
click at [835, 515] on span "Répondre" at bounding box center [845, 508] width 46 height 13
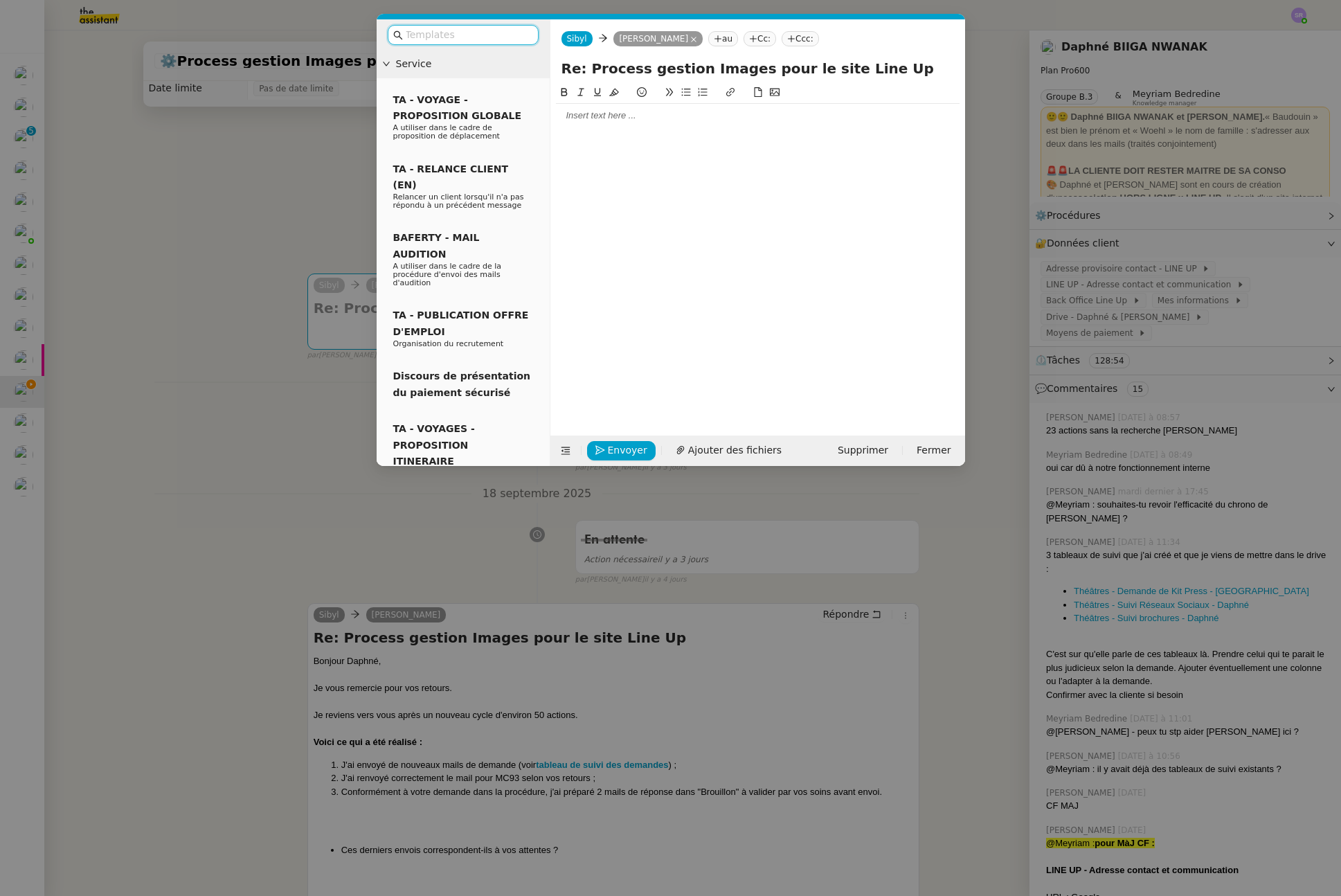
click at [465, 35] on input "text" at bounding box center [468, 35] width 125 height 16
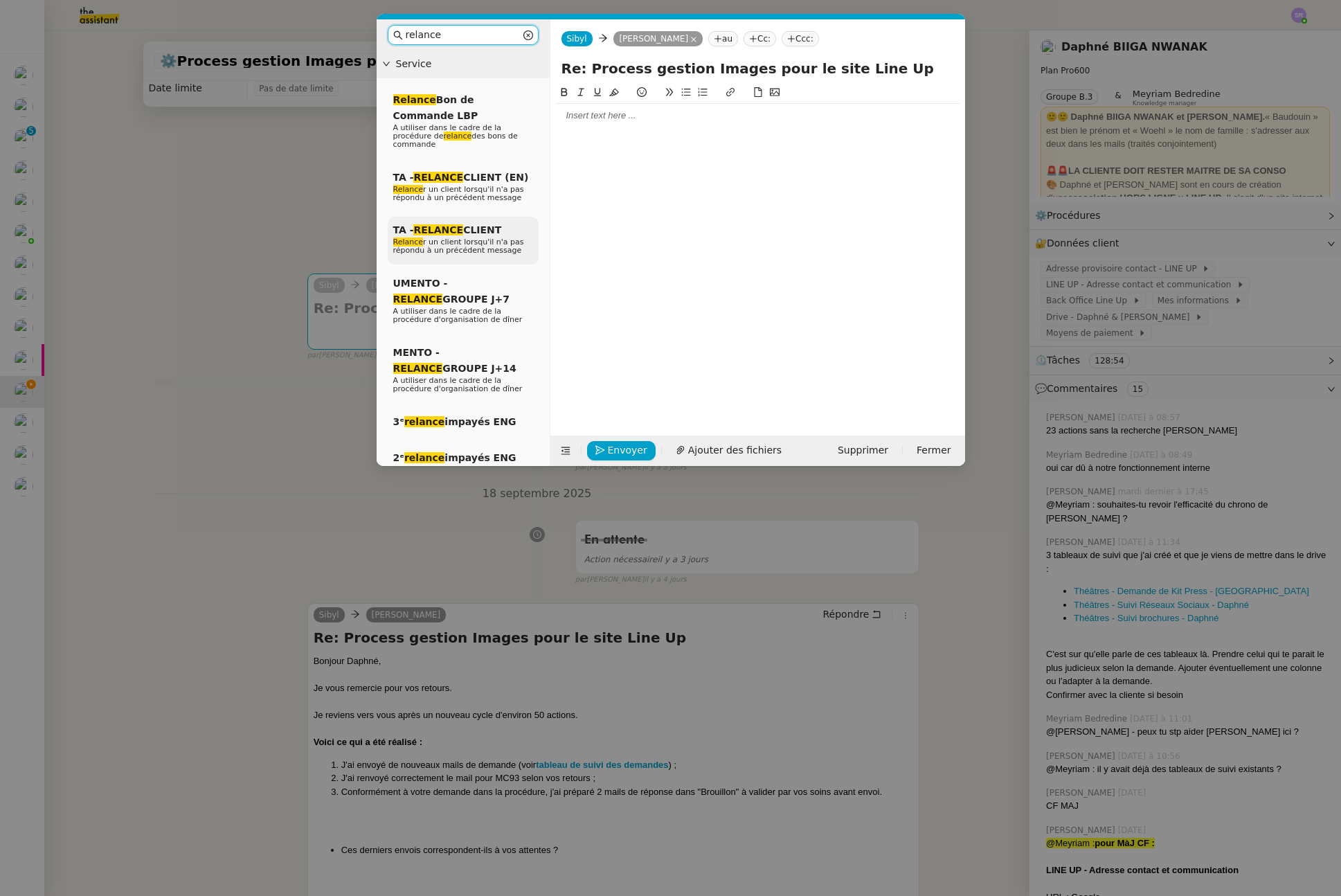
type input "relance"
drag, startPoint x: 508, startPoint y: 232, endPoint x: 534, endPoint y: 220, distance: 28.6
click at [508, 232] on div "TA - RELANCE CLIENT Relance r un client lorsqu'il n'a pas répondu à un précéden…" at bounding box center [463, 240] width 151 height 48
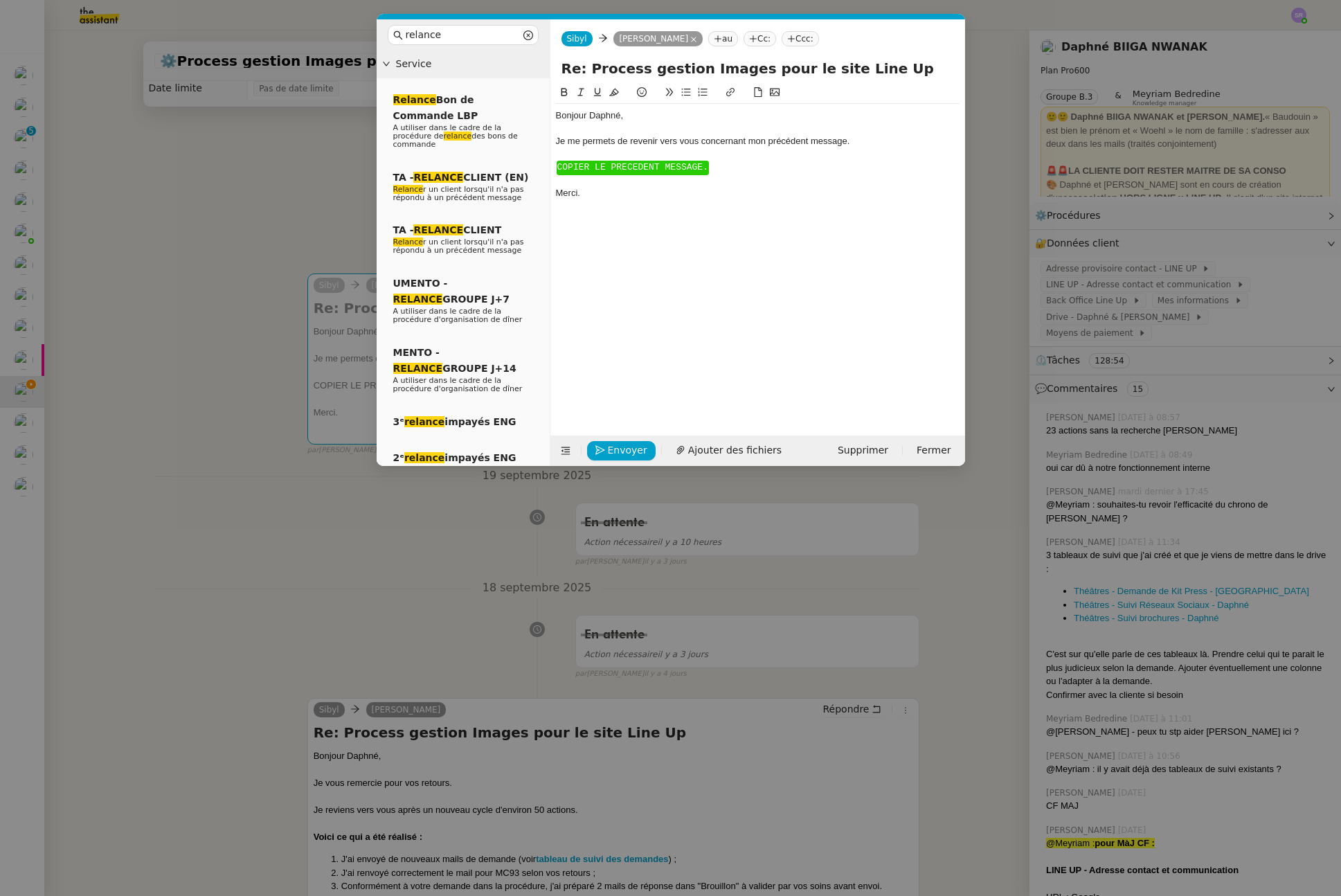
click at [155, 634] on nz-modal-container "relance Service Relance Bon de Commande LBP A utiliser dans le cadre de la proc…" at bounding box center [670, 448] width 1341 height 896
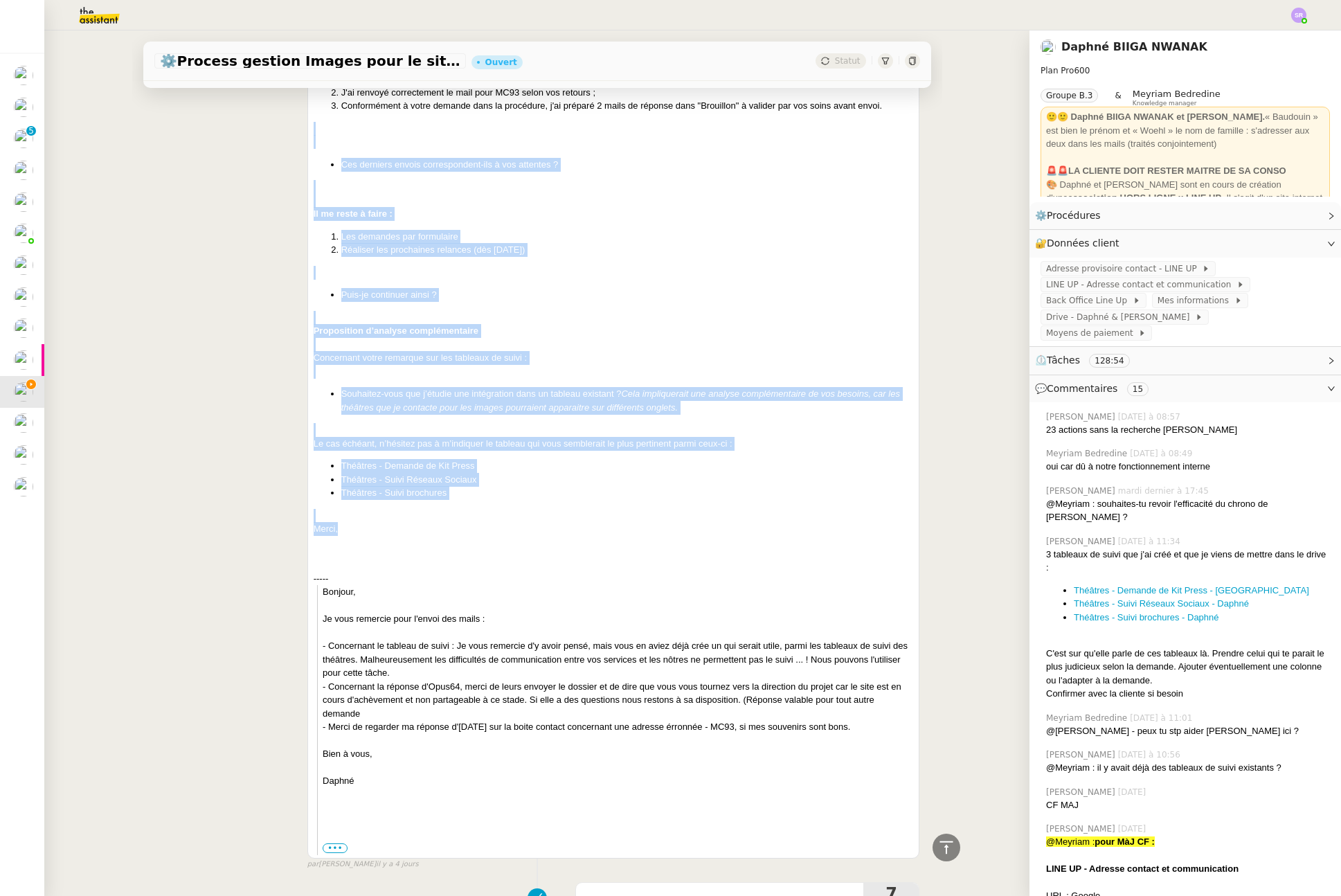
scroll to position [581, 0]
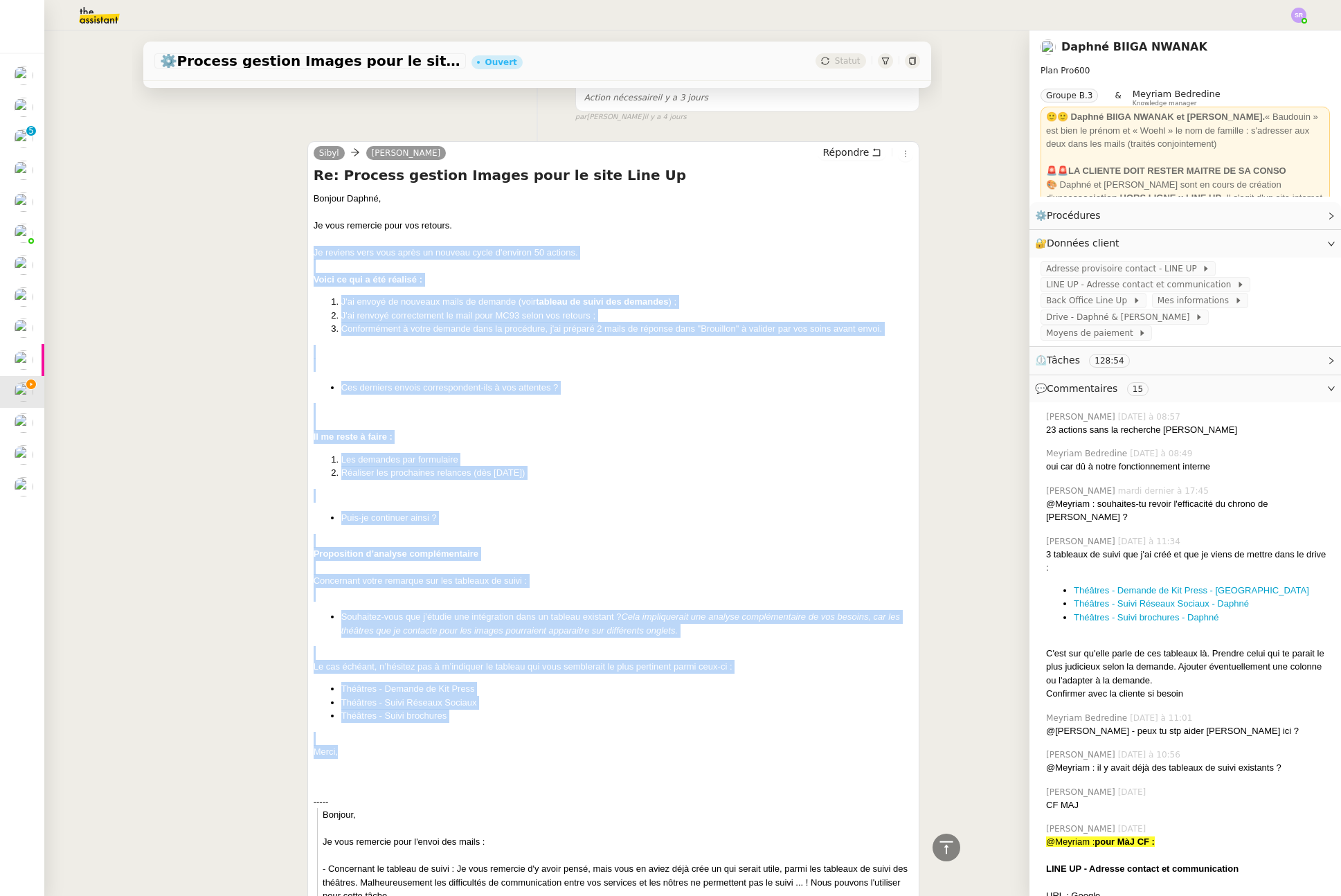
drag, startPoint x: 346, startPoint y: 529, endPoint x: 307, endPoint y: 254, distance: 277.8
click at [314, 254] on div "Bonjour Daphné, Je vous remercie pour vos retours. Je reviens vers vous après u…" at bounding box center [614, 635] width 600 height 886
copy div "Lo ipsumdo sita cons adipi el seddoei tempo i'utlabor 67 etdolor. Magna al eni …"
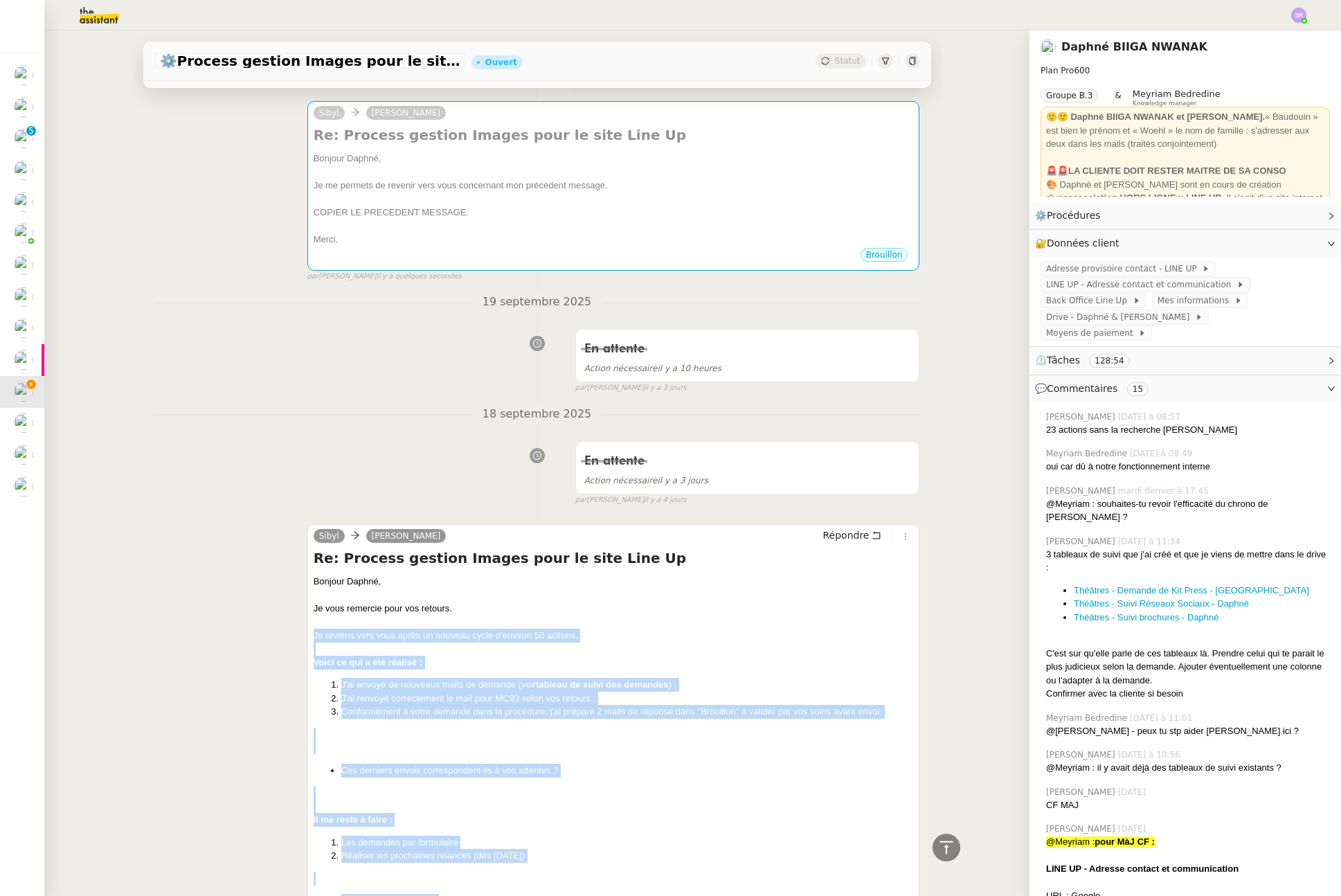
scroll to position [0, 0]
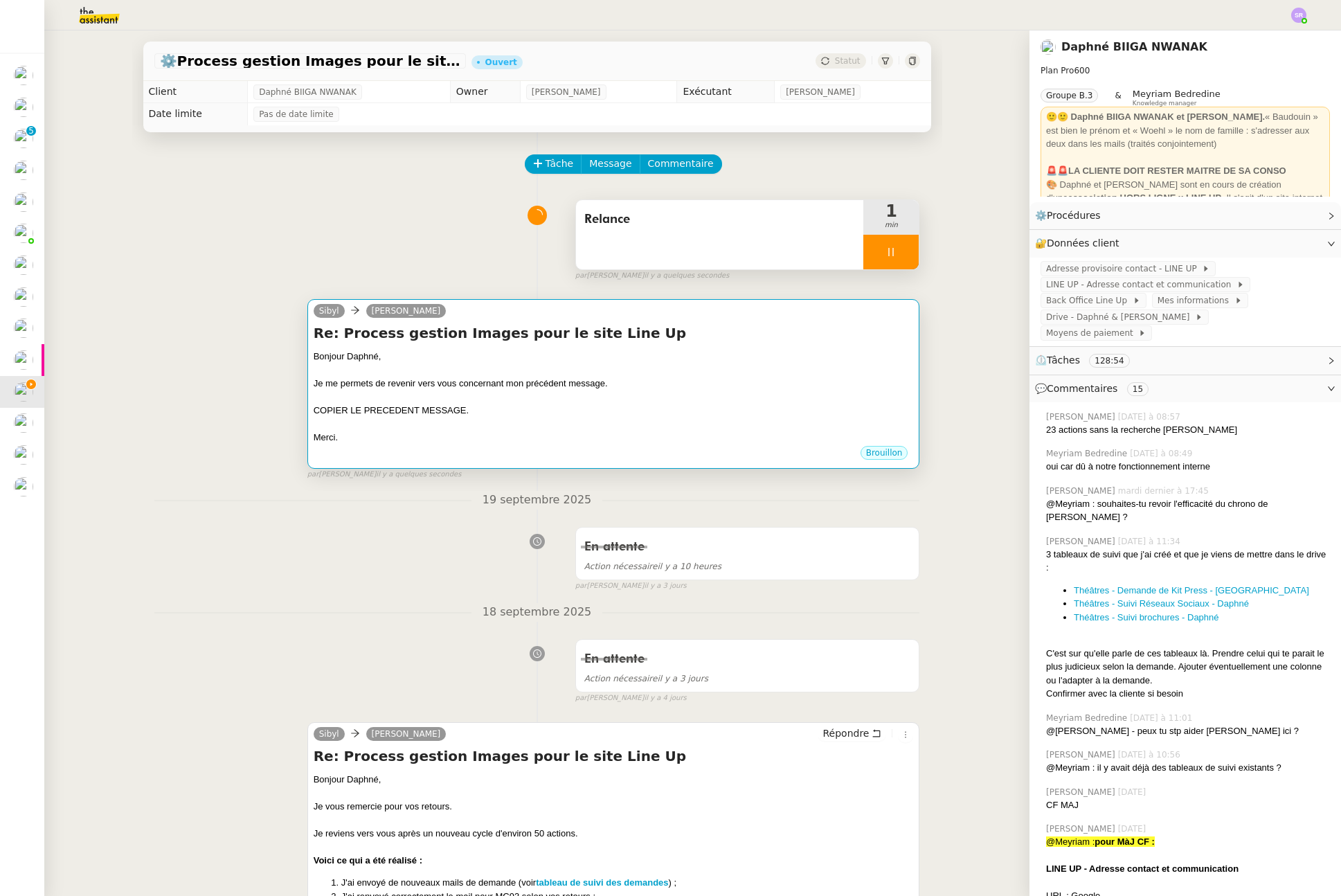
click at [554, 403] on div at bounding box center [614, 396] width 600 height 13
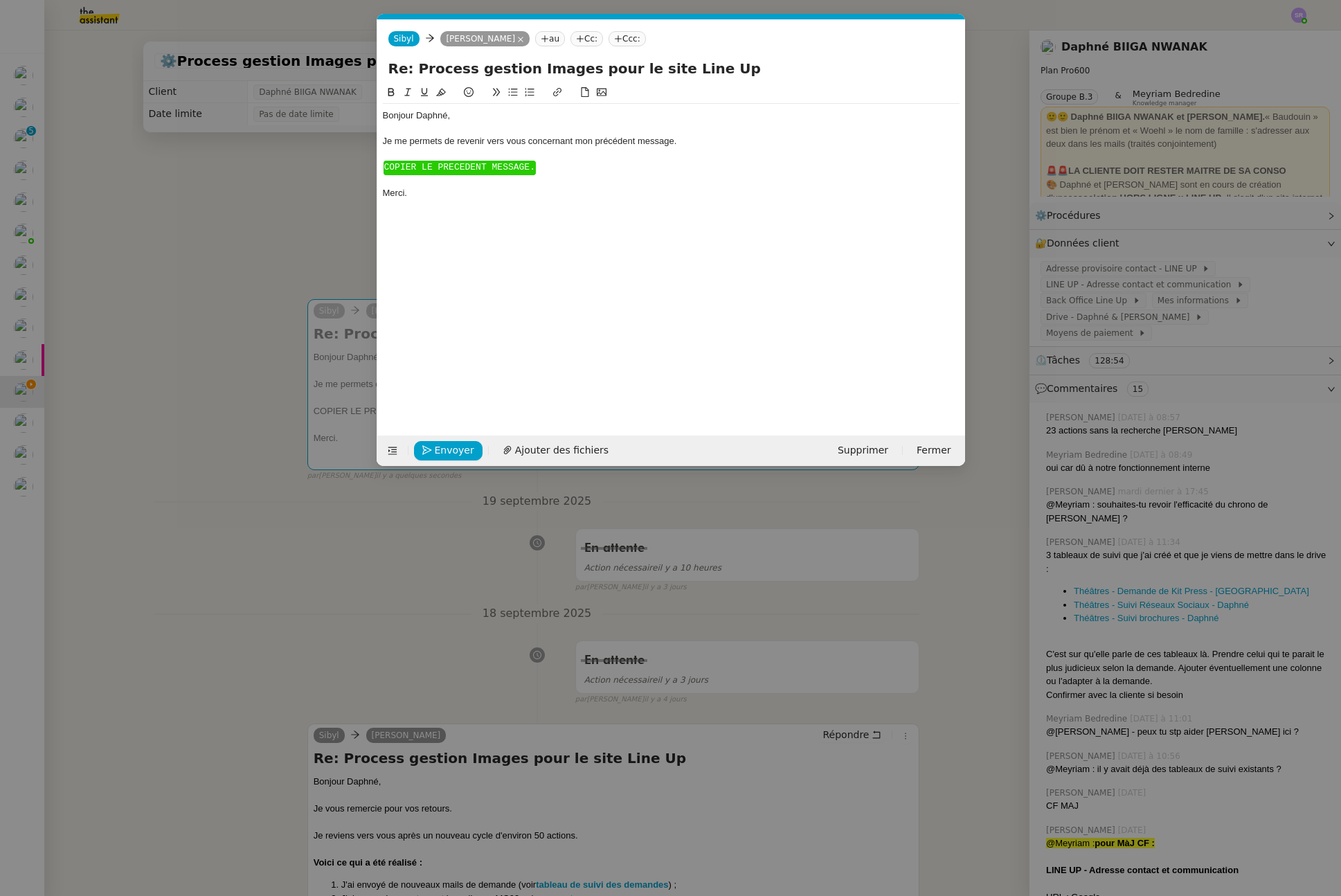
scroll to position [0, 62]
click at [456, 205] on div "Bonjour Daphné﻿, Je me permets de revenir vers vous concernant mon précédent me…" at bounding box center [671, 154] width 577 height 101
drag, startPoint x: 442, startPoint y: 209, endPoint x: 382, endPoint y: 165, distance: 74.4
click at [383, 165] on div "Bonjour Daphné﻿, Je me permets de revenir vers vous concernant mon précédent me…" at bounding box center [671, 154] width 577 height 101
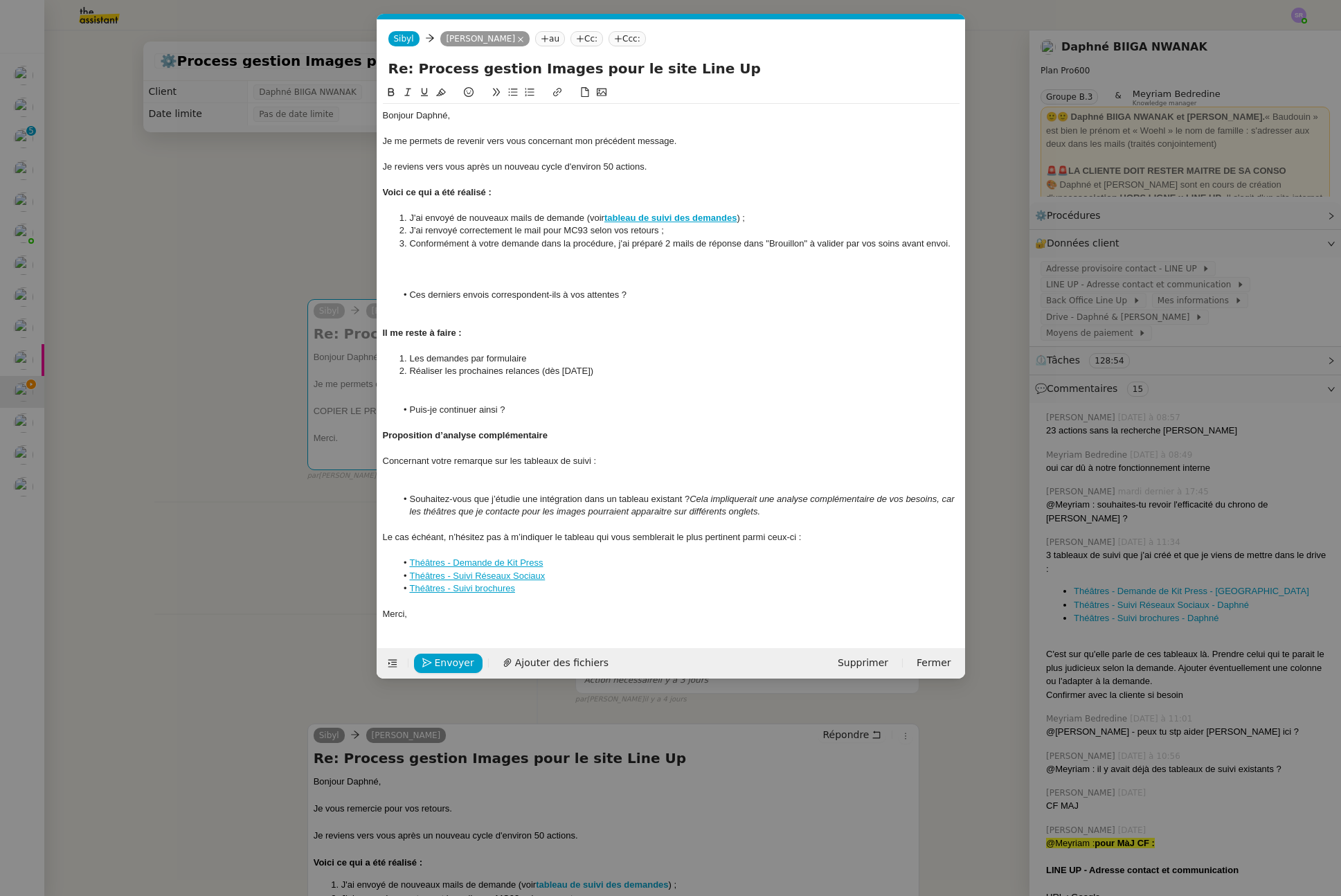
scroll to position [0, 0]
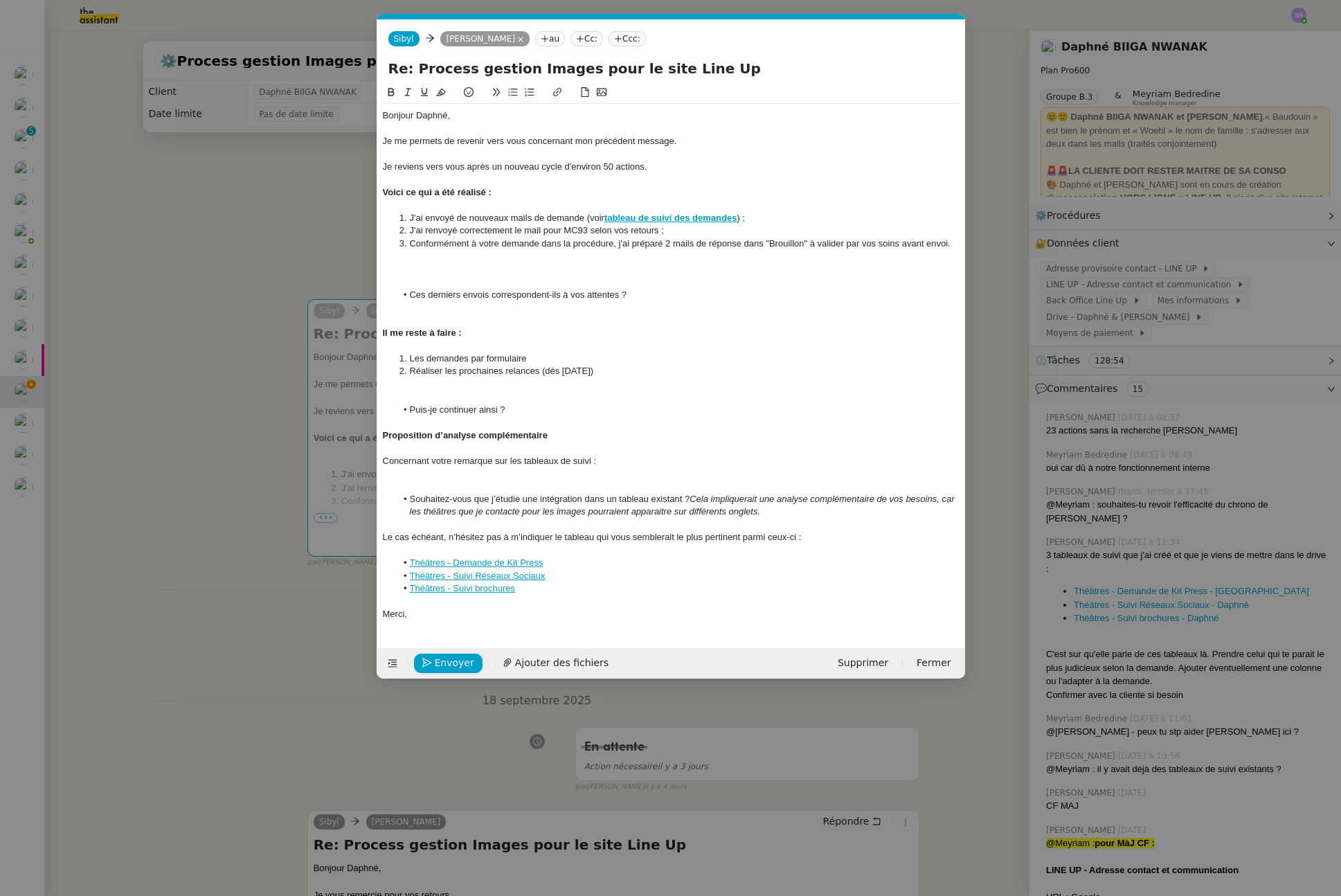
click at [428, 272] on div at bounding box center [671, 270] width 577 height 13
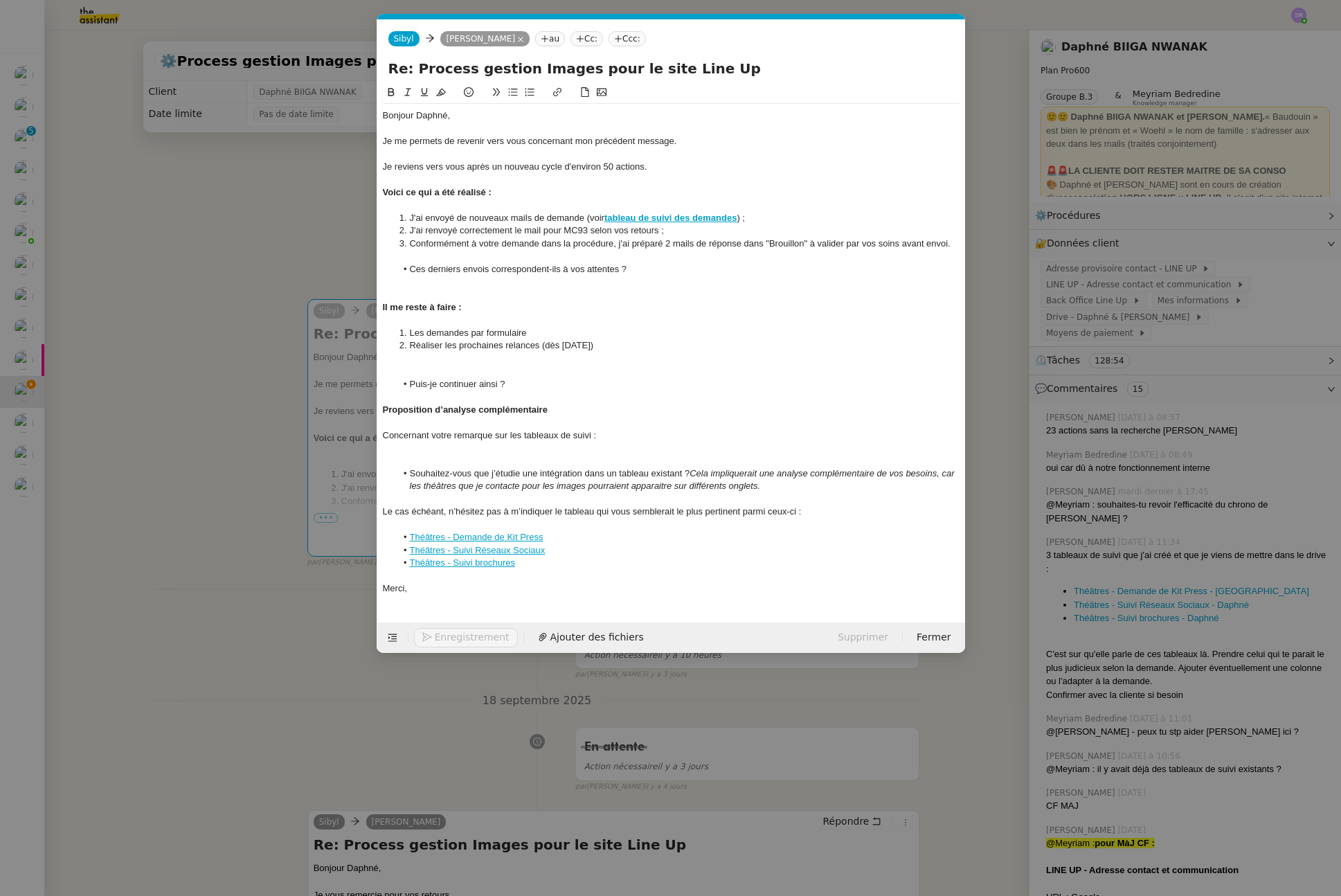
click at [458, 293] on div at bounding box center [671, 295] width 577 height 13
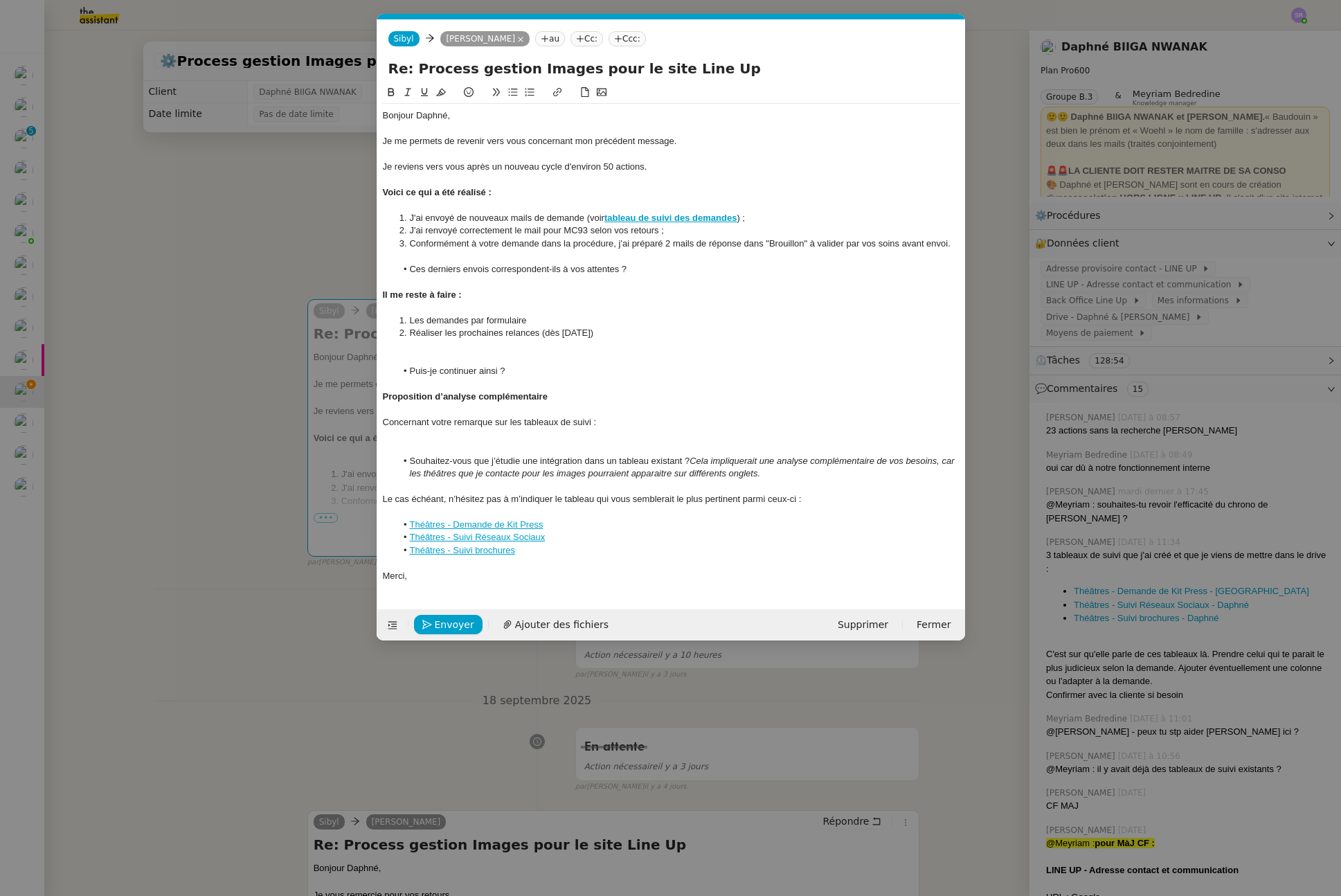
drag, startPoint x: 420, startPoint y: 362, endPoint x: 421, endPoint y: 368, distance: 6.1
click at [420, 361] on div at bounding box center [671, 358] width 577 height 13
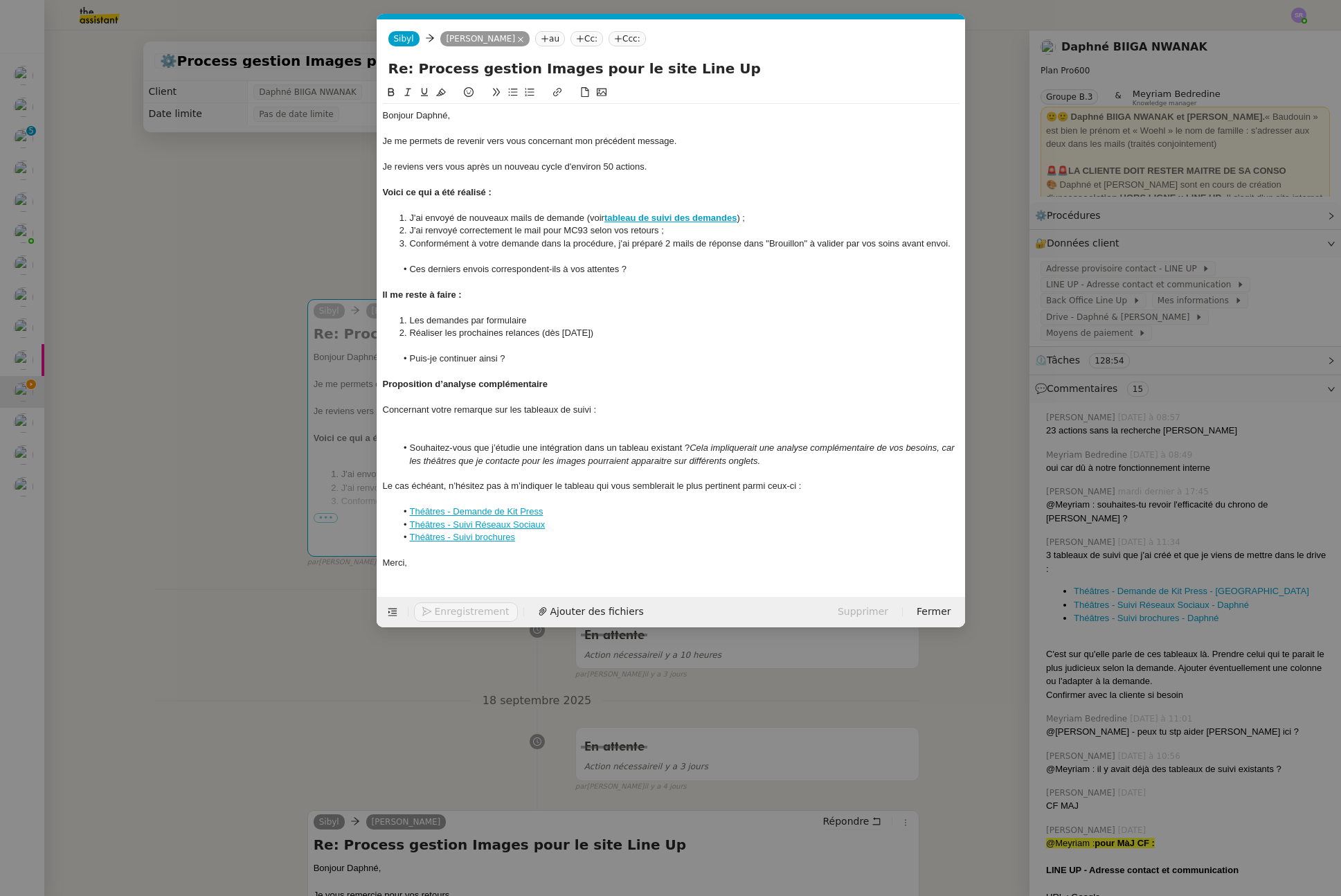
click at [412, 436] on div at bounding box center [671, 435] width 577 height 13
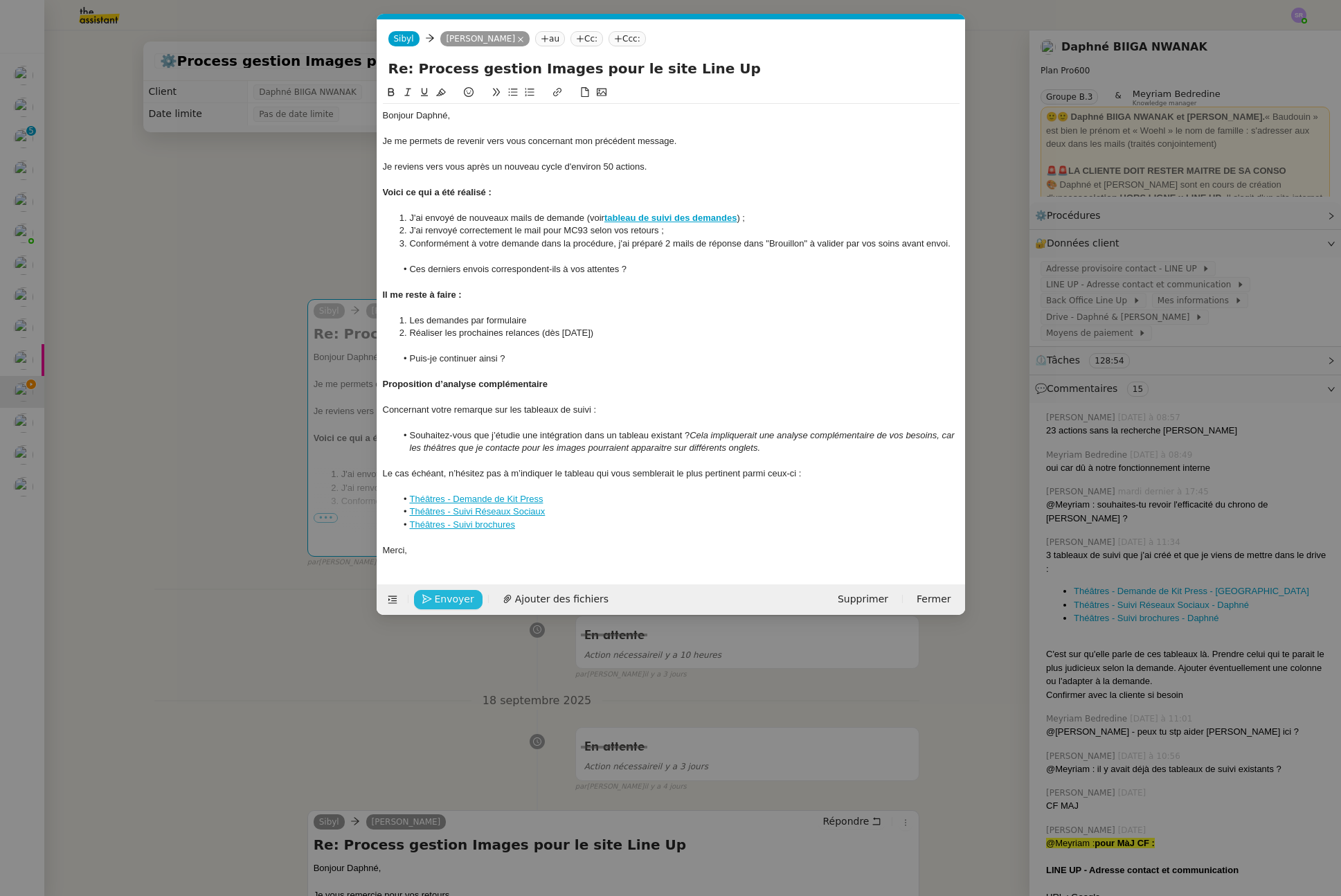
click at [460, 596] on span "Envoyer" at bounding box center [454, 599] width 40 height 16
drag, startPoint x: 460, startPoint y: 596, endPoint x: 471, endPoint y: 582, distance: 17.8
click at [460, 596] on span "Confirmer l'envoi" at bounding box center [476, 599] width 83 height 16
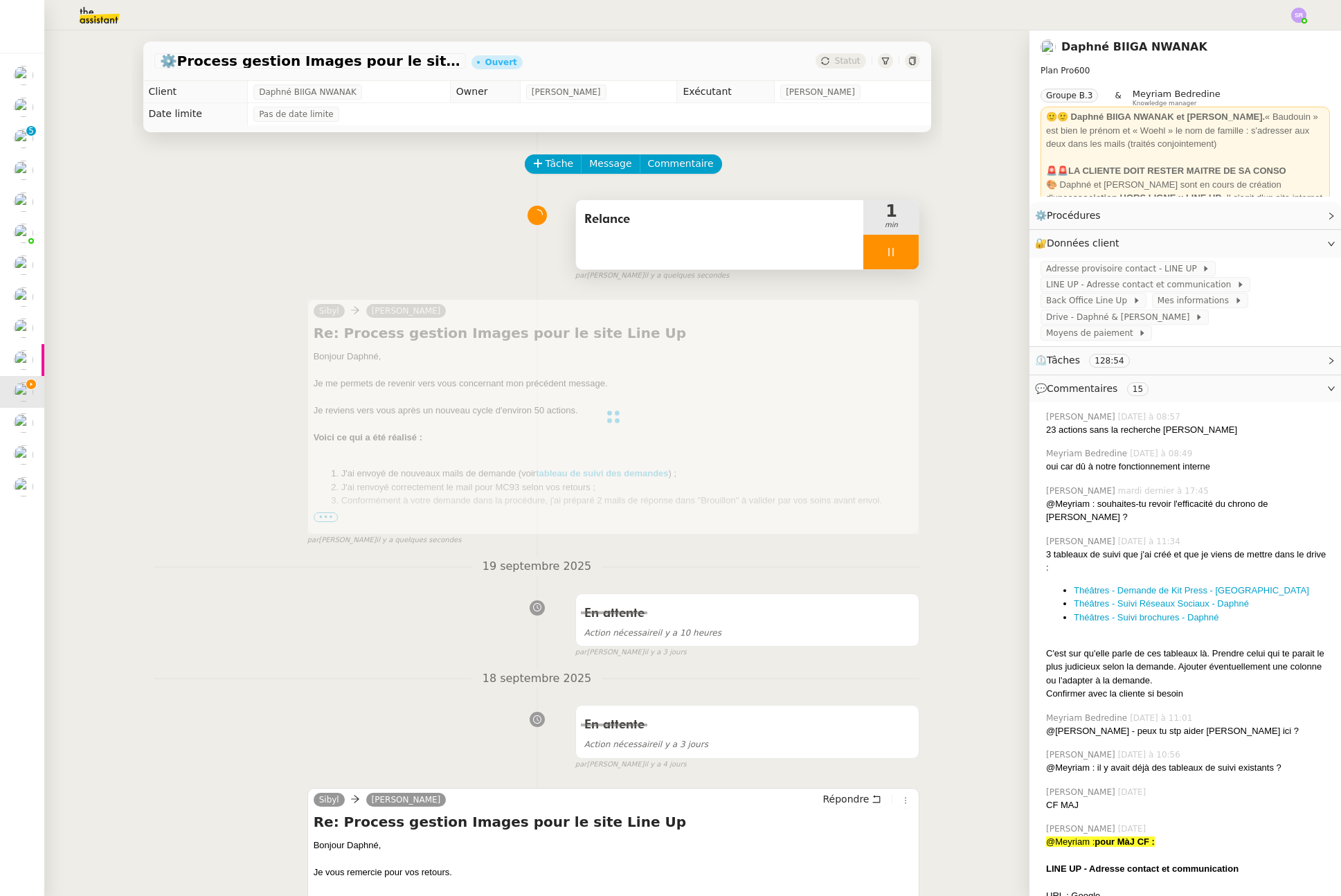
click at [886, 250] on icon at bounding box center [891, 252] width 11 height 11
click at [891, 253] on button at bounding box center [905, 252] width 28 height 35
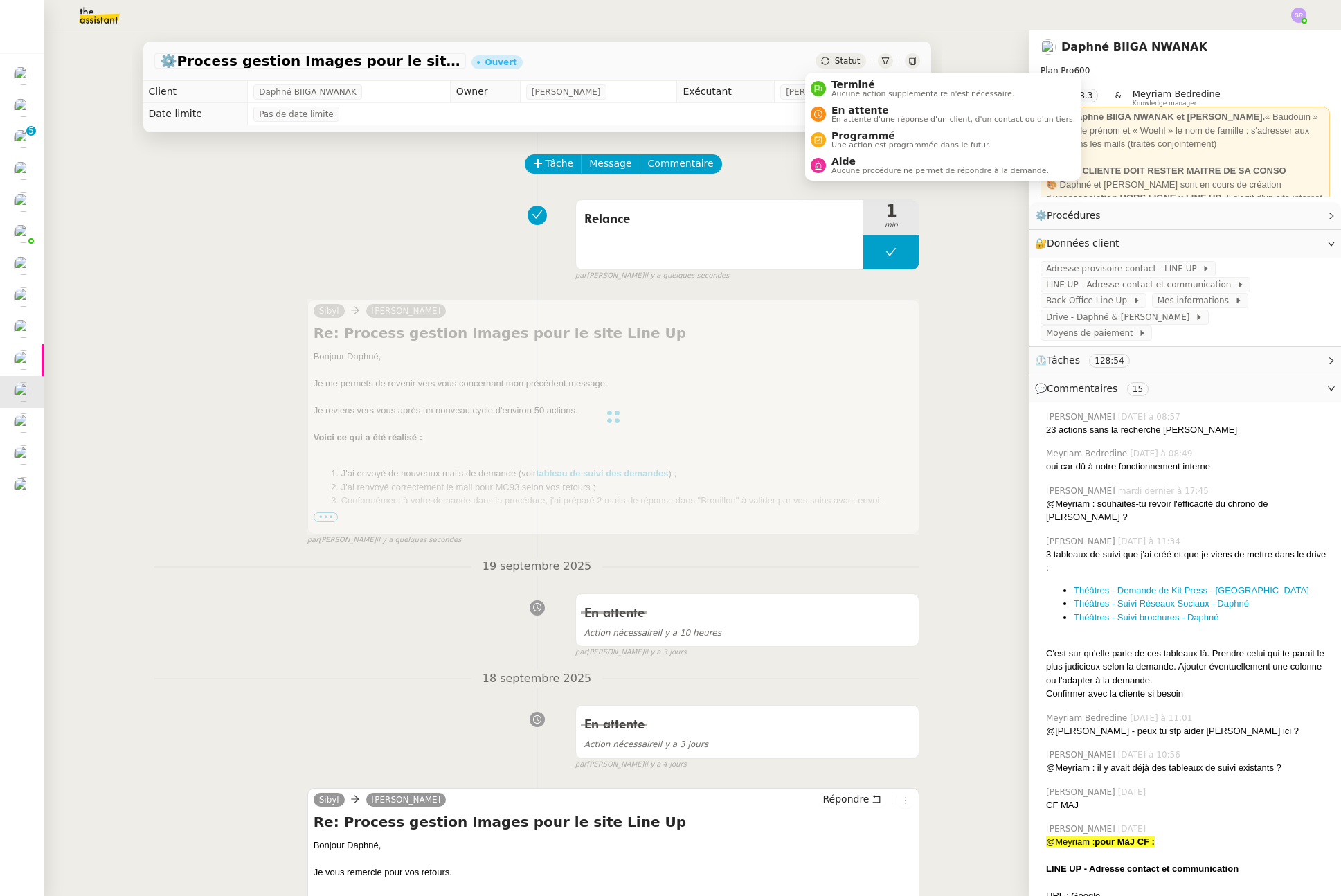
click at [835, 59] on span "Statut" at bounding box center [848, 61] width 25 height 10
click at [864, 120] on span "En attente d'une réponse d'un client, d'un contact ou d'un tiers." at bounding box center [953, 120] width 243 height 8
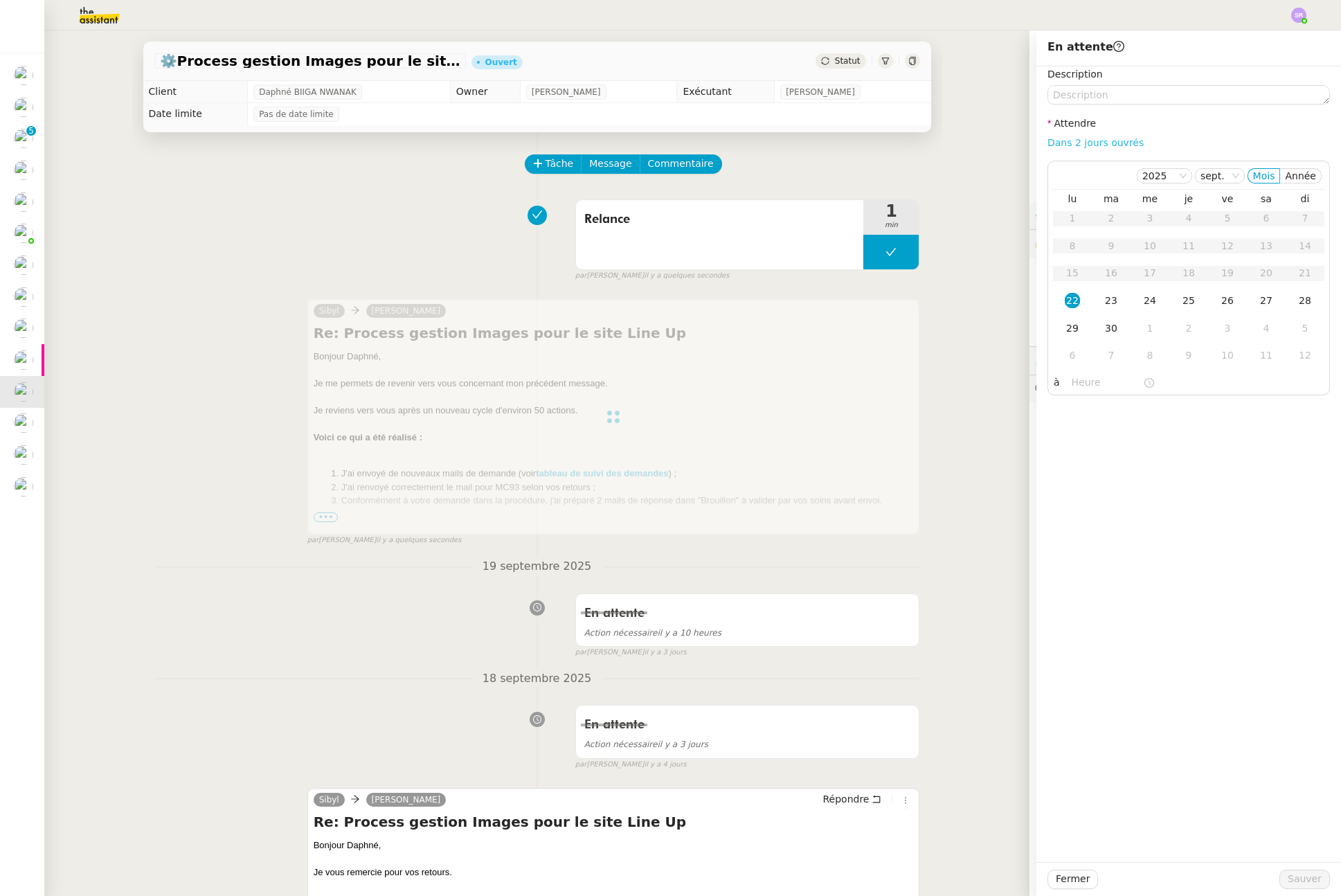
click at [1079, 141] on link "Dans 2 jours ouvrés" at bounding box center [1095, 143] width 96 height 11
type input "07:00"
click at [1292, 878] on span "Sauver" at bounding box center [1305, 879] width 34 height 16
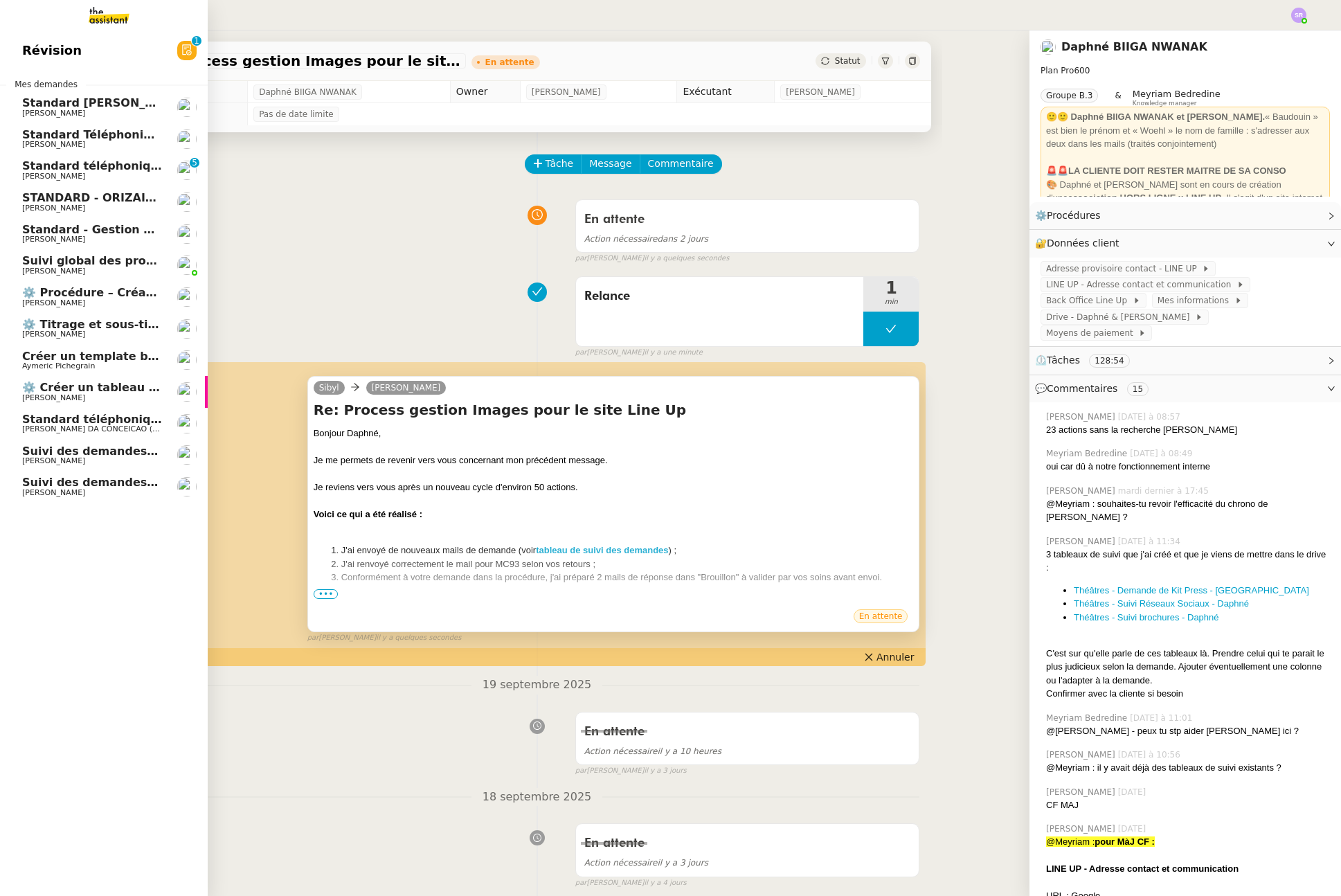
click at [128, 457] on span "[PERSON_NAME]" at bounding box center [92, 461] width 140 height 8
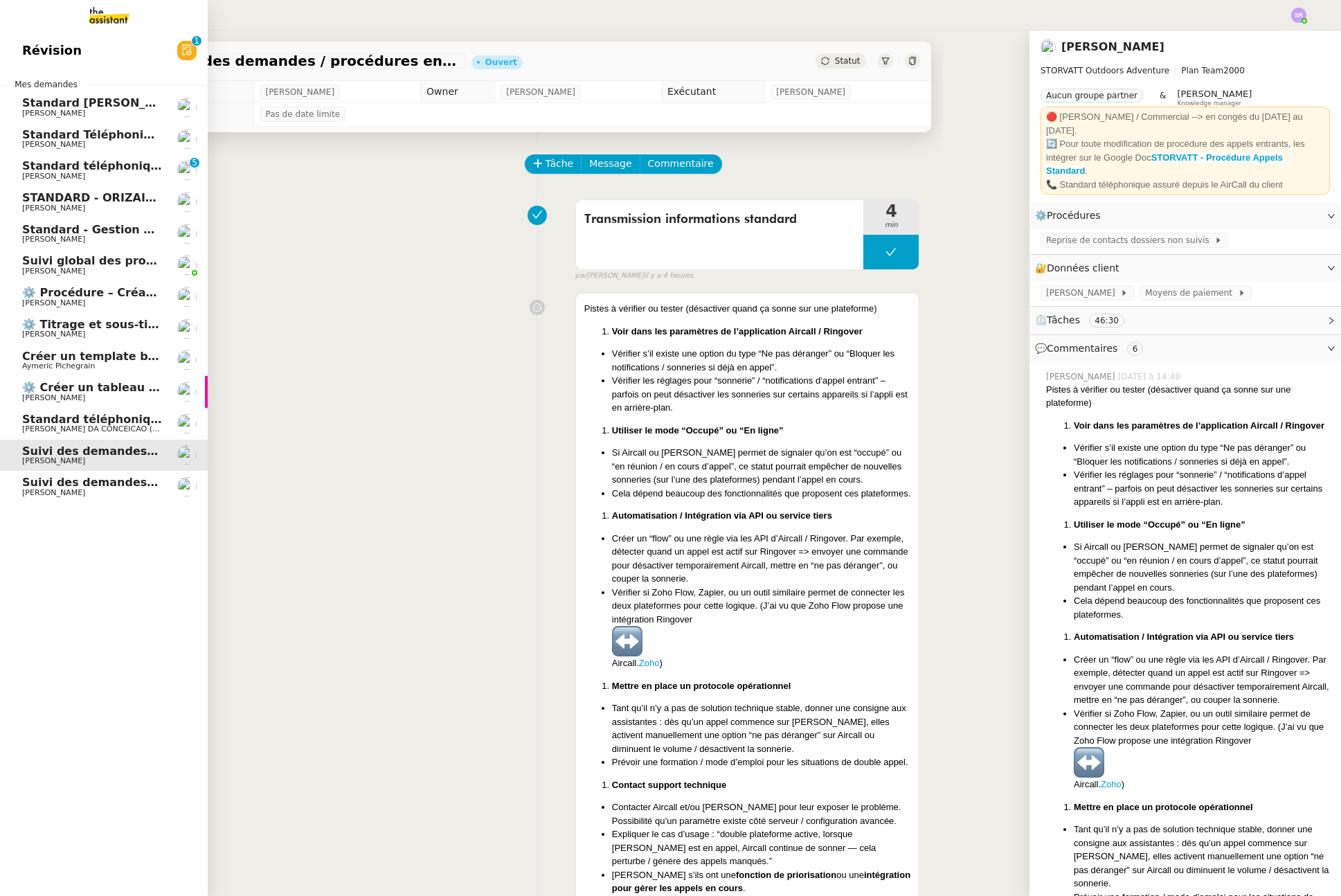
click at [79, 492] on span "[PERSON_NAME]" at bounding box center [92, 492] width 140 height 8
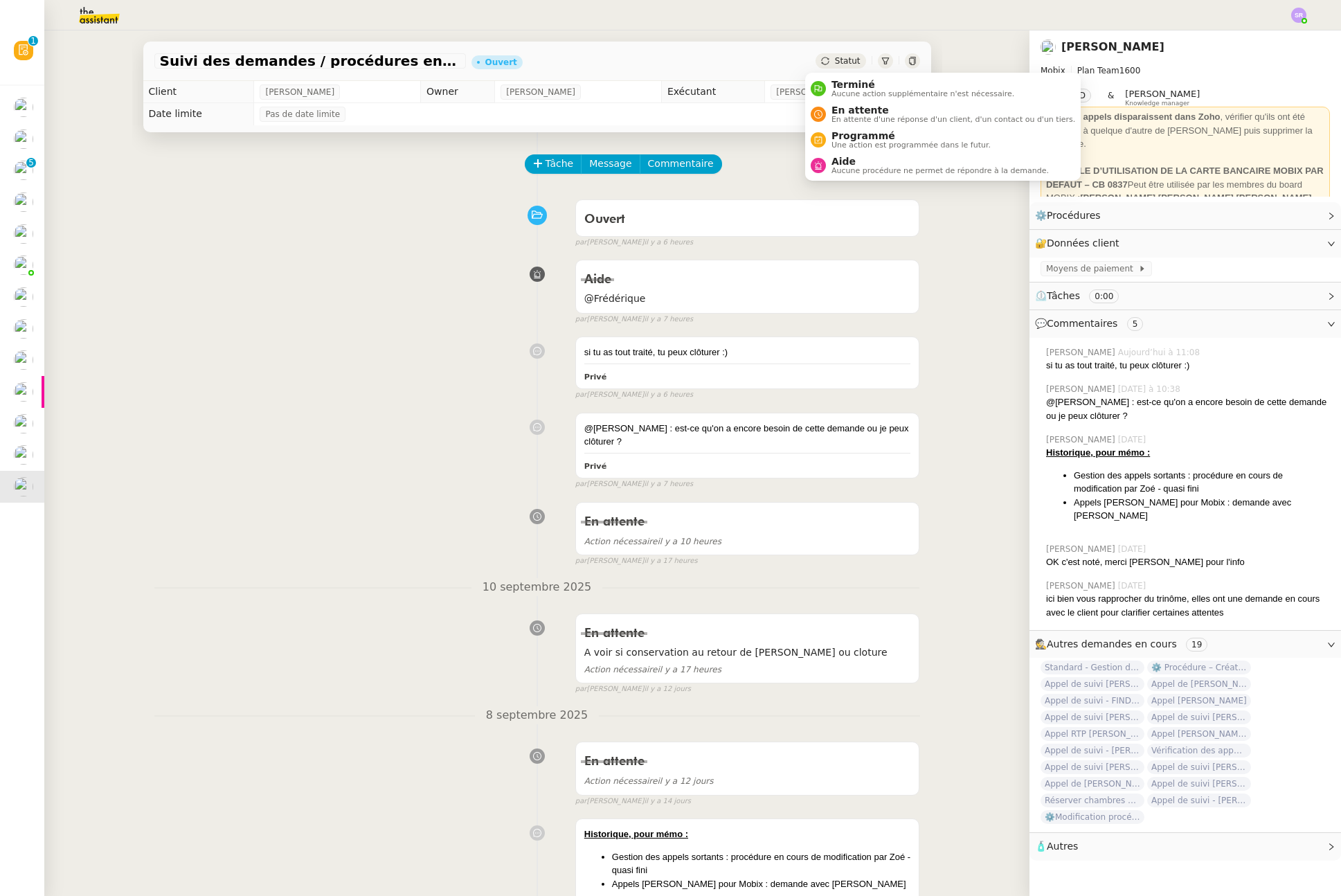
click at [819, 62] on div "Statut" at bounding box center [840, 60] width 50 height 15
click at [852, 90] on span "Aucune action supplémentaire n'est nécessaire." at bounding box center [923, 94] width 182 height 8
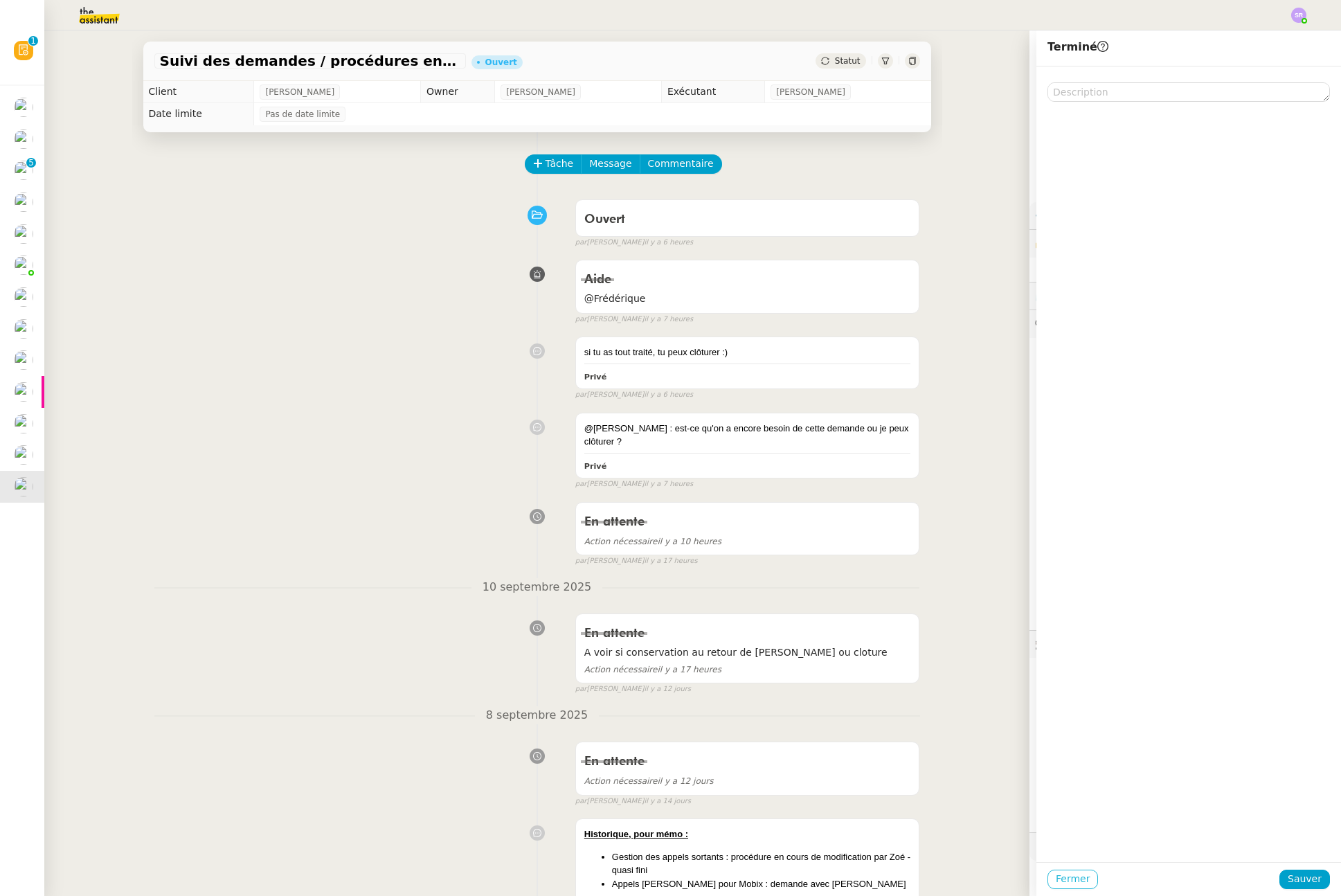
click at [1058, 875] on span "Fermer" at bounding box center [1072, 879] width 34 height 16
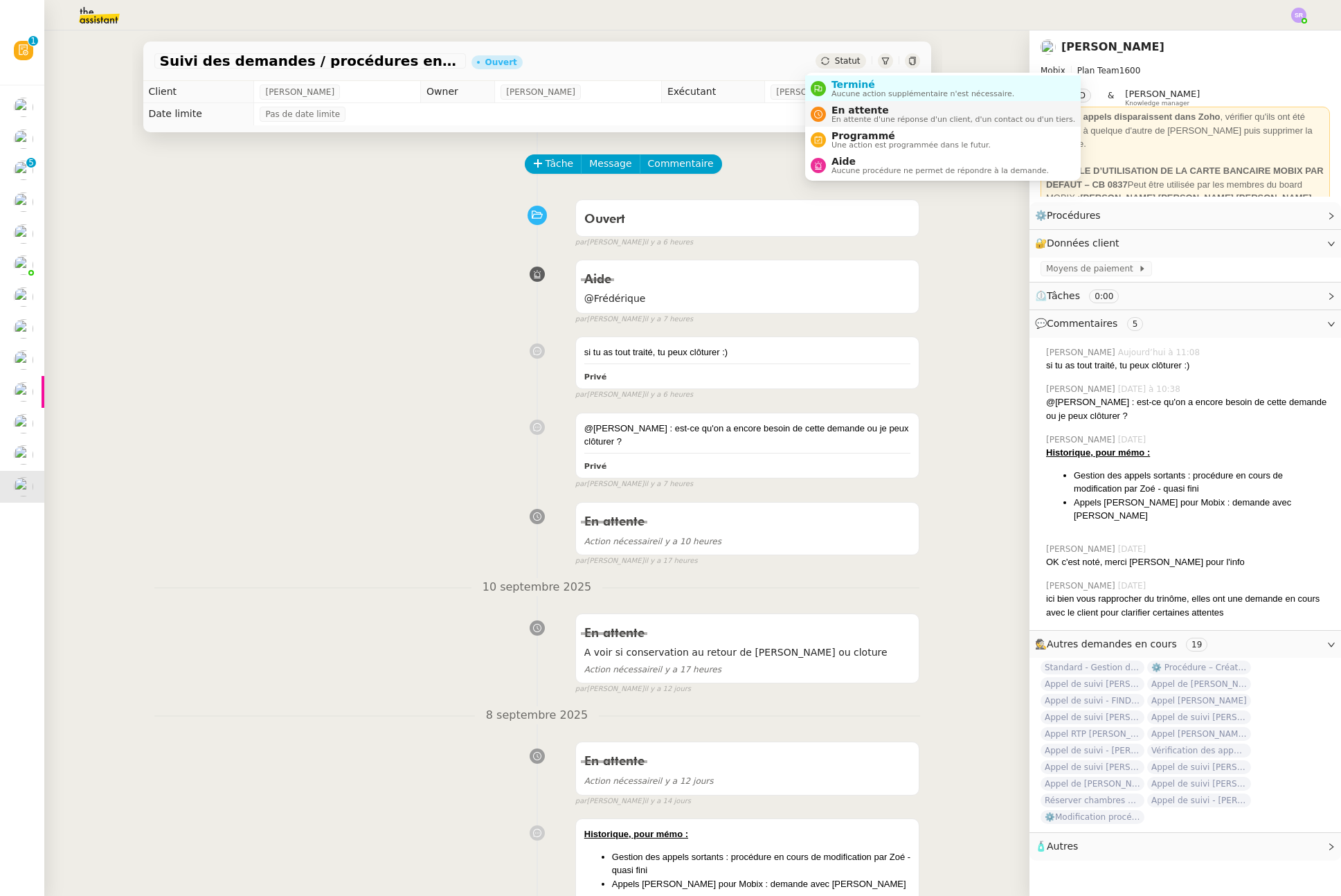
click at [875, 118] on span "En attente d'une réponse d'un client, d'un contact ou d'un tiers." at bounding box center [953, 120] width 243 height 8
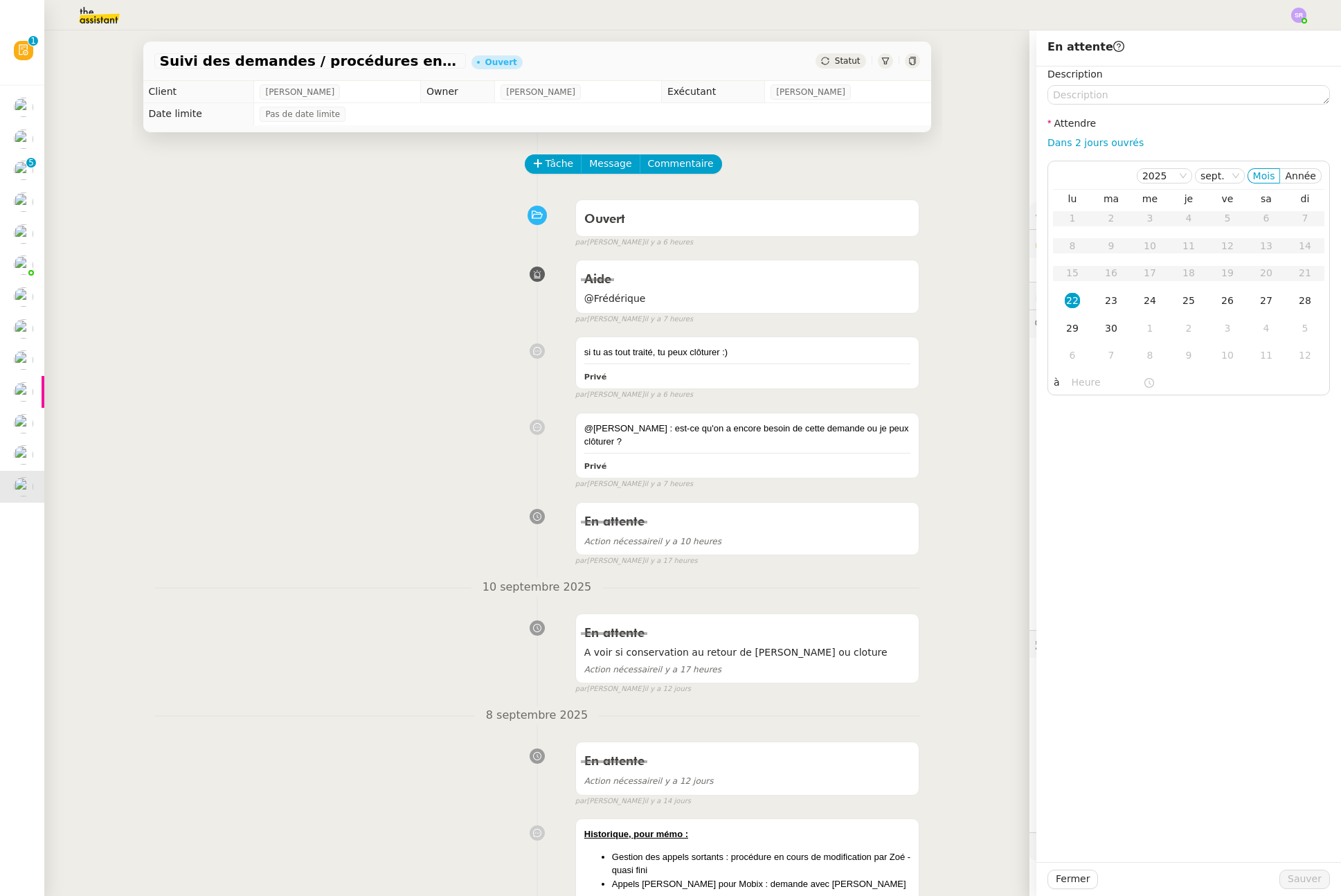
click at [809, 147] on div "Tâche Message Commentaire Veuillez patienter une erreur s'est produite 👌👌👌 mess…" at bounding box center [538, 852] width 810 height 1440
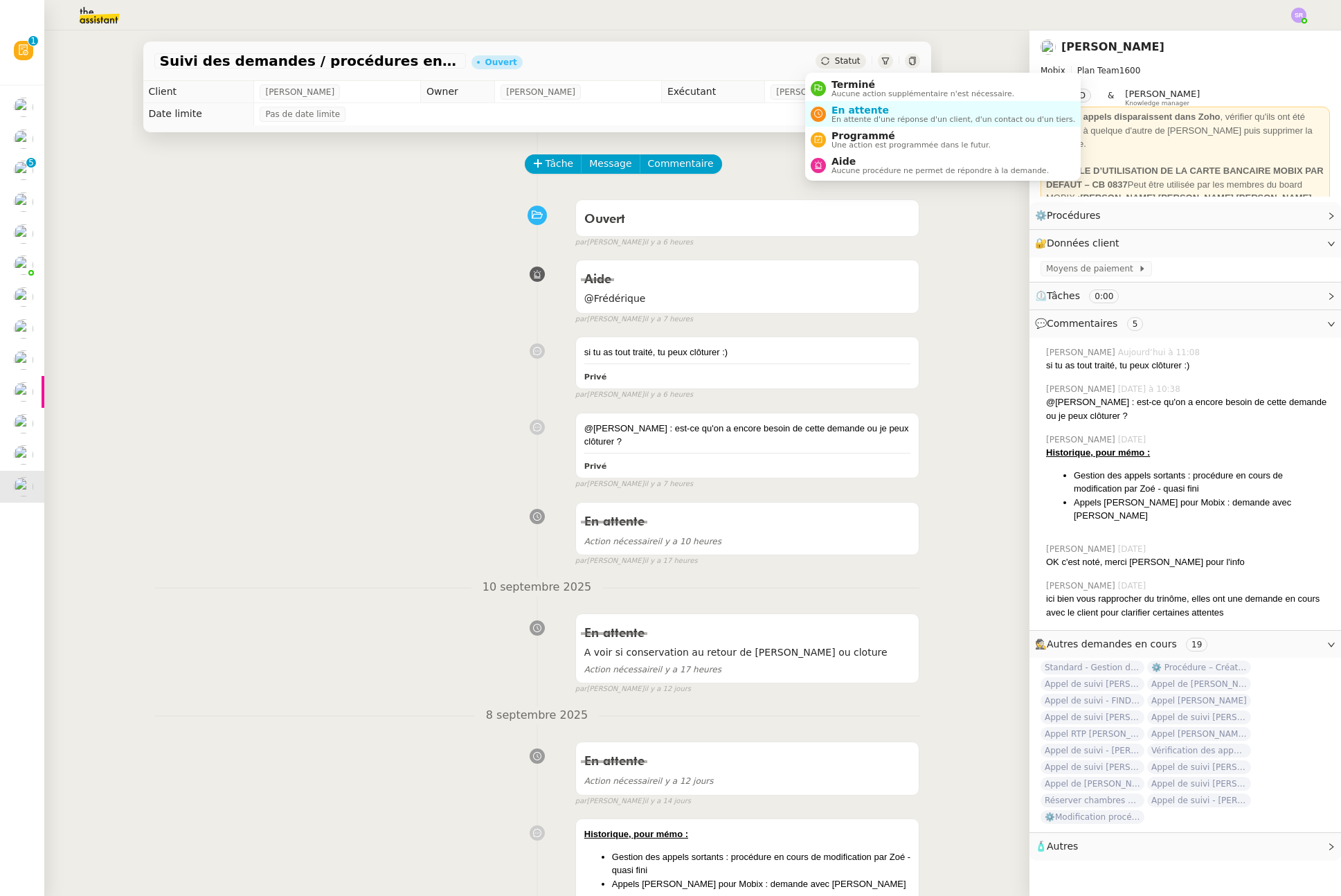
click at [833, 67] on div "Statut" at bounding box center [840, 60] width 50 height 15
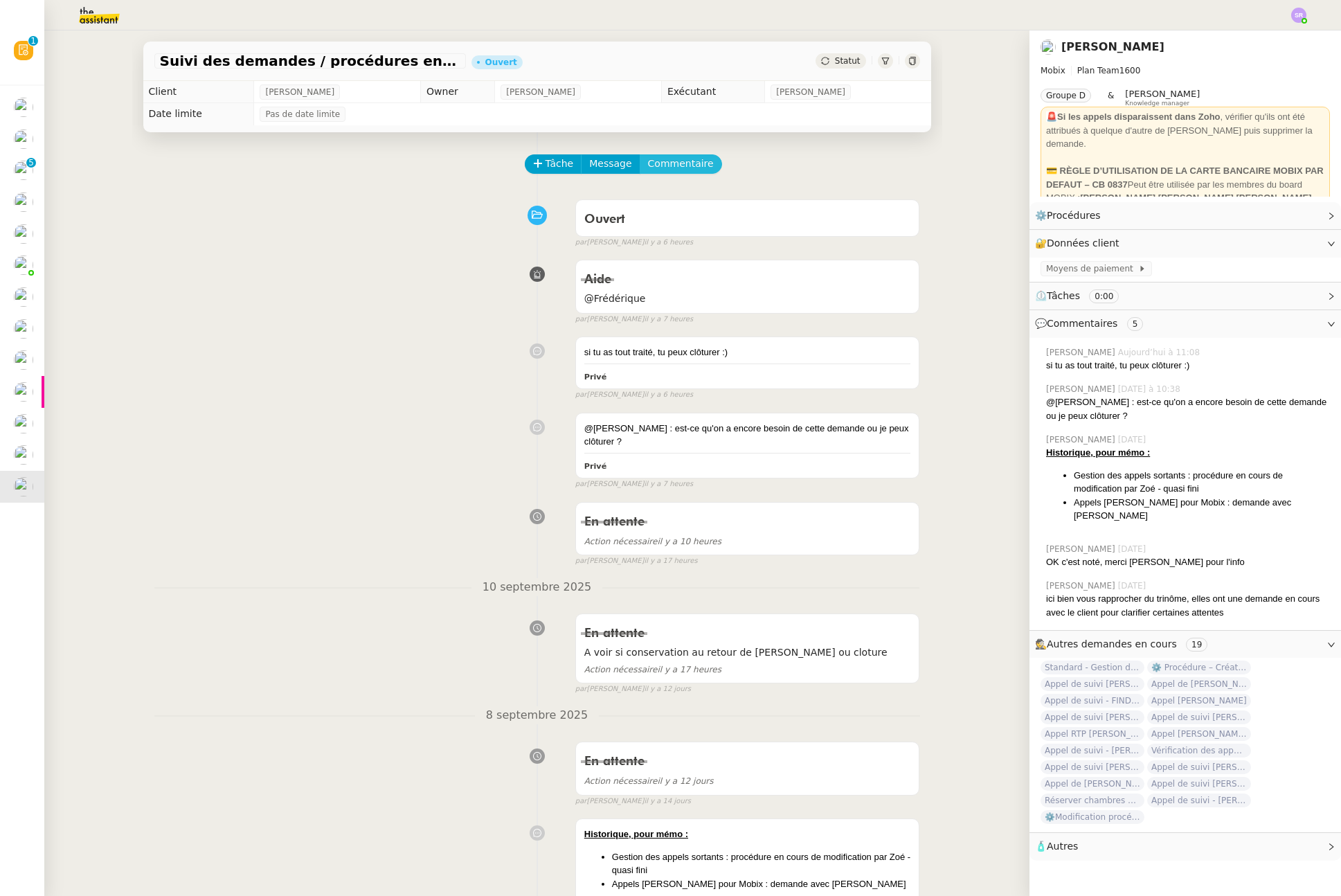
click at [691, 159] on span "Commentaire" at bounding box center [680, 163] width 66 height 16
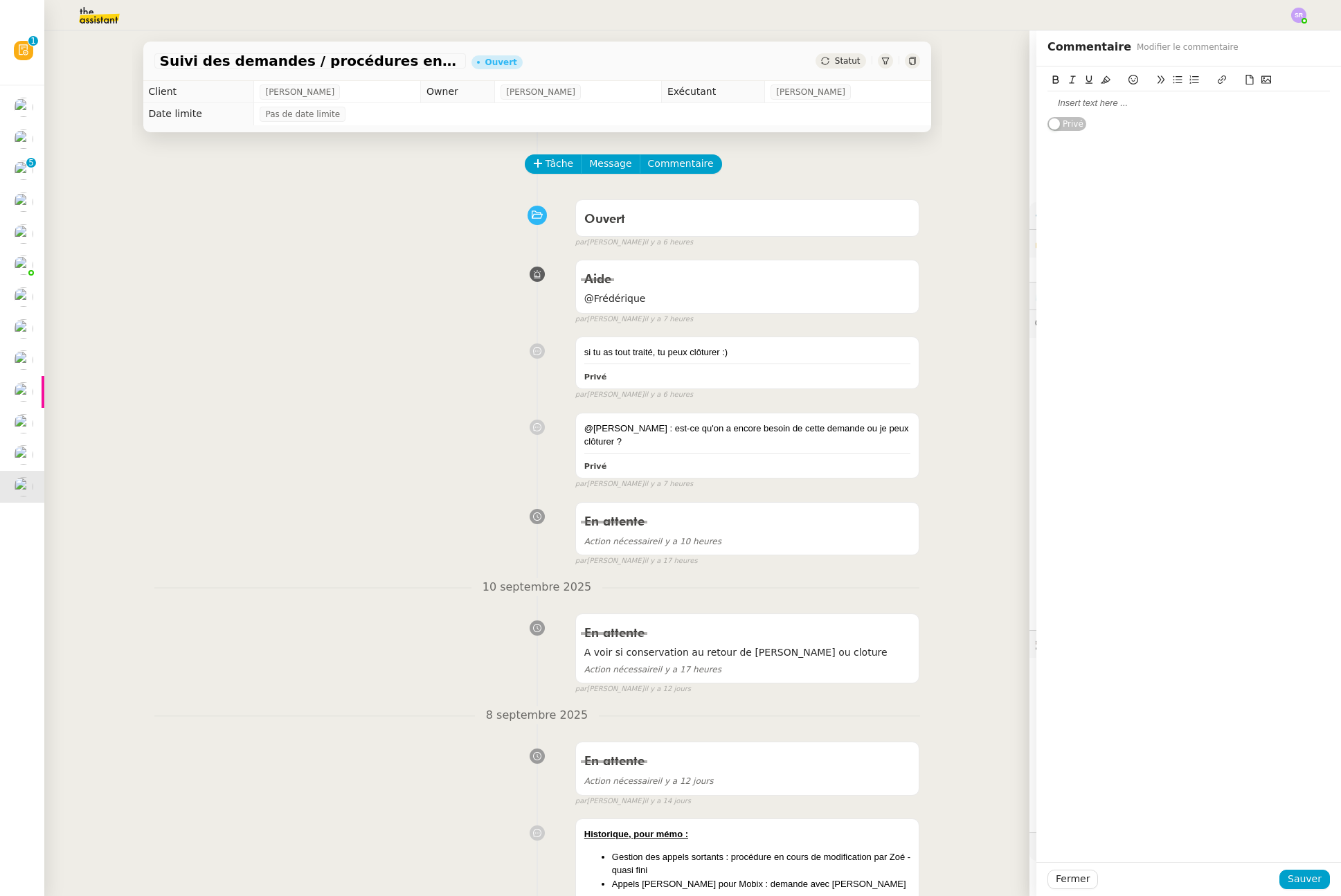
click at [1071, 109] on div at bounding box center [1189, 103] width 282 height 13
drag, startPoint x: 1044, startPoint y: 106, endPoint x: 920, endPoint y: 105, distance: 124.0
click at [920, 105] on app-ticket "Suivi des demandes / procédures en cours Mobix Ouvert Statut Client [PERSON_NAM…" at bounding box center [692, 462] width 1297 height 865
click at [1063, 879] on span "Fermer" at bounding box center [1072, 879] width 34 height 16
click at [1178, 844] on span "Ok" at bounding box center [1184, 841] width 13 height 13
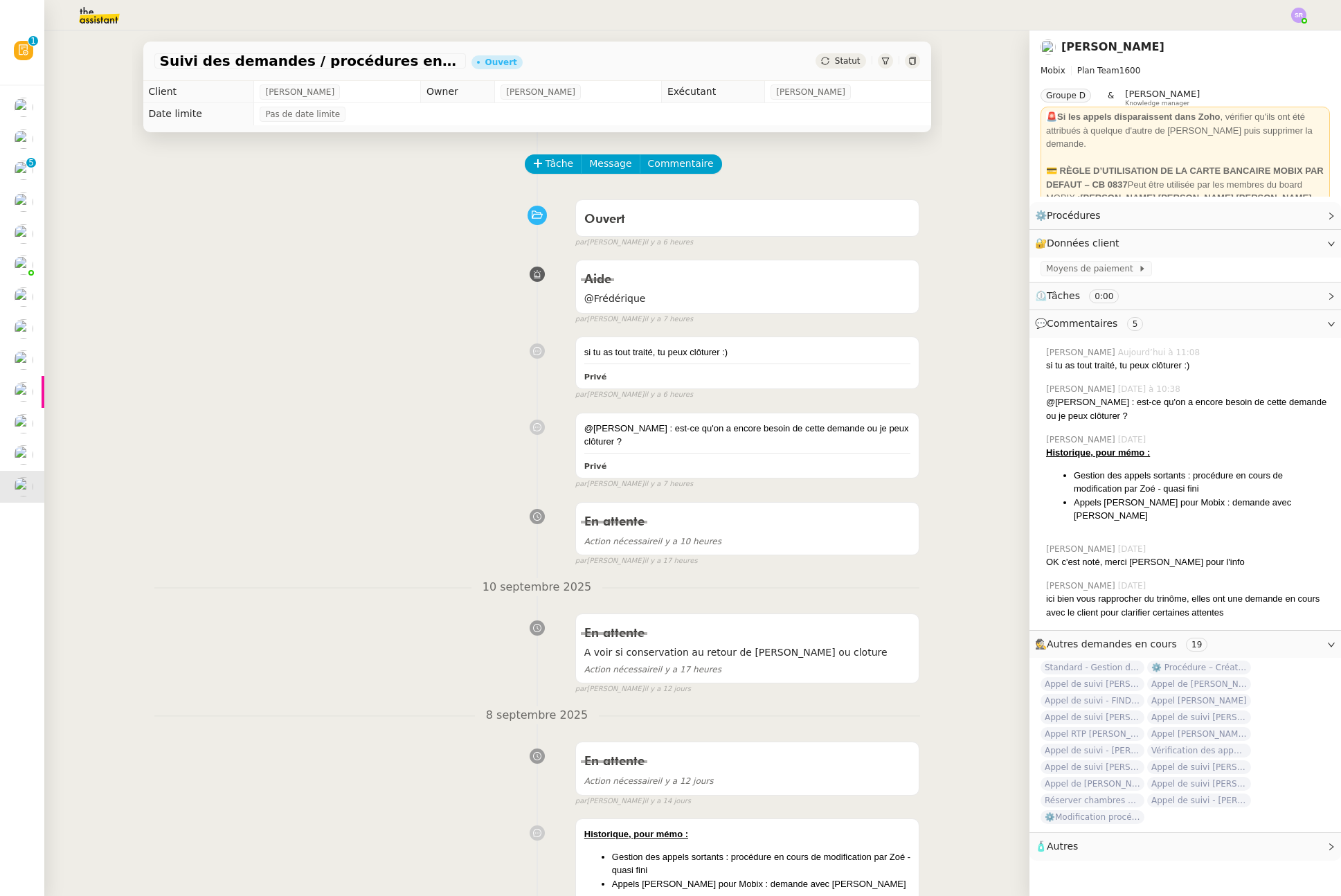
click at [835, 65] on span "Statut" at bounding box center [848, 61] width 25 height 10
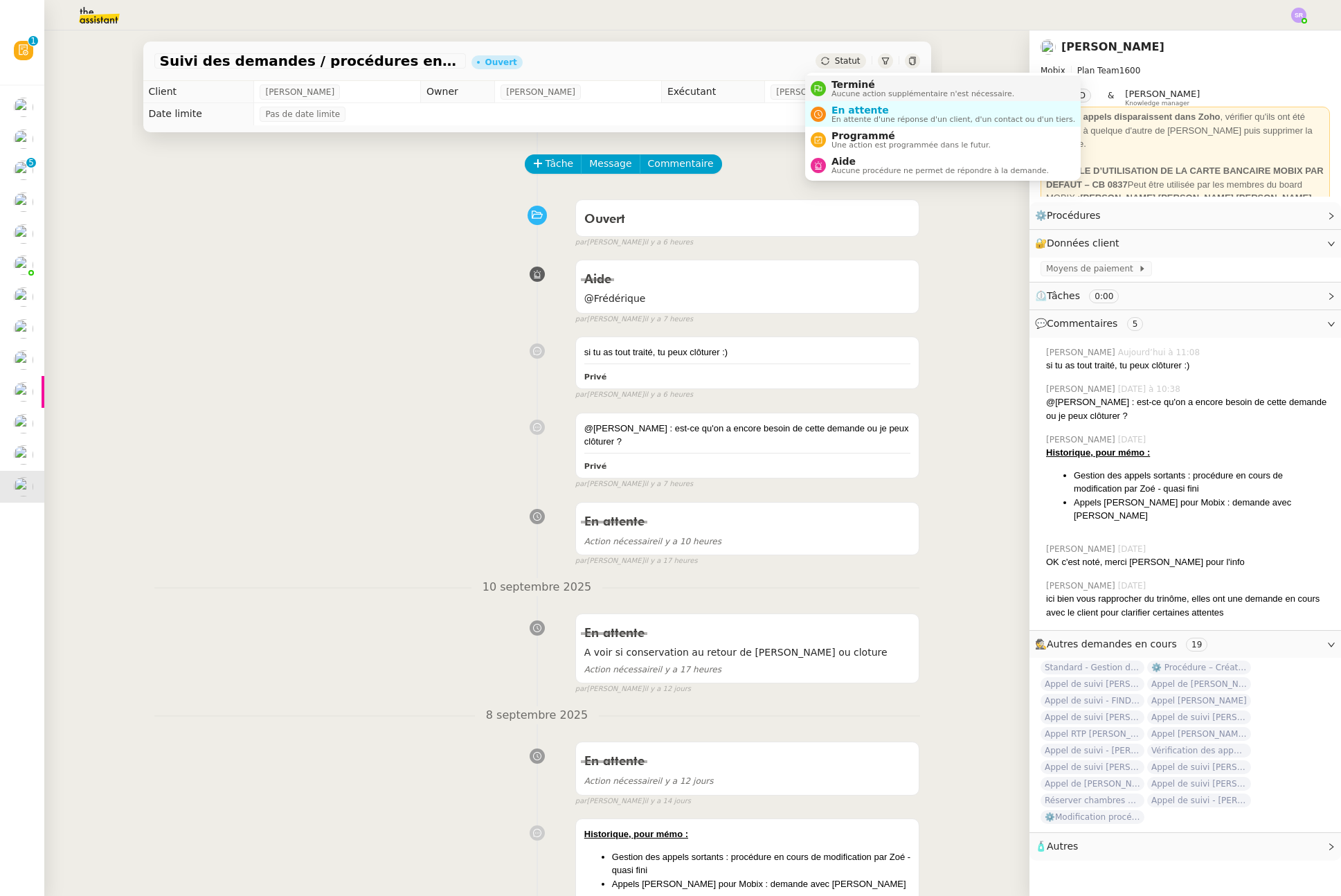
click at [845, 91] on span "Aucune action supplémentaire n'est nécessaire." at bounding box center [923, 94] width 182 height 8
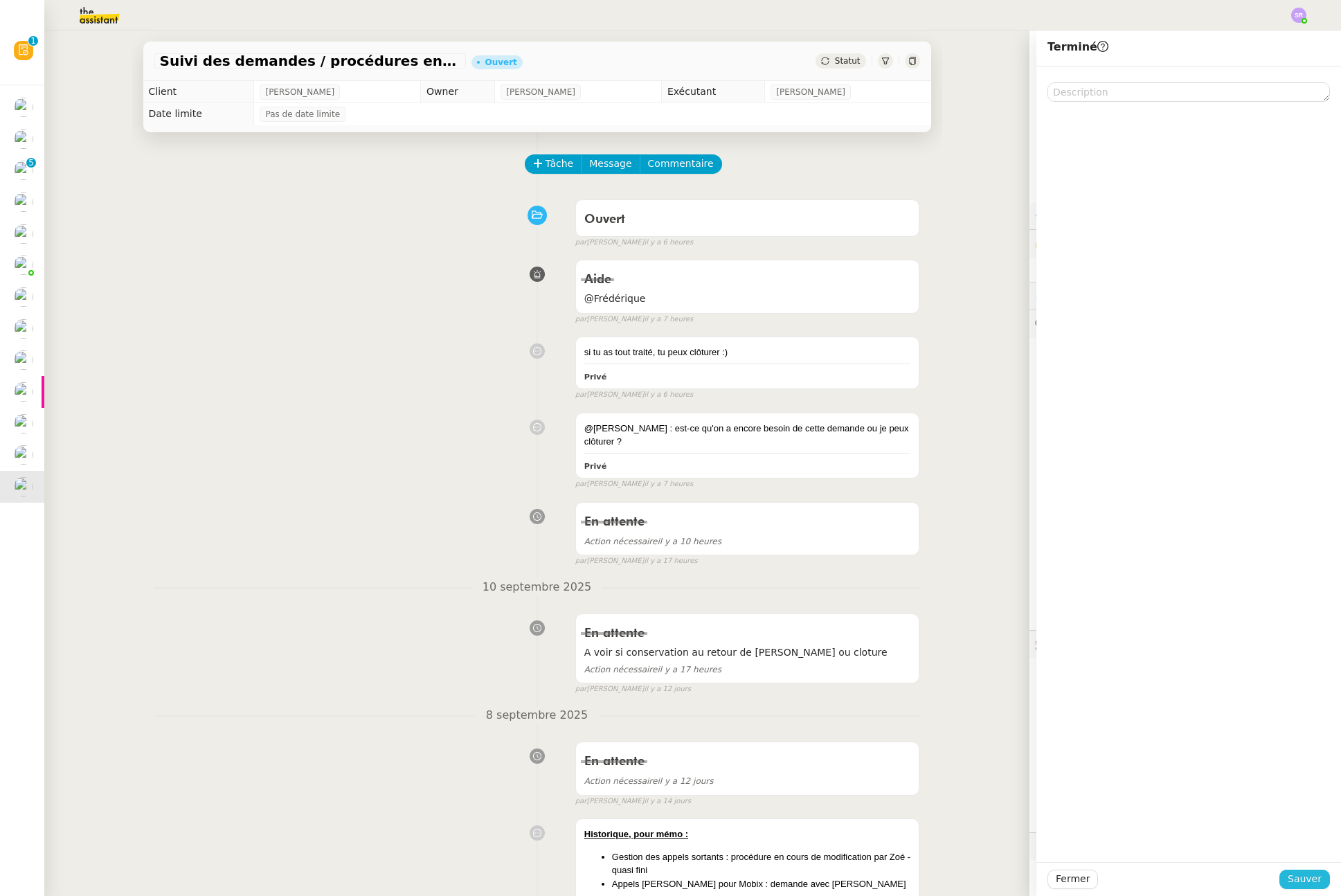
click at [1290, 875] on span "Sauver" at bounding box center [1305, 879] width 34 height 16
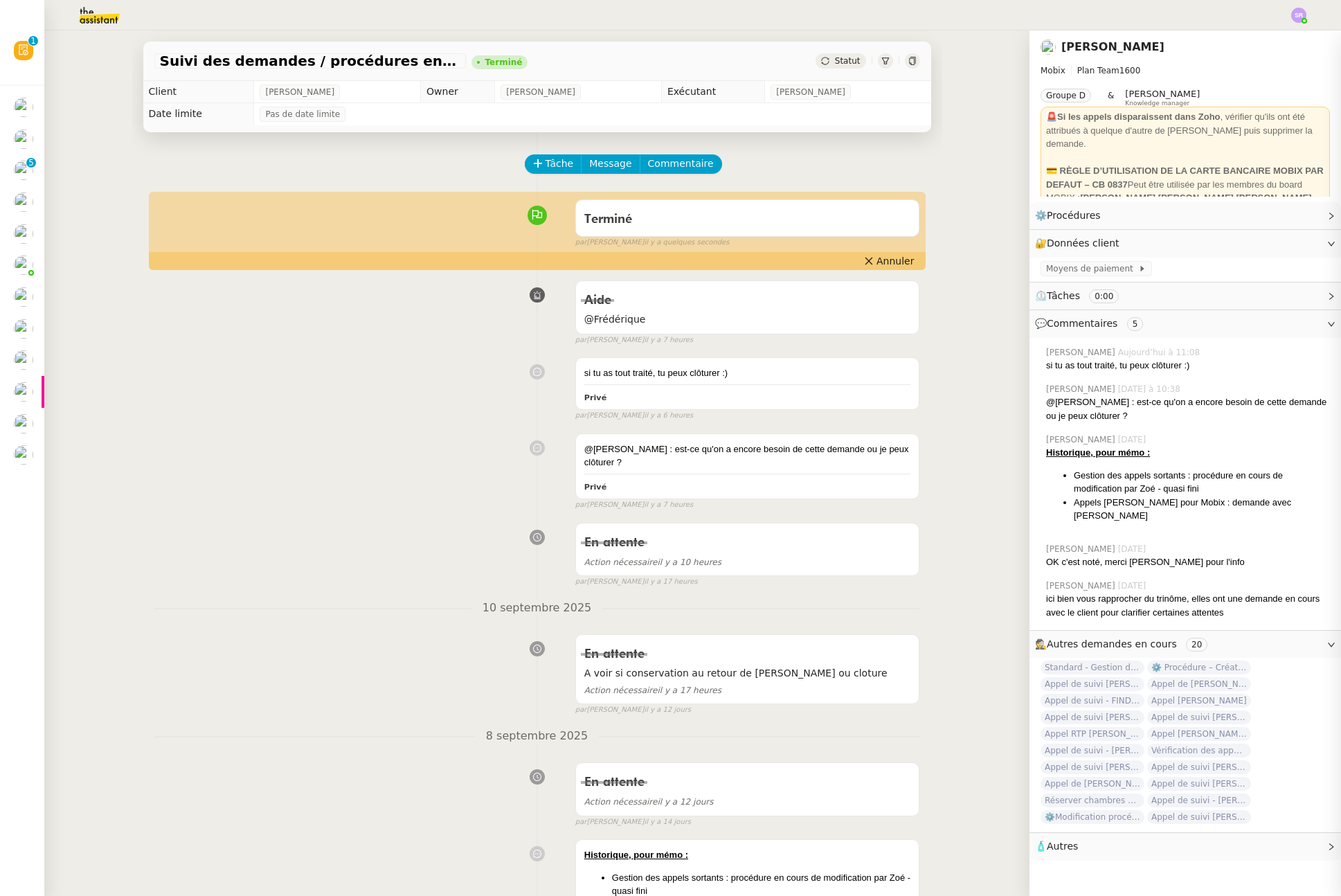
drag, startPoint x: 171, startPoint y: 463, endPoint x: 147, endPoint y: 458, distance: 24.5
click at [170, 463] on div "@[PERSON_NAME] : est-ce qu'on a encore besoin de cette demande ou je peux clôtu…" at bounding box center [538, 469] width 766 height 84
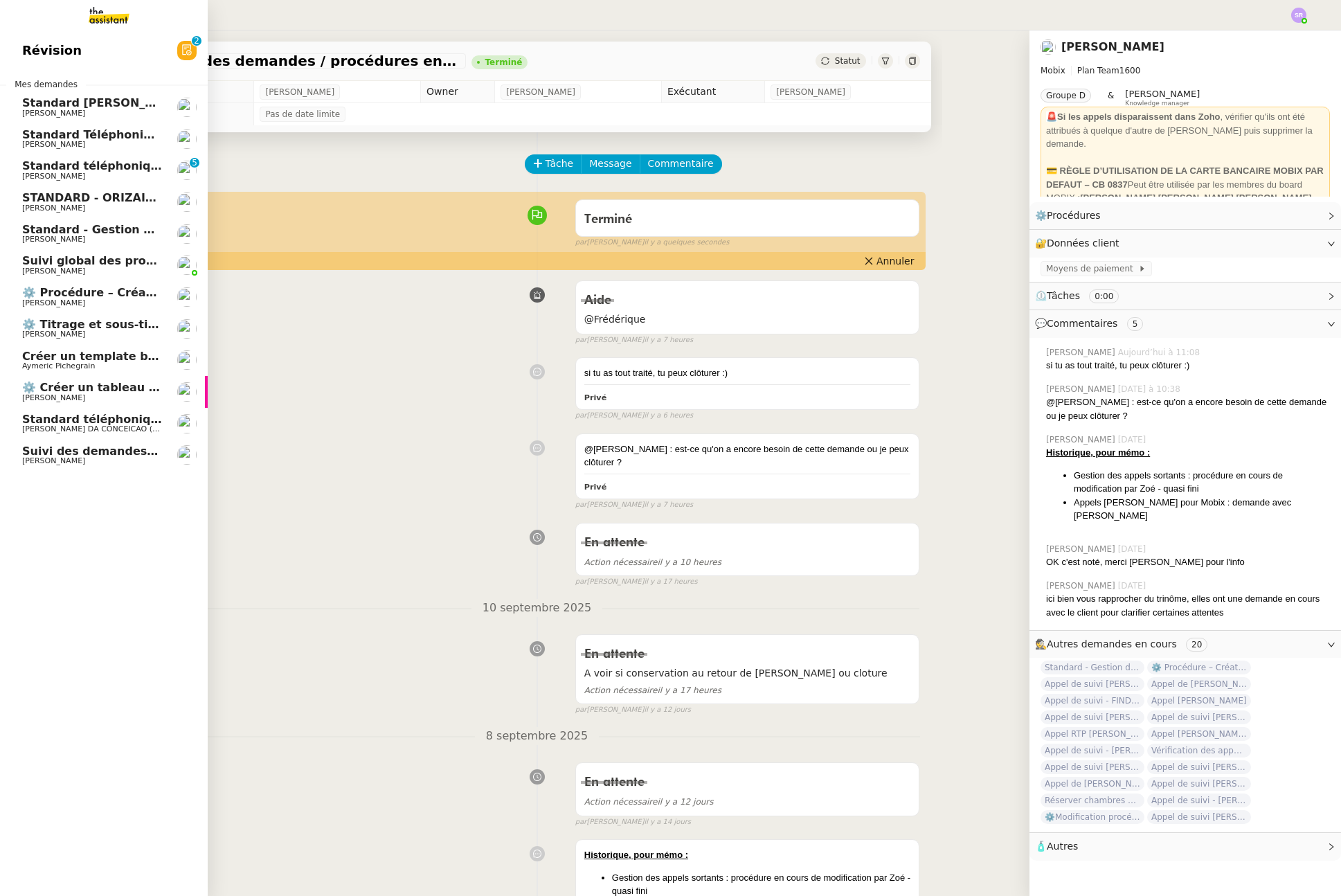
click at [59, 454] on span "Suivi des demandes / procédures en cours Storvatt - Client [PERSON_NAME] Jeandet" at bounding box center [285, 451] width 527 height 13
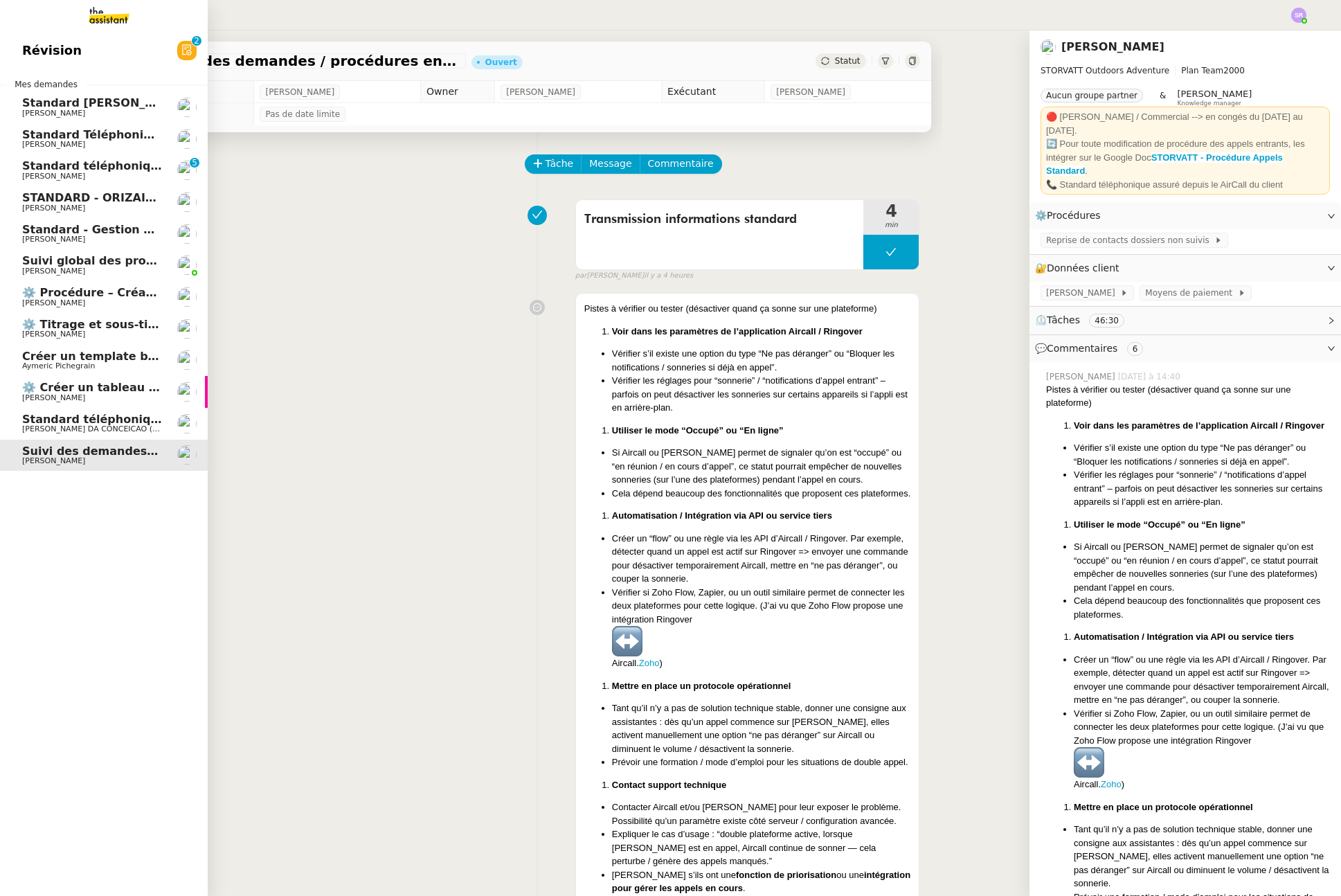
click at [121, 426] on span "[PERSON_NAME] DA CONCEICAO (thermisure)" at bounding box center [109, 428] width 174 height 9
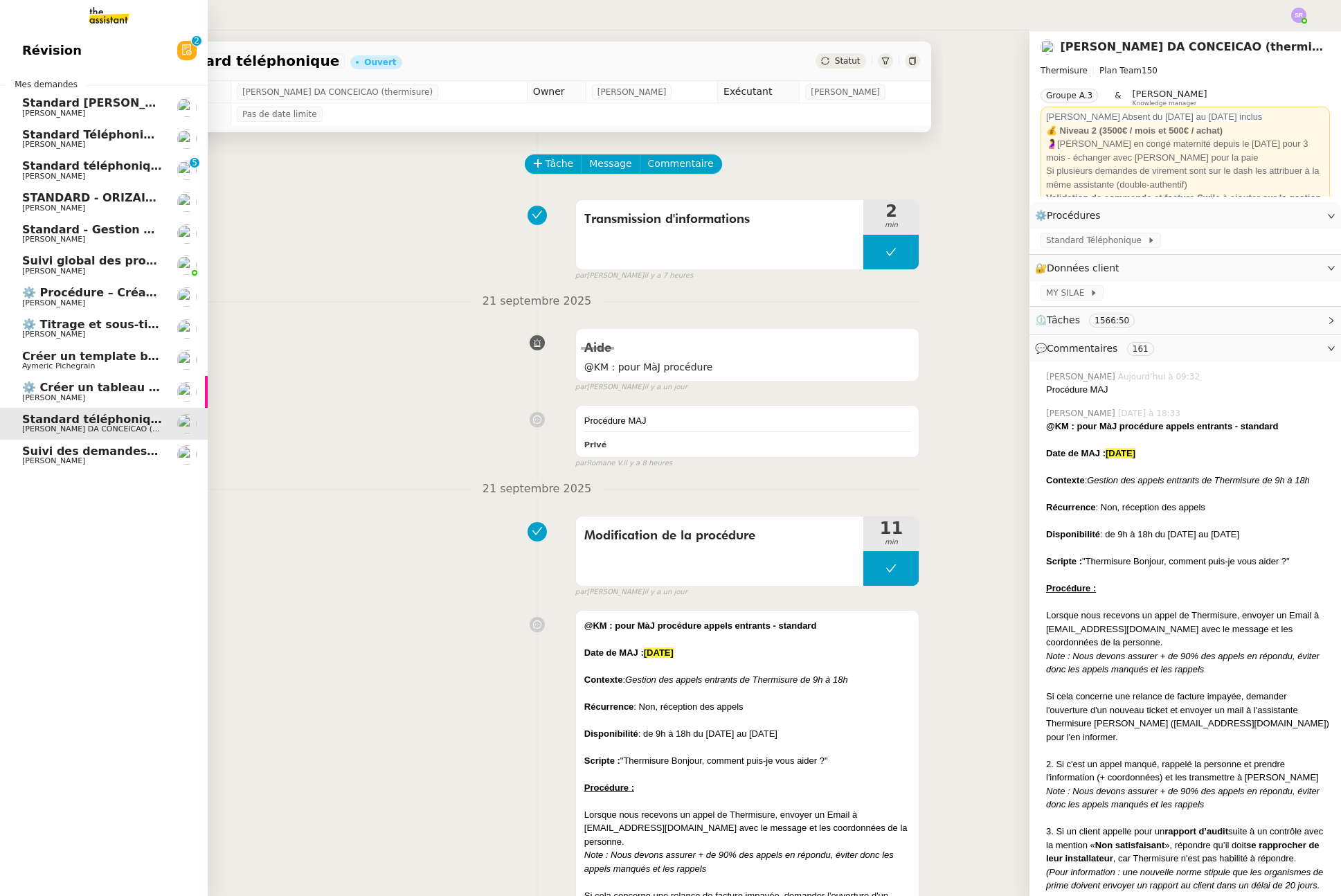
click at [152, 391] on span "⚙️ Créer un tableau de bord mensuel" at bounding box center [138, 387] width 232 height 13
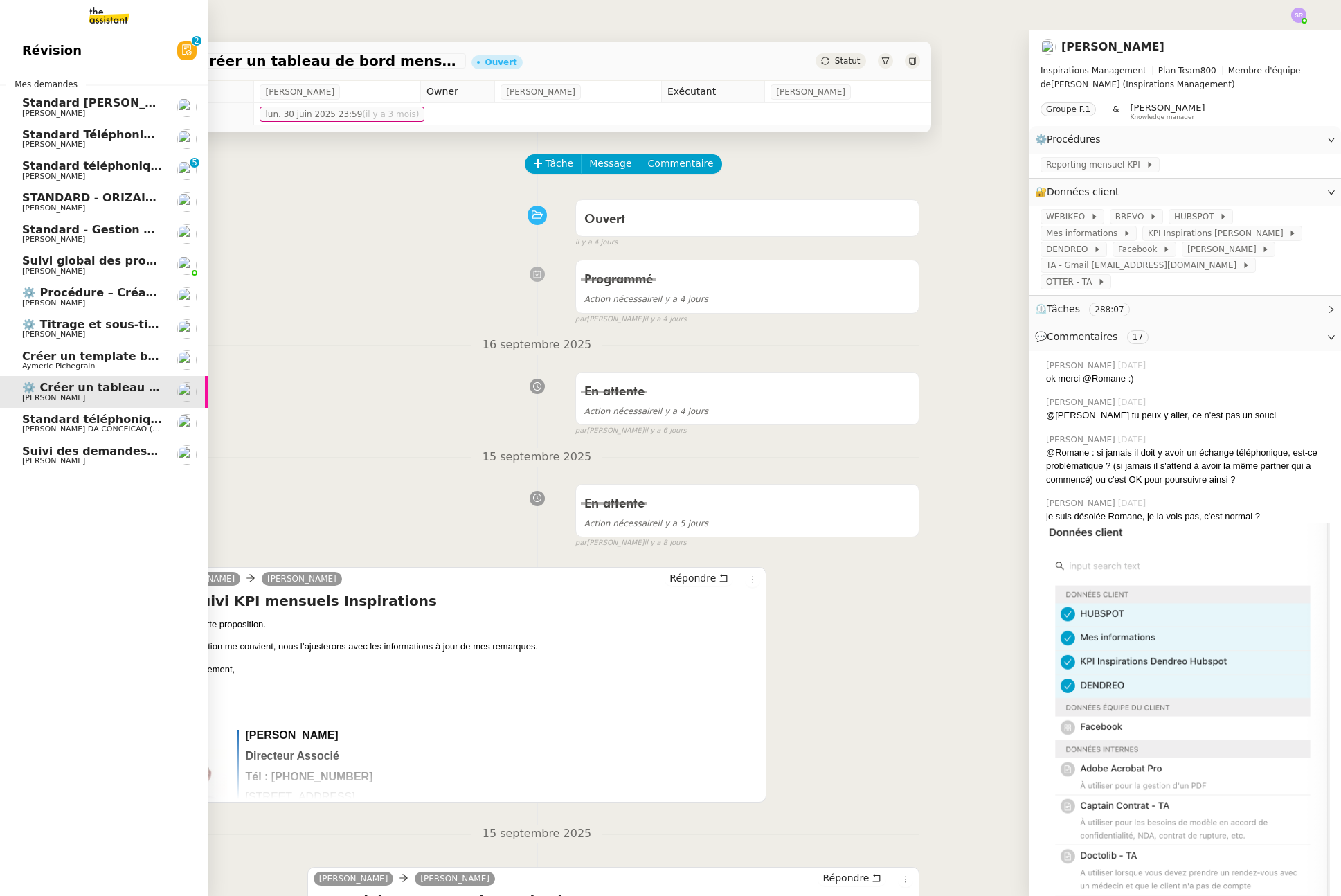
click at [160, 324] on span "⚙️ Titrage et sous-titrage multilingue des vidéos" at bounding box center [174, 324] width 305 height 13
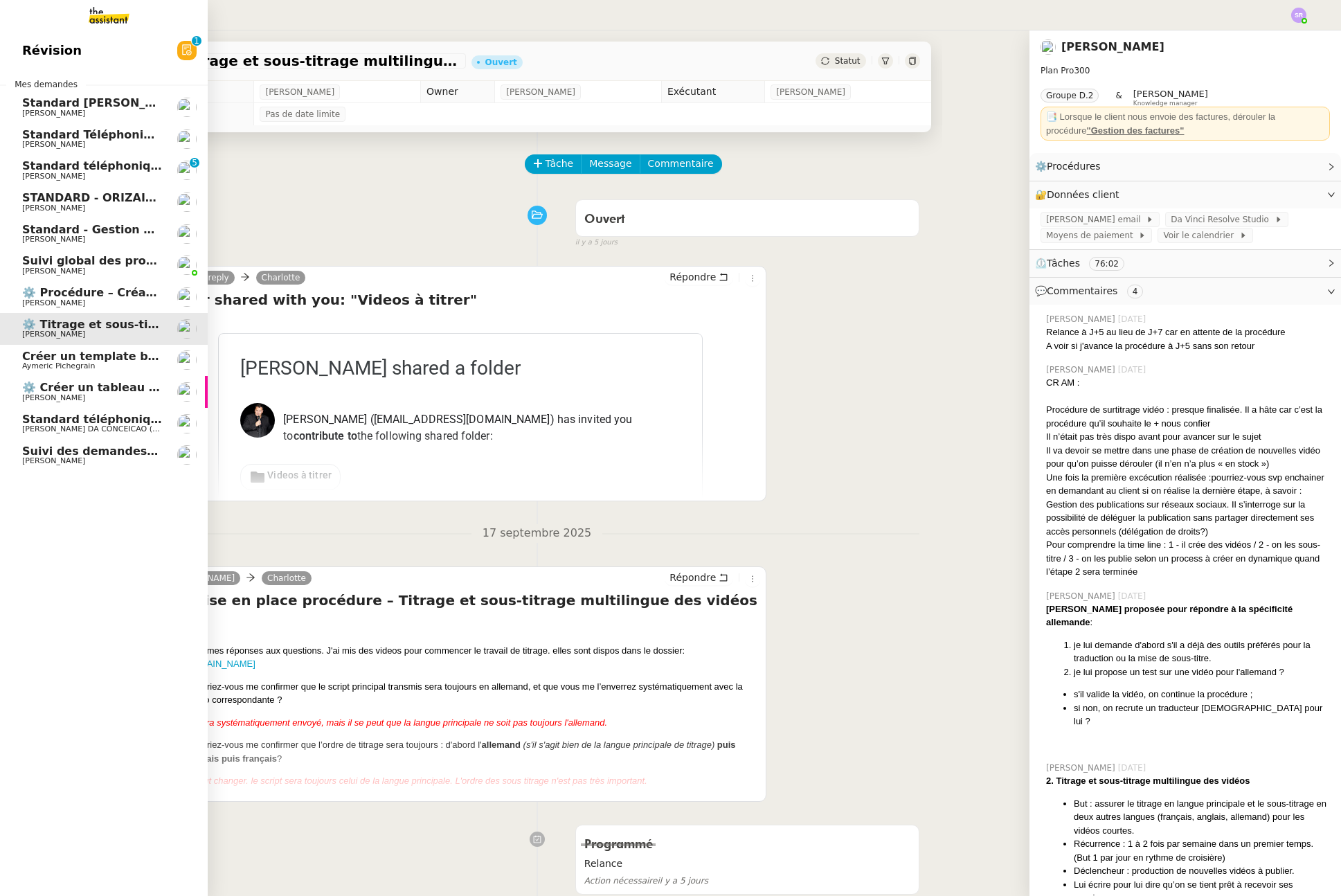
click at [130, 366] on span "Aymeric Pichegrain" at bounding box center [92, 366] width 140 height 8
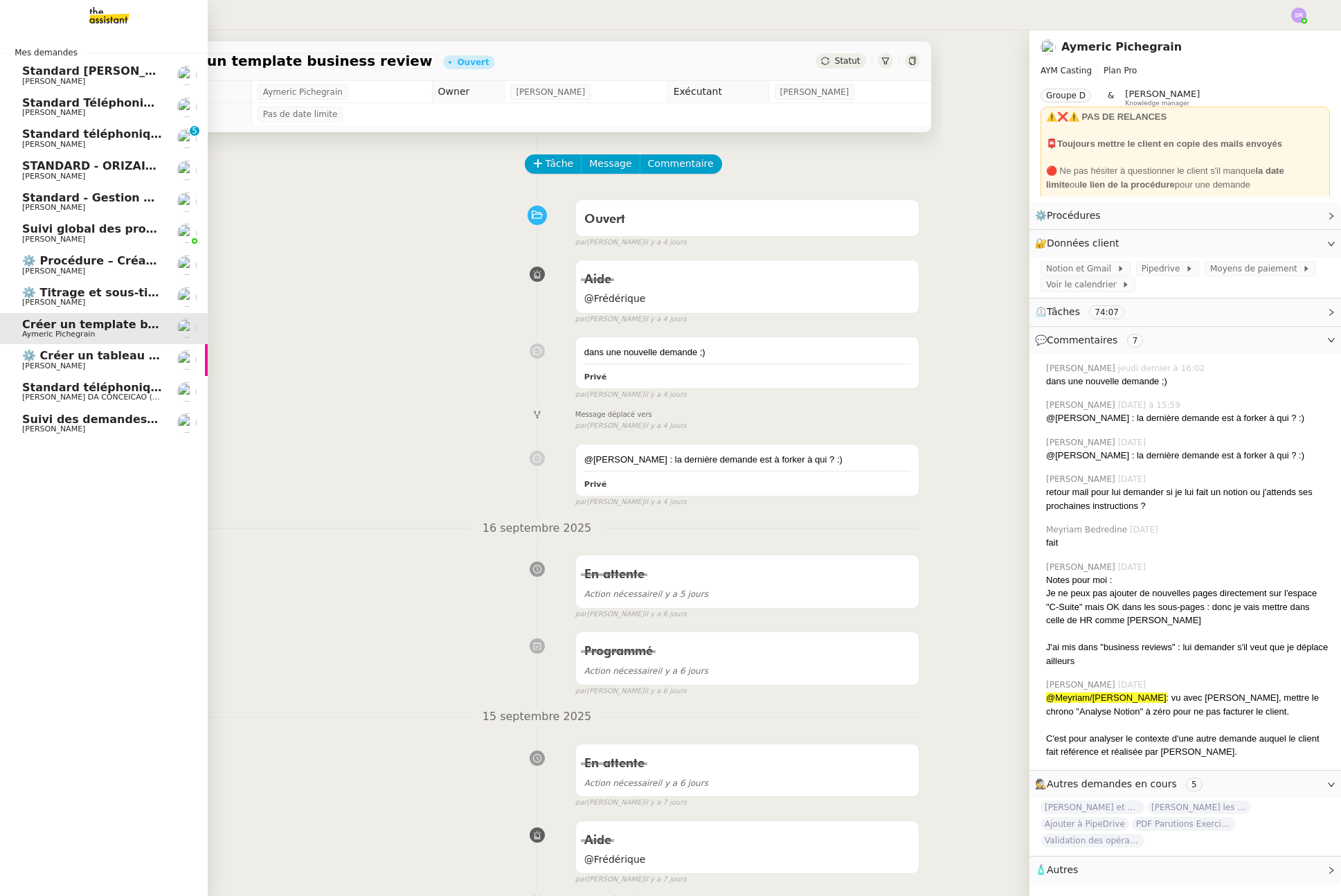
click at [109, 299] on span "[PERSON_NAME]" at bounding box center [92, 302] width 140 height 8
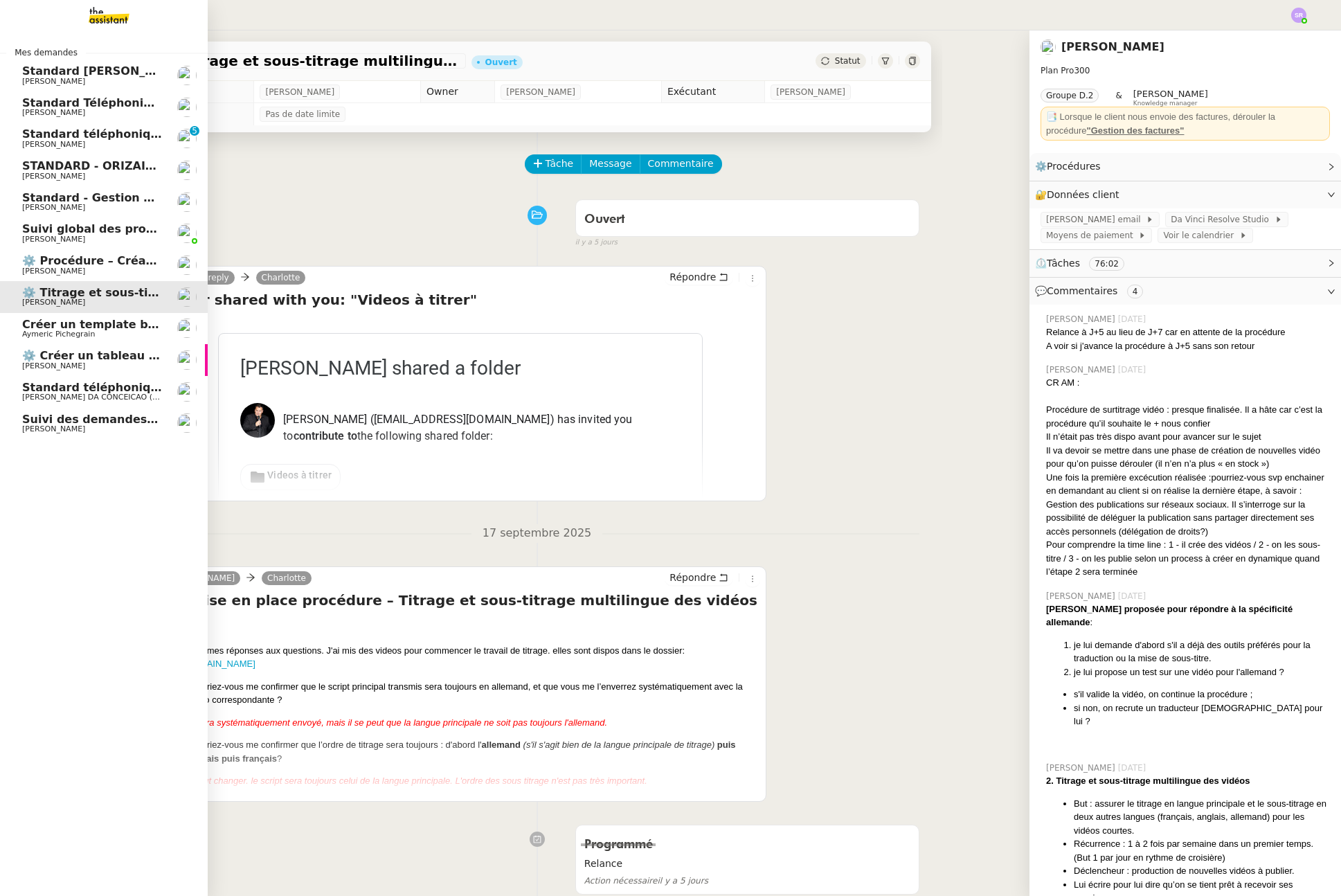
click at [110, 265] on span "⚙️ Procédure – Création d’un environnement d’essai dans Kit" at bounding box center [213, 260] width 382 height 13
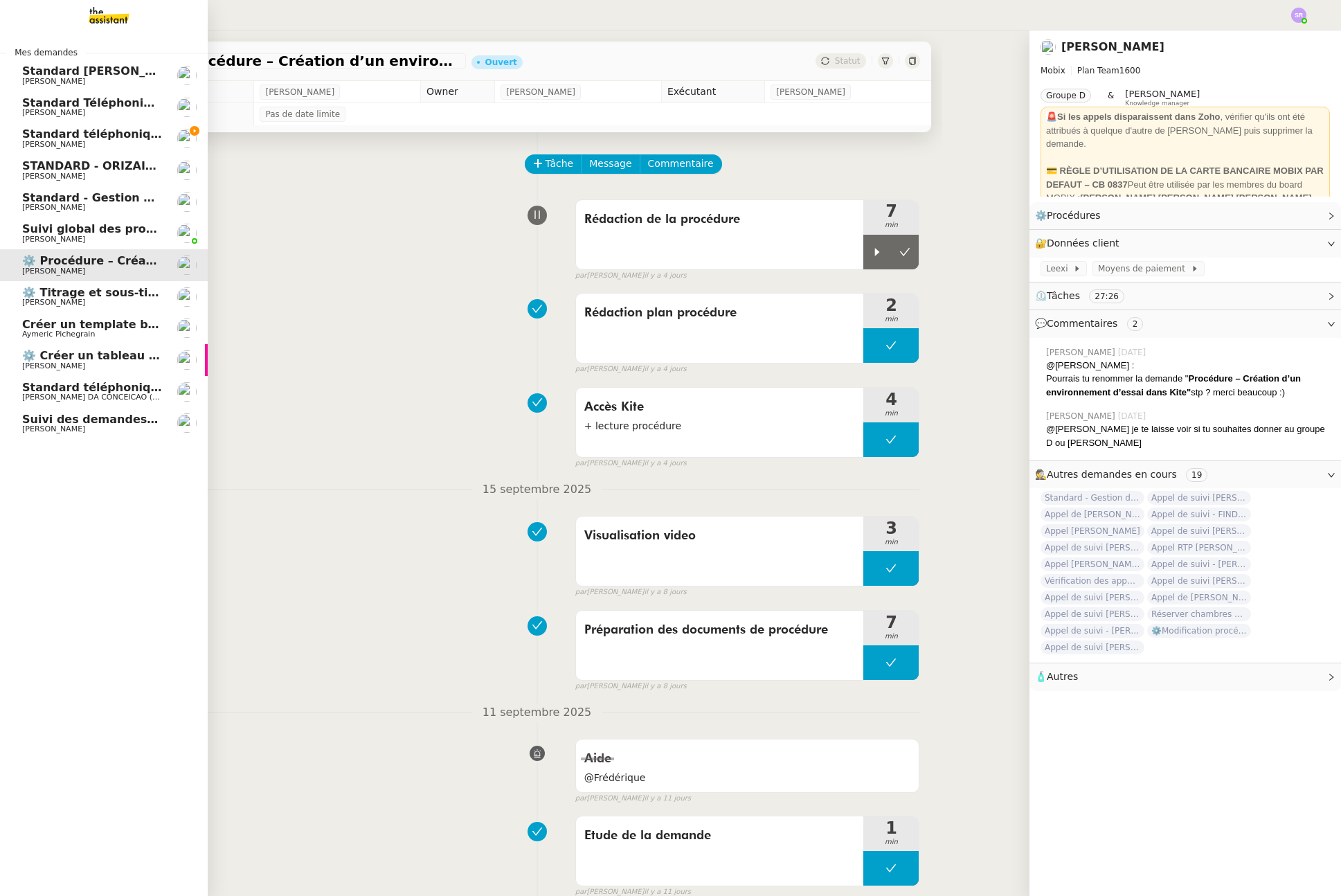
click at [28, 362] on span "[PERSON_NAME]" at bounding box center [53, 366] width 63 height 9
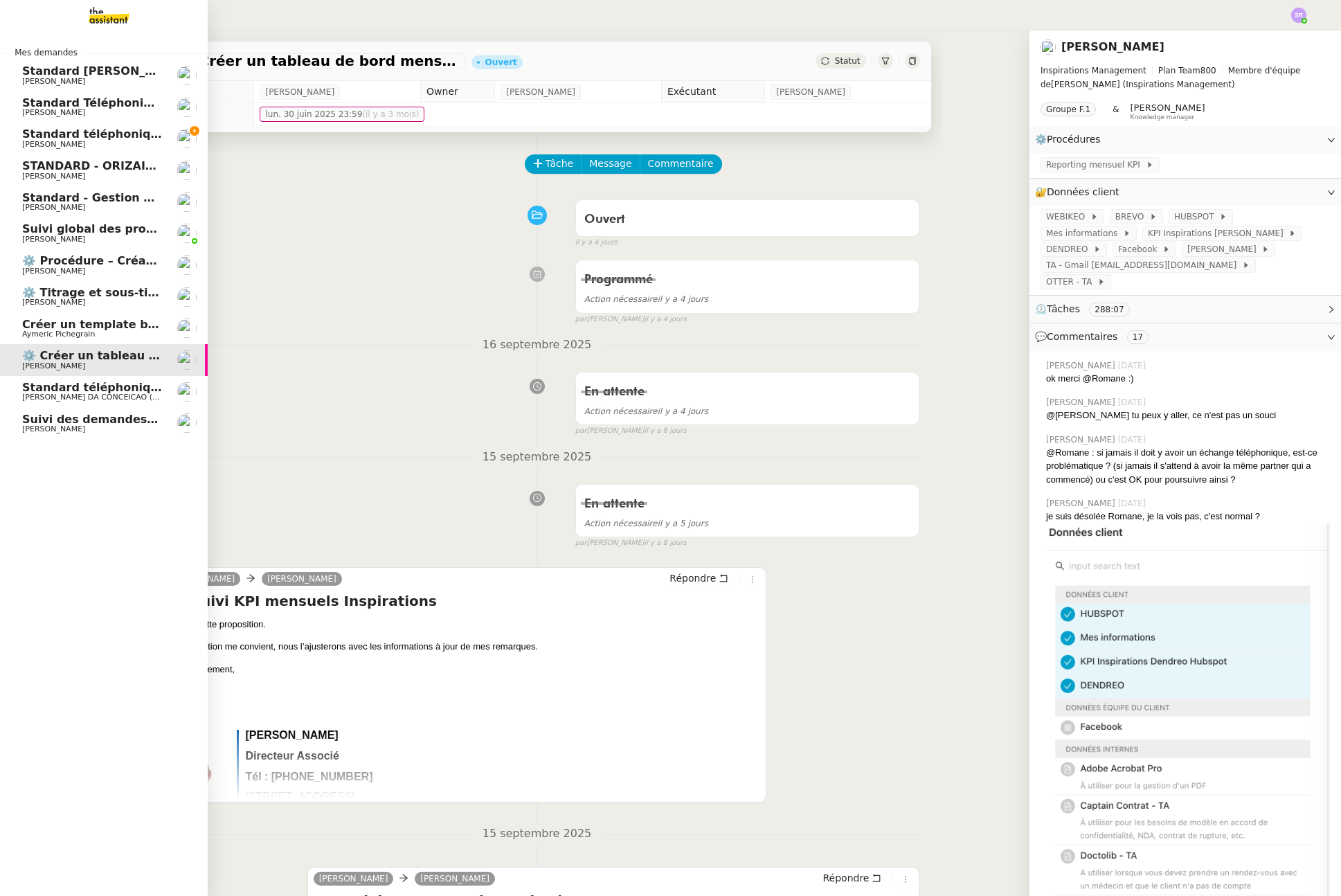
click at [127, 260] on span "⚙️ Procédure – Création d’un environnement d’essai dans Kit" at bounding box center [213, 260] width 382 height 13
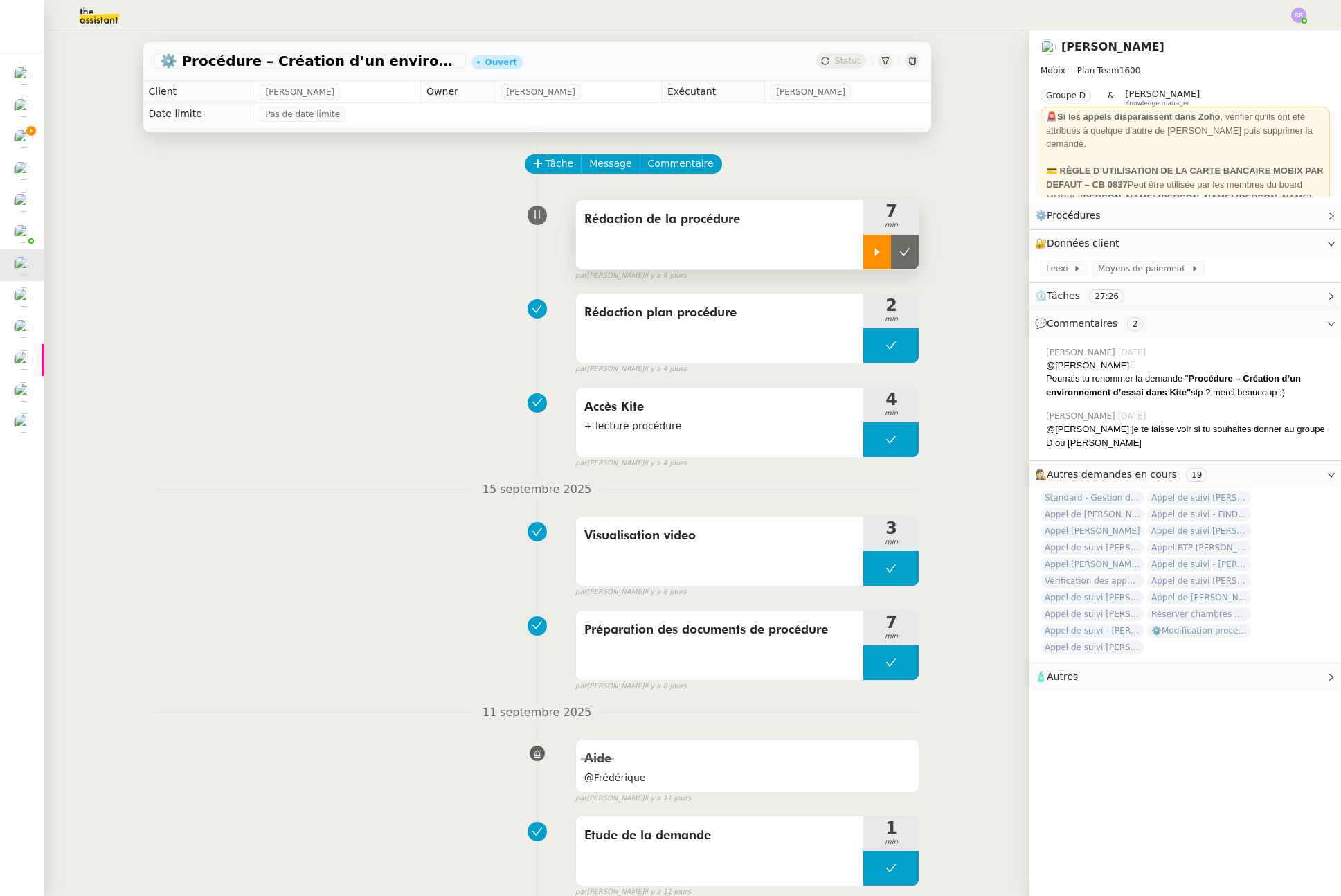
click at [872, 254] on icon at bounding box center [877, 252] width 11 height 11
click at [866, 254] on div at bounding box center [891, 252] width 56 height 35
click at [872, 254] on icon at bounding box center [877, 252] width 11 height 11
click at [868, 255] on div at bounding box center [891, 252] width 56 height 35
click at [872, 255] on icon at bounding box center [877, 252] width 11 height 11
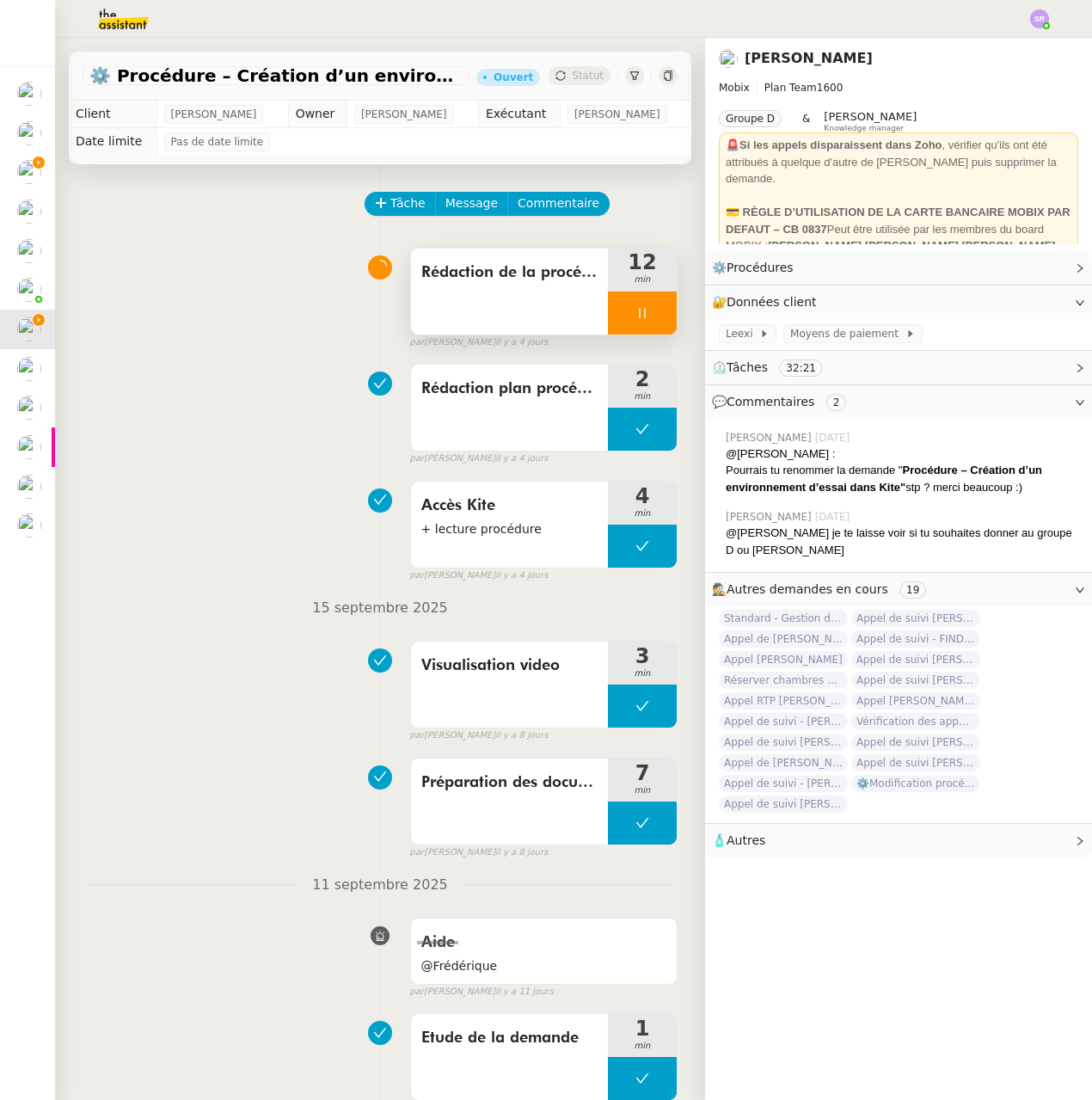
click at [635, 306] on icon at bounding box center [642, 313] width 14 height 14
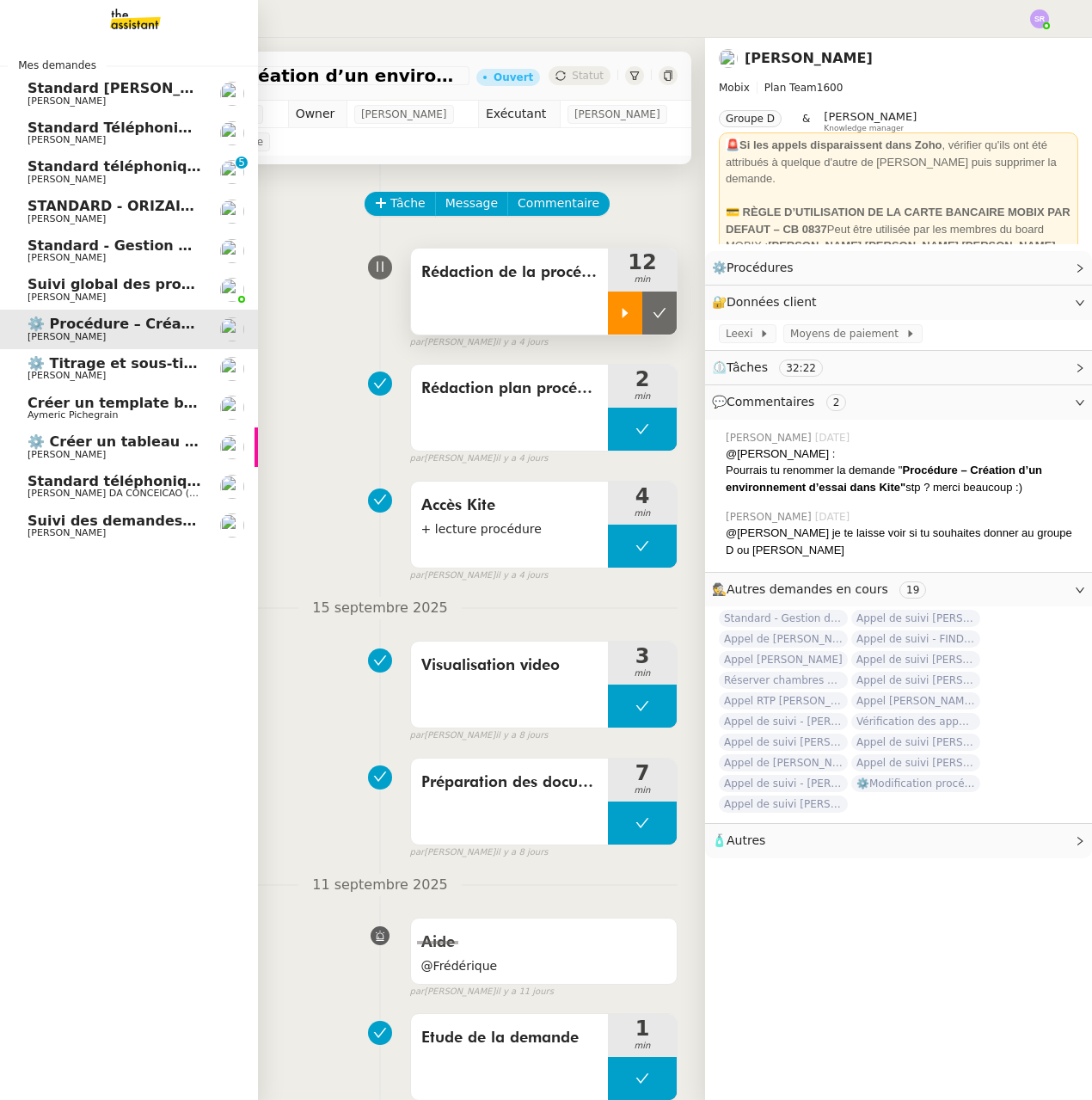
click at [30, 168] on span "Standard téléphonique - septembre 2025" at bounding box center [188, 166] width 321 height 17
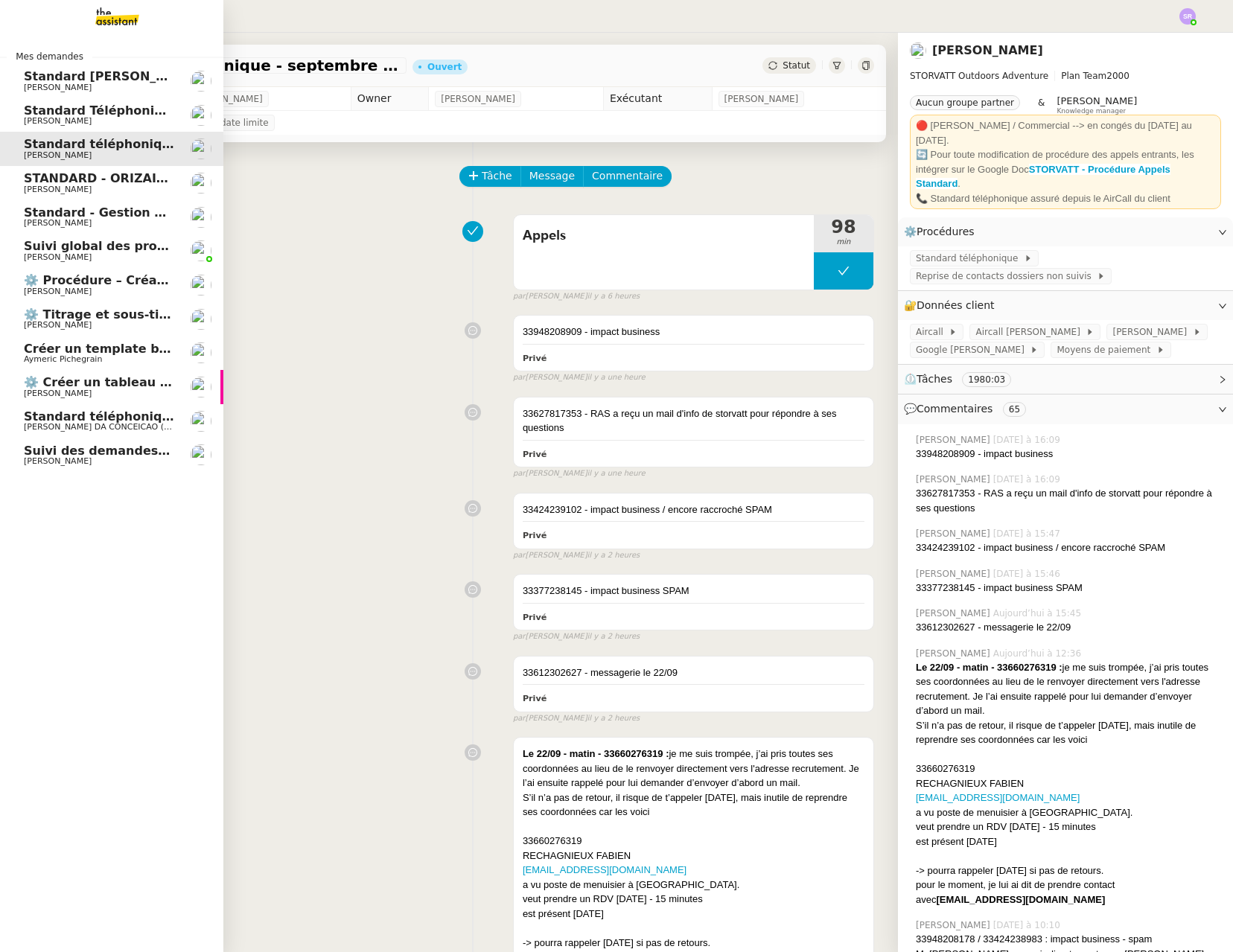
click at [138, 280] on span "⚙️ Procédure – Création d’un environnement d’essai dans Kit" at bounding box center [229, 280] width 411 height 14
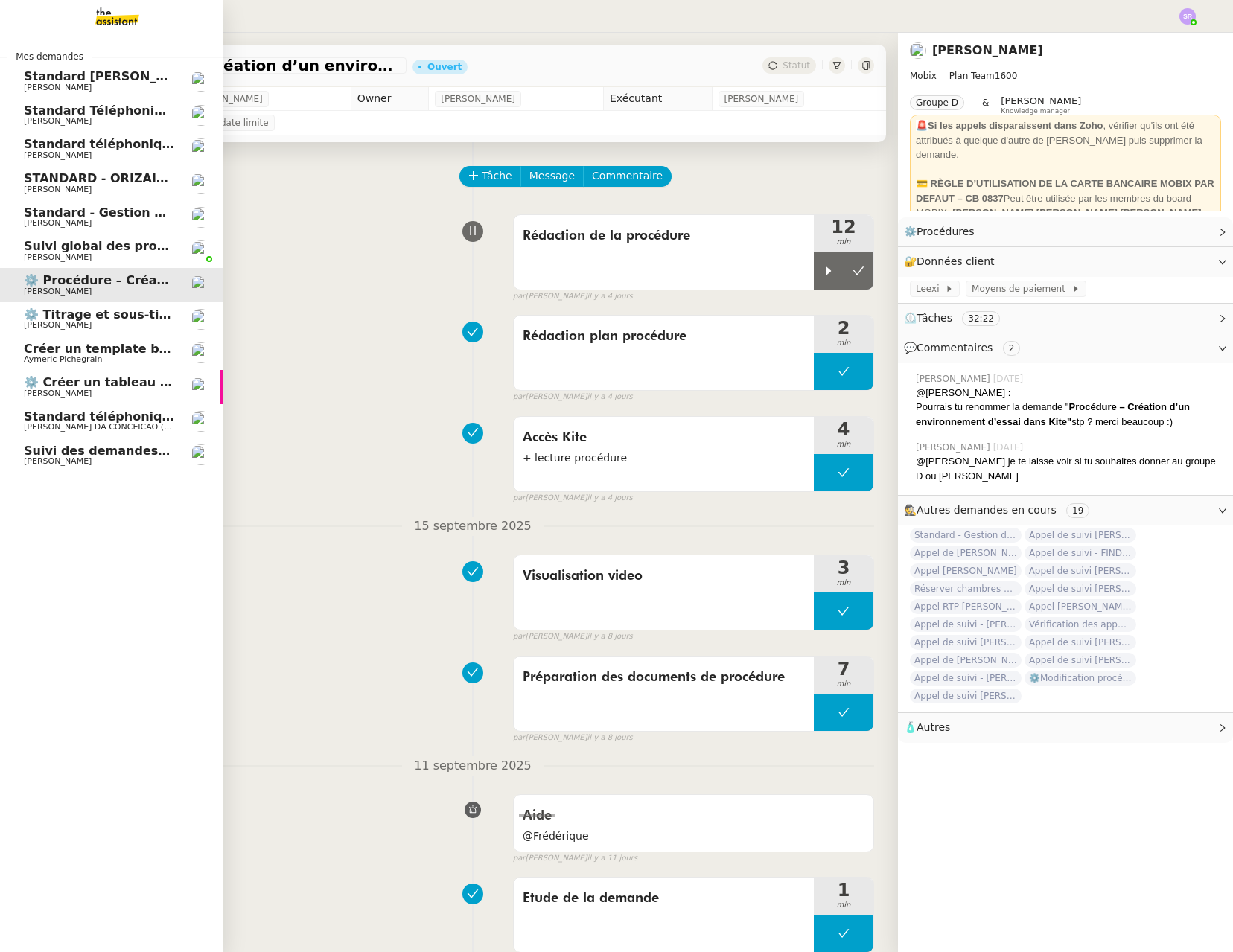
click at [118, 320] on span "⚙️ Titrage et sous-titrage multilingue des vidéos" at bounding box center [188, 314] width 327 height 14
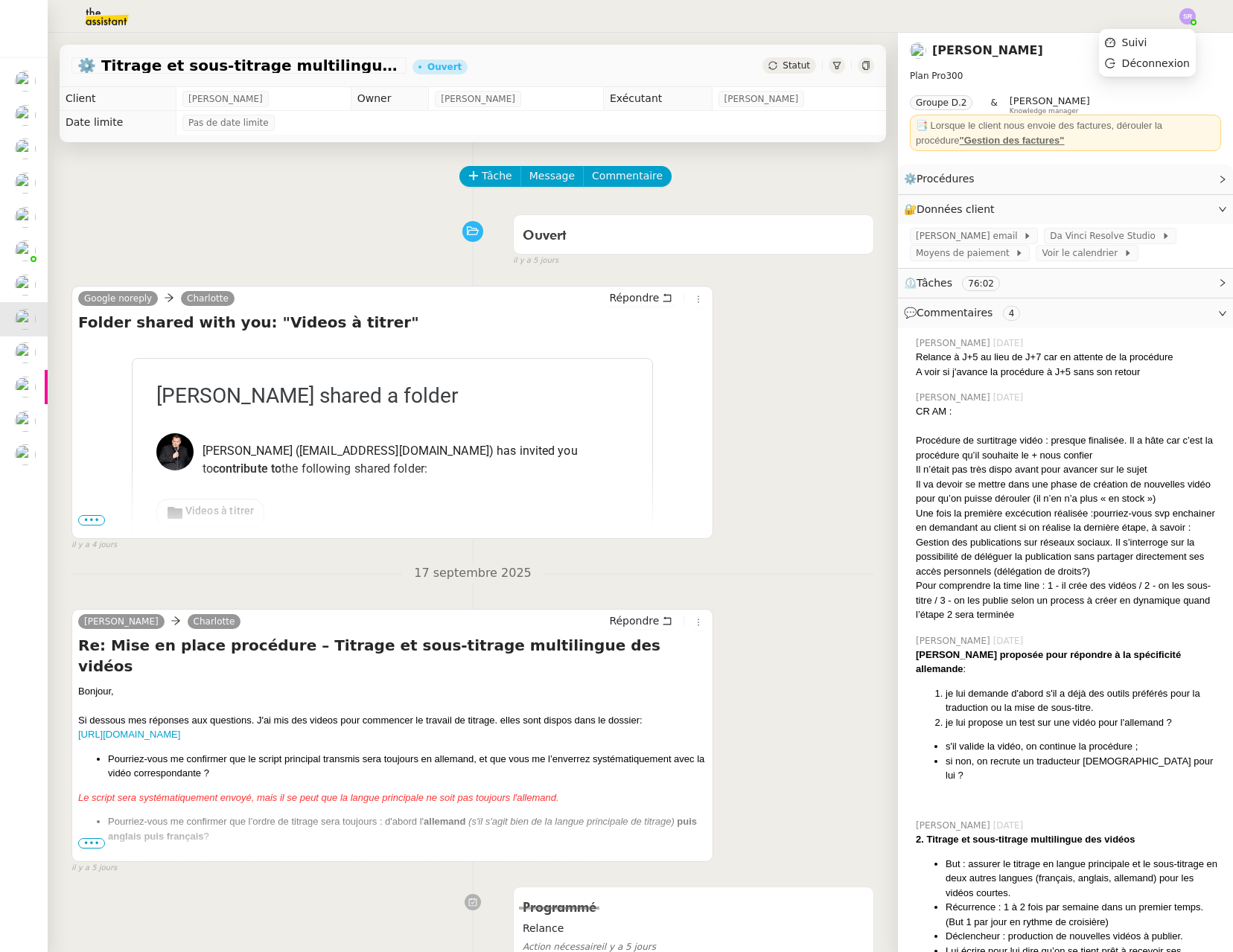
click at [1188, 18] on img at bounding box center [1187, 16] width 16 height 16
click at [1159, 38] on li "Suivi" at bounding box center [1148, 43] width 97 height 20
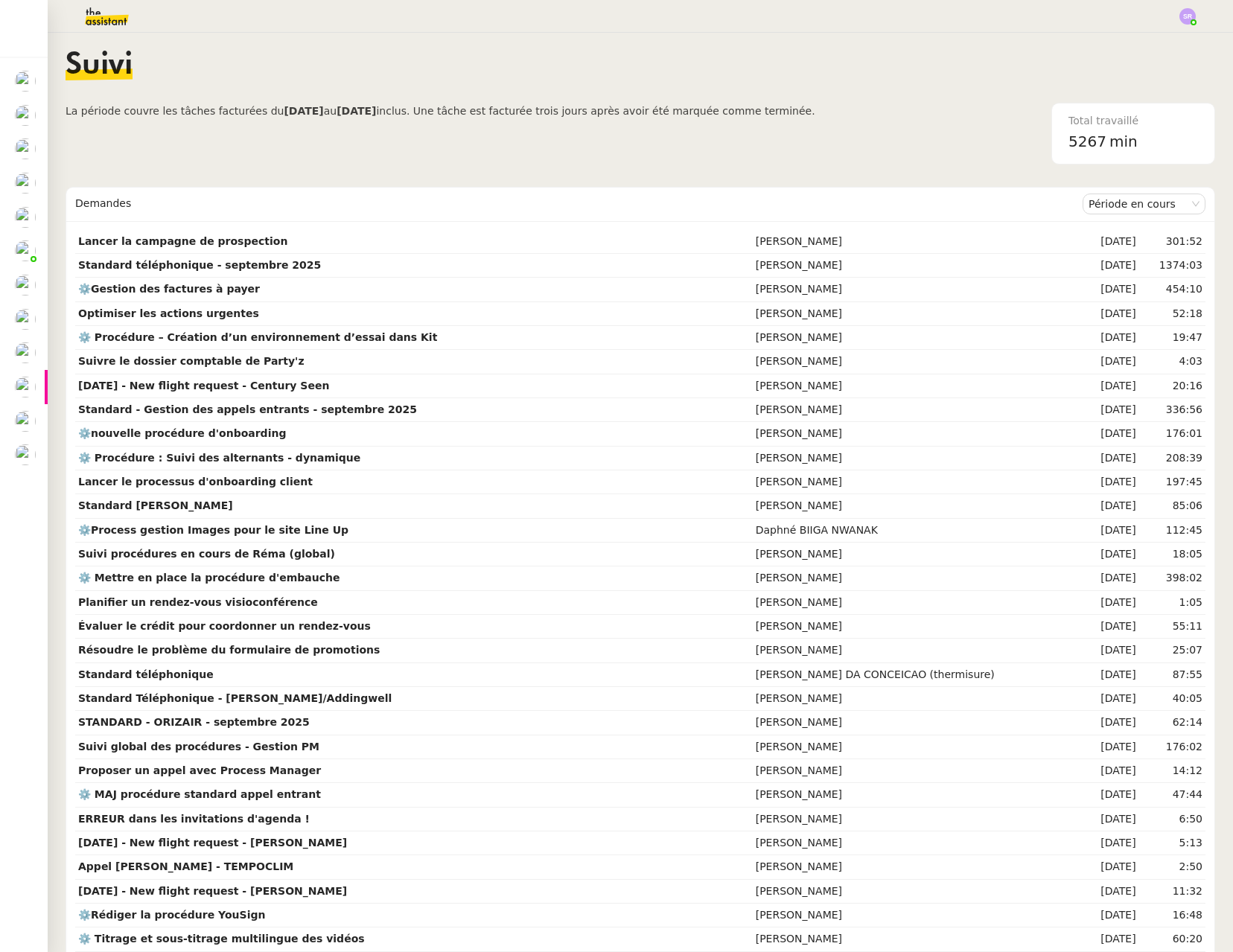
click at [934, 85] on div "Suivi" at bounding box center [640, 76] width 1149 height 52
click at [128, 20] on img at bounding box center [95, 16] width 115 height 32
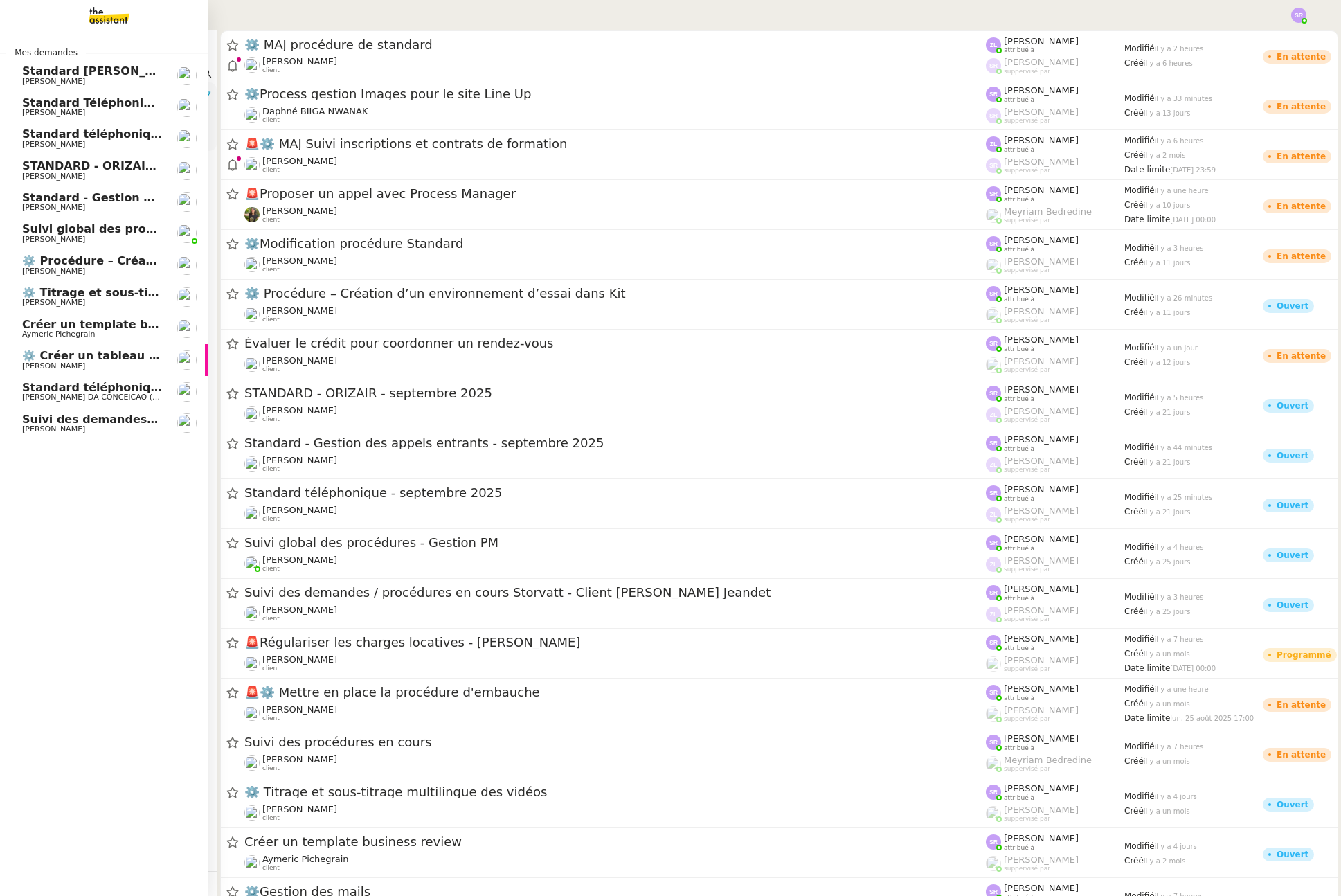
click at [126, 421] on span "Suivi des demandes / procédures en cours Storvatt - Client [PERSON_NAME] Jeandet" at bounding box center [285, 419] width 527 height 13
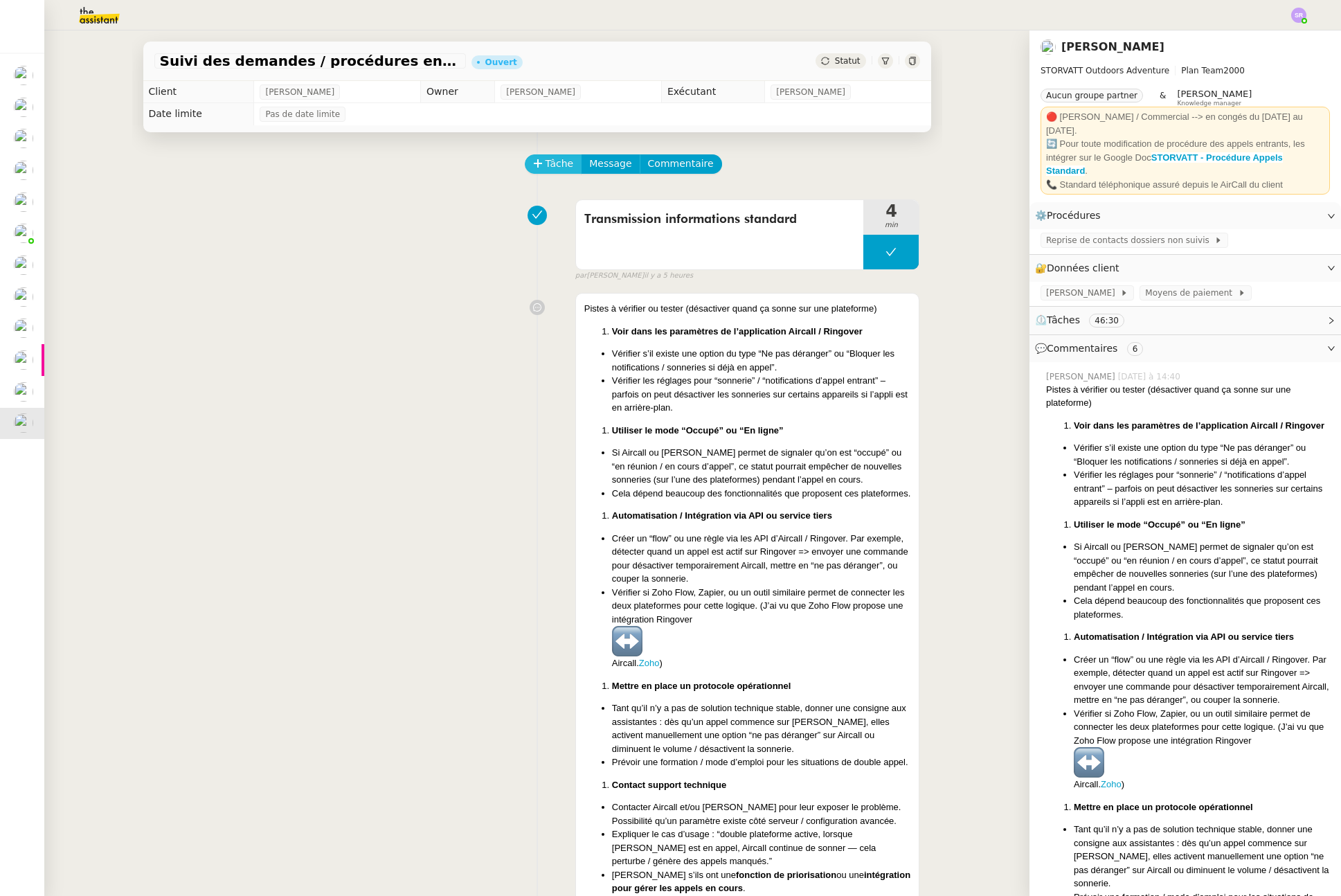
click at [534, 163] on icon at bounding box center [538, 163] width 8 height 1
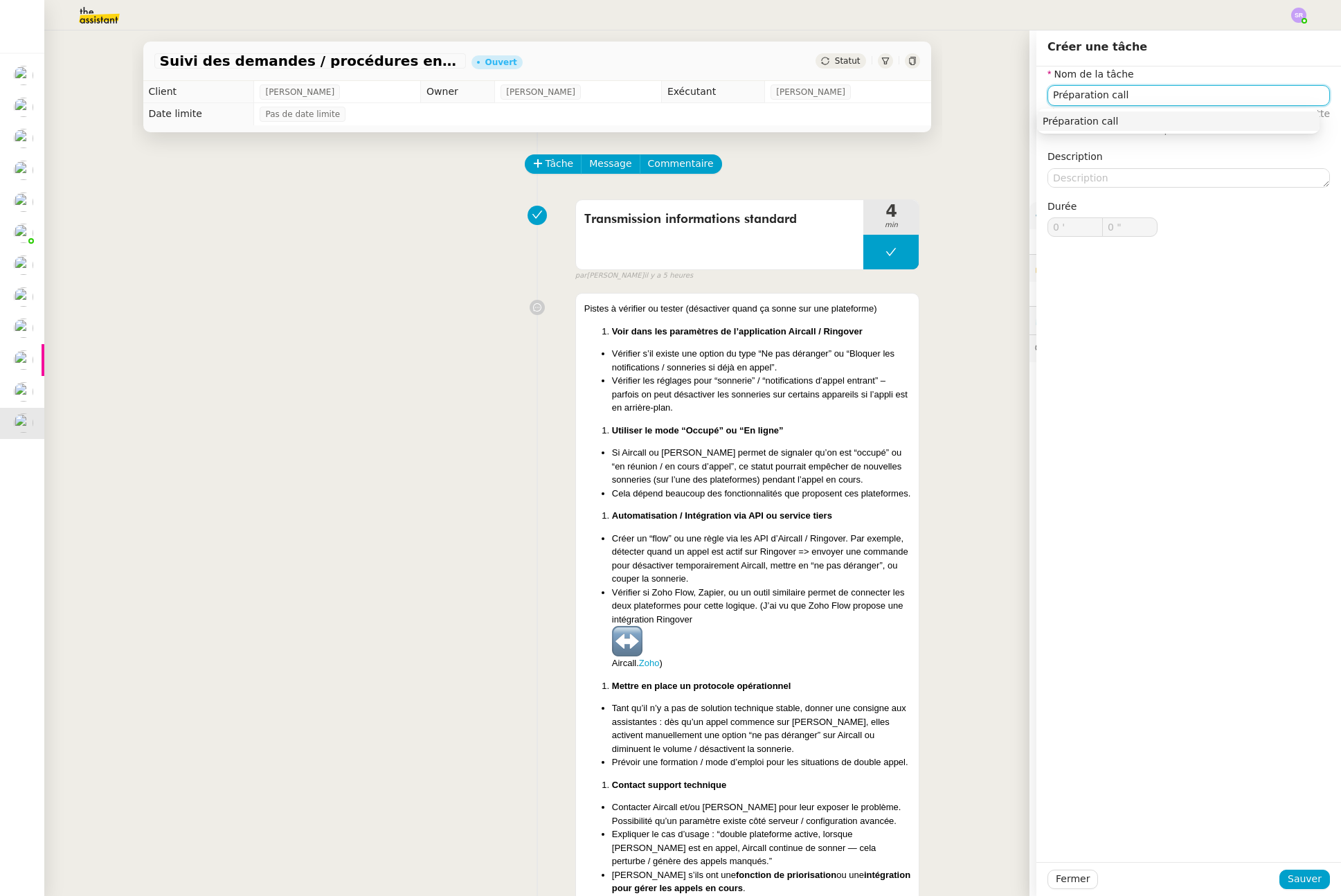
click at [1107, 97] on input "Préparation call" at bounding box center [1189, 94] width 282 height 20
click at [1162, 123] on div "Préparation réunion [PERSON_NAME]" at bounding box center [1178, 121] width 271 height 13
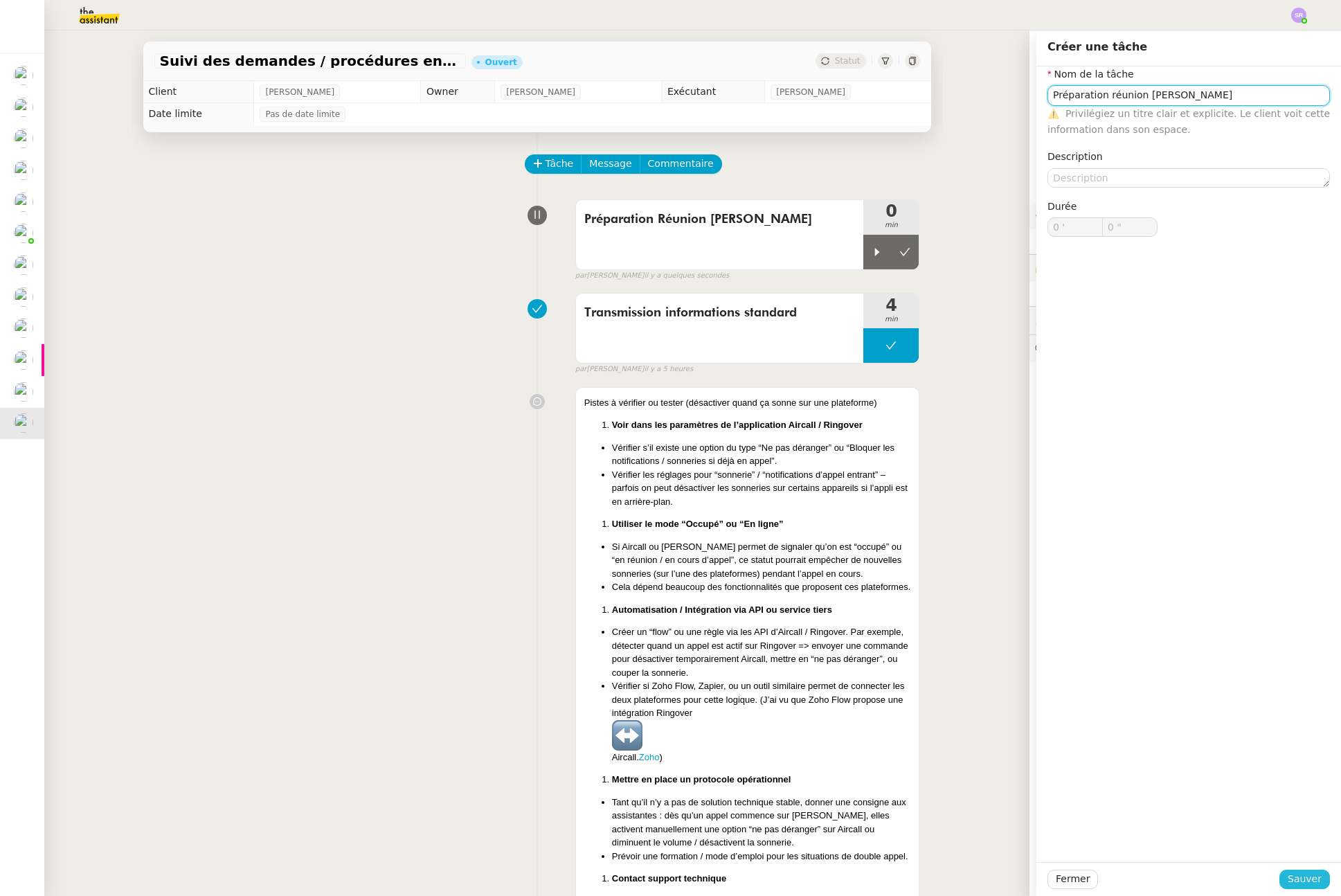
type input "Préparation réunion [PERSON_NAME]"
click at [1312, 878] on button "Sauver" at bounding box center [1305, 879] width 51 height 19
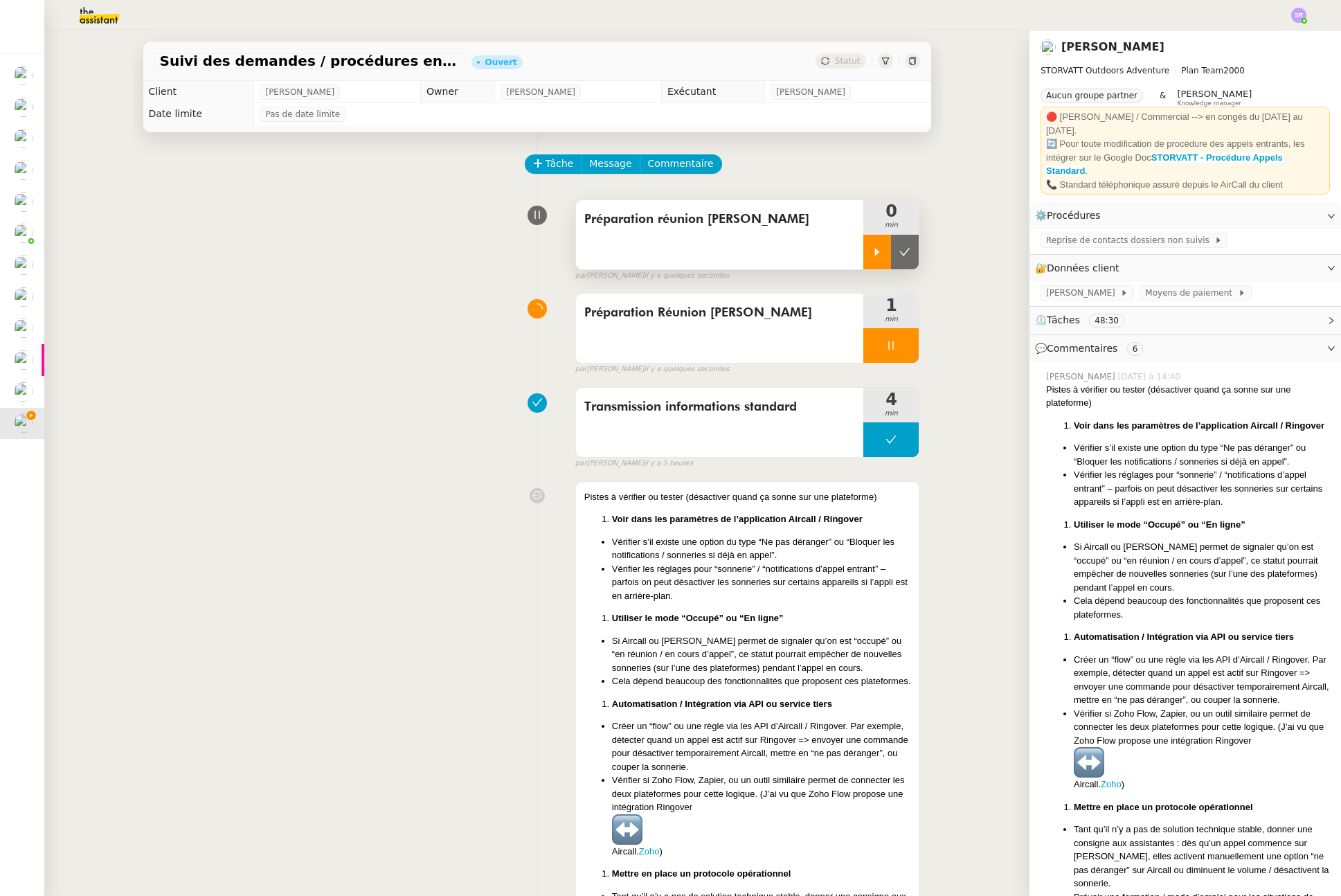
click at [875, 251] on icon at bounding box center [878, 252] width 5 height 8
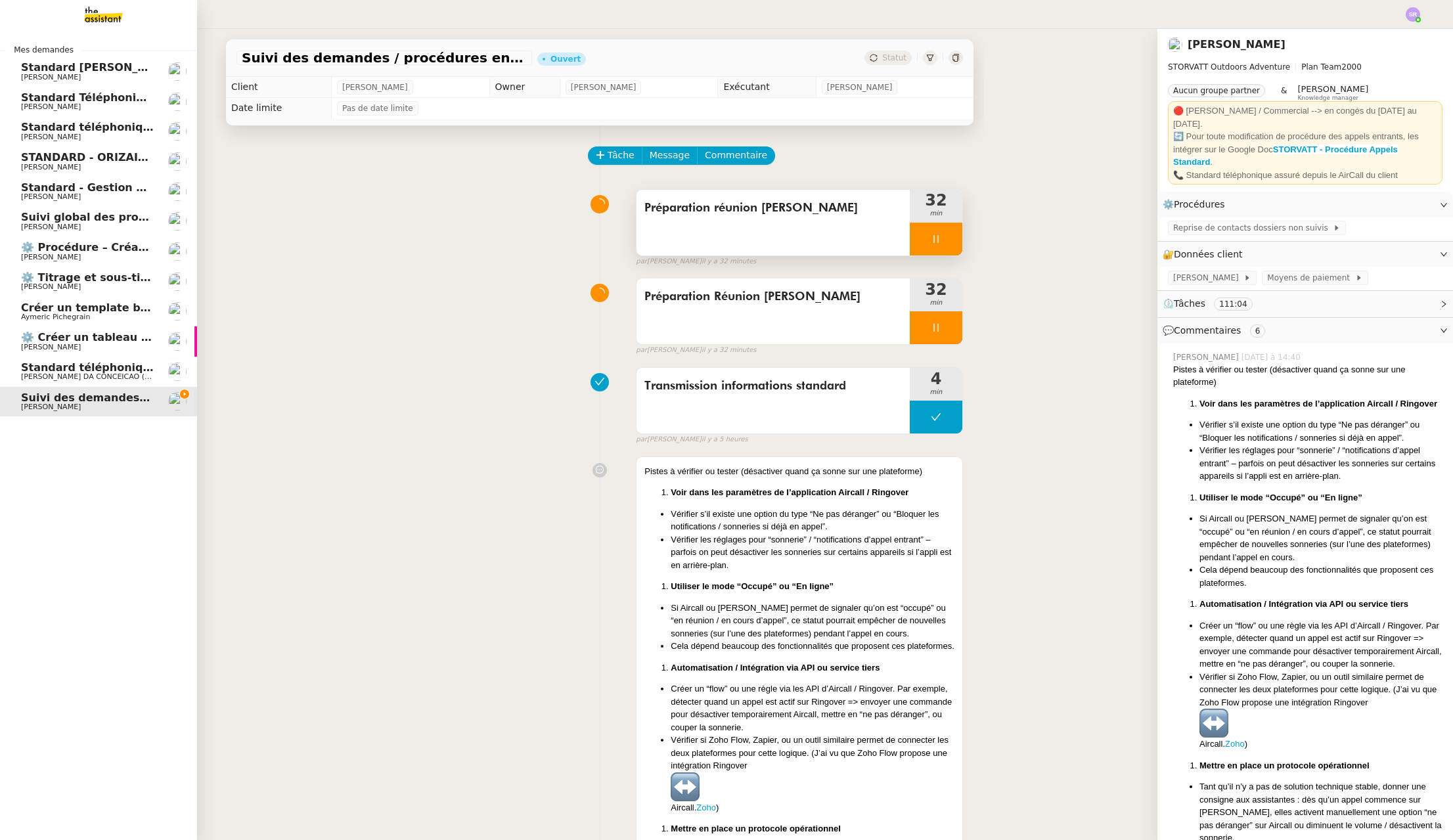
click at [49, 131] on span "Standard téléphonique - septembre 2025" at bounding box center [144, 127] width 245 height 13
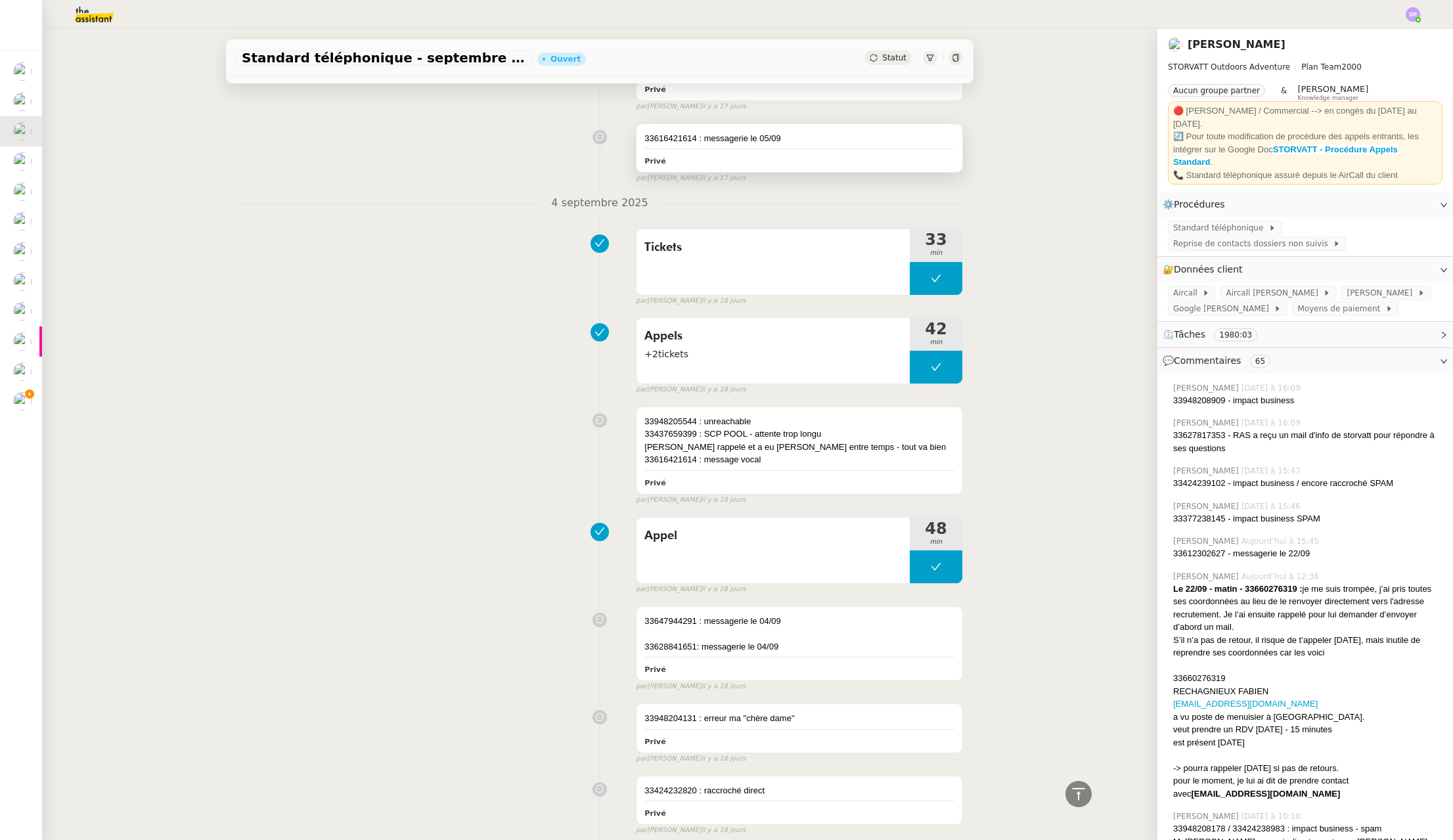
scroll to position [10515, 0]
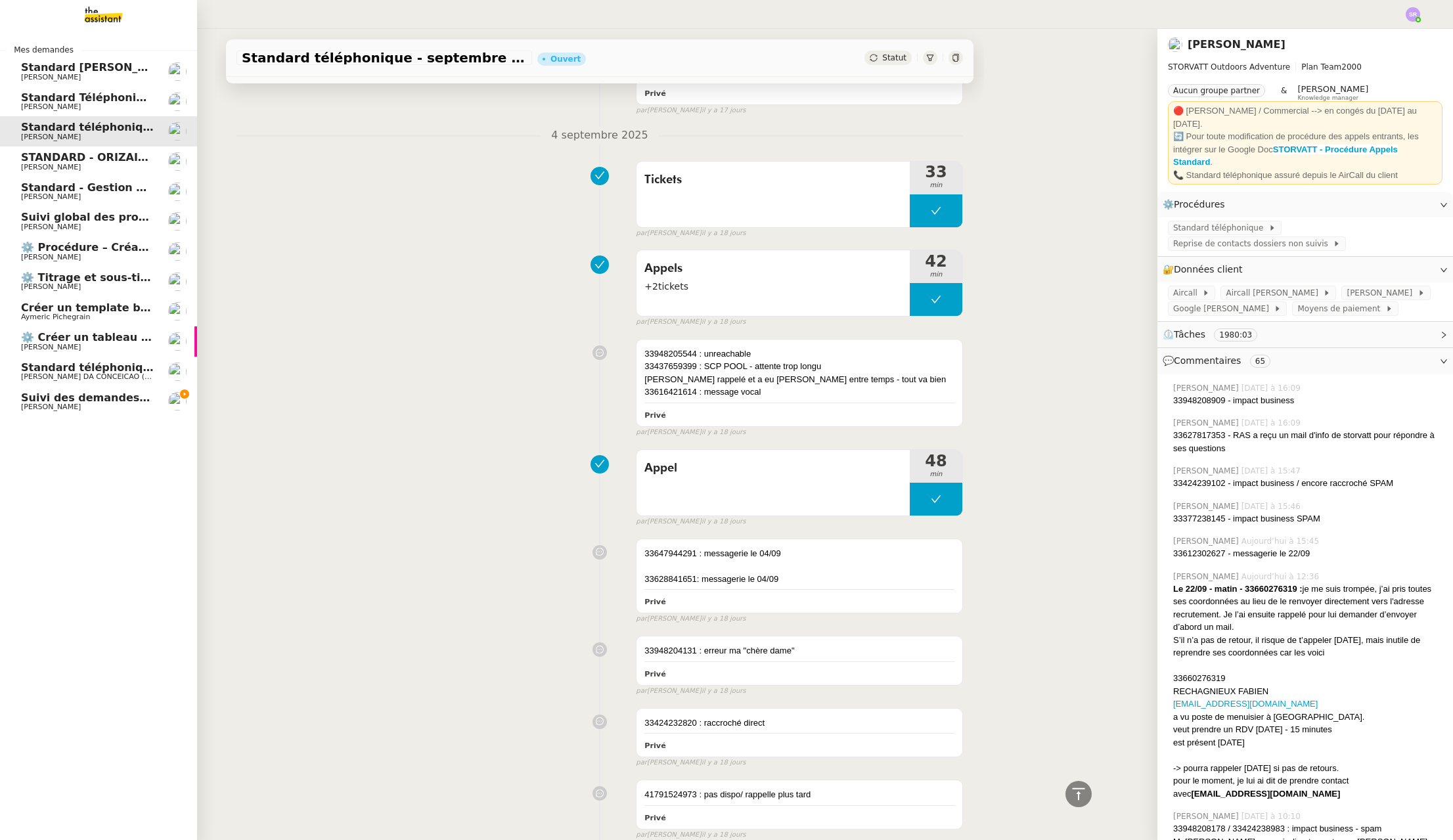
click at [29, 403] on span "[PERSON_NAME]" at bounding box center [50, 406] width 59 height 8
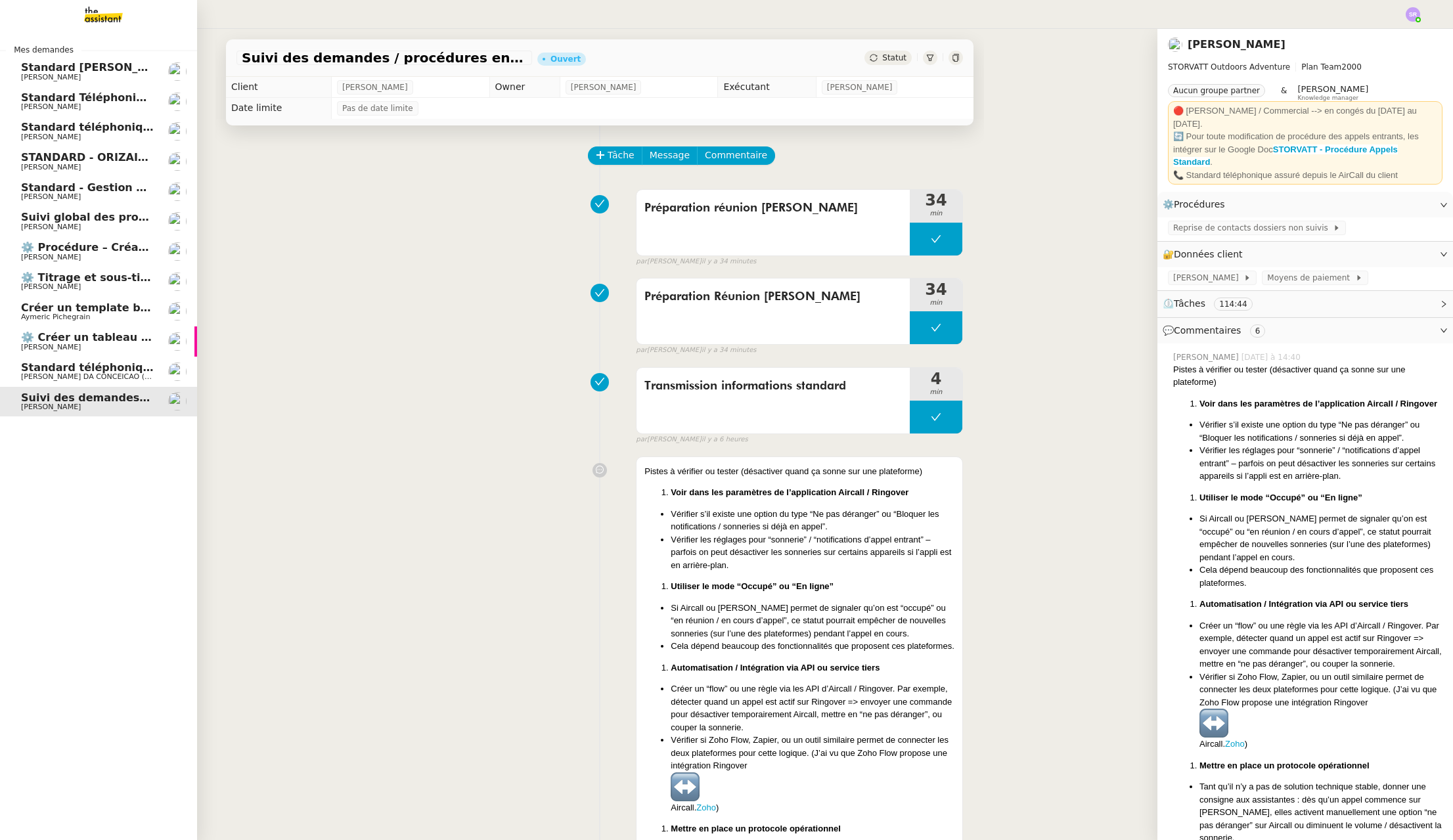
click at [93, 77] on span "[PERSON_NAME]" at bounding box center [87, 77] width 132 height 8
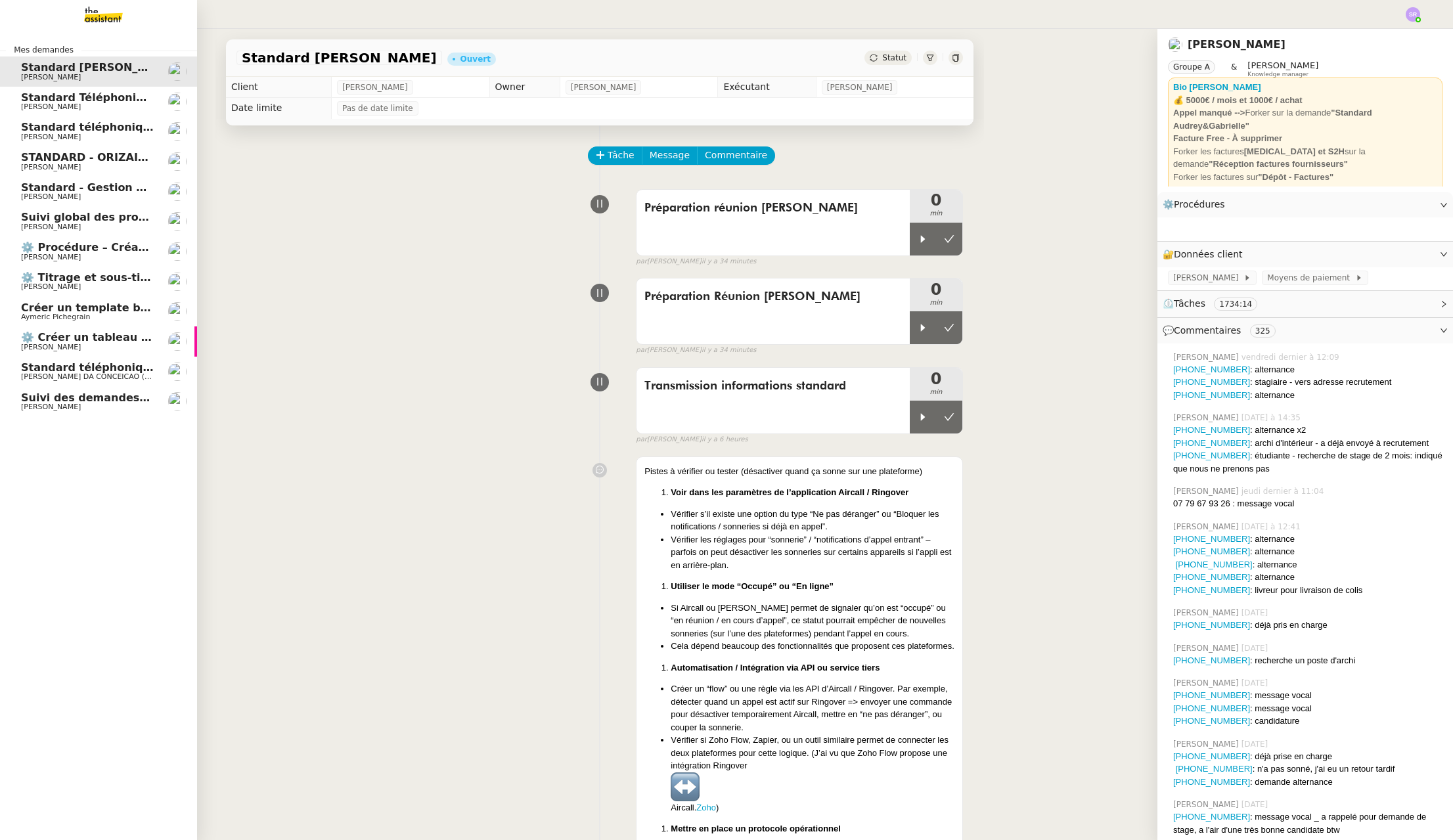
click at [99, 102] on span "Standard Téléphonique - [PERSON_NAME]/Addingwell" at bounding box center [179, 97] width 317 height 13
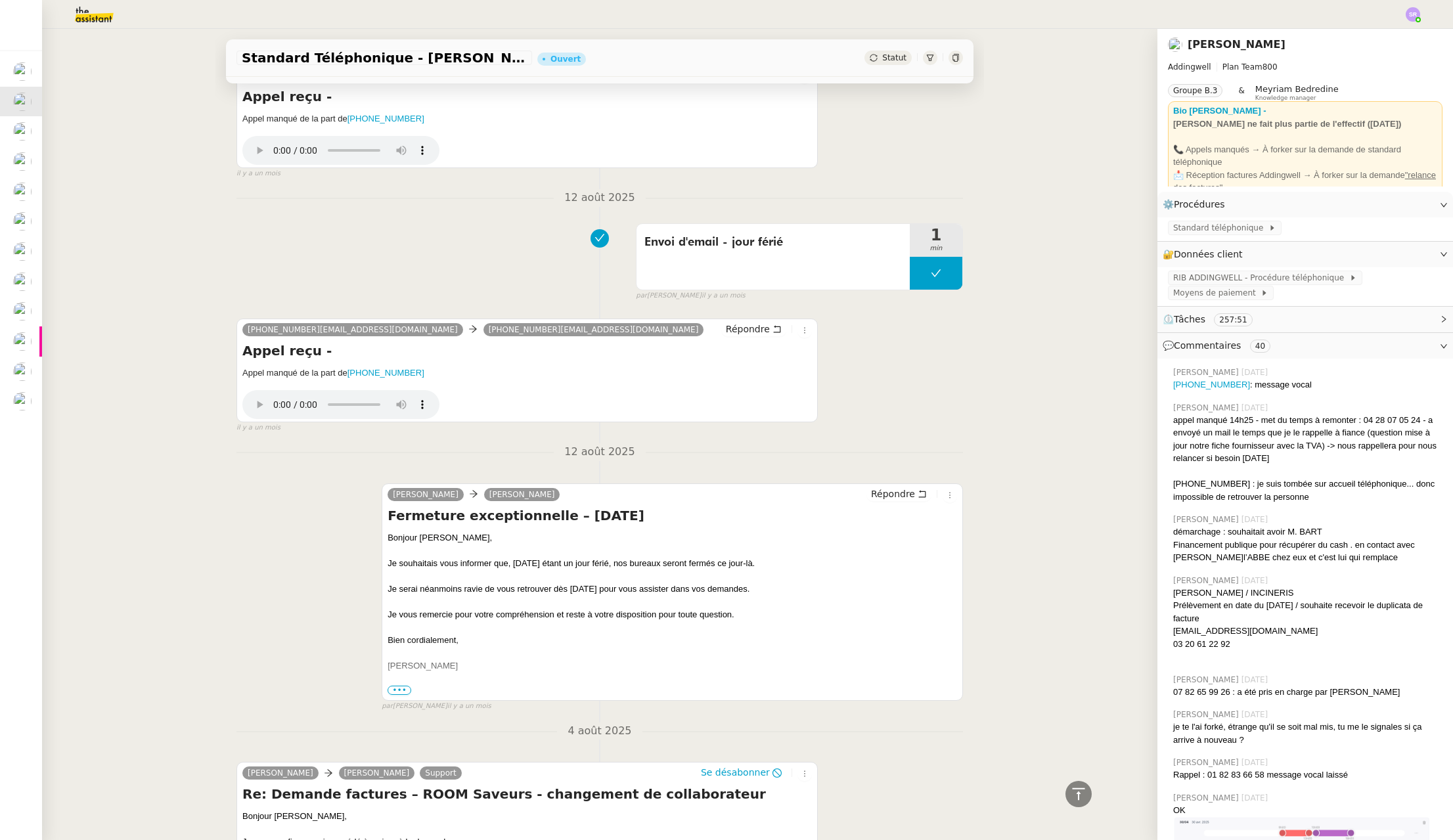
scroll to position [3763, 0]
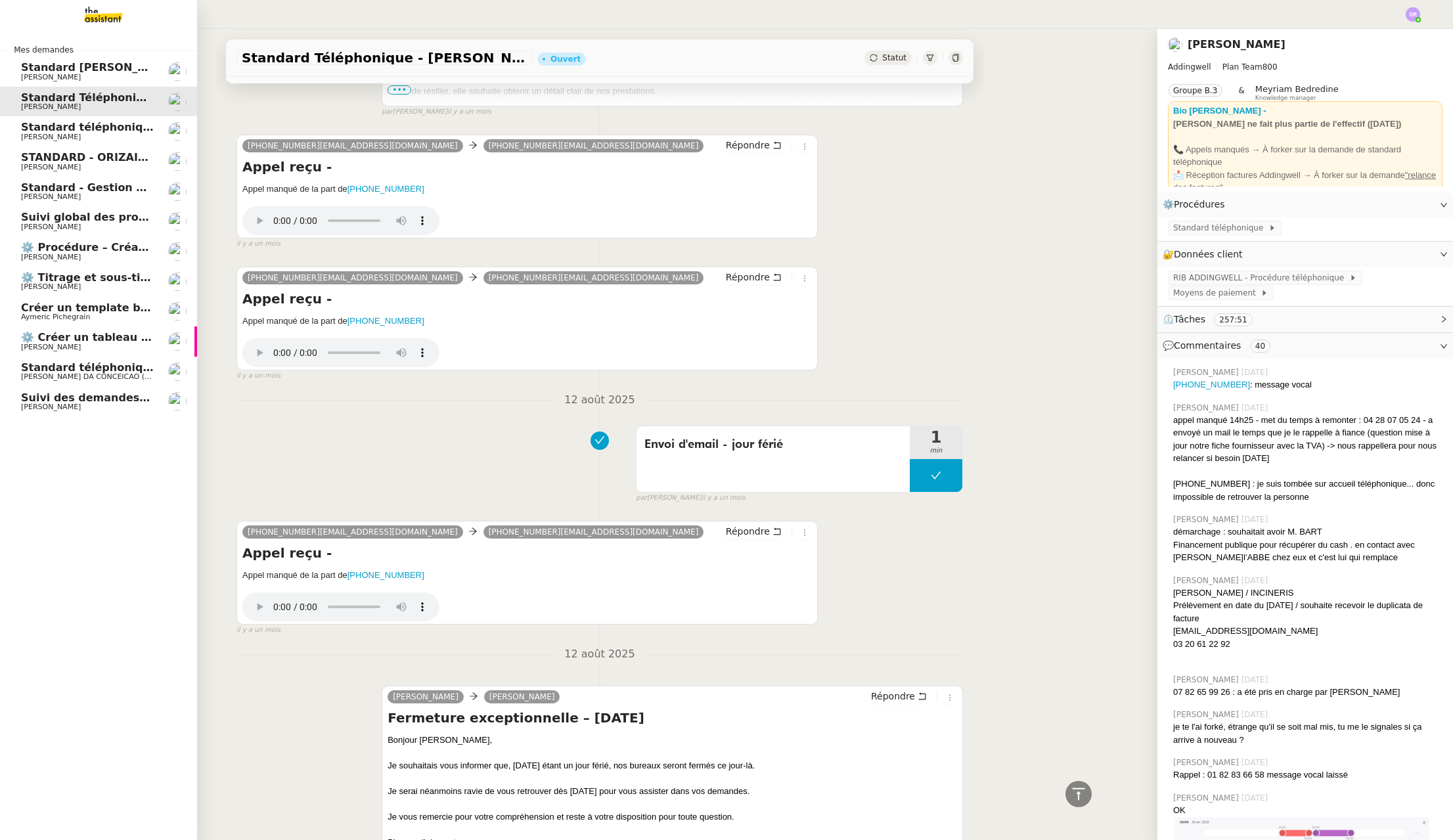
click at [22, 134] on span "[PERSON_NAME]" at bounding box center [50, 136] width 59 height 8
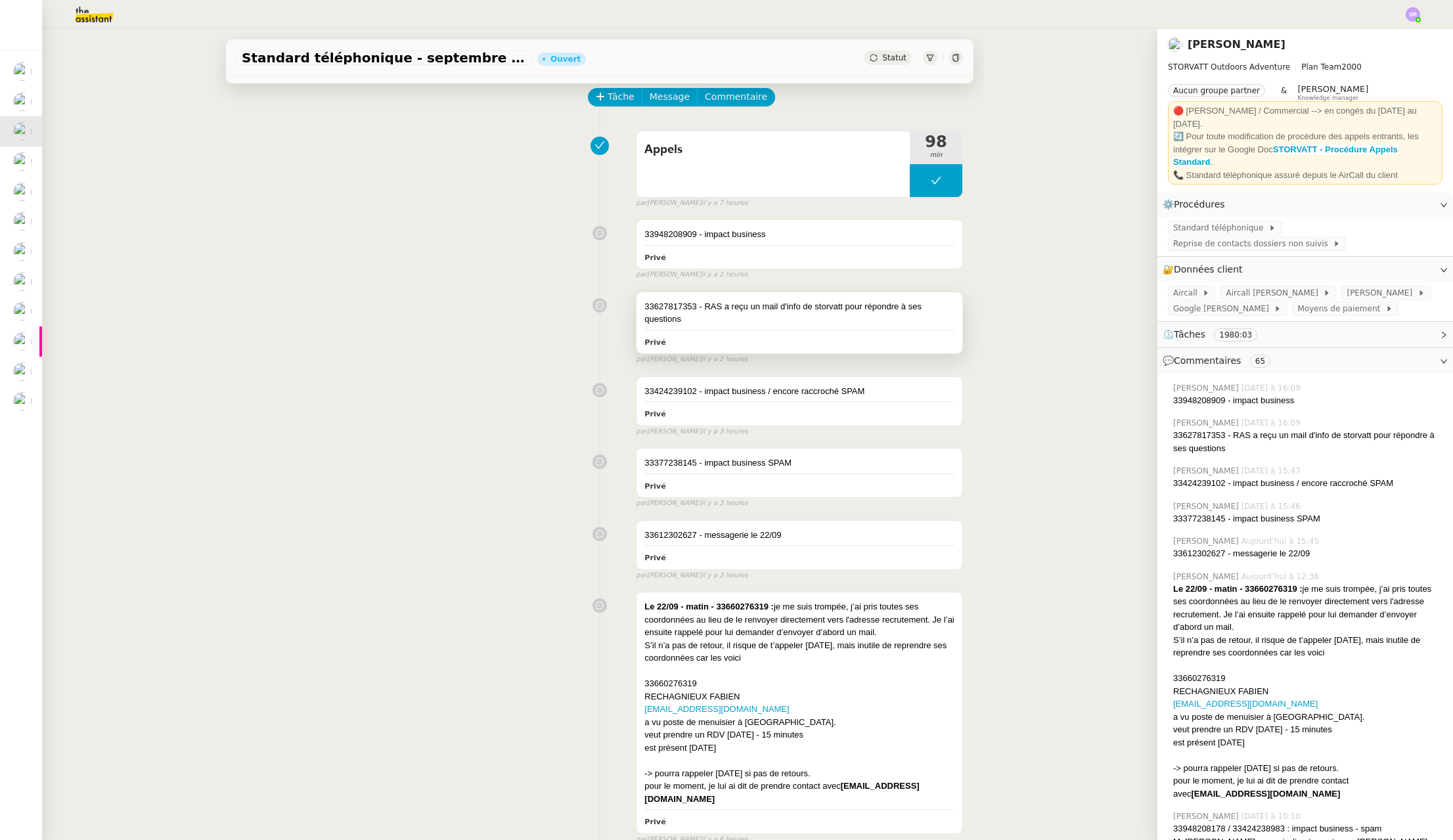
scroll to position [193, 0]
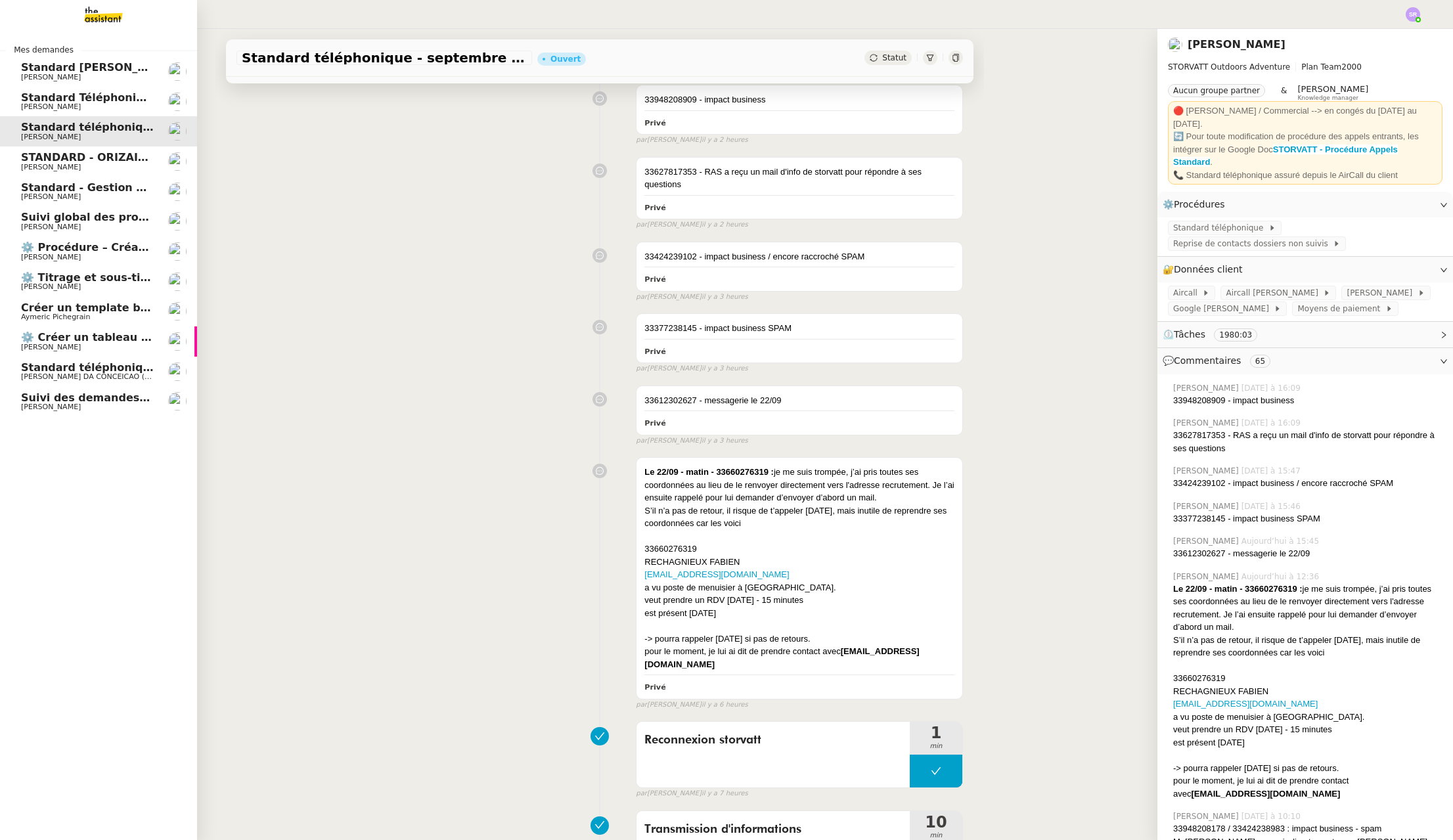
click at [96, 163] on span "[PERSON_NAME]" at bounding box center [87, 167] width 132 height 8
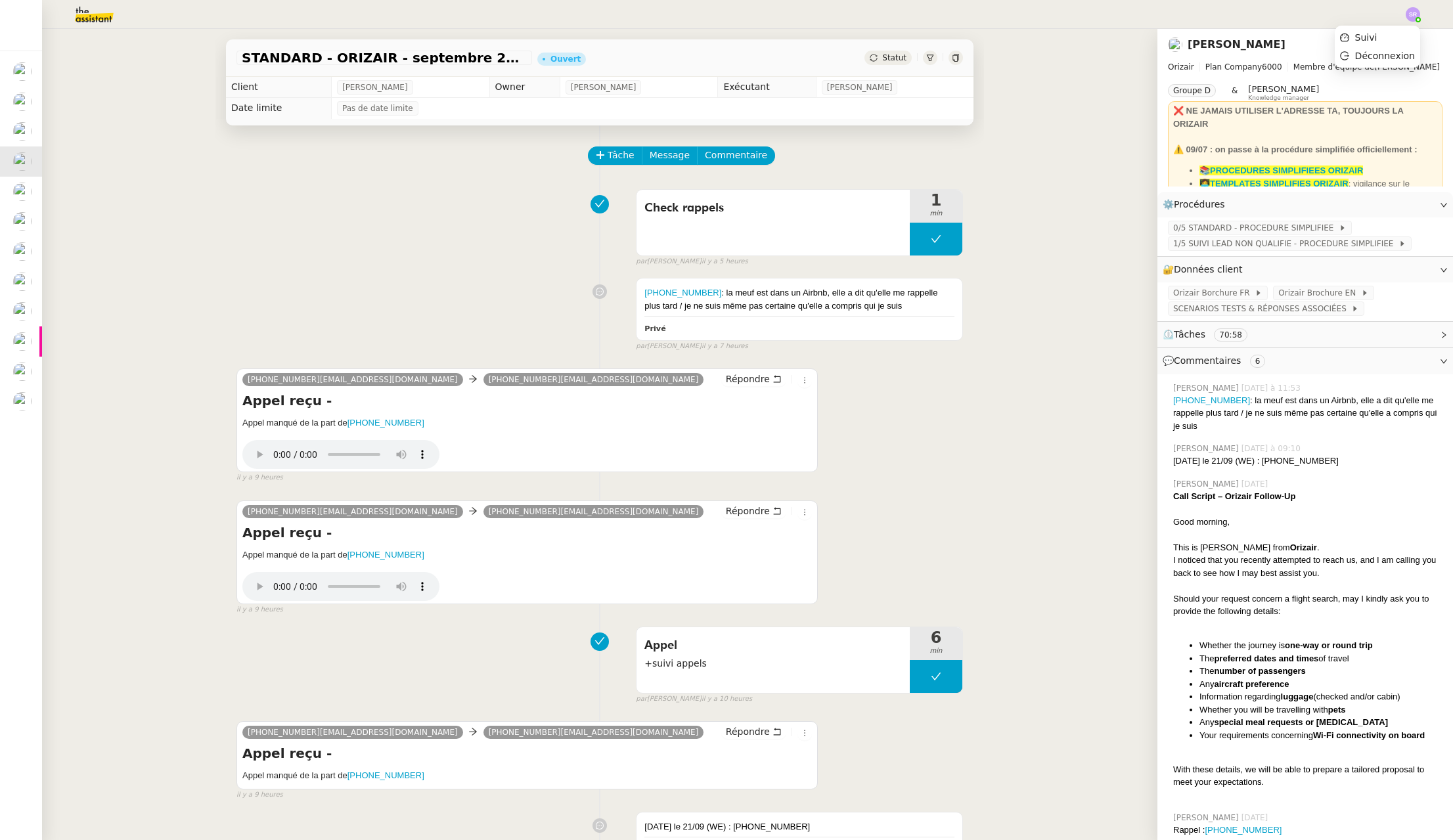
click at [1272, 17] on img at bounding box center [1412, 14] width 14 height 14
click at [1272, 35] on span "Suivi" at bounding box center [1366, 38] width 23 height 11
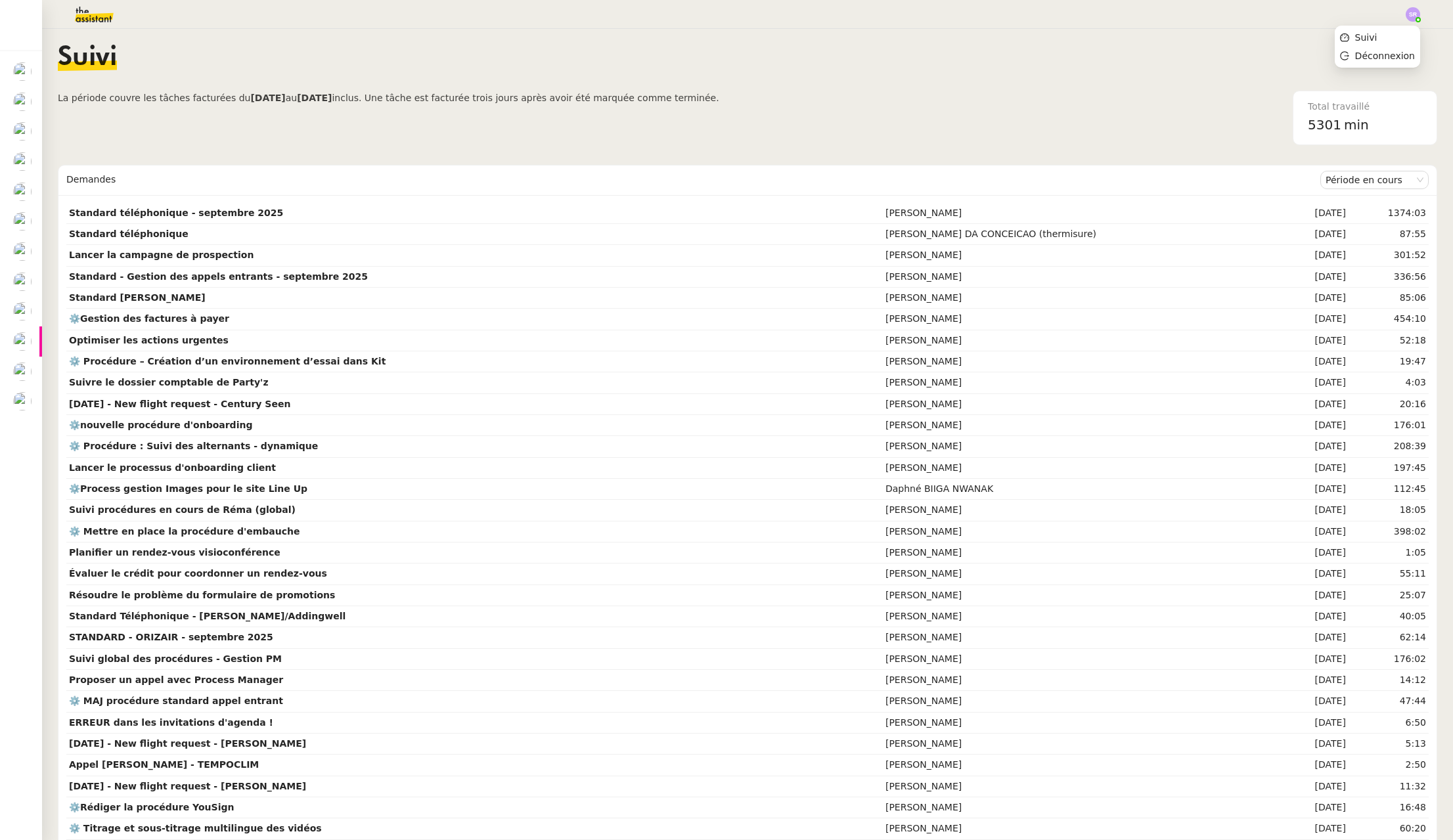
click at [1272, 13] on img at bounding box center [1412, 14] width 14 height 14
click at [1272, 35] on li "Suivi" at bounding box center [1378, 38] width 86 height 18
click at [111, 18] on img at bounding box center [84, 14] width 102 height 29
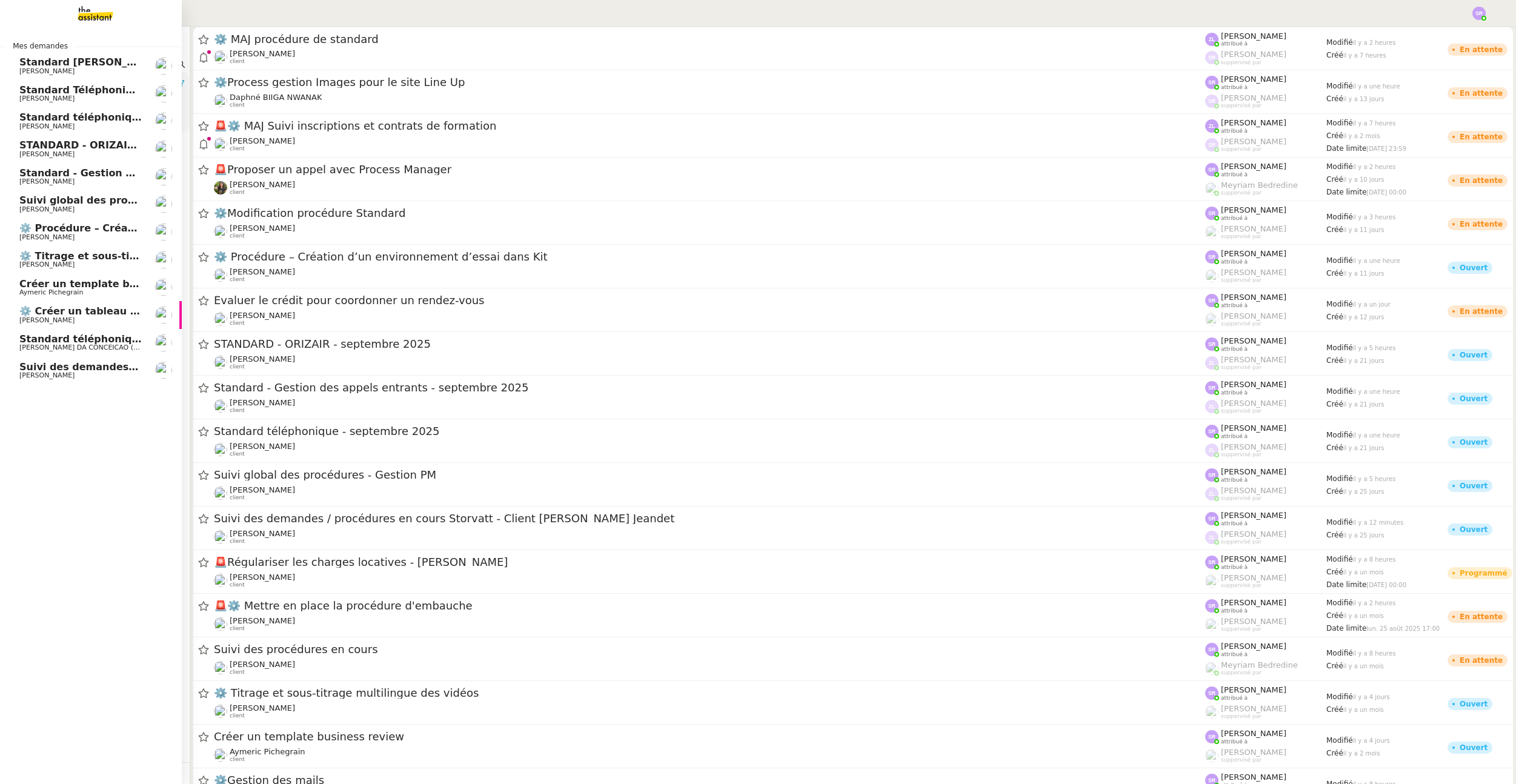
click at [117, 237] on span "[PERSON_NAME]" at bounding box center [81, 237] width 122 height 7
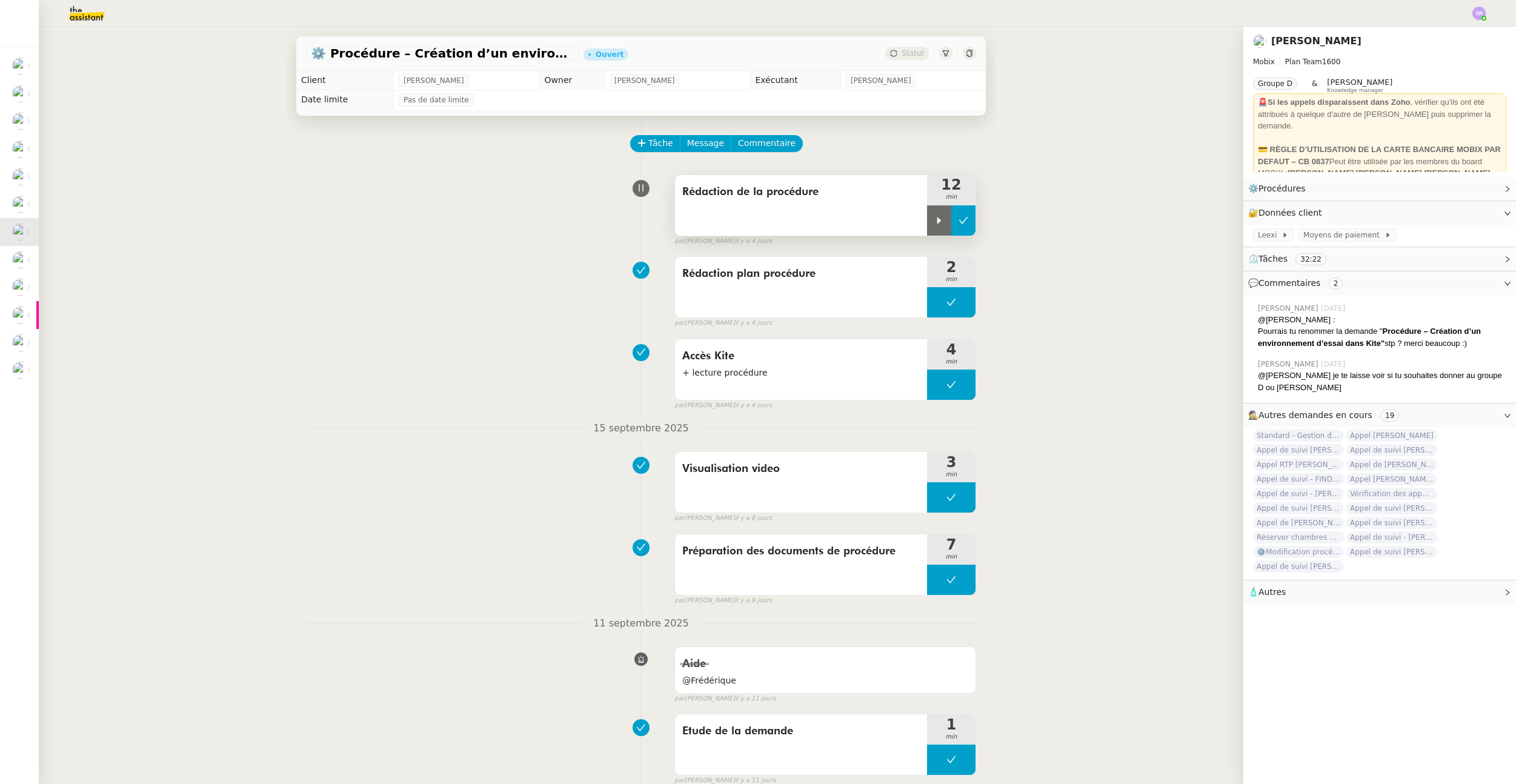
click at [959, 221] on icon at bounding box center [963, 221] width 10 height 10
click at [1173, 15] on div at bounding box center [758, 13] width 1456 height 26
click at [1173, 12] on img at bounding box center [1479, 13] width 13 height 13
click at [1173, 31] on li "Suivi" at bounding box center [1447, 35] width 79 height 17
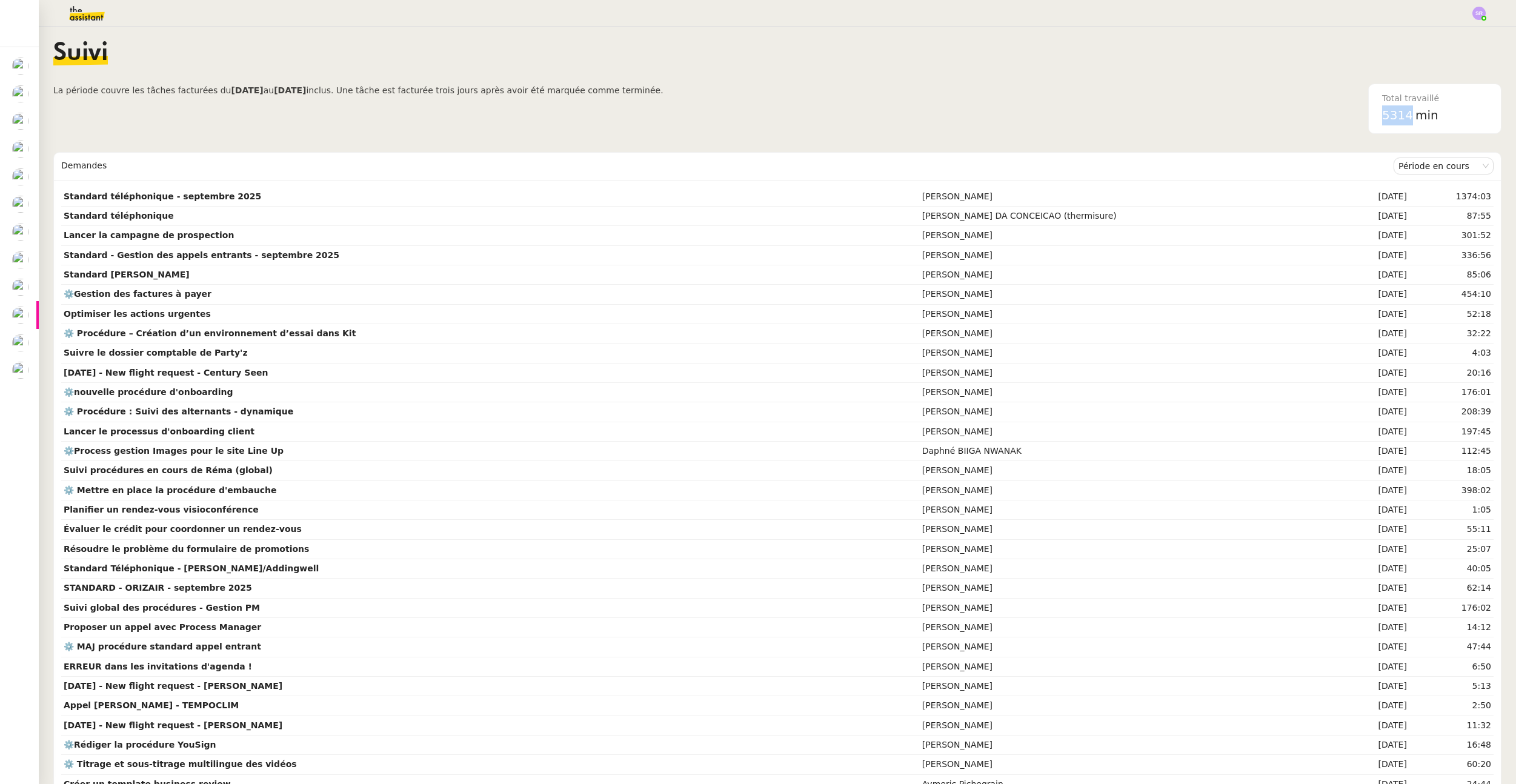
drag, startPoint x: 1393, startPoint y: 114, endPoint x: 1365, endPoint y: 116, distance: 28.1
click at [1173, 116] on div "5314 min" at bounding box center [1435, 115] width 106 height 20
copy span "5314"
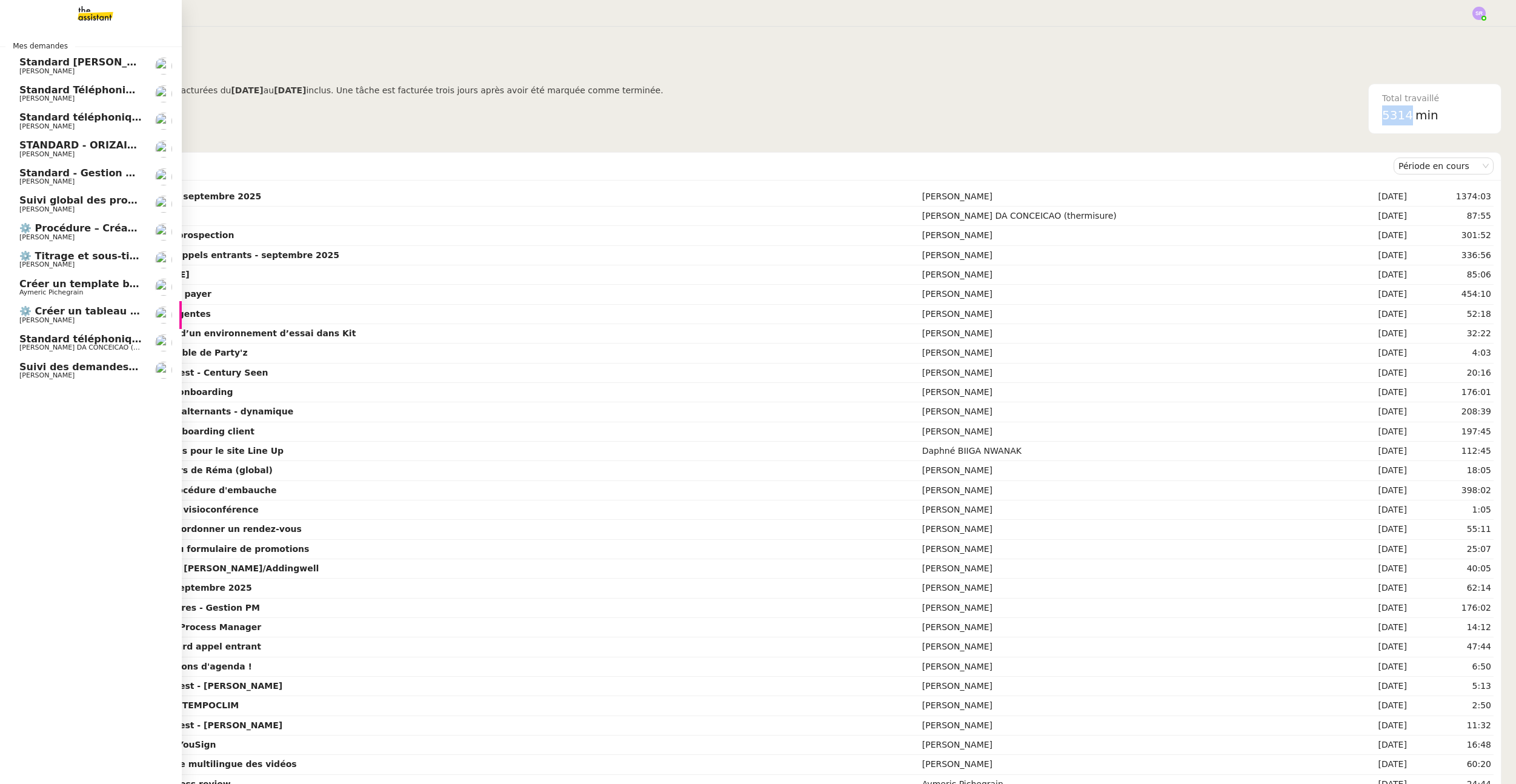
click at [86, 3] on img at bounding box center [85, 13] width 94 height 26
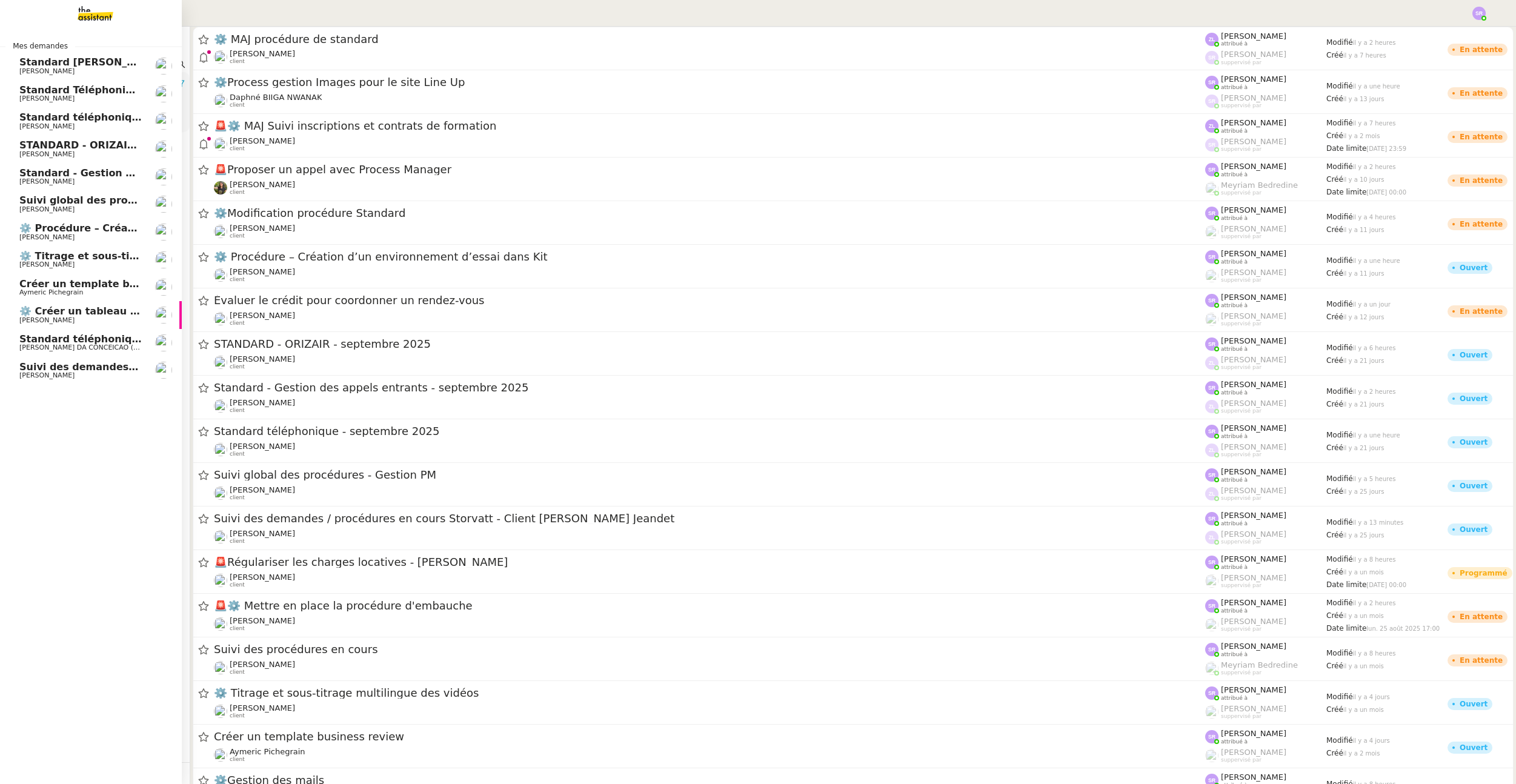
click at [133, 234] on span "[PERSON_NAME]" at bounding box center [81, 237] width 122 height 7
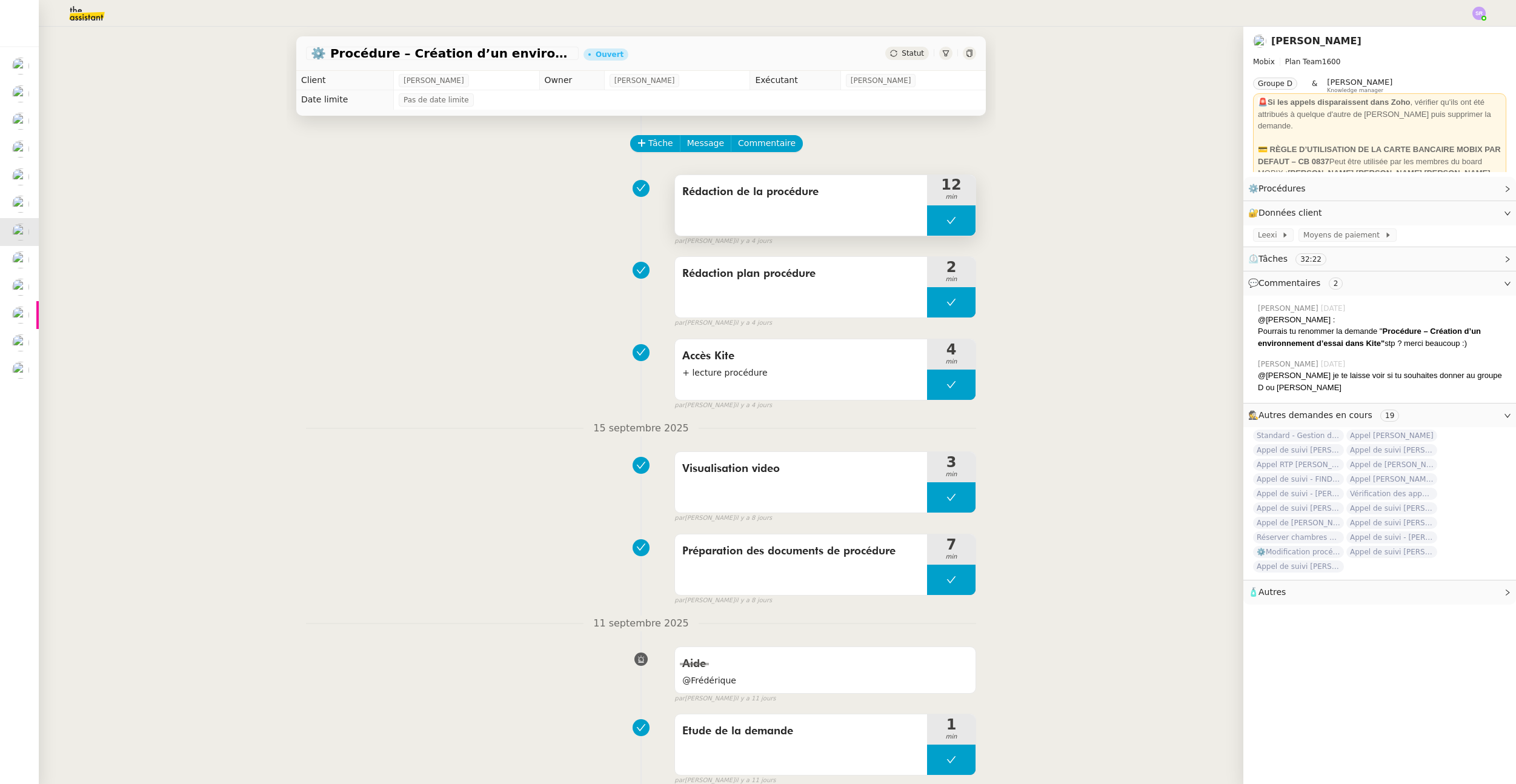
click at [933, 220] on button at bounding box center [952, 221] width 49 height 31
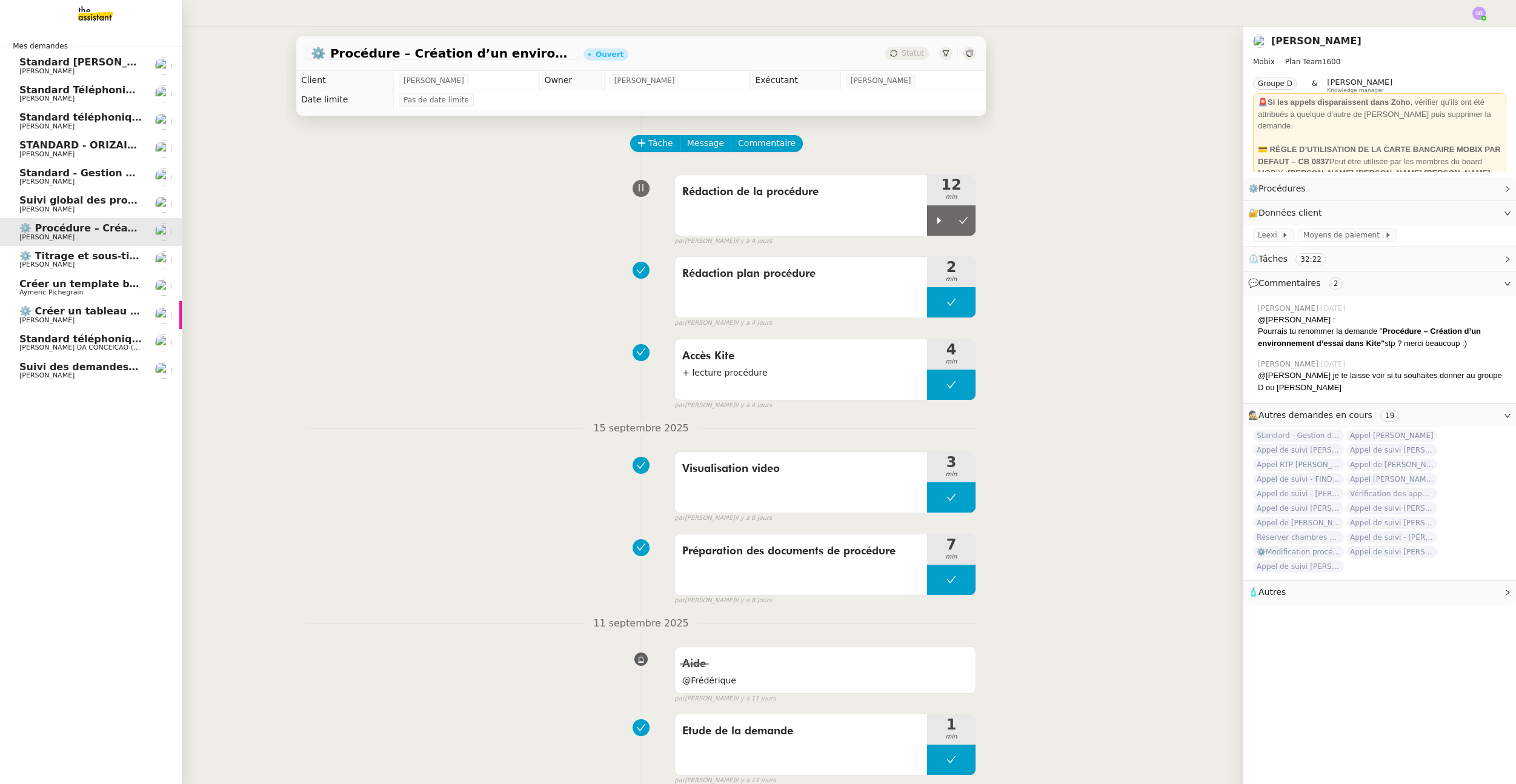
click at [15, 71] on link "Standard [PERSON_NAME] [PERSON_NAME]" at bounding box center [91, 66] width 182 height 28
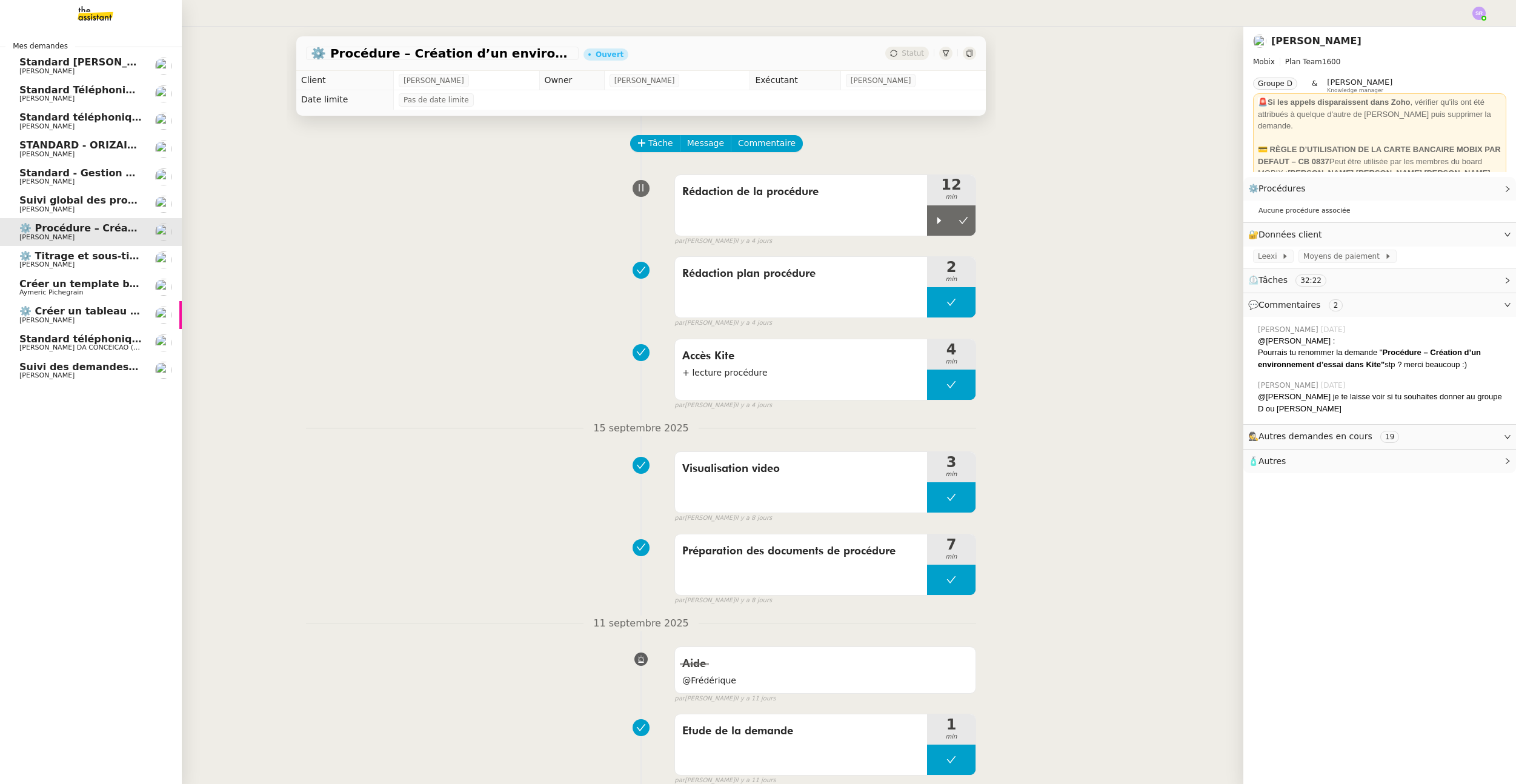
click at [60, 71] on span "[PERSON_NAME]" at bounding box center [47, 71] width 55 height 8
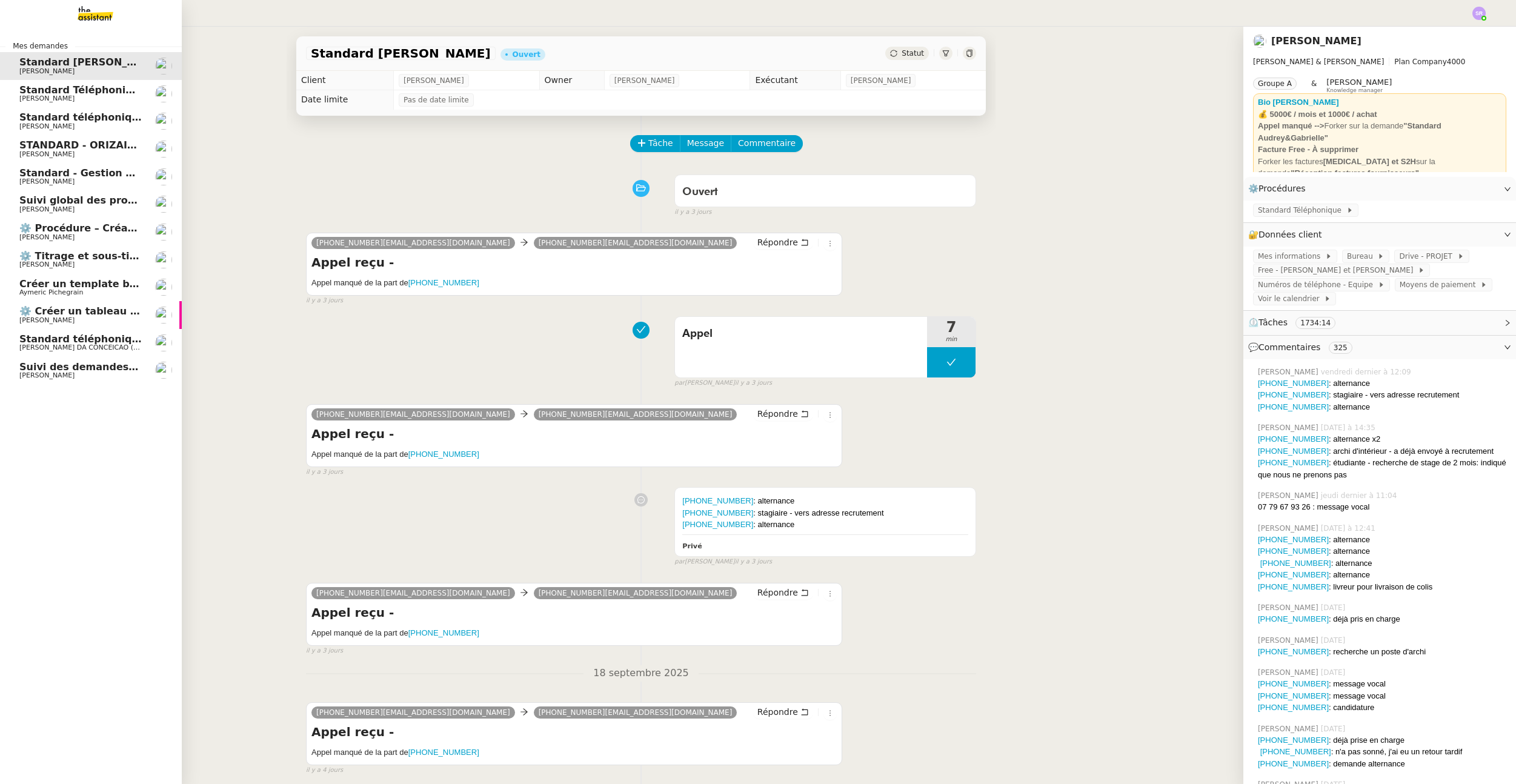
click at [73, 92] on span "Standard Téléphonique - [PERSON_NAME]/Addingwell" at bounding box center [165, 90] width 292 height 12
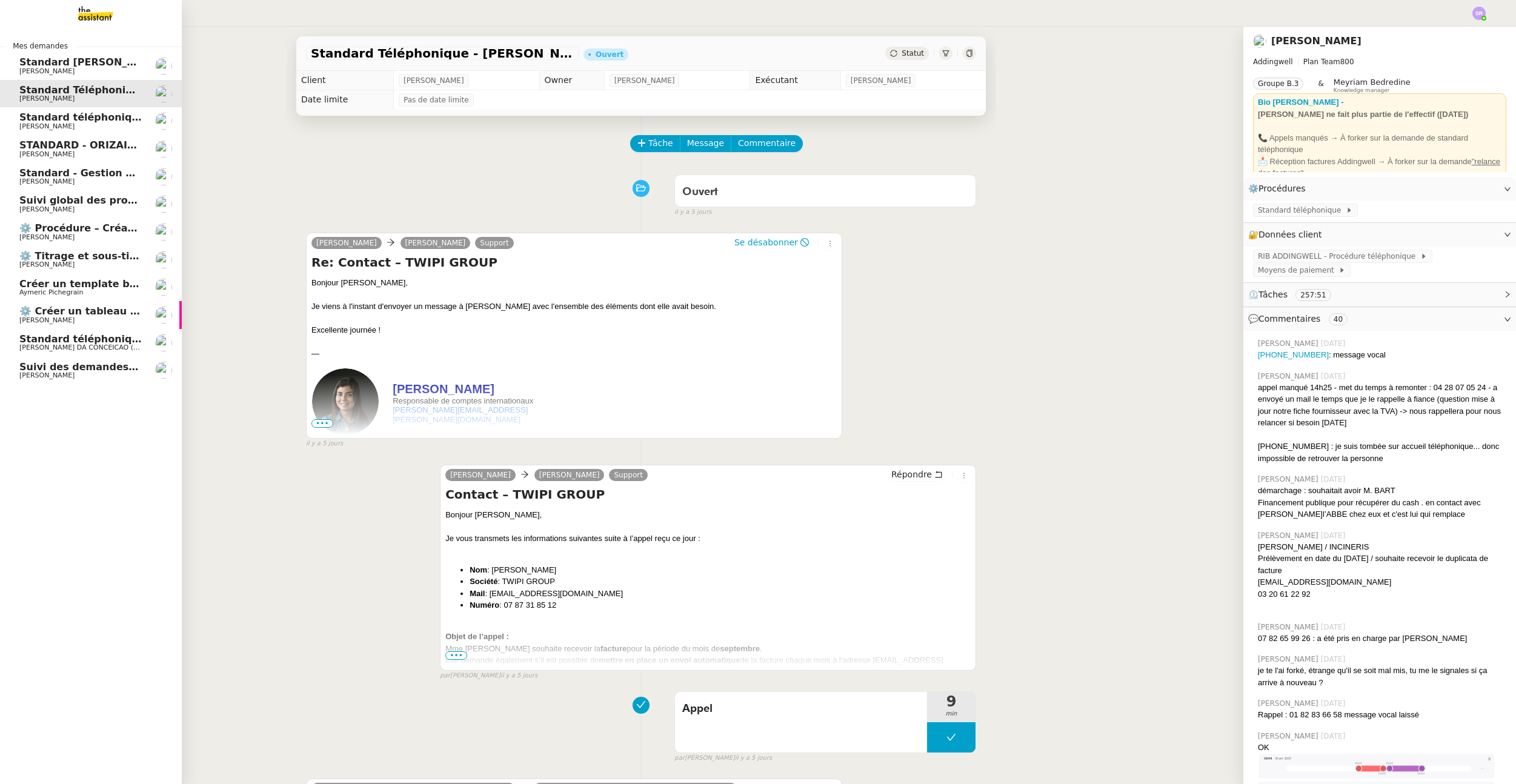
click at [74, 123] on span "[PERSON_NAME]" at bounding box center [47, 126] width 55 height 8
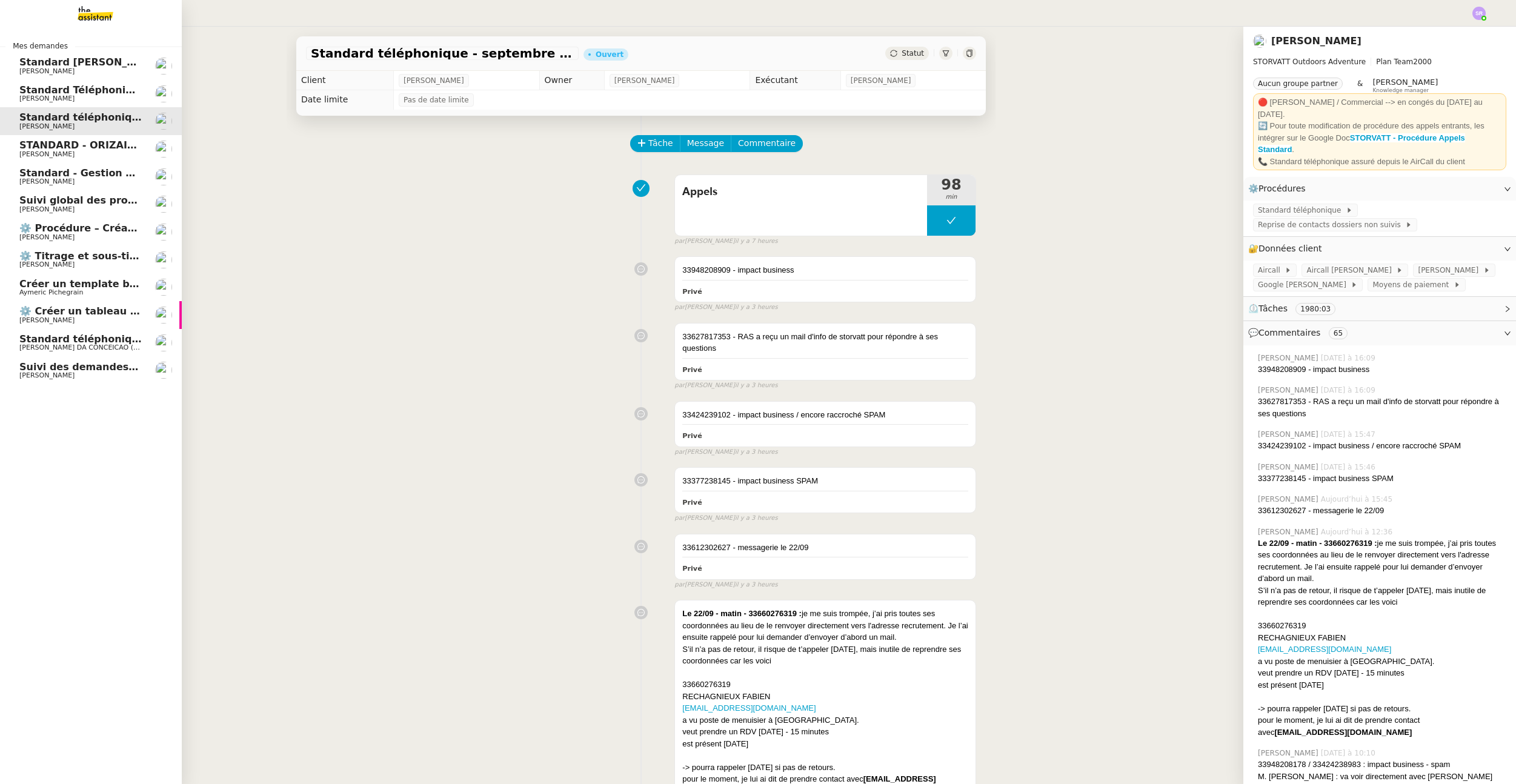
click at [91, 160] on link "STANDARD - ORIZAIR - [DATE] [PERSON_NAME]" at bounding box center [91, 149] width 182 height 28
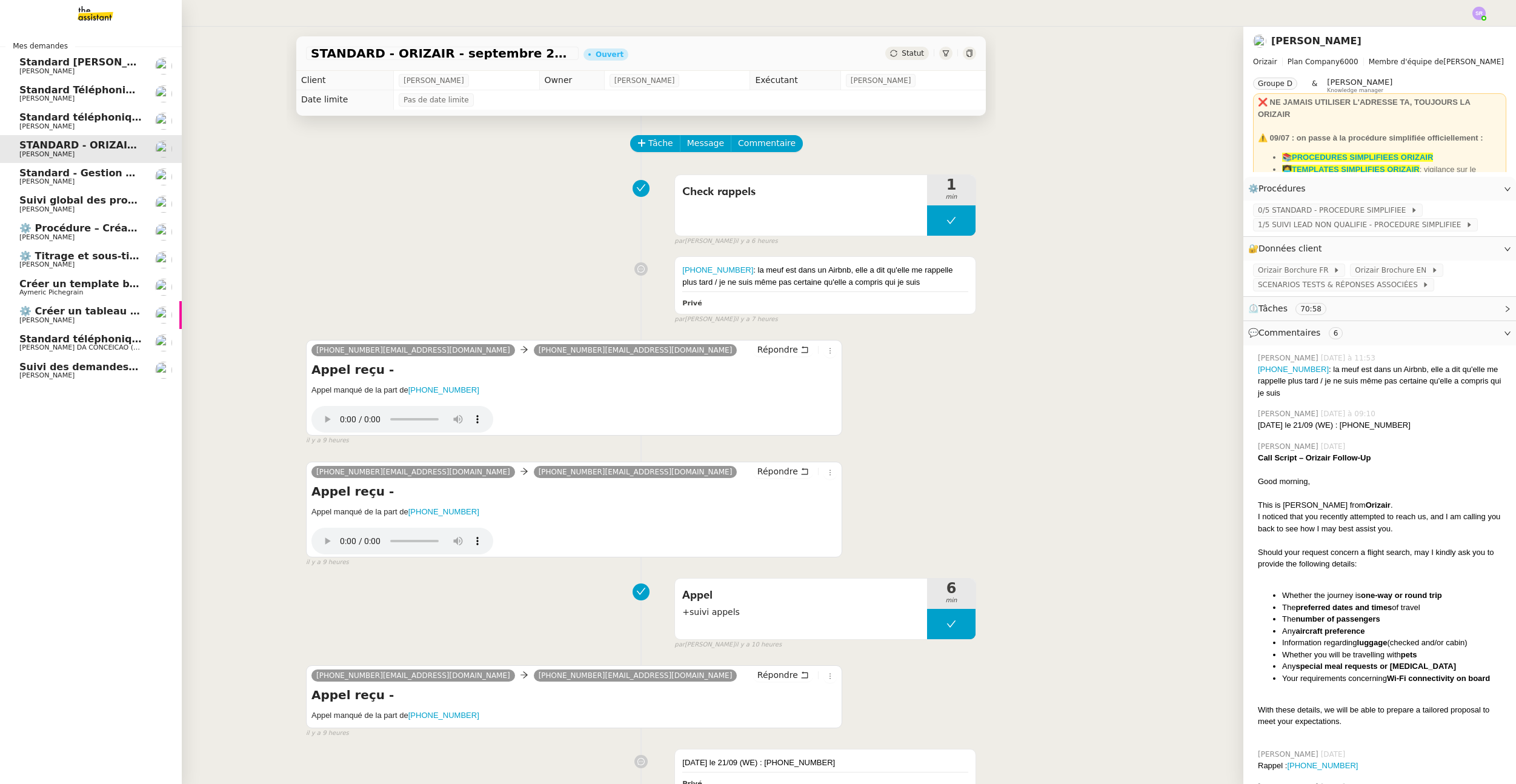
click at [98, 172] on span "Standard - Gestion des appels entrants - septembre 2025" at bounding box center [177, 173] width 315 height 12
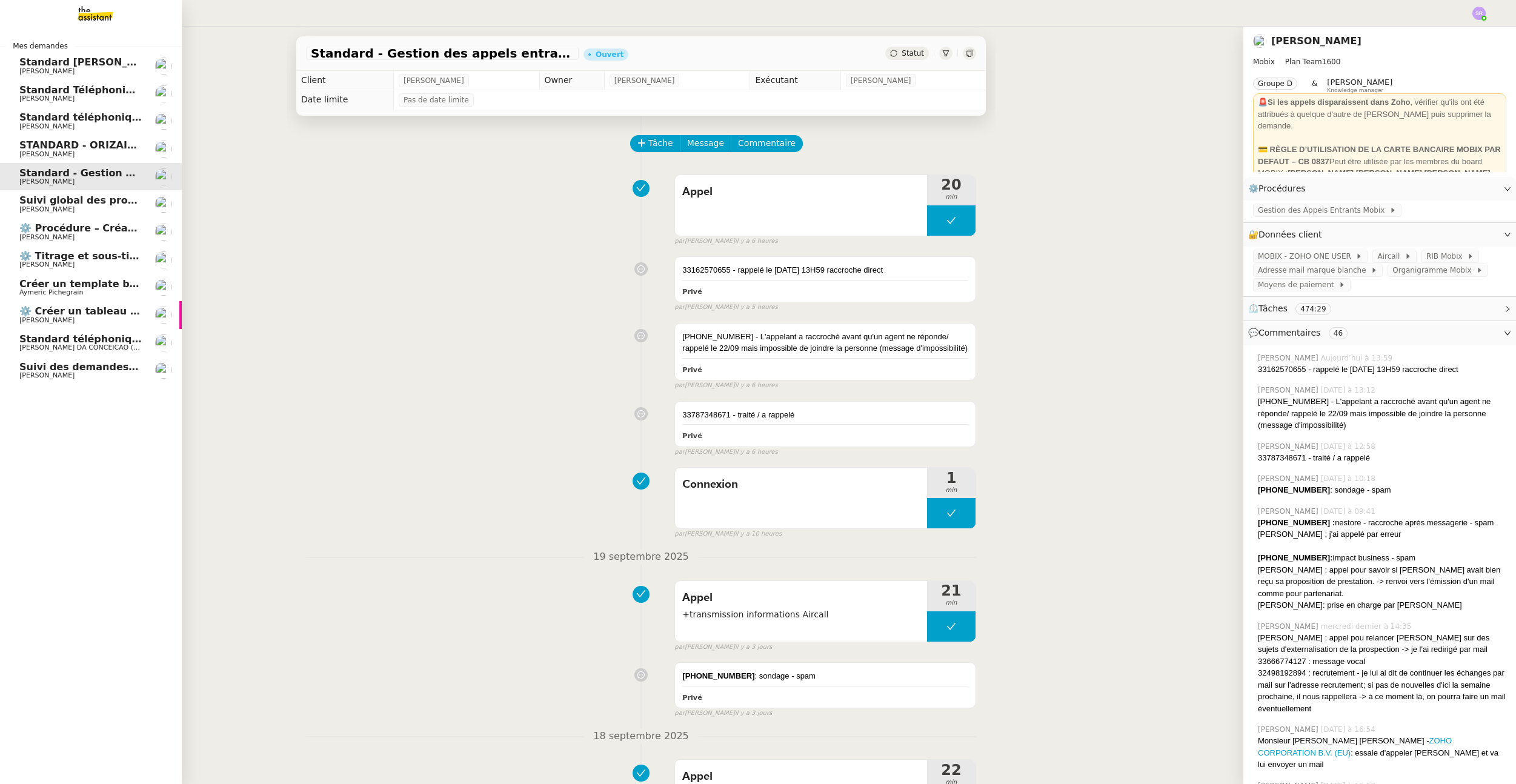
click at [95, 198] on span "Suivi global des procédures - Gestion PM" at bounding box center [131, 200] width 224 height 12
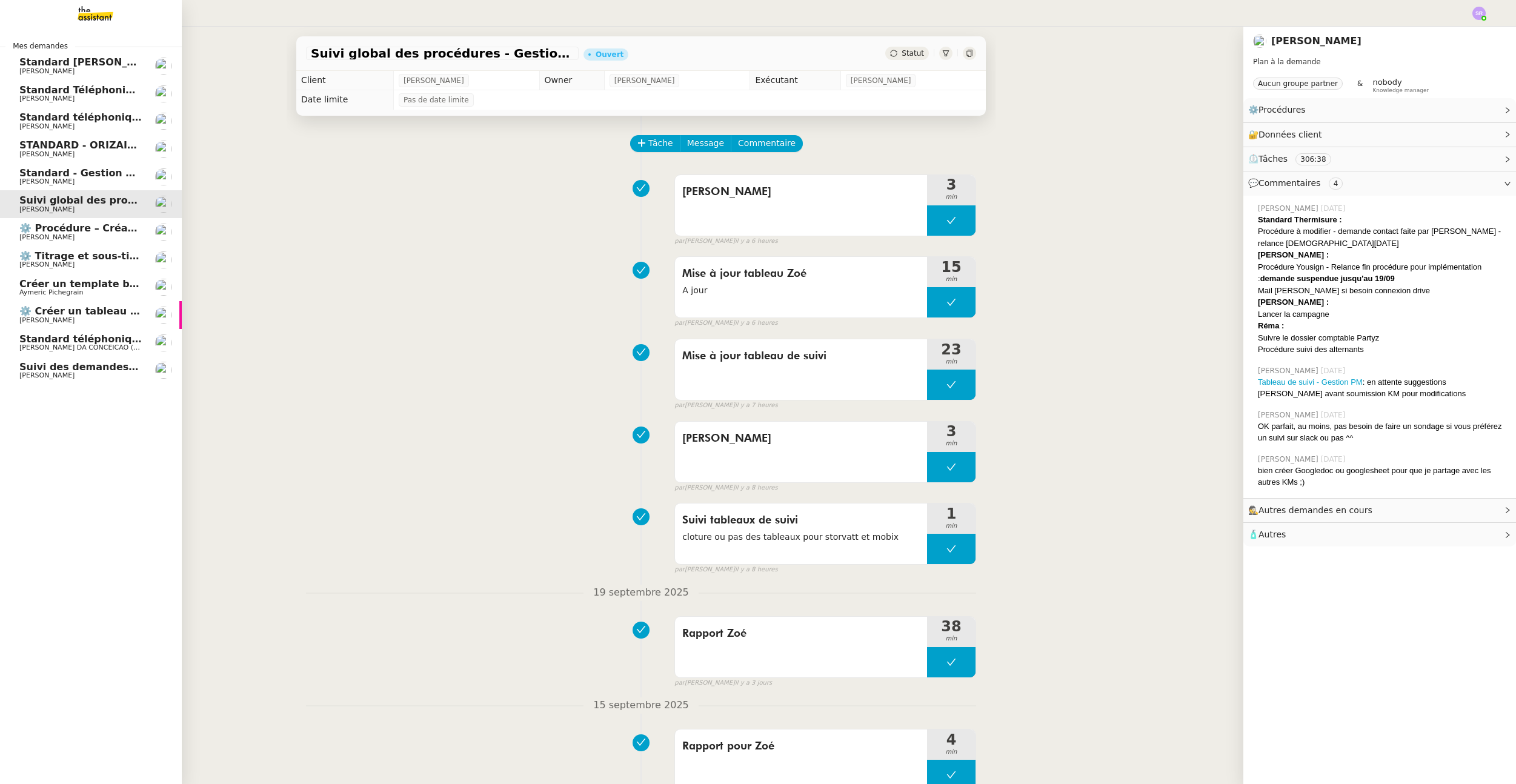
click at [94, 221] on link "⚙️ Procédure – Création d’un environnement d’essai dans Kit [PERSON_NAME]" at bounding box center [91, 232] width 182 height 28
